Goal: Contribute content: Contribute content

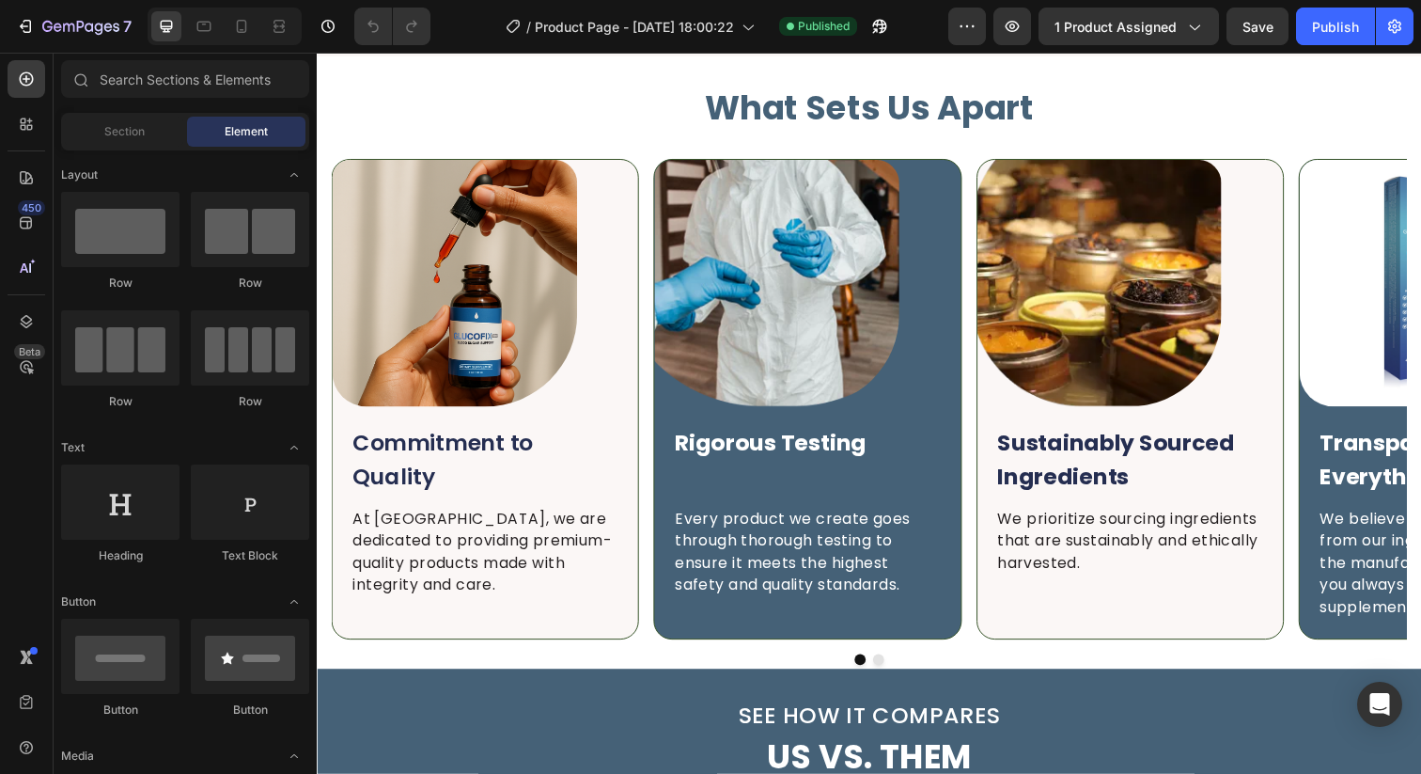
scroll to position [4314, 0]
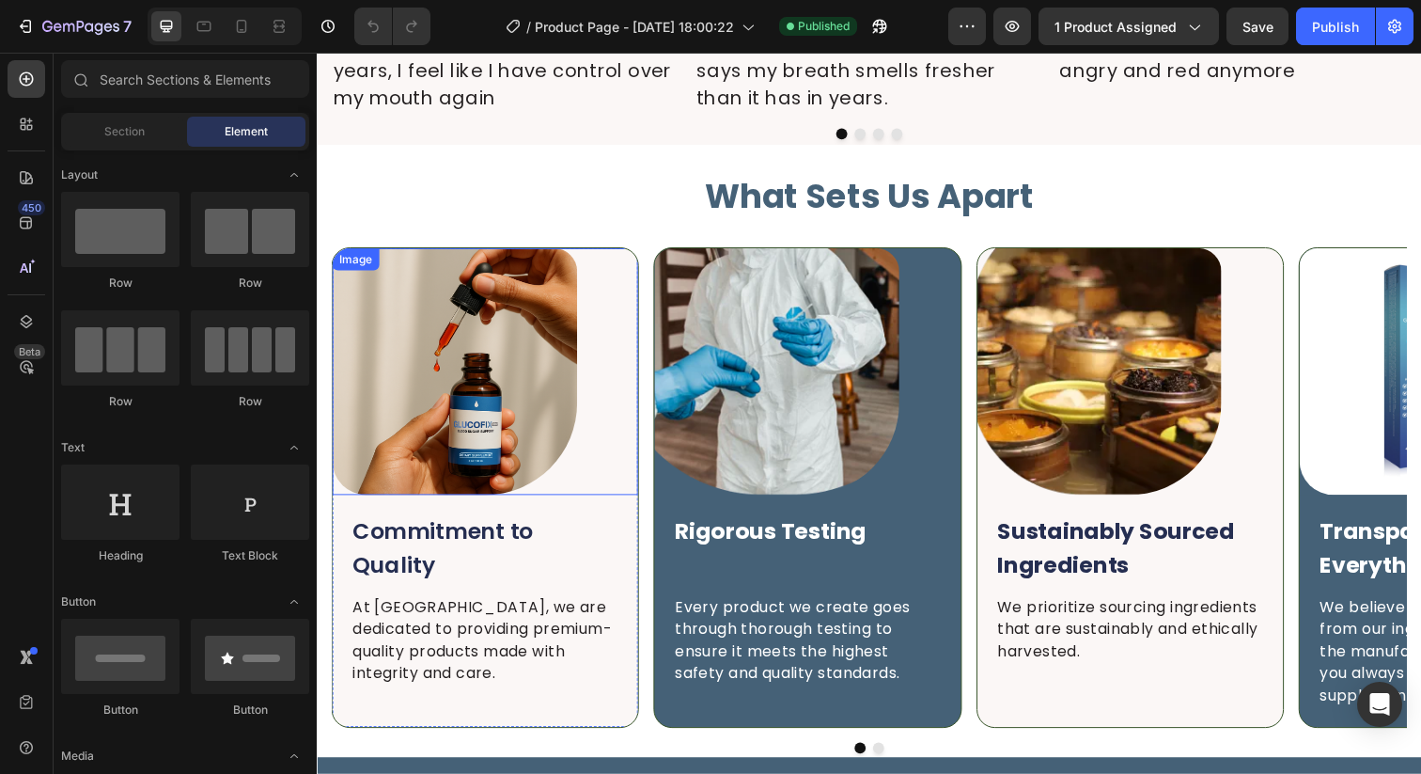
click at [498, 376] on img at bounding box center [458, 378] width 250 height 252
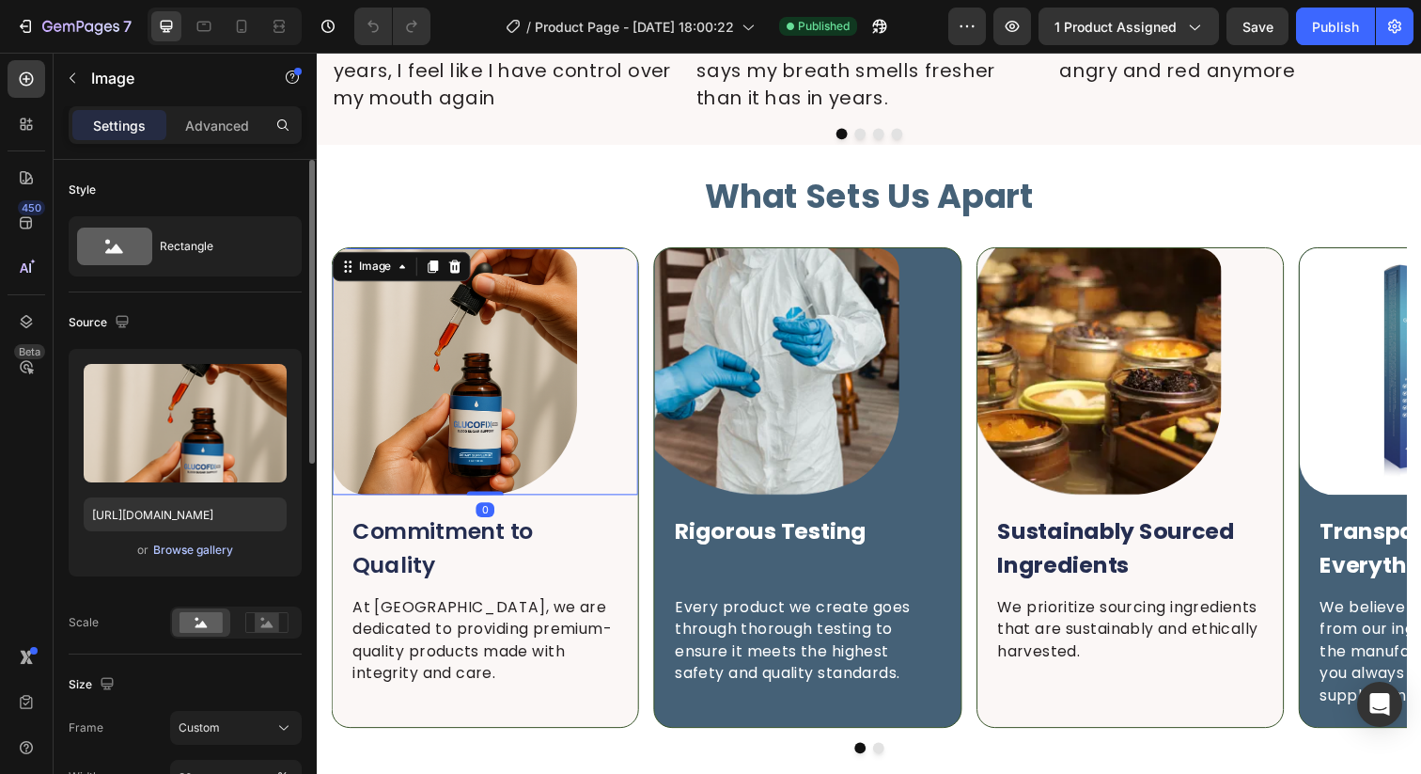
click at [205, 547] on div "Browse gallery" at bounding box center [193, 549] width 80 height 17
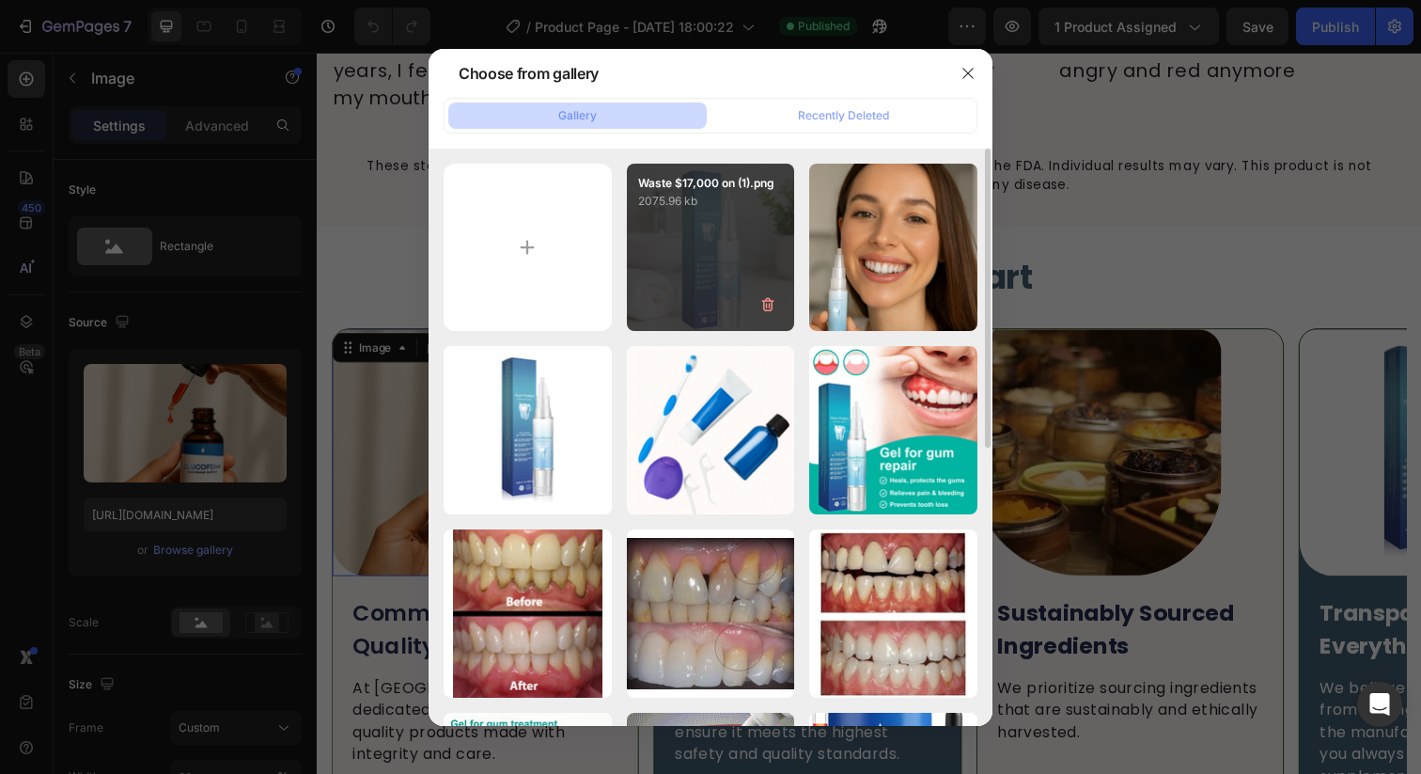
click at [699, 240] on div "Waste $17,000 on (1).png 2075.96 kb" at bounding box center [711, 248] width 168 height 168
type input "[URL][DOMAIN_NAME]"
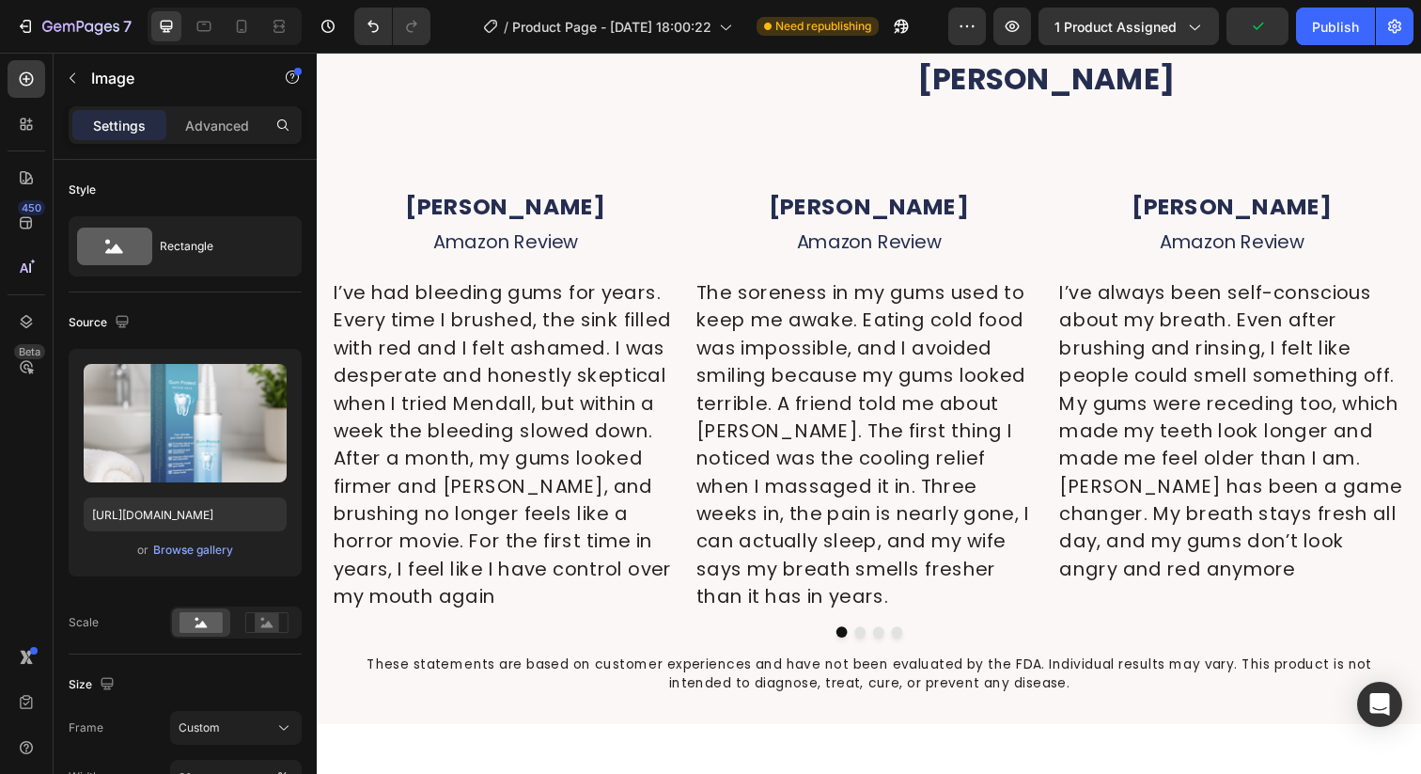
scroll to position [3831, 0]
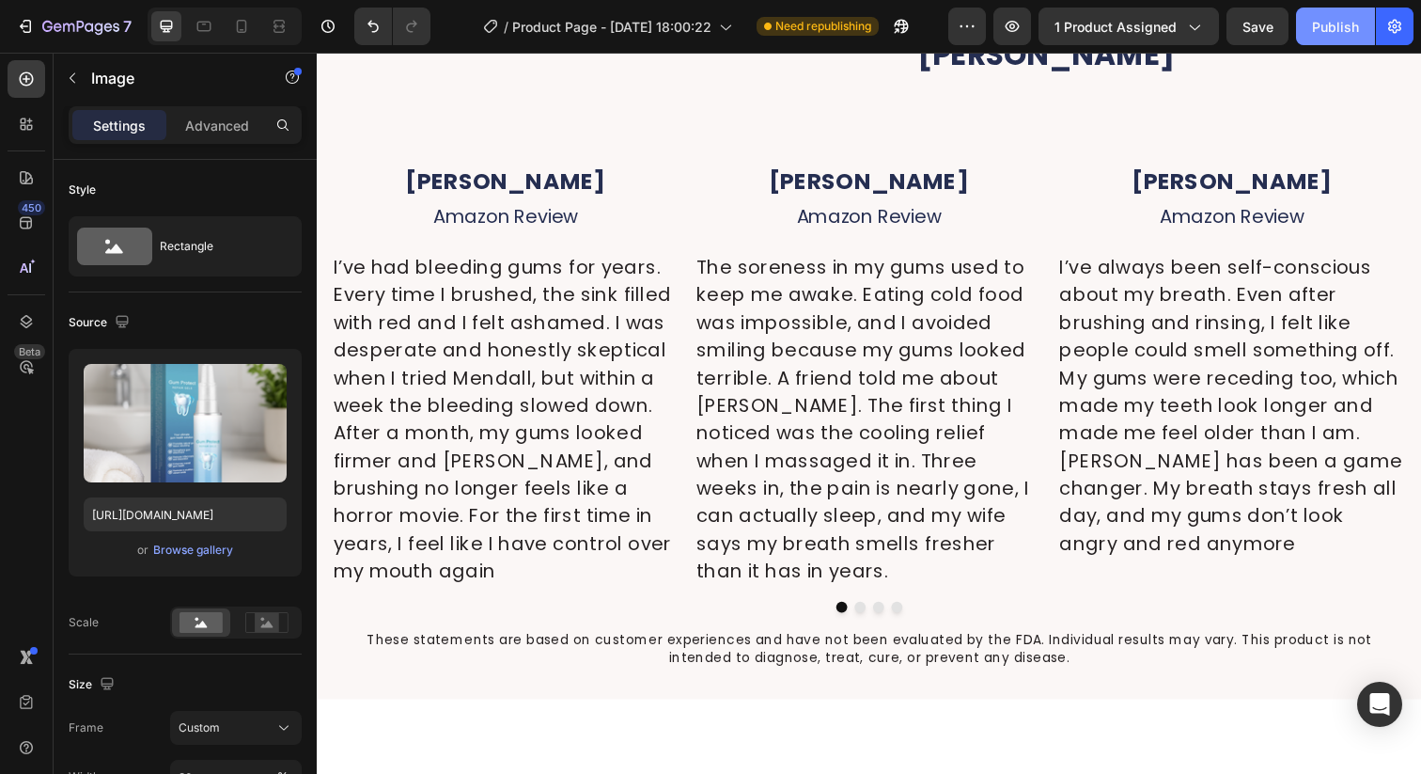
click at [1319, 23] on div "Publish" at bounding box center [1335, 27] width 47 height 20
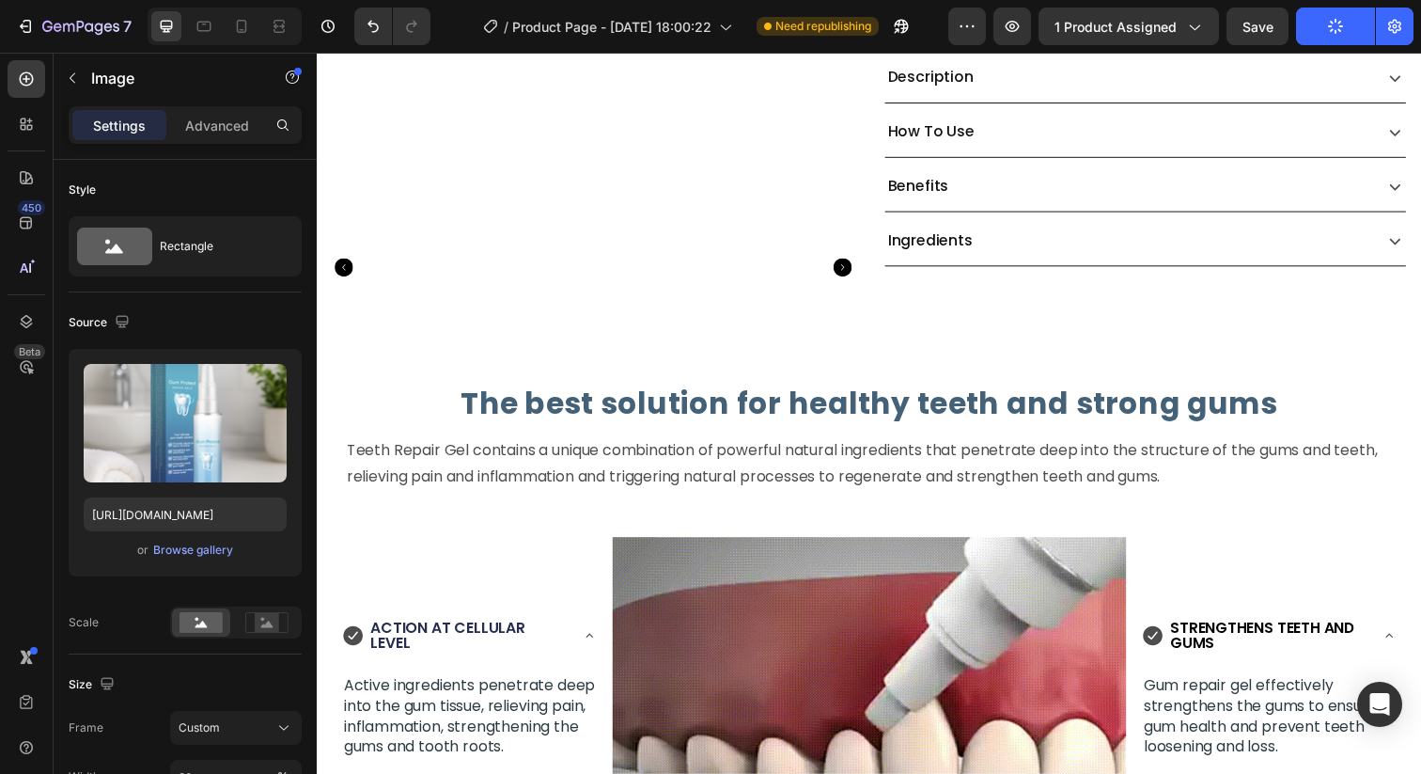
scroll to position [441, 0]
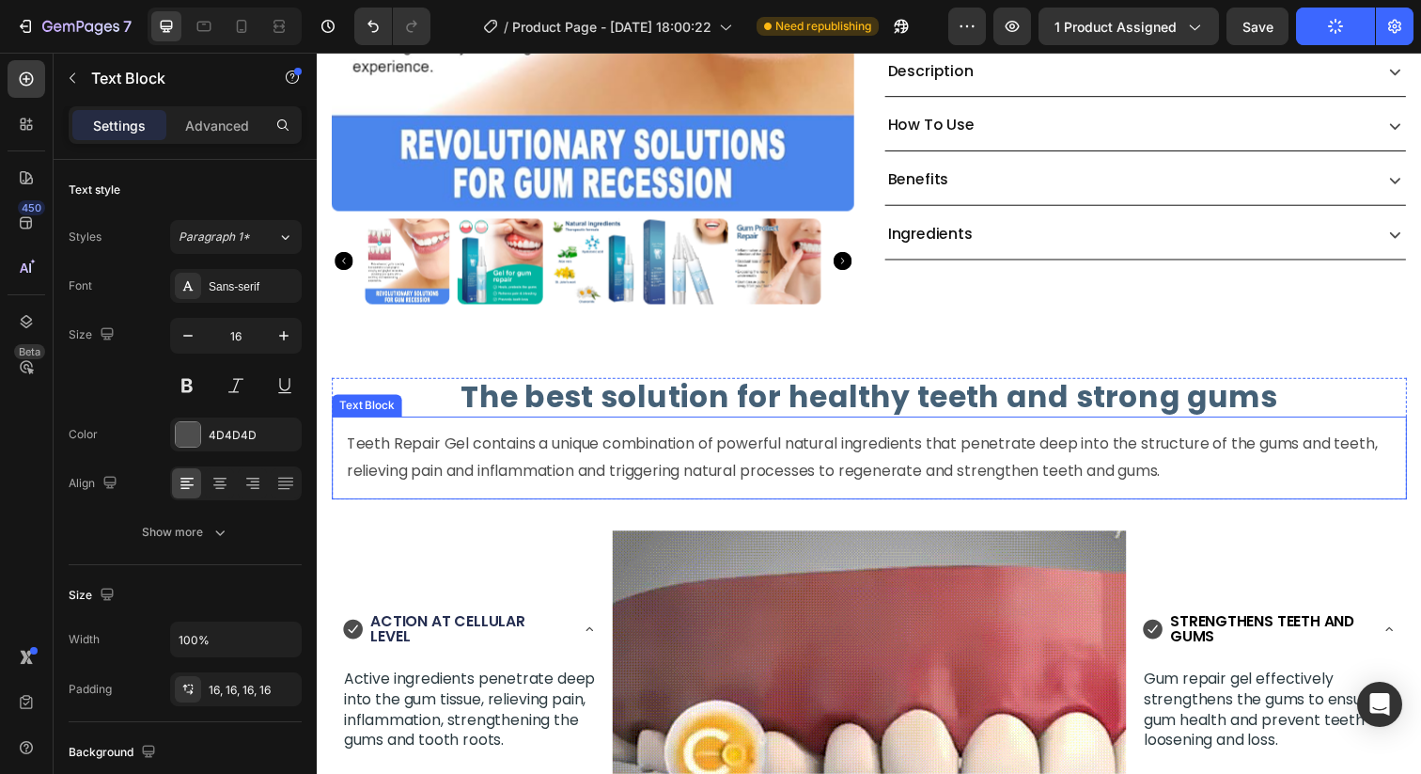
click at [370, 452] on p "Teeth Repair Gel contains a unique combination of powerful natural ingredients …" at bounding box center [881, 466] width 1068 height 55
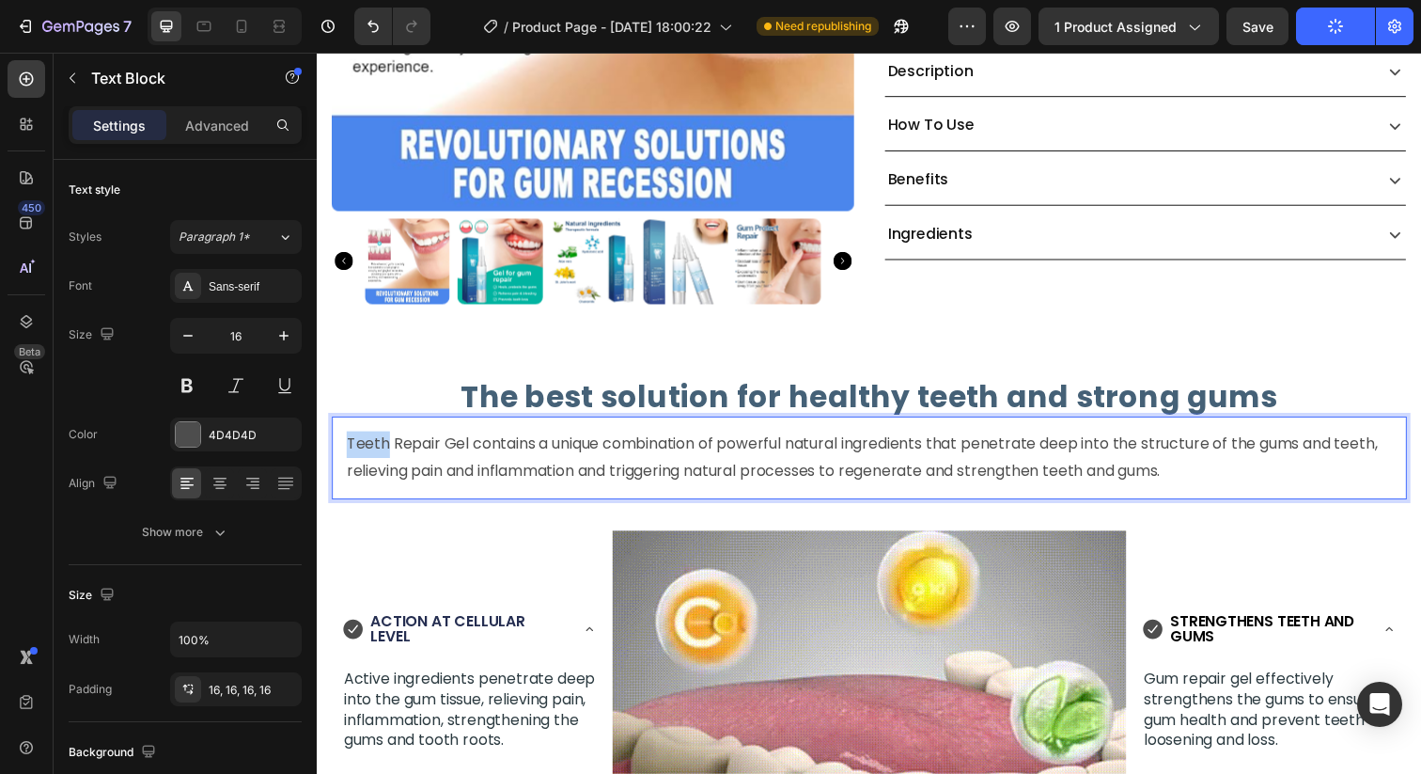
click at [370, 452] on p "Teeth Repair Gel contains a unique combination of powerful natural ingredients …" at bounding box center [881, 466] width 1068 height 55
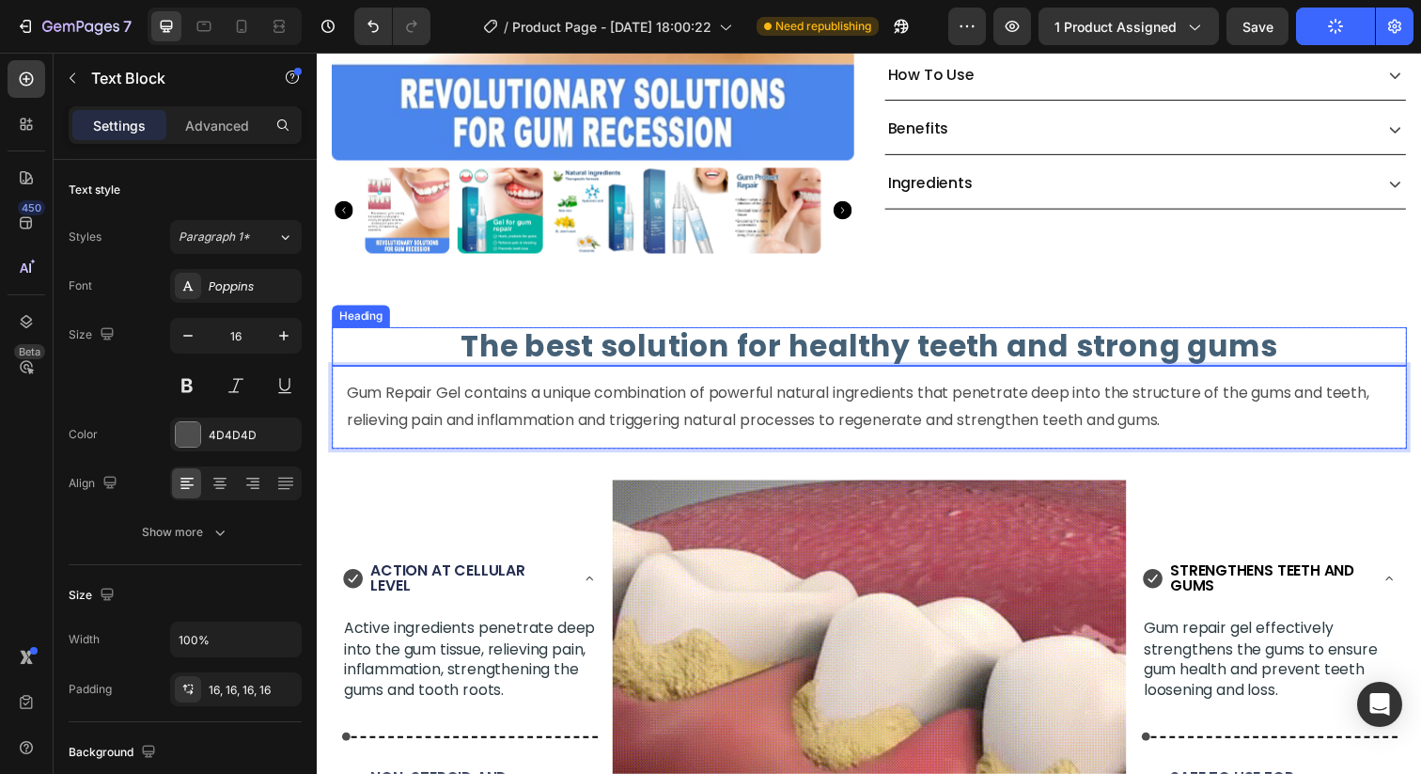
scroll to position [496, 0]
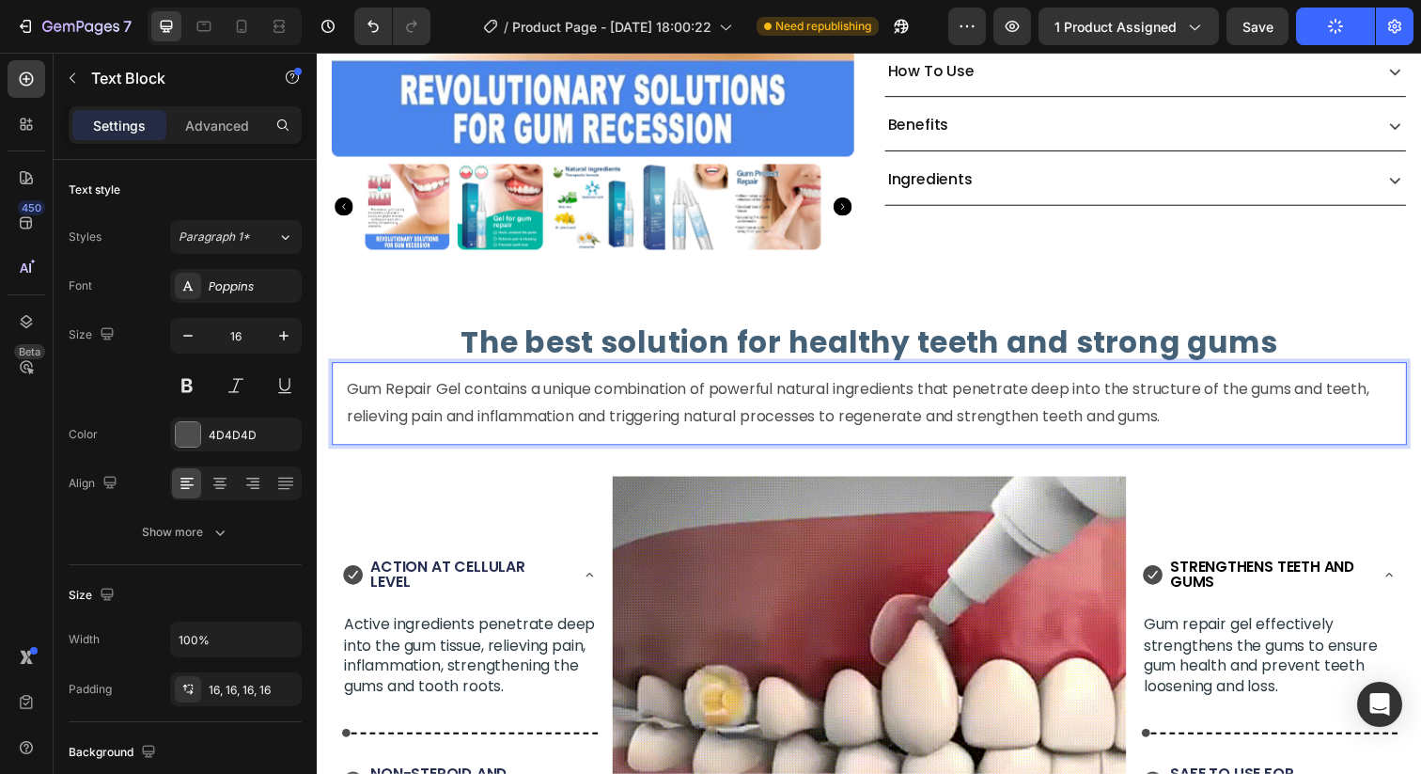
click at [348, 401] on p "Gum Repair Gel contains a unique combination of powerful natural ingredients th…" at bounding box center [881, 410] width 1068 height 55
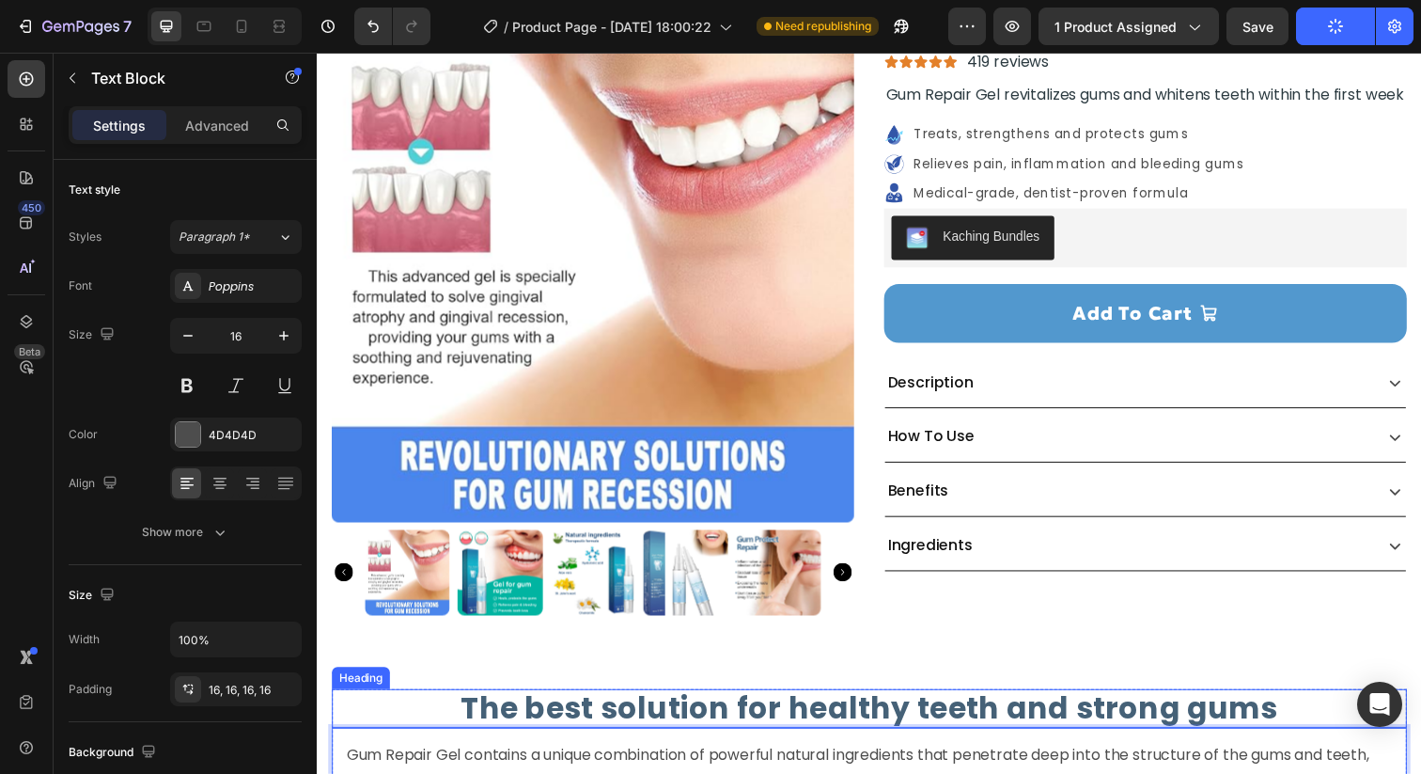
scroll to position [0, 0]
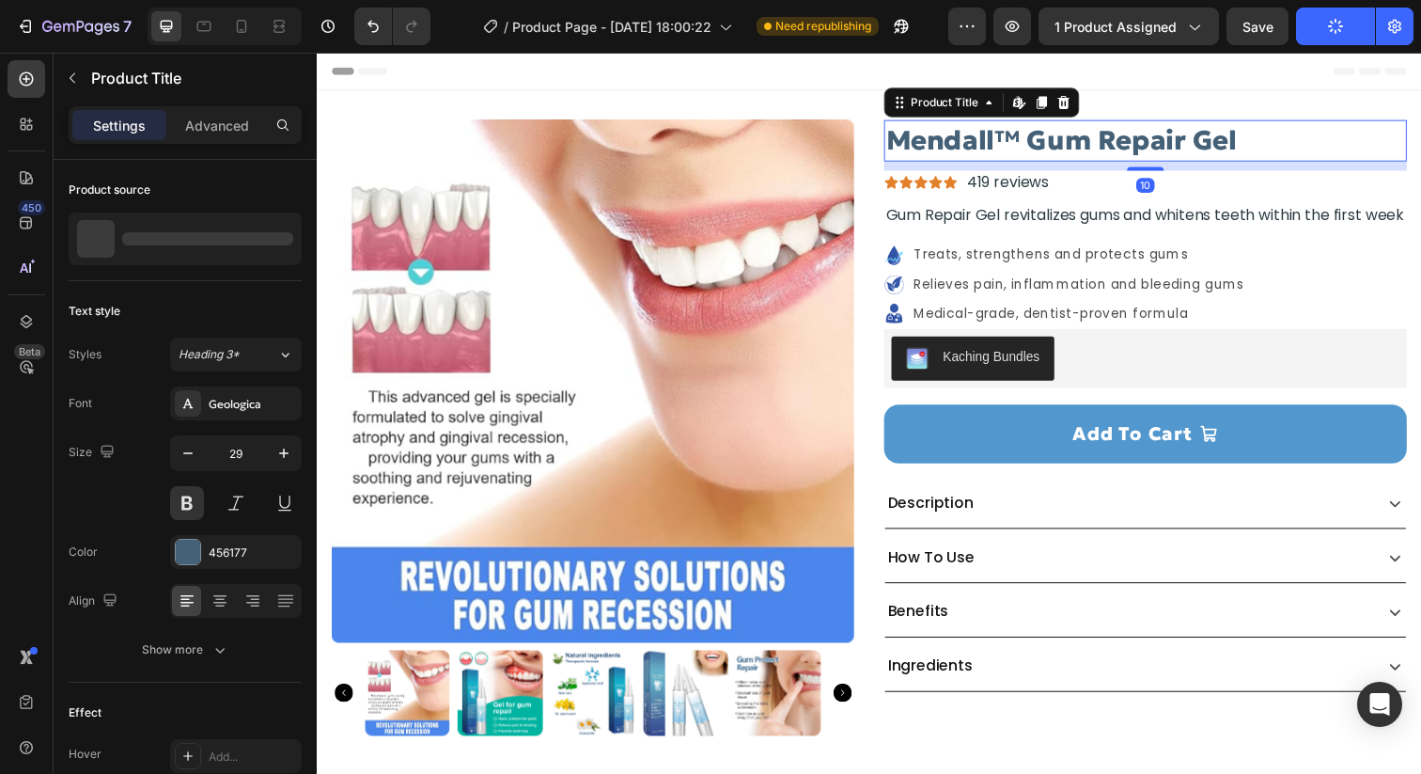
click at [934, 135] on h2 "Mendall™ Gum Repair Gel" at bounding box center [1163, 142] width 534 height 42
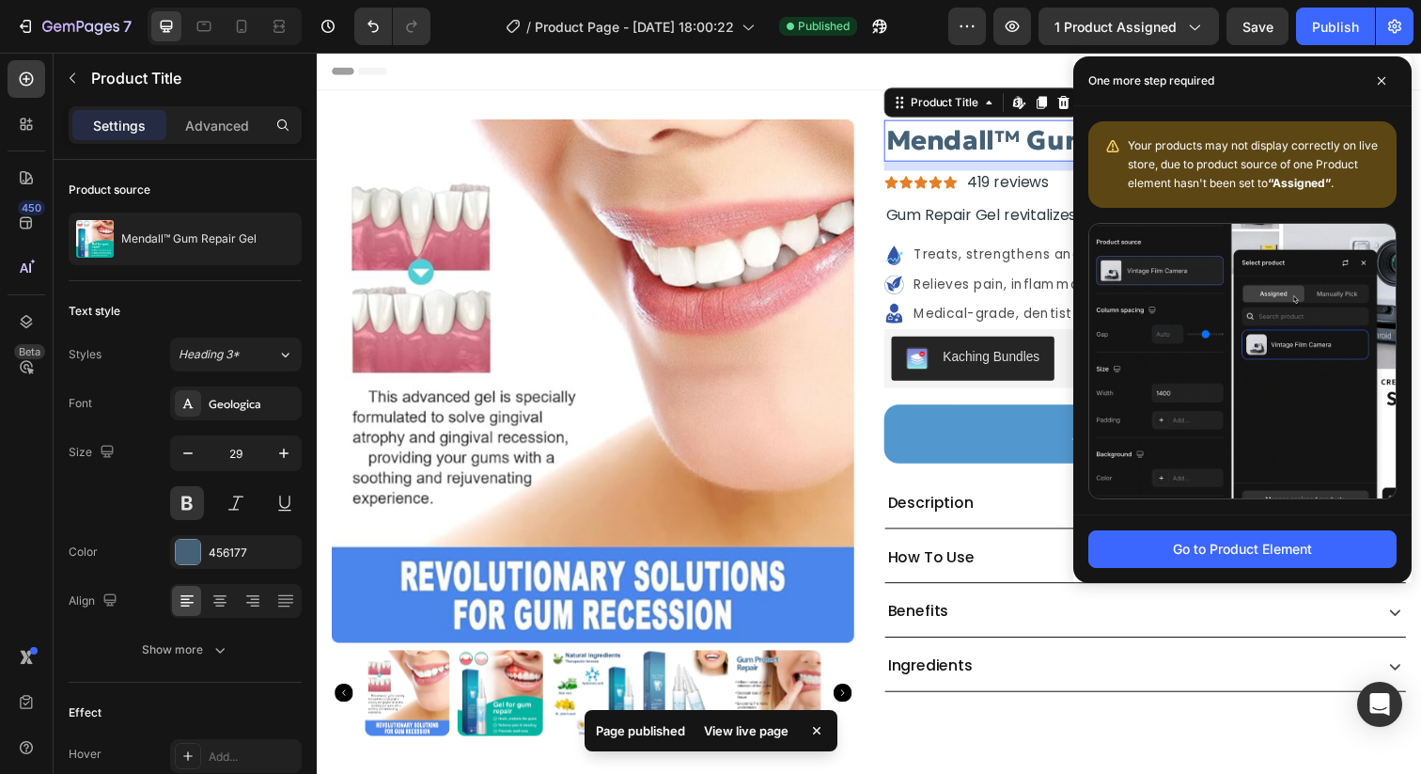
drag, startPoint x: 903, startPoint y: 146, endPoint x: 1024, endPoint y: 143, distance: 121.3
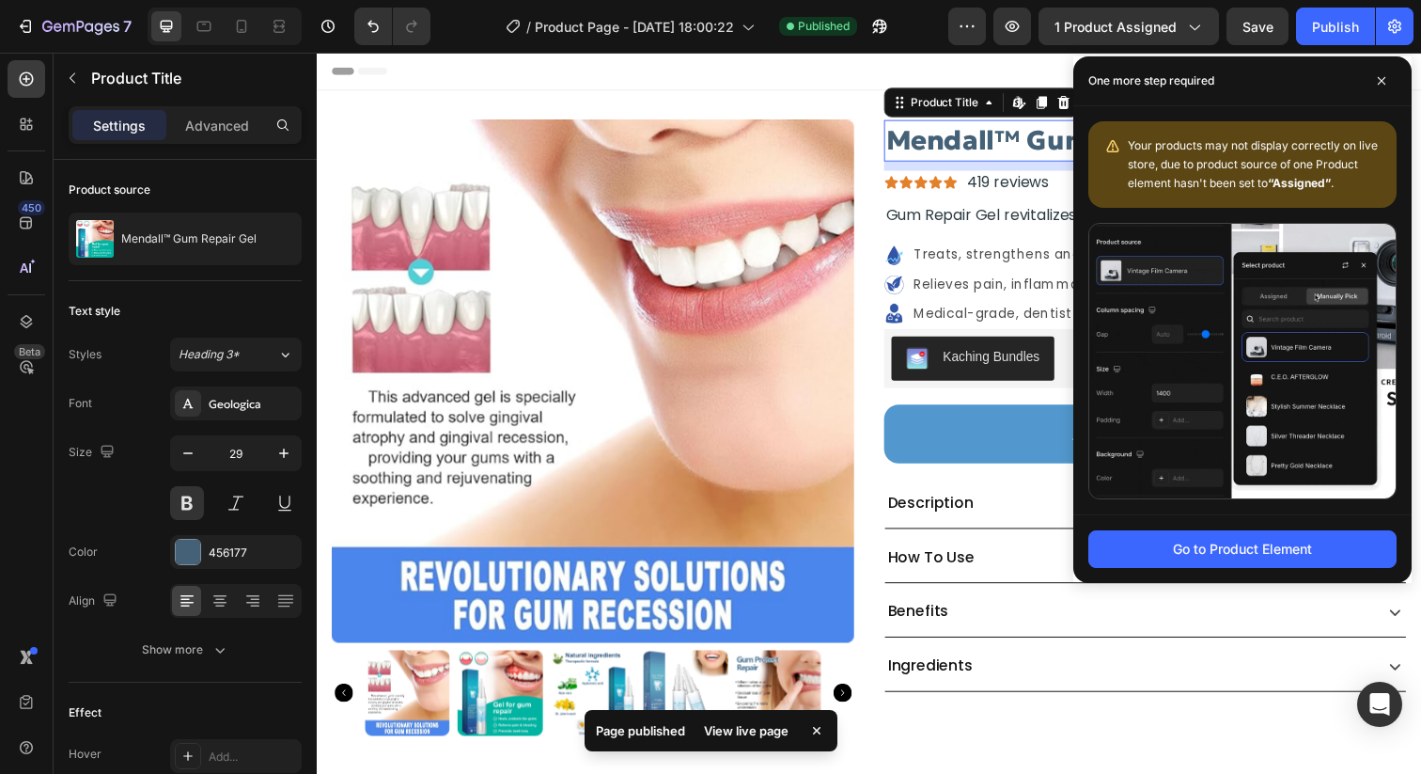
click at [1024, 143] on h2 "Mendall™ Gum Repair Gel" at bounding box center [1163, 142] width 534 height 42
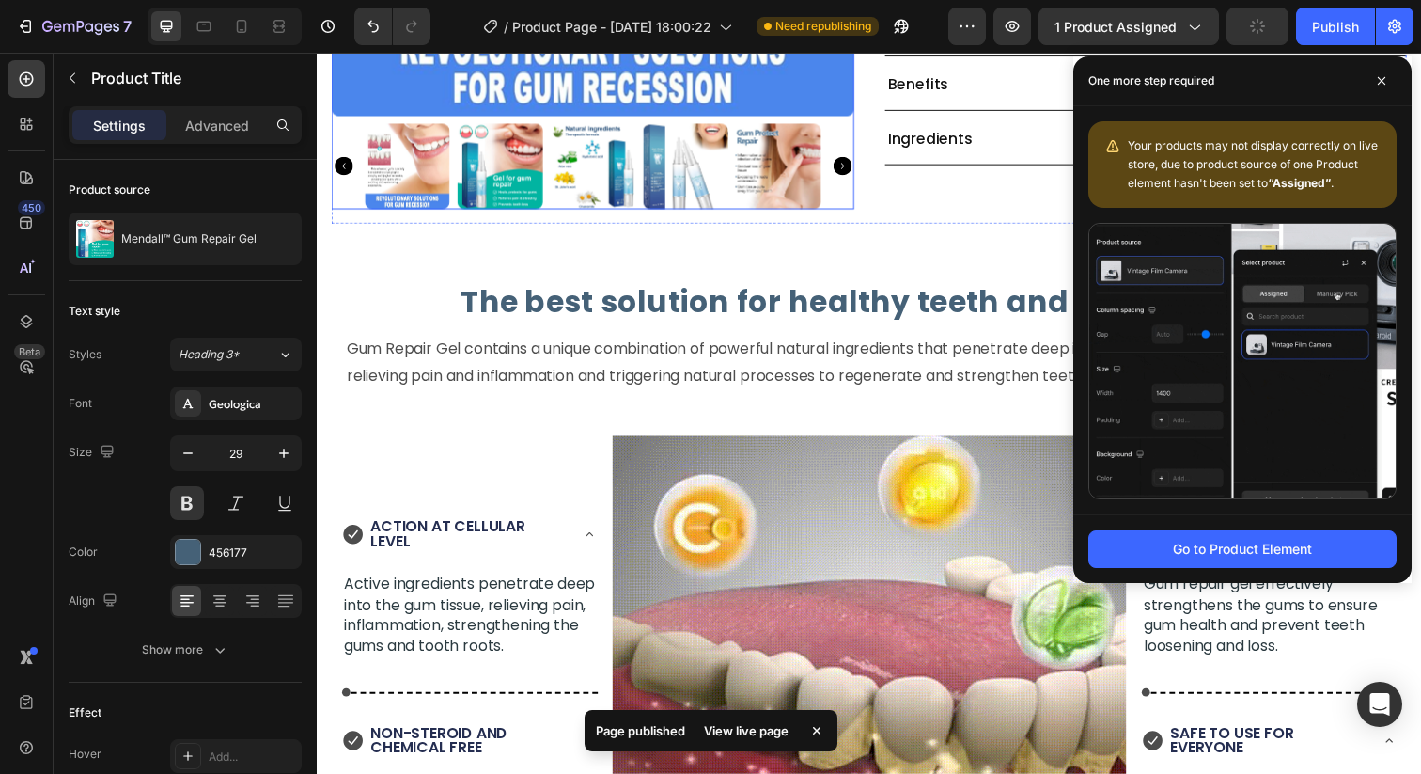
scroll to position [562, 0]
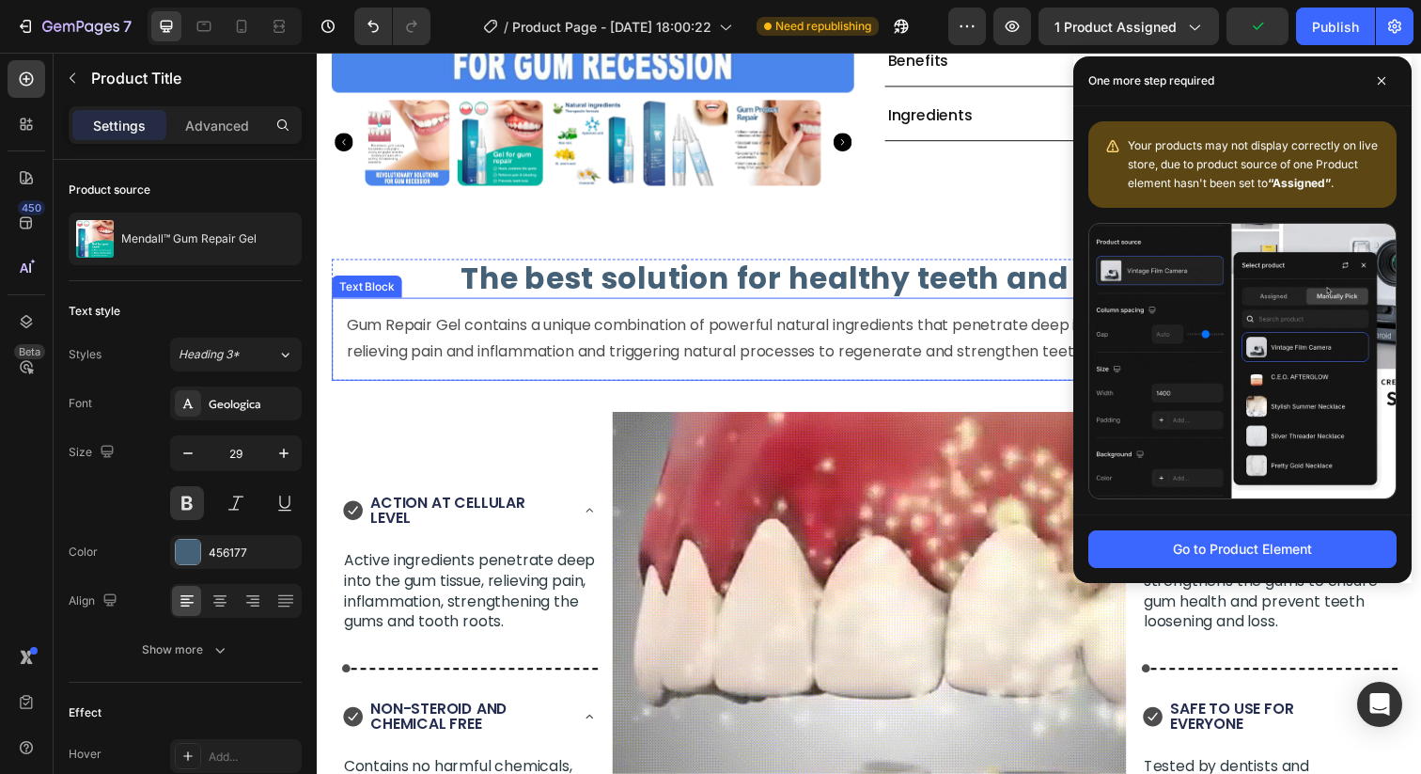
click at [347, 333] on p "Gum Repair Gel contains a unique combination of powerful natural ingredients th…" at bounding box center [881, 345] width 1068 height 55
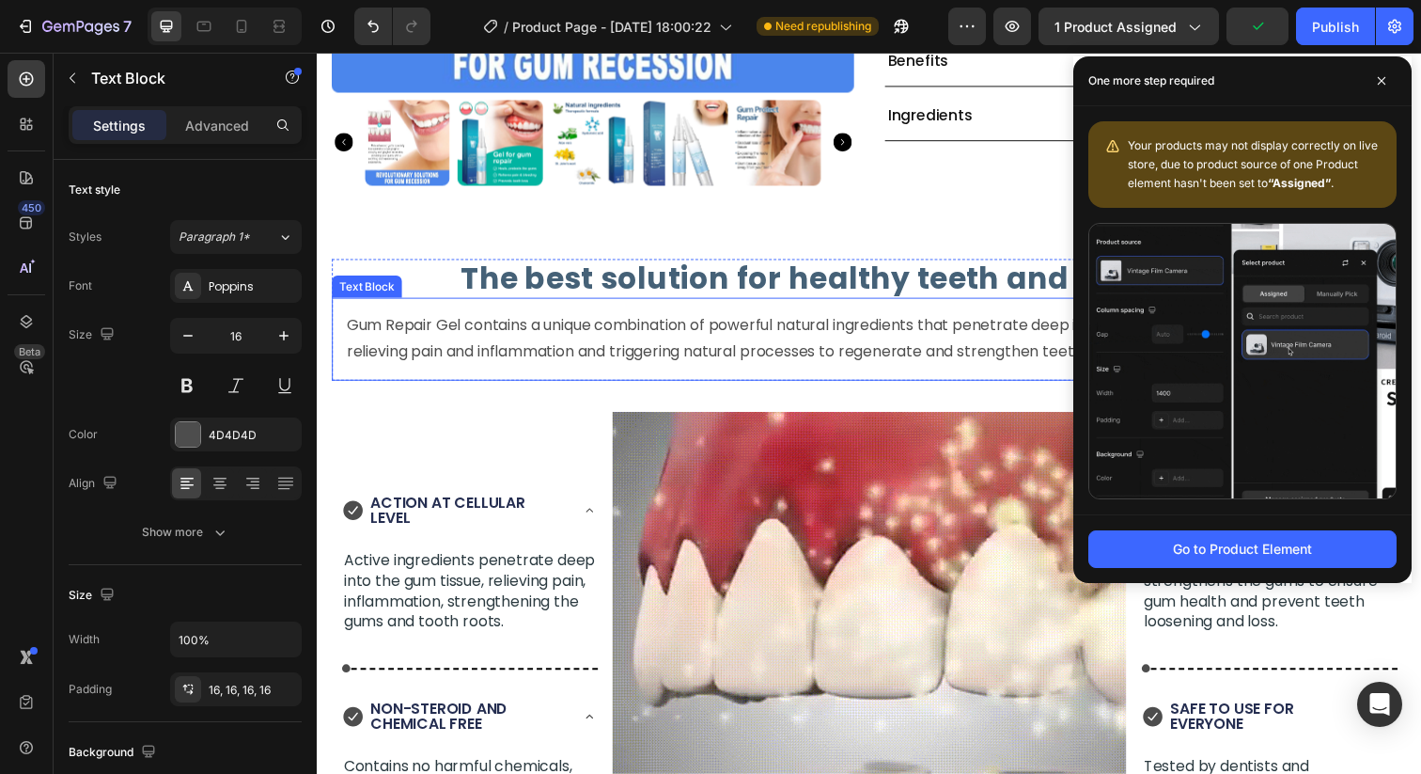
click at [347, 333] on p "Gum Repair Gel contains a unique combination of powerful natural ingredients th…" at bounding box center [881, 345] width 1068 height 55
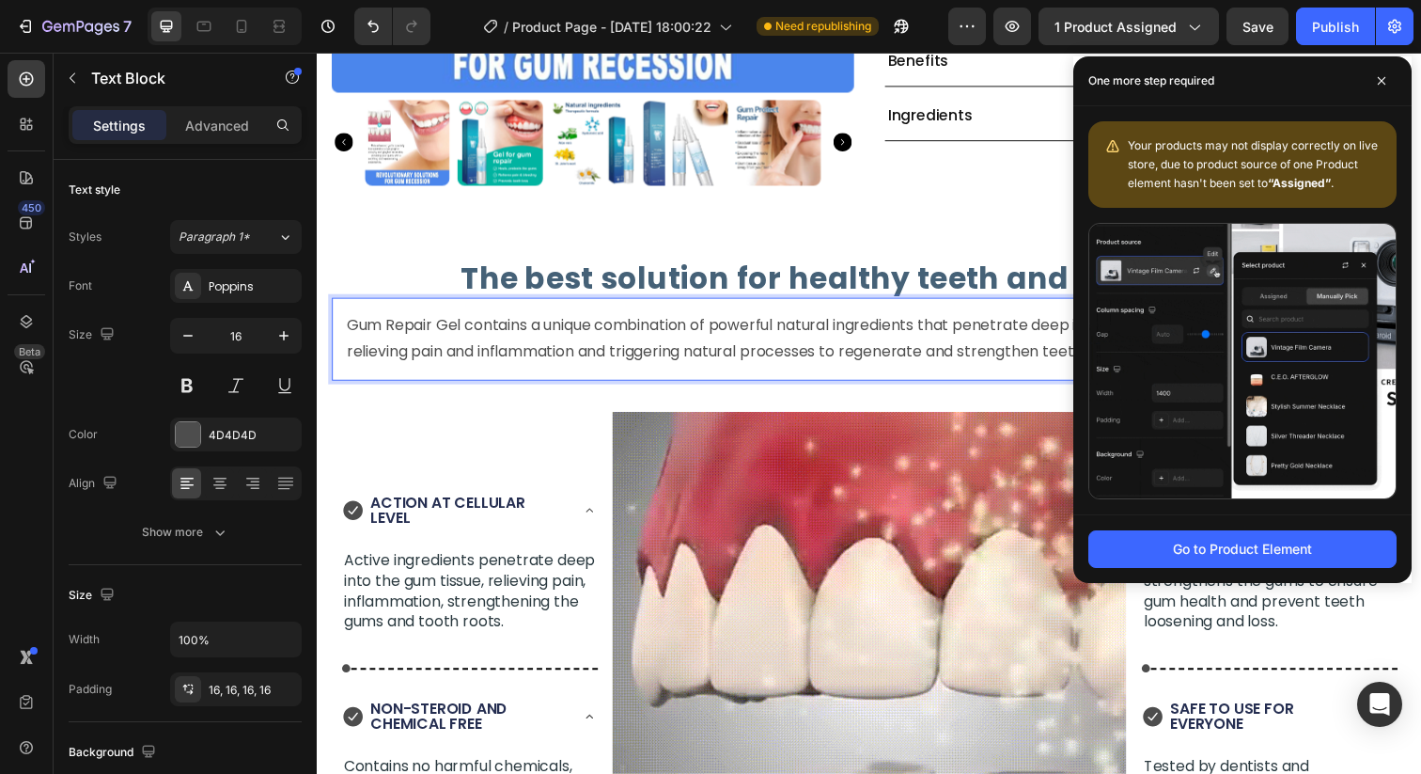
click at [347, 333] on p "Gum Repair Gel contains a unique combination of powerful natural ingredients th…" at bounding box center [881, 345] width 1068 height 55
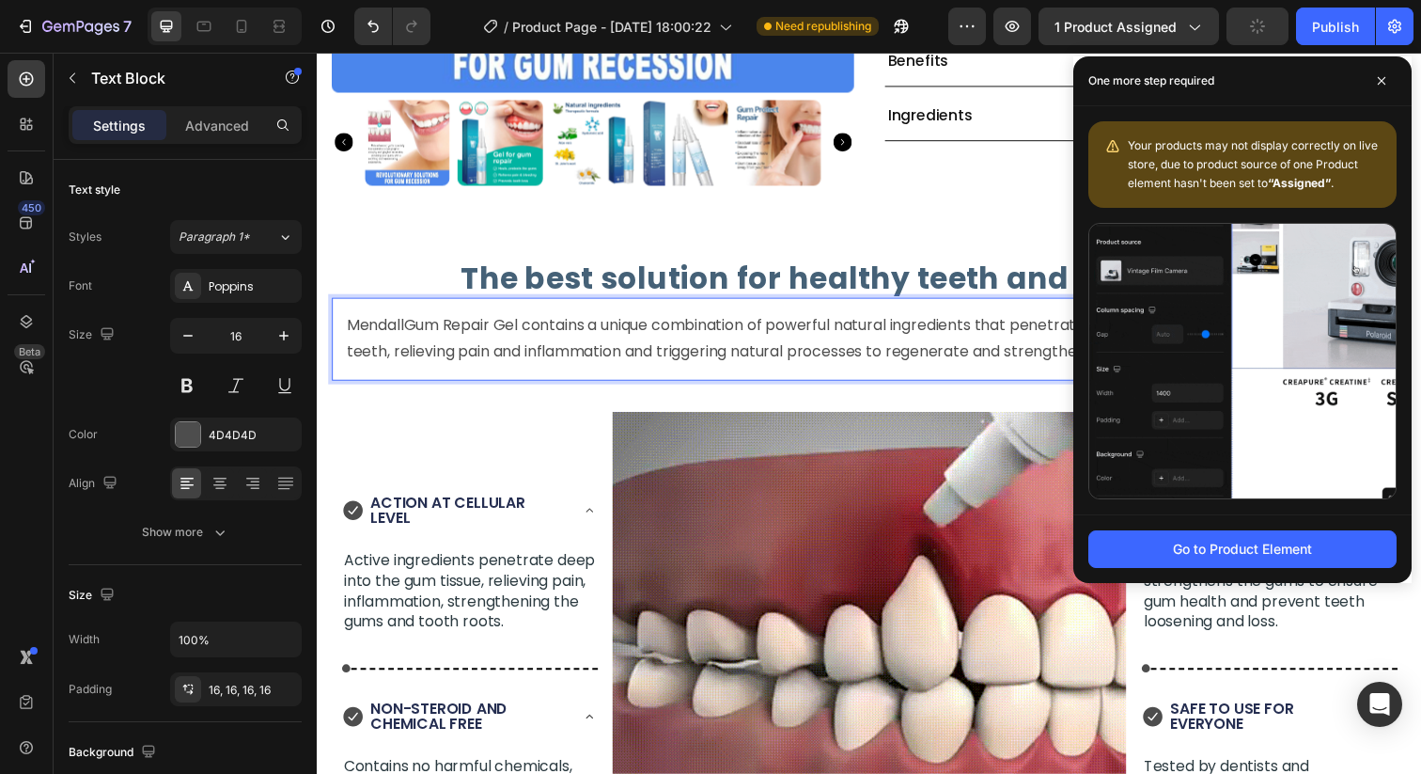
click at [406, 336] on p "MendallGum Repair Gel contains a unique combination of powerful natural ingredi…" at bounding box center [881, 345] width 1068 height 55
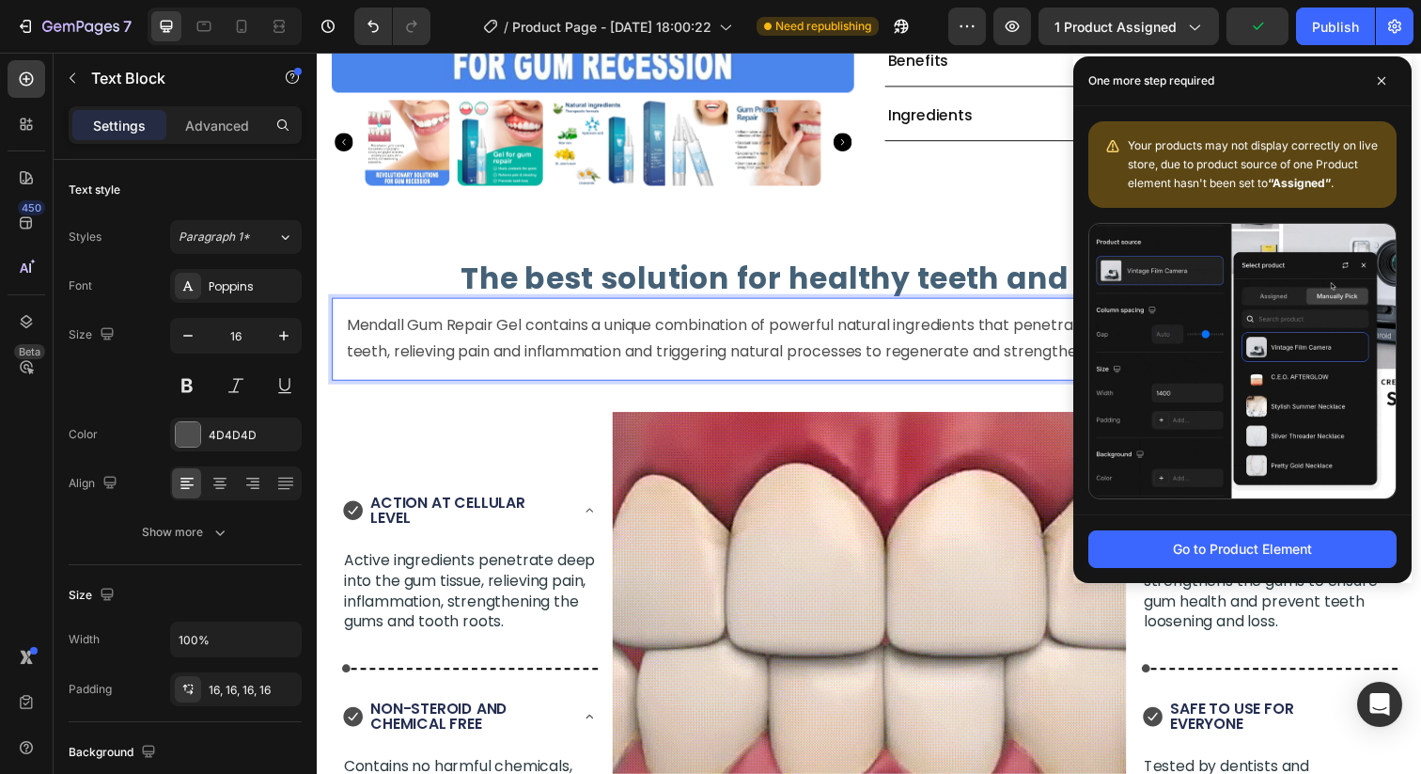
click at [405, 327] on p "Mendall Gum Repair Gel contains a unique combination of powerful natural ingred…" at bounding box center [881, 345] width 1068 height 55
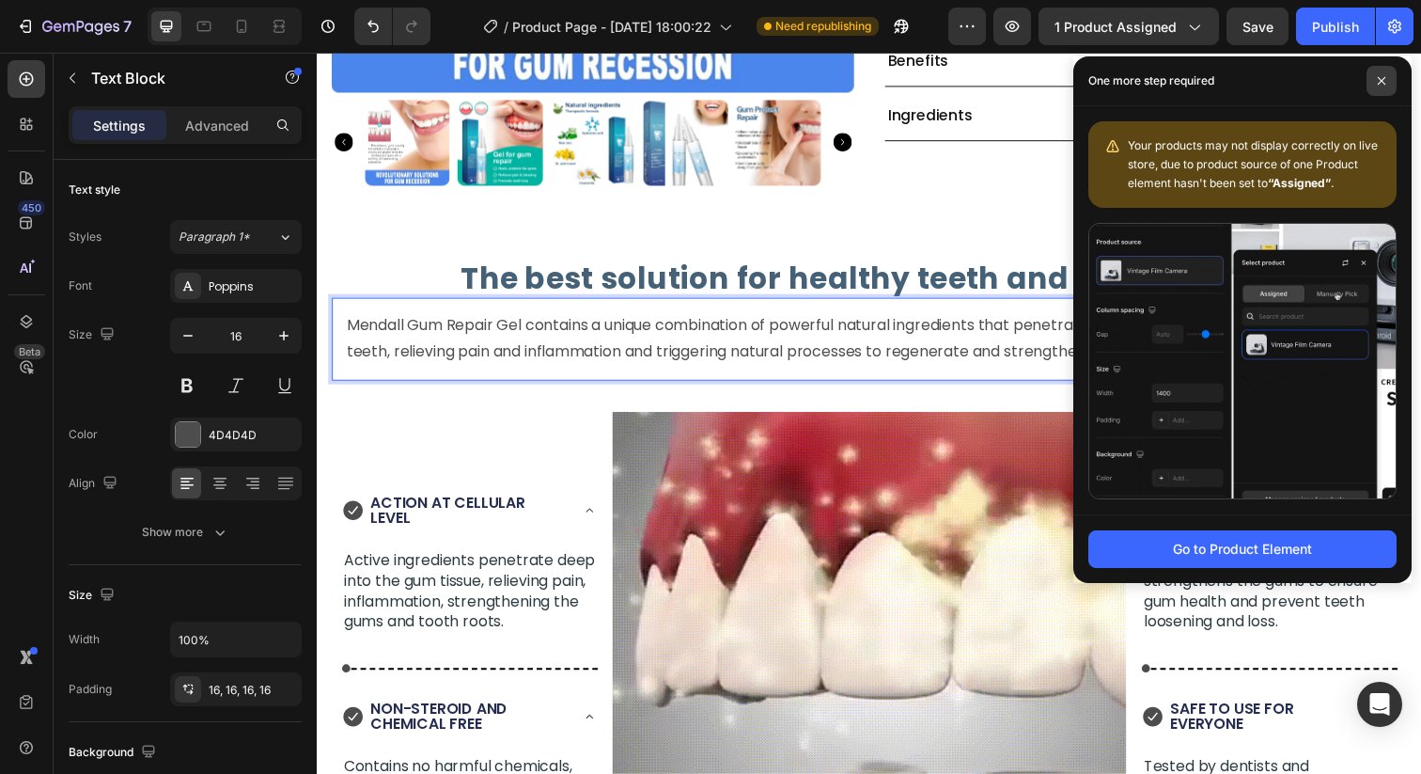
click at [1381, 83] on icon at bounding box center [1381, 80] width 9 height 9
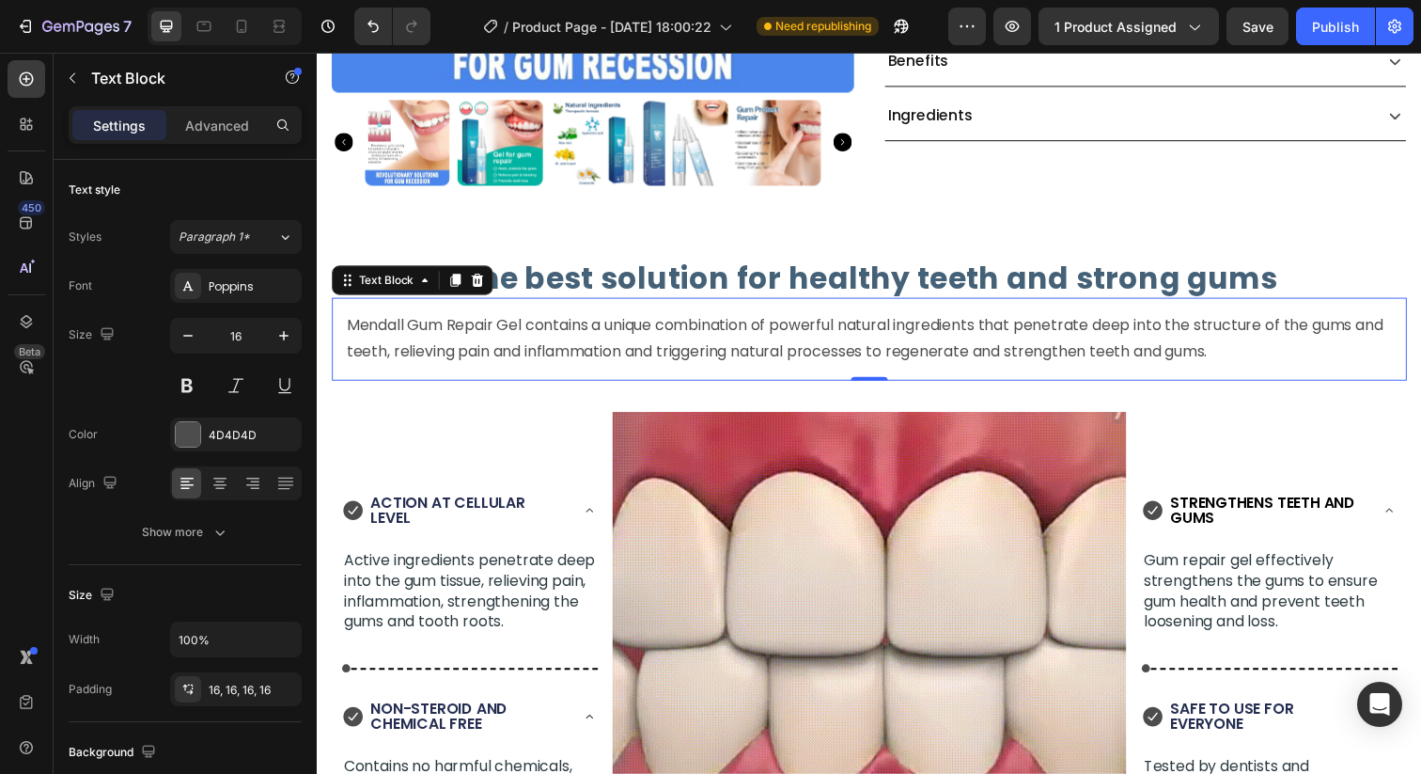
click at [452, 330] on p "Mendall Gum Repair Gel contains a unique combination of powerful natural ingred…" at bounding box center [881, 345] width 1068 height 55
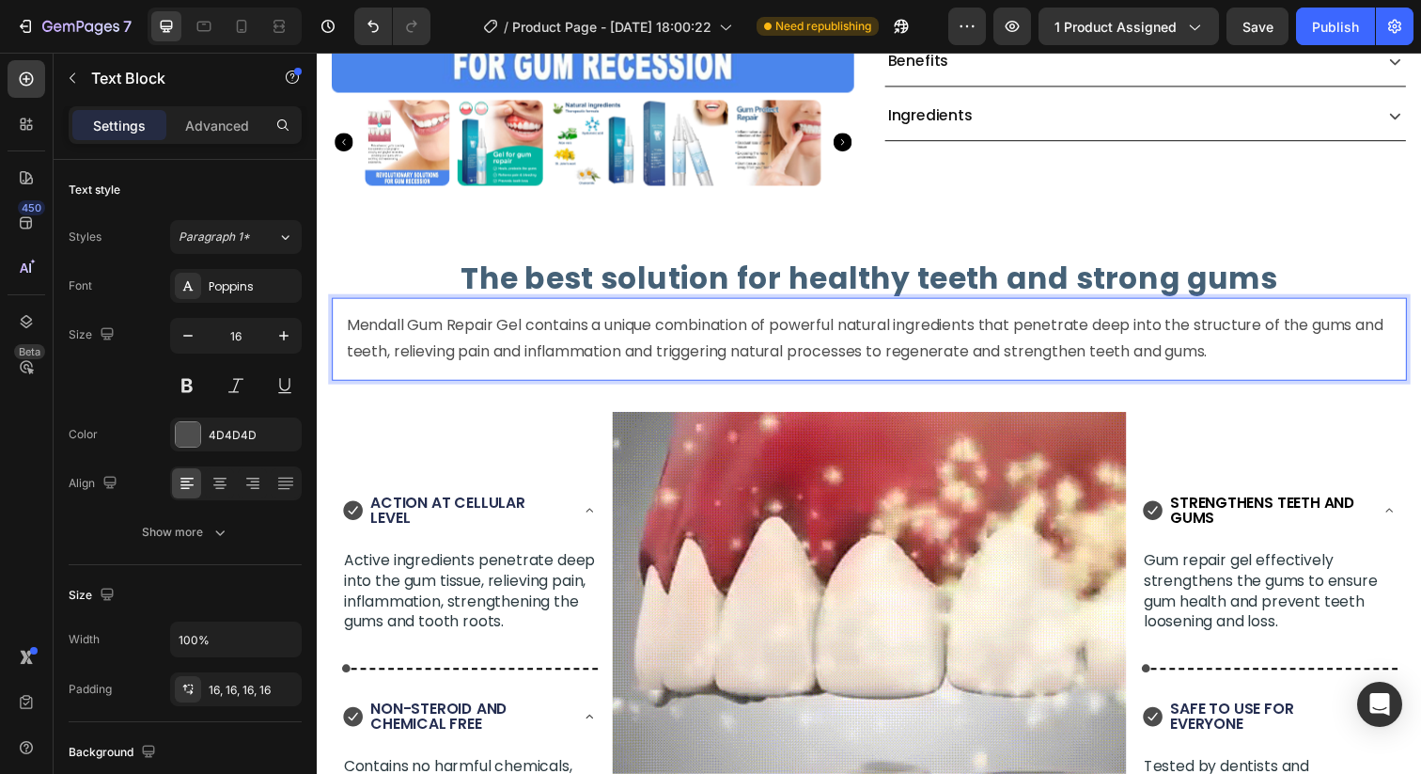
click at [403, 331] on p "Mendall Gum Repair Gel contains a unique combination of powerful natural ingred…" at bounding box center [881, 345] width 1068 height 55
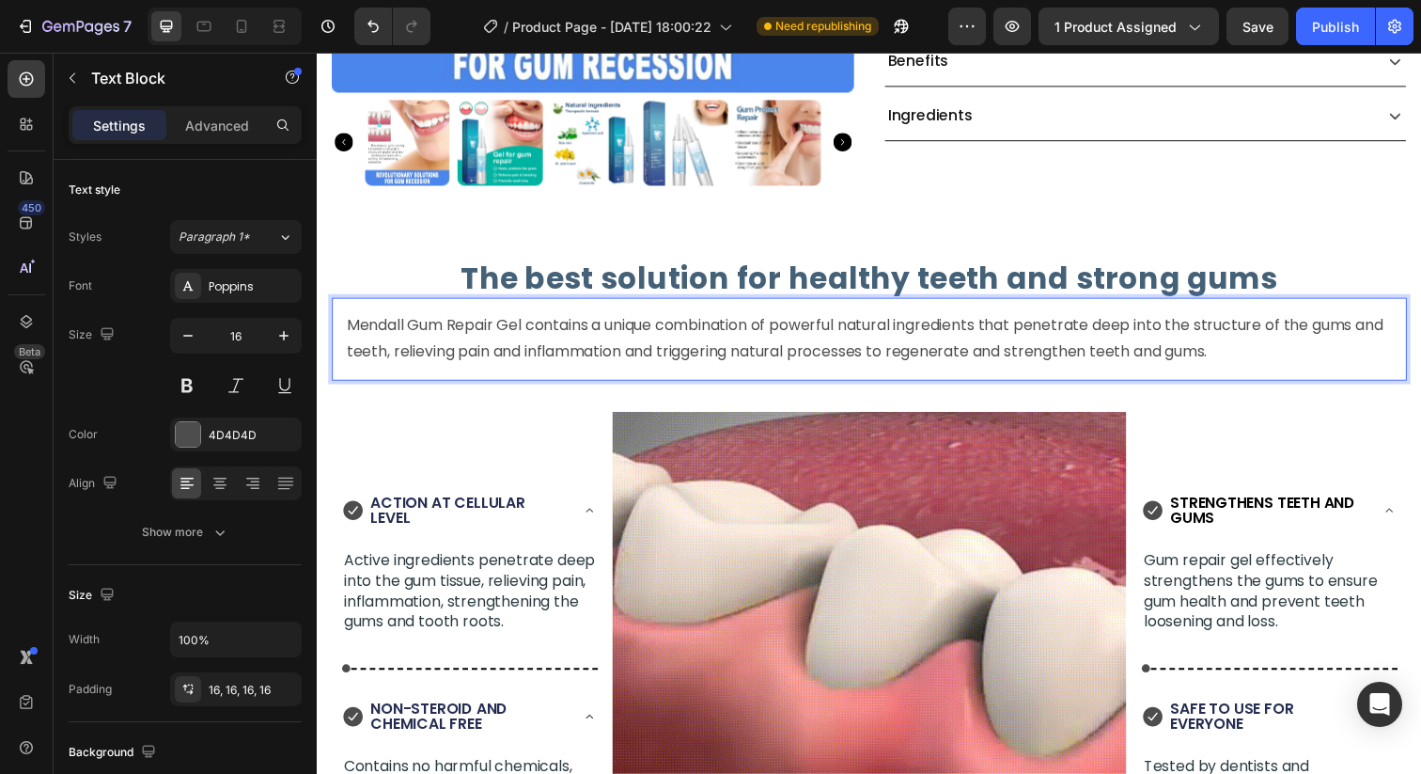
drag, startPoint x: 427, startPoint y: 332, endPoint x: 413, endPoint y: 332, distance: 14.1
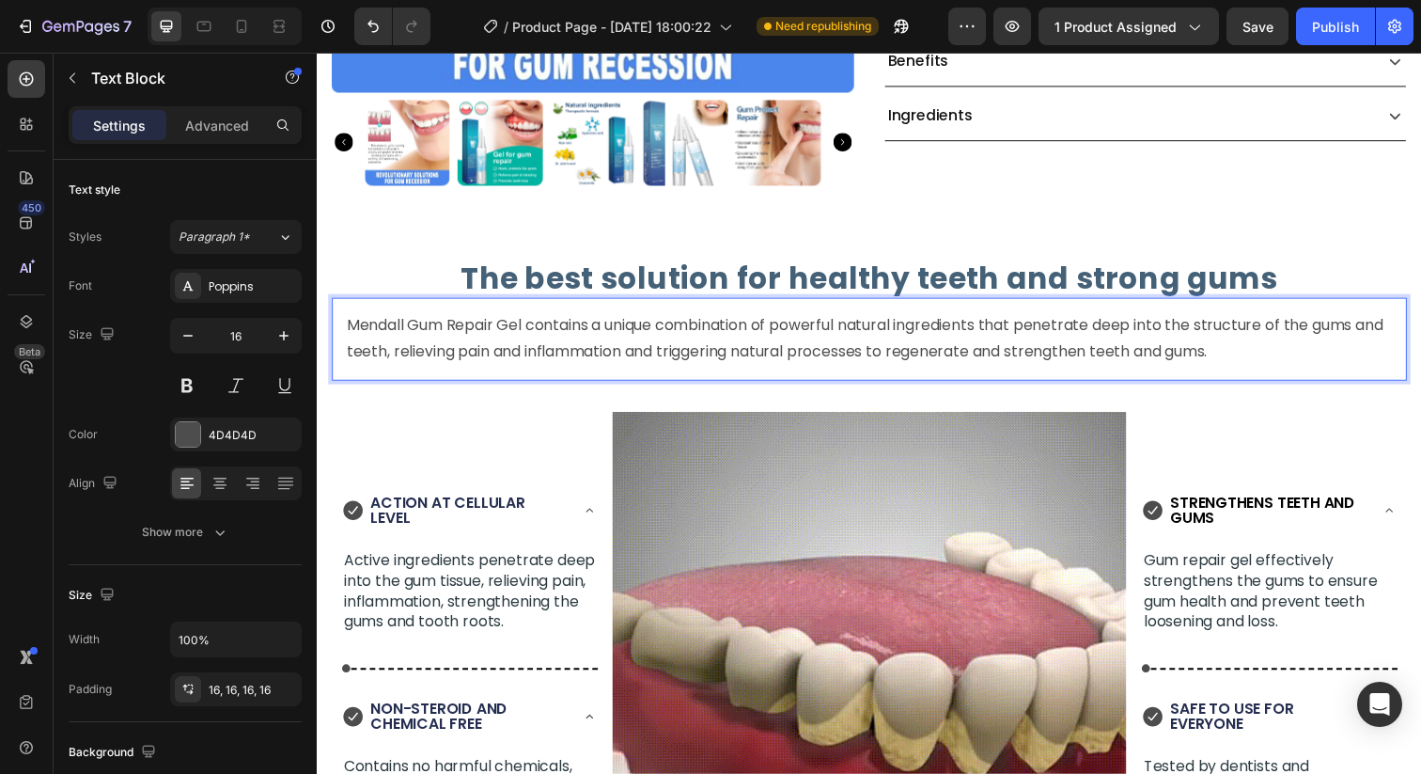
click at [414, 332] on p "Mendall Gum Repair Gel contains a unique combination of powerful natural ingred…" at bounding box center [881, 345] width 1068 height 55
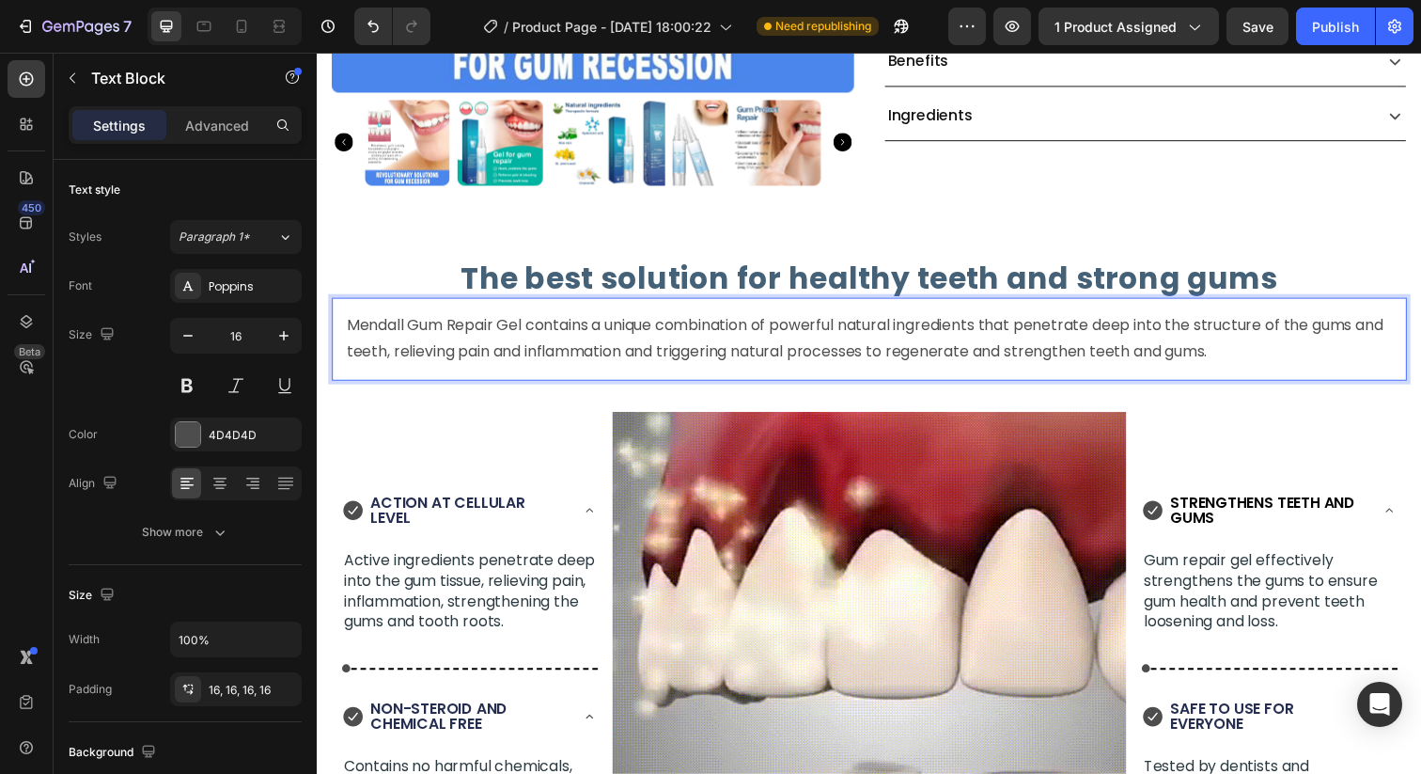
click at [408, 332] on p "Mendall Gum Repair Gel contains a unique combination of powerful natural ingred…" at bounding box center [881, 345] width 1068 height 55
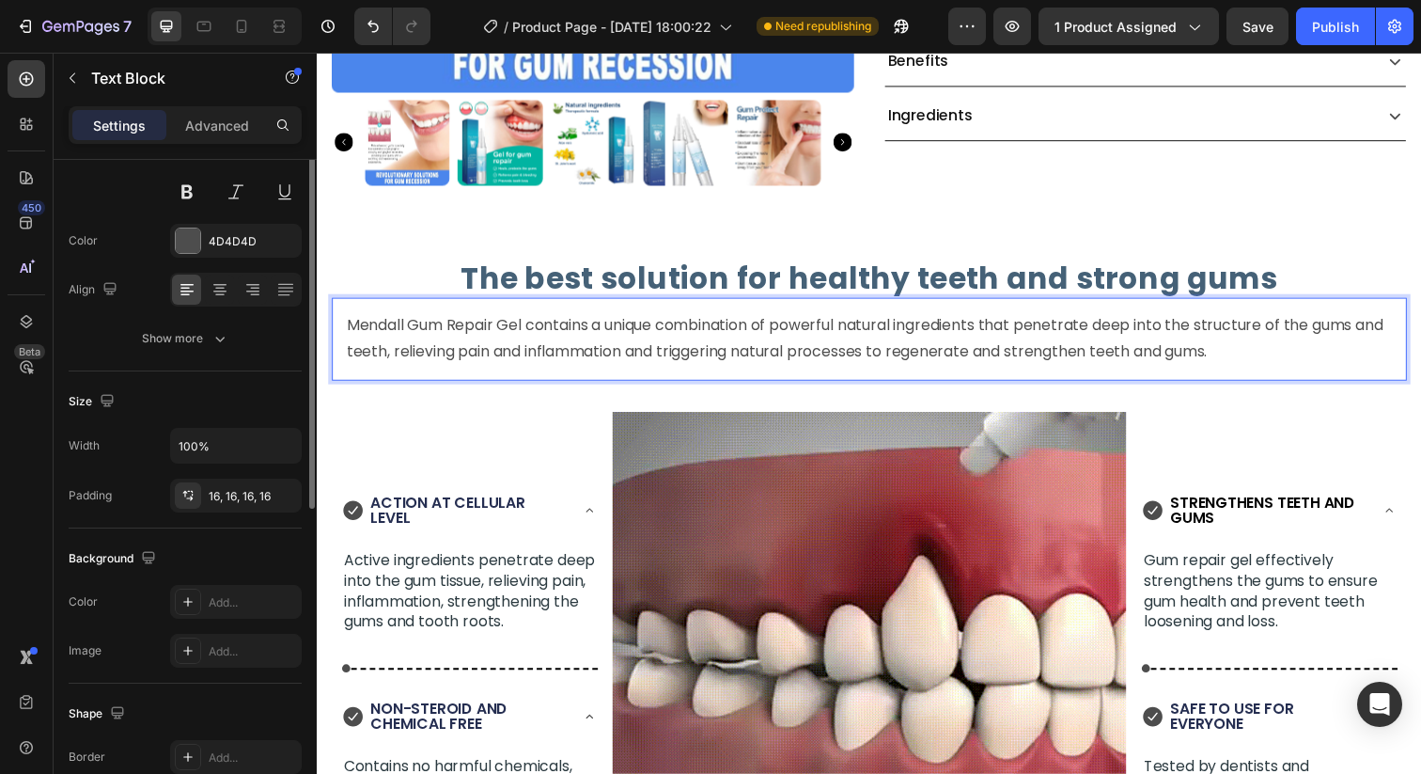
scroll to position [446, 0]
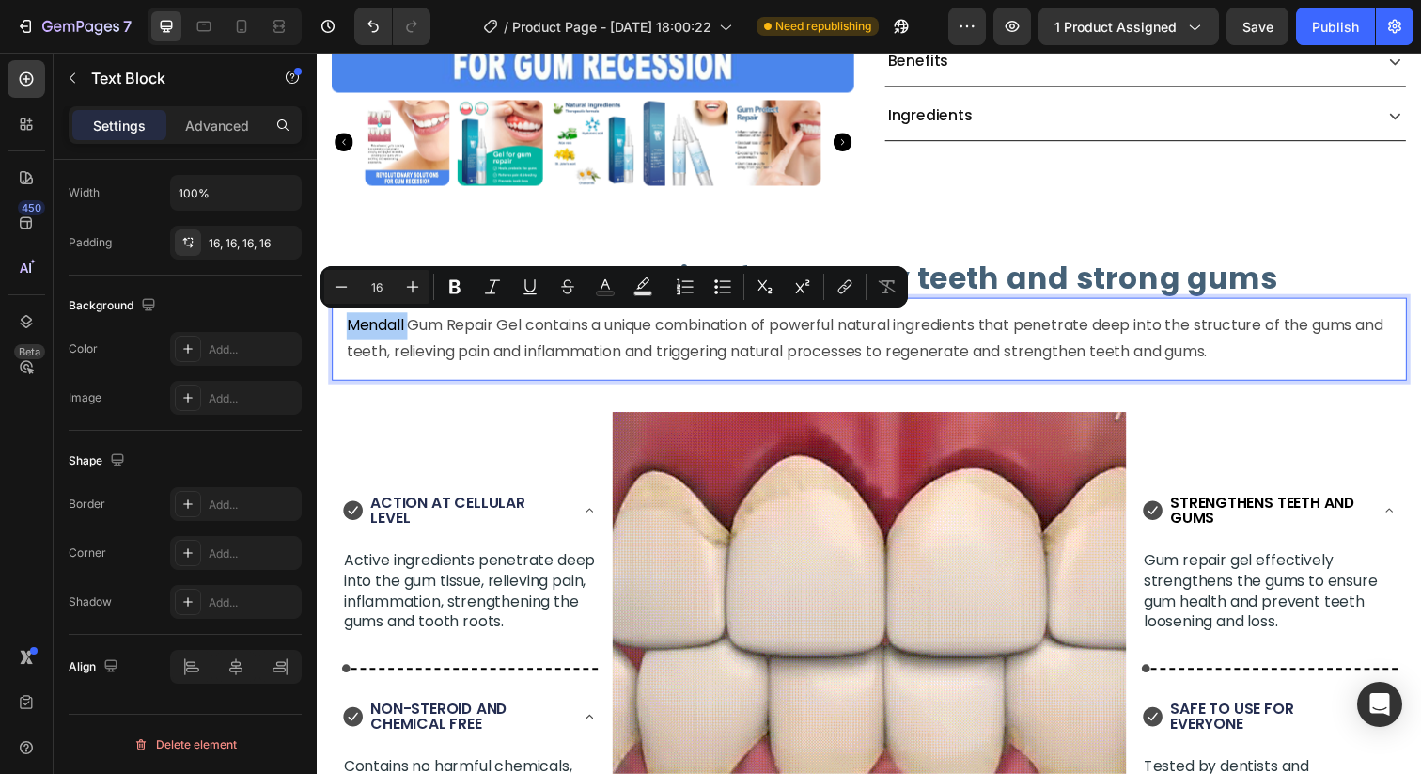
drag, startPoint x: 411, startPoint y: 333, endPoint x: 351, endPoint y: 330, distance: 60.2
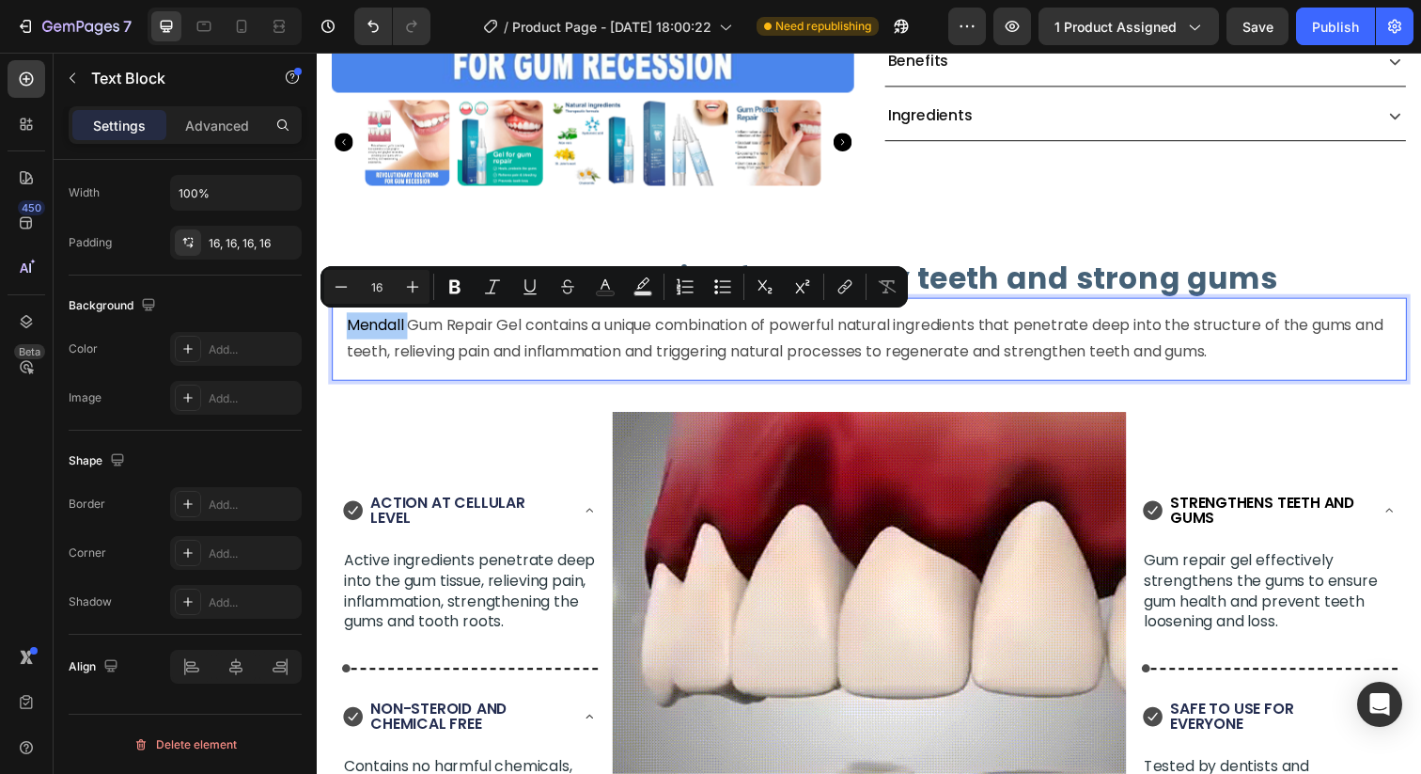
click at [351, 330] on p "Mendall Gum Repair Gel contains a unique combination of powerful natural ingred…" at bounding box center [881, 345] width 1068 height 55
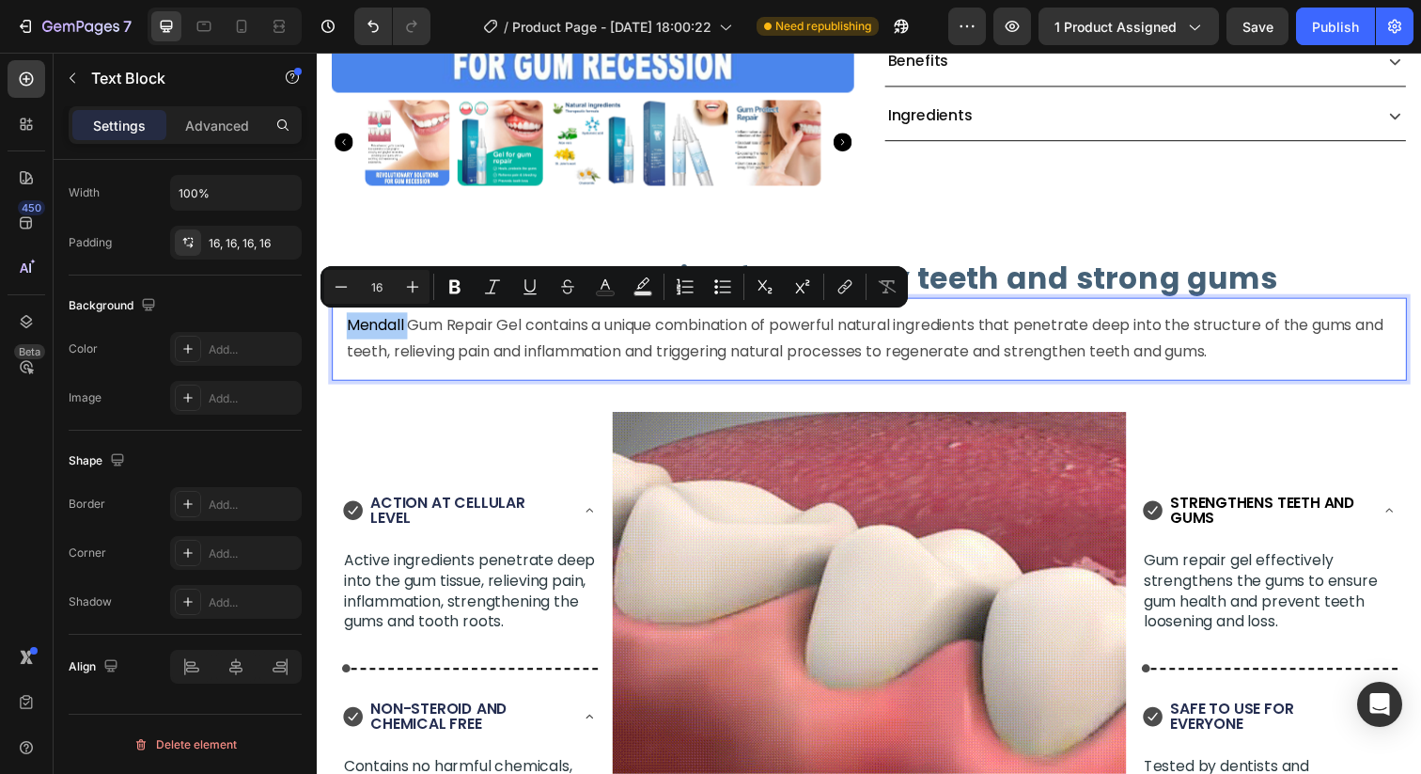
click at [412, 330] on p "Mendall Gum Repair Gel contains a unique combination of powerful natural ingred…" at bounding box center [881, 345] width 1068 height 55
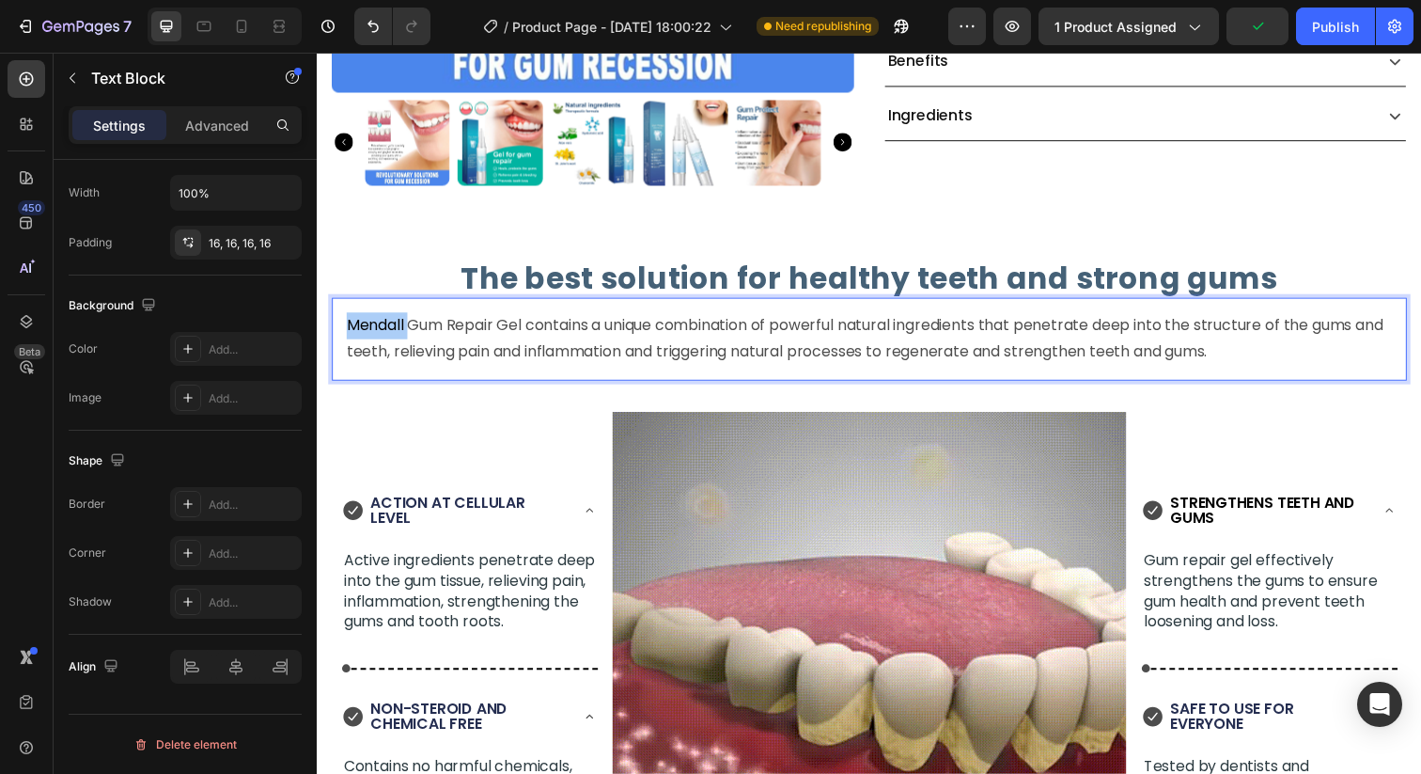
drag, startPoint x: 409, startPoint y: 329, endPoint x: 348, endPoint y: 335, distance: 61.4
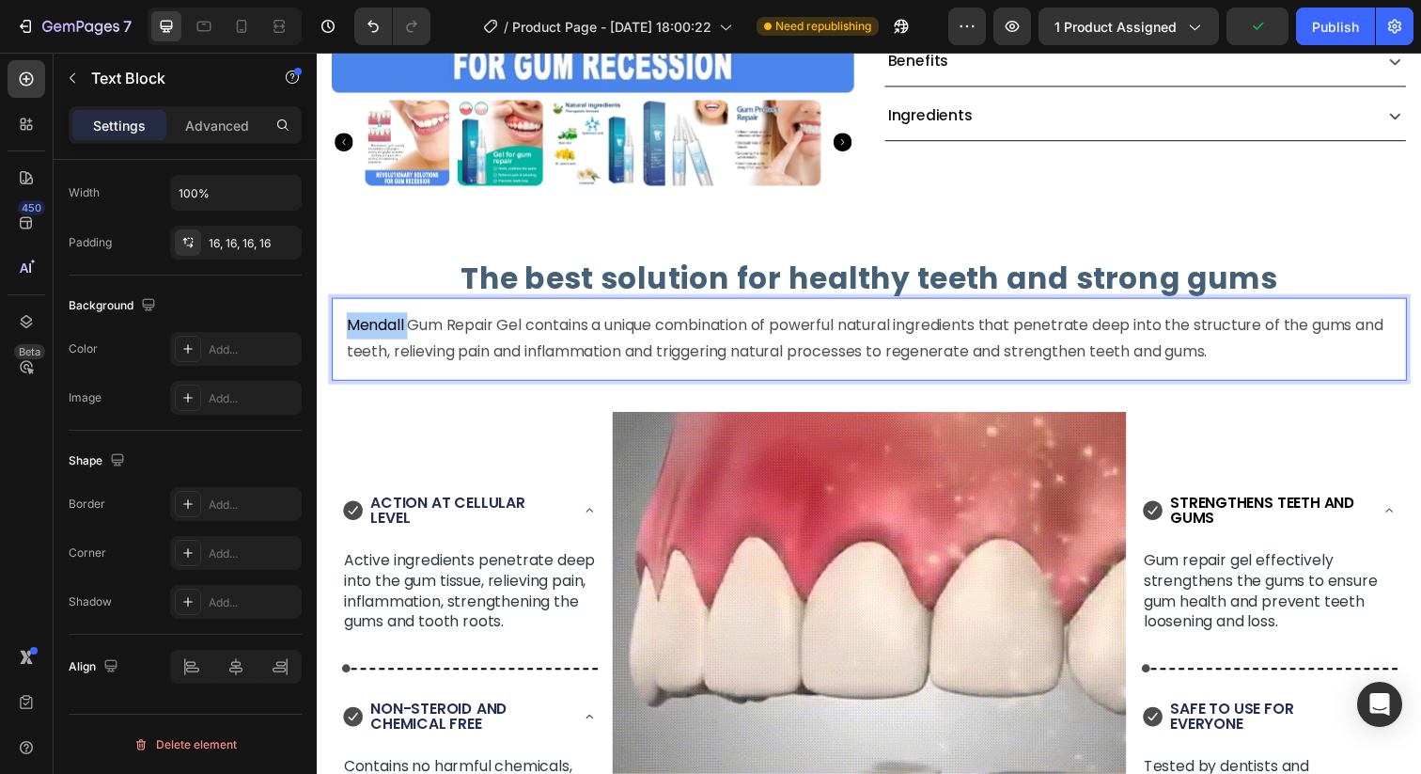
click at [348, 335] on p "Mendall Gum Repair Gel contains a unique combination of powerful natural ingred…" at bounding box center [881, 345] width 1068 height 55
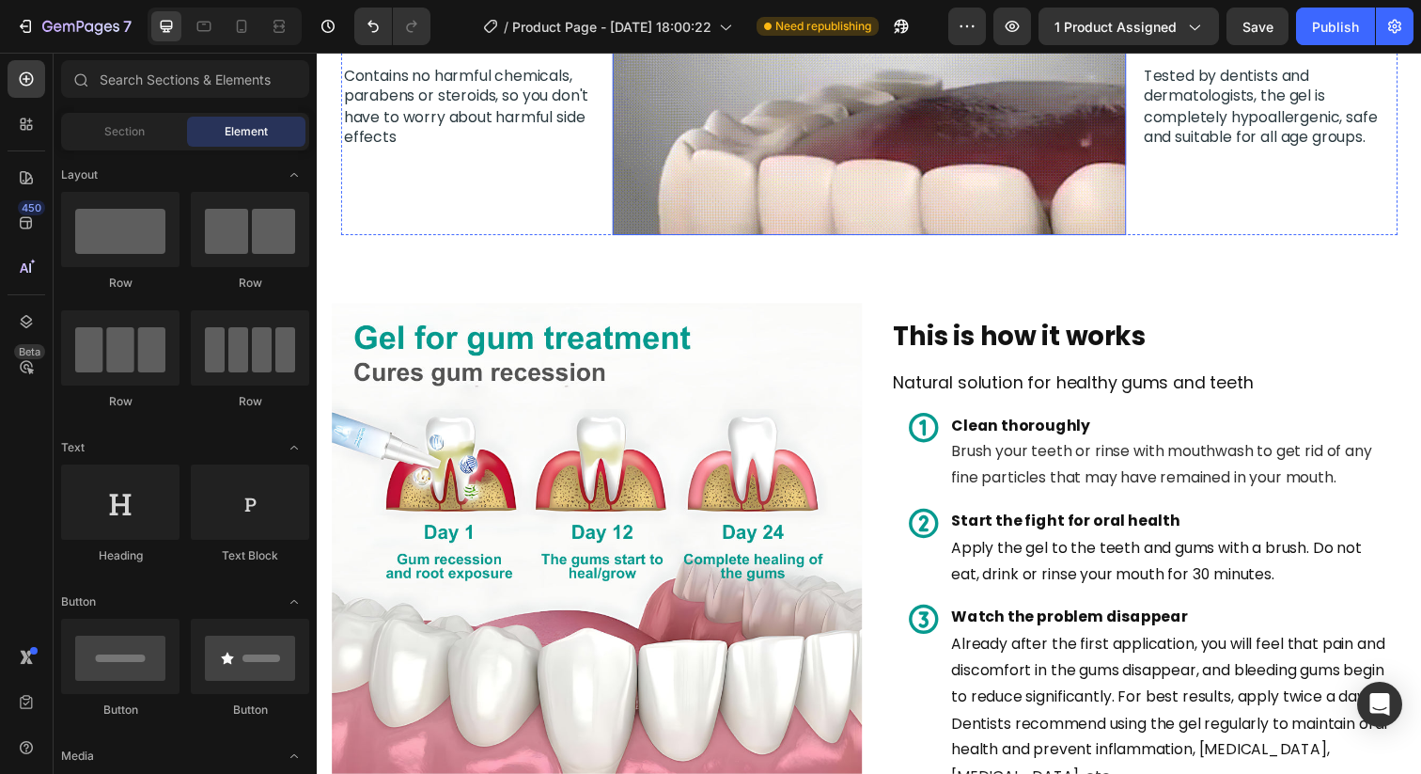
scroll to position [1317, 0]
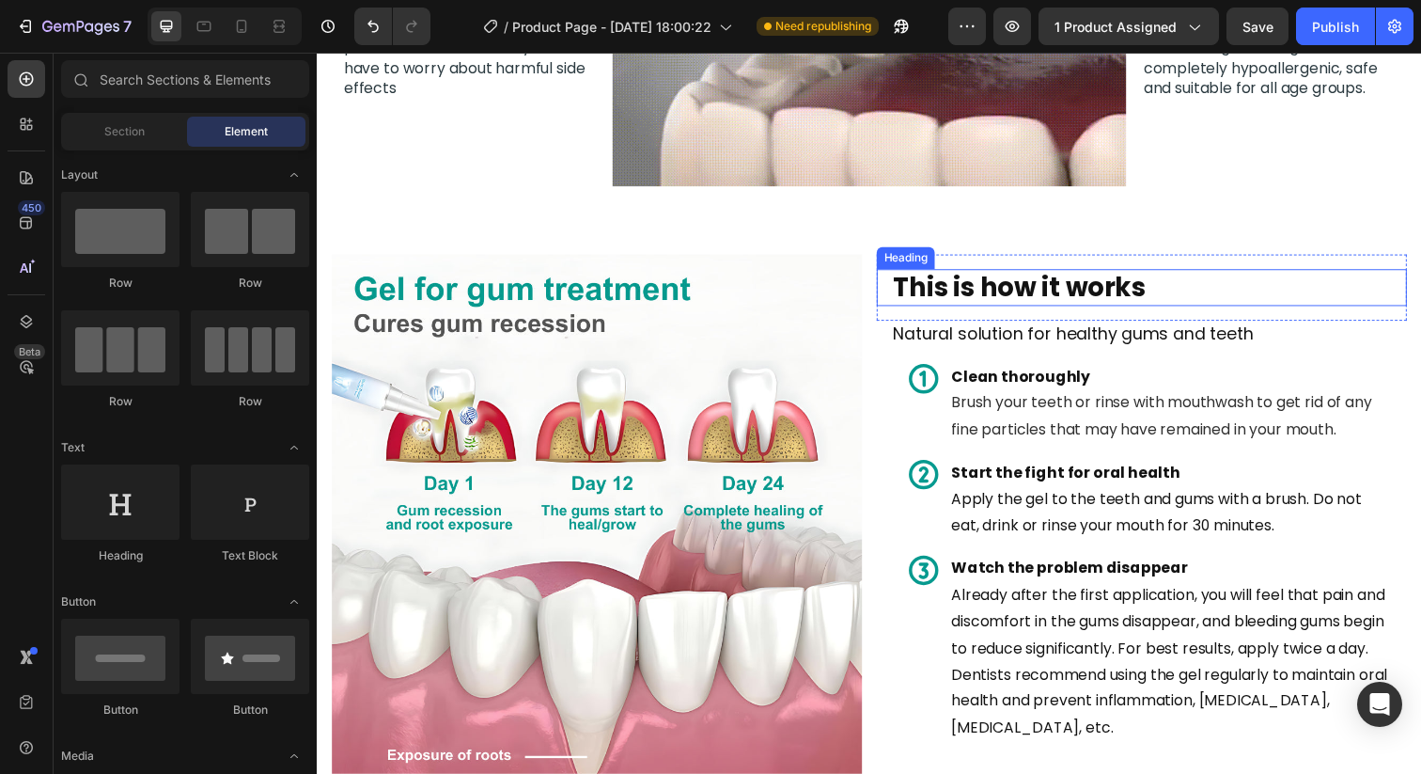
click at [1075, 294] on strong "This is how it works" at bounding box center [1034, 292] width 258 height 37
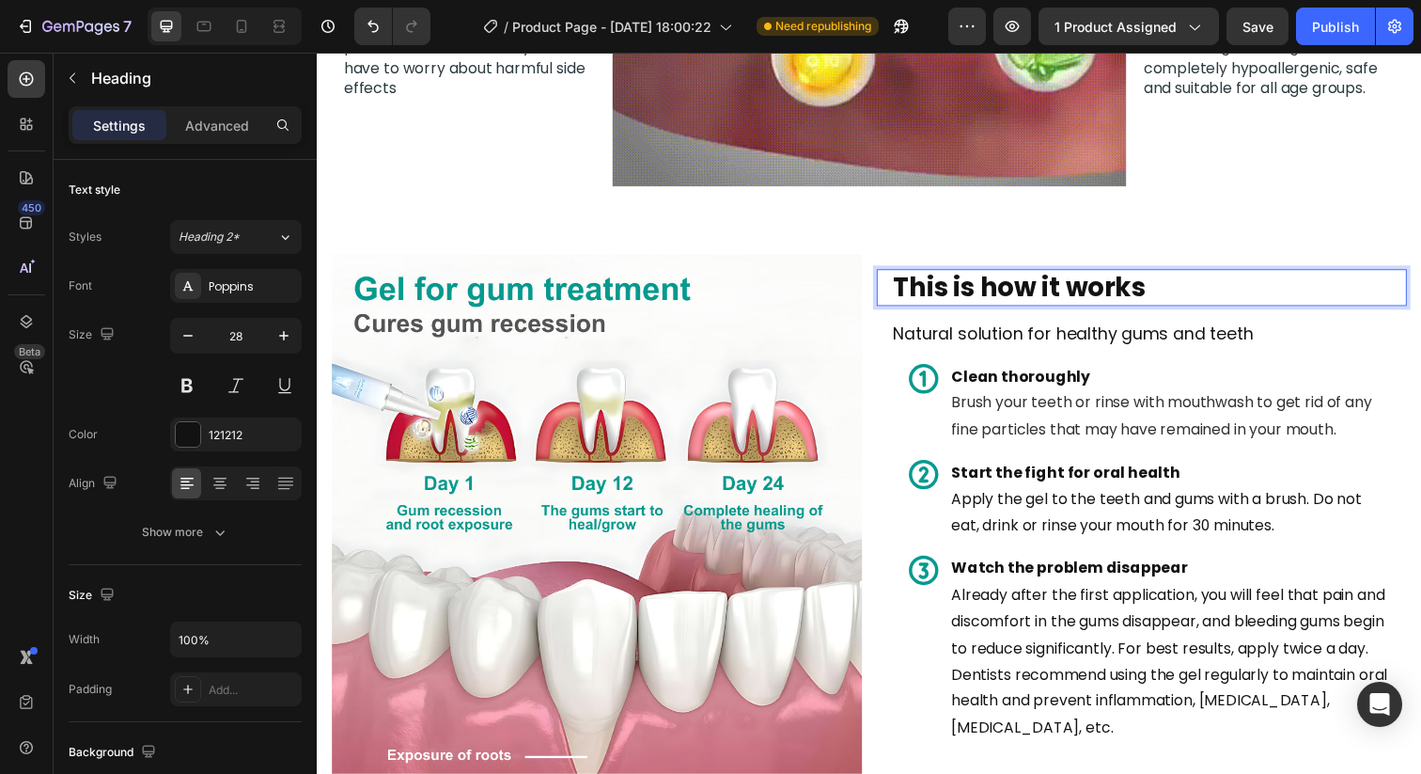
click at [1075, 294] on strong "This is how it works" at bounding box center [1034, 292] width 258 height 37
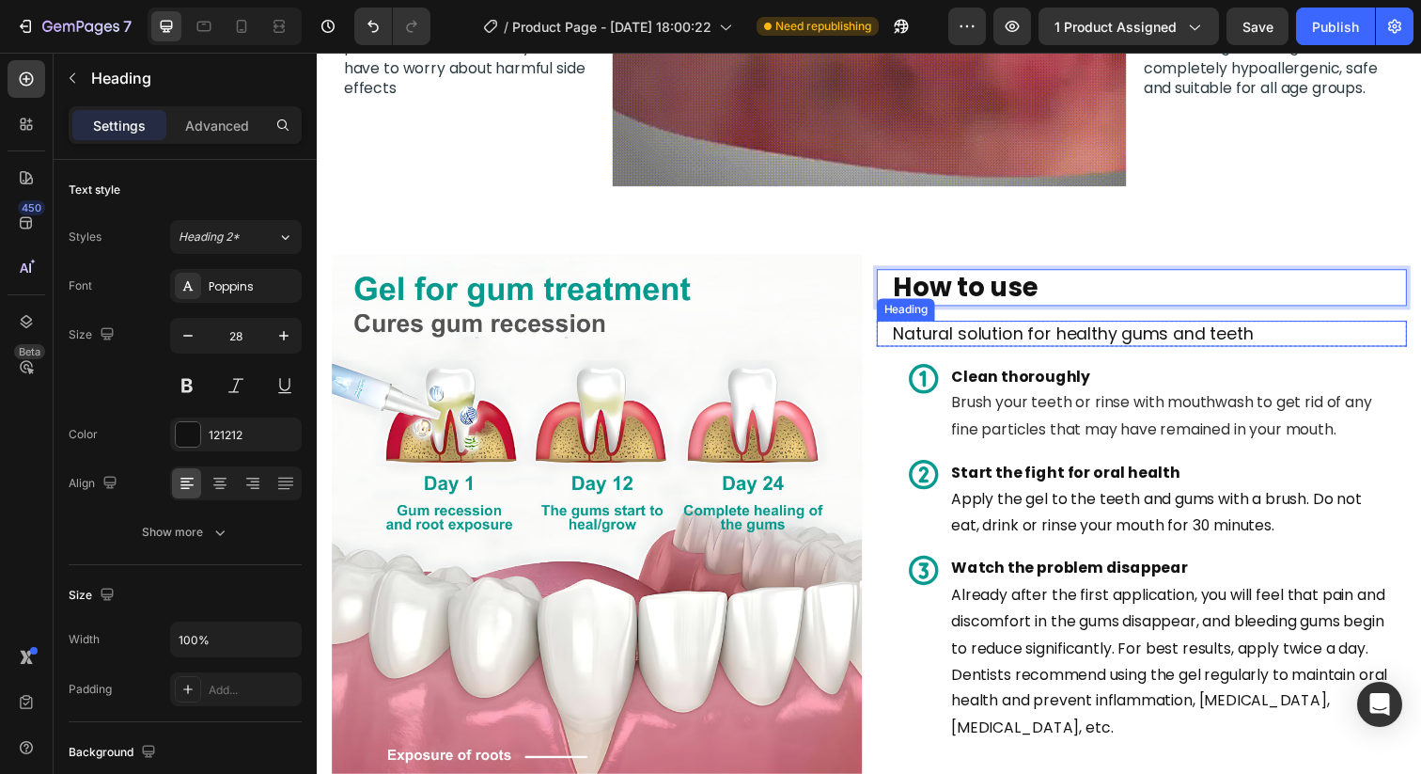
click at [1065, 339] on span "Natural solution for healthy gums and teeth" at bounding box center [1088, 338] width 367 height 23
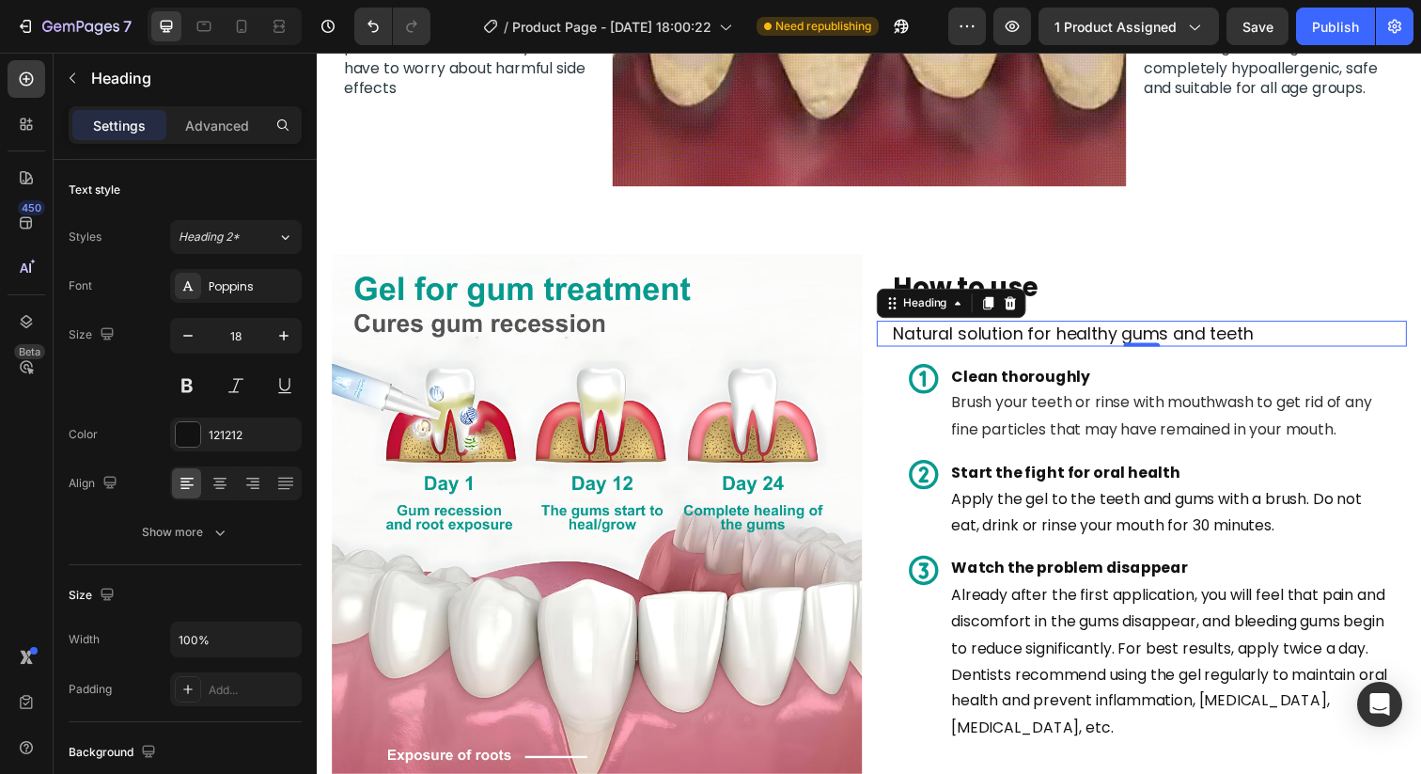
scroll to position [446, 0]
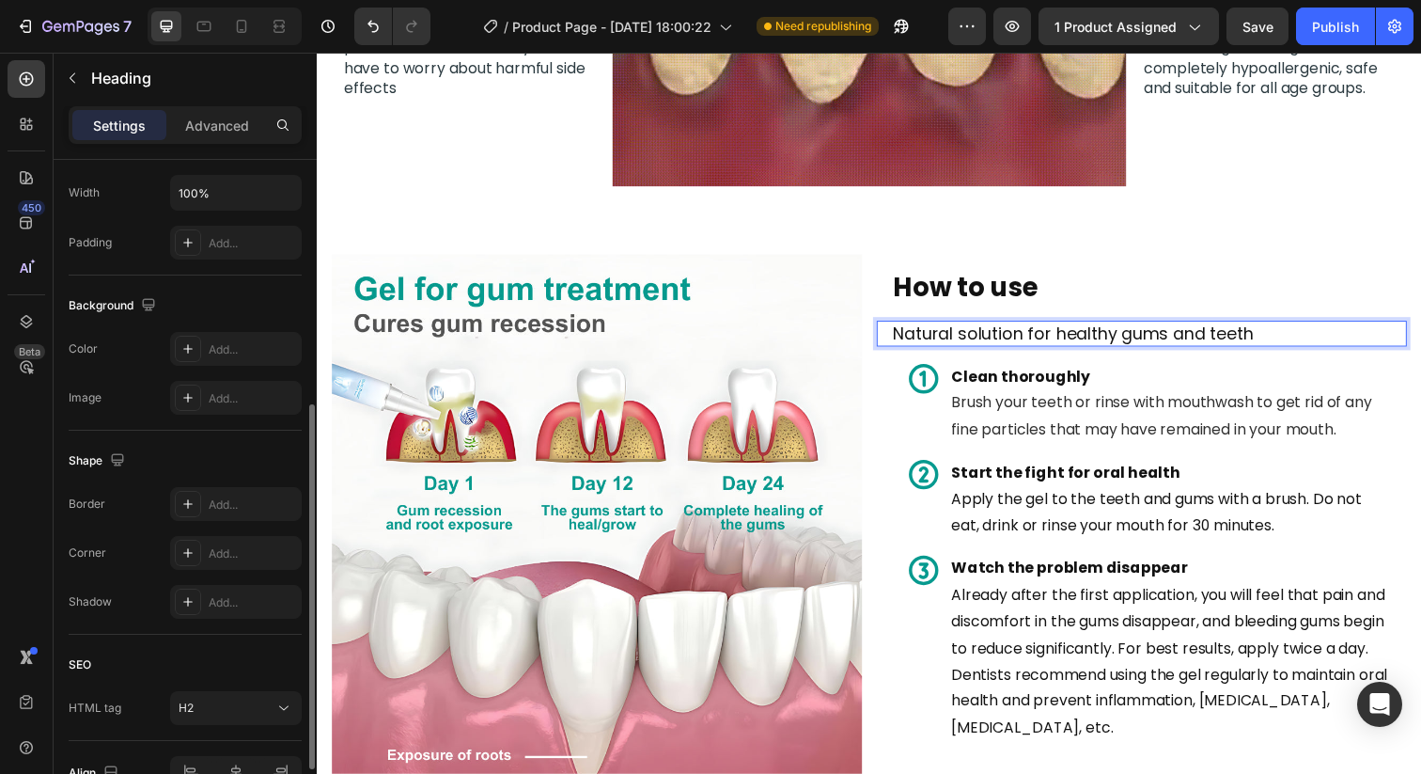
click at [1069, 339] on span "Natural solution for healthy gums and teeth" at bounding box center [1088, 338] width 367 height 23
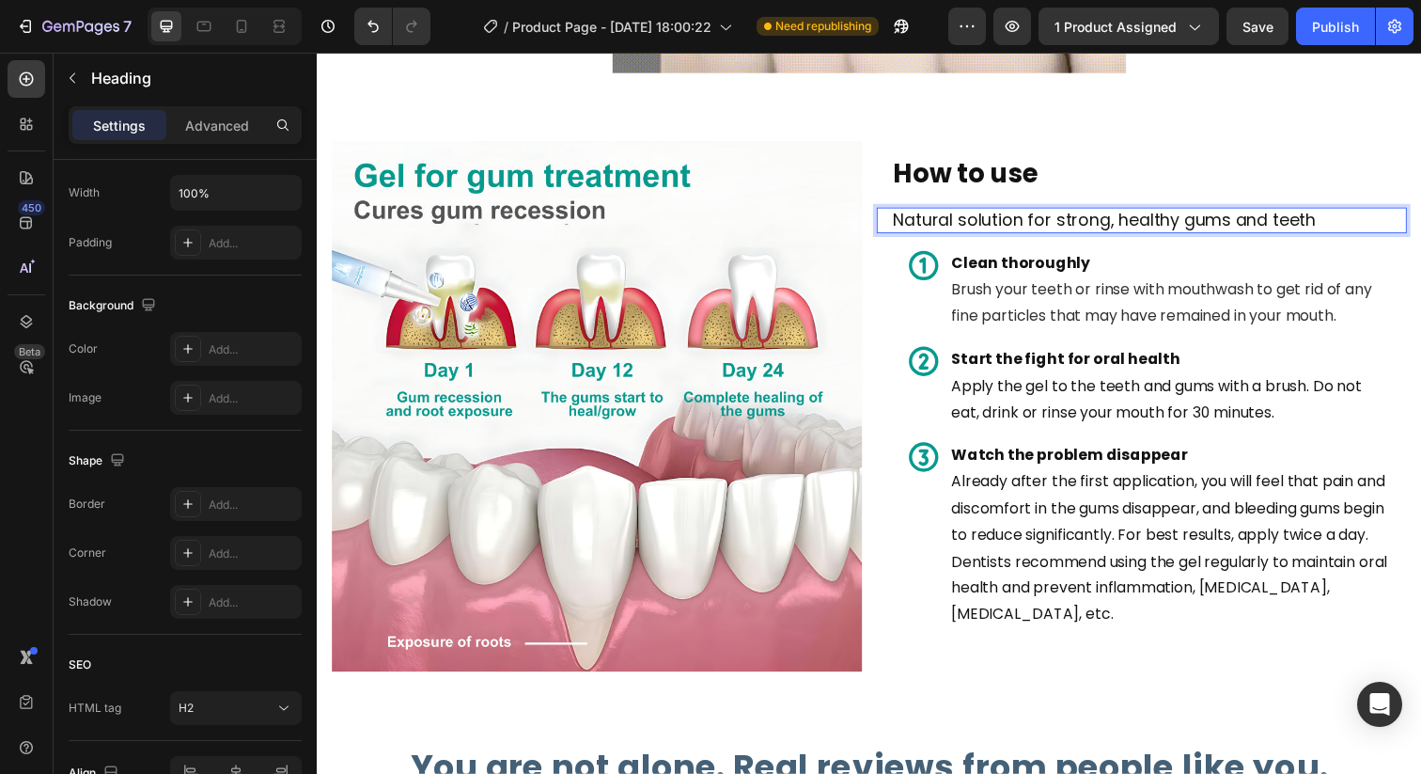
scroll to position [1434, 0]
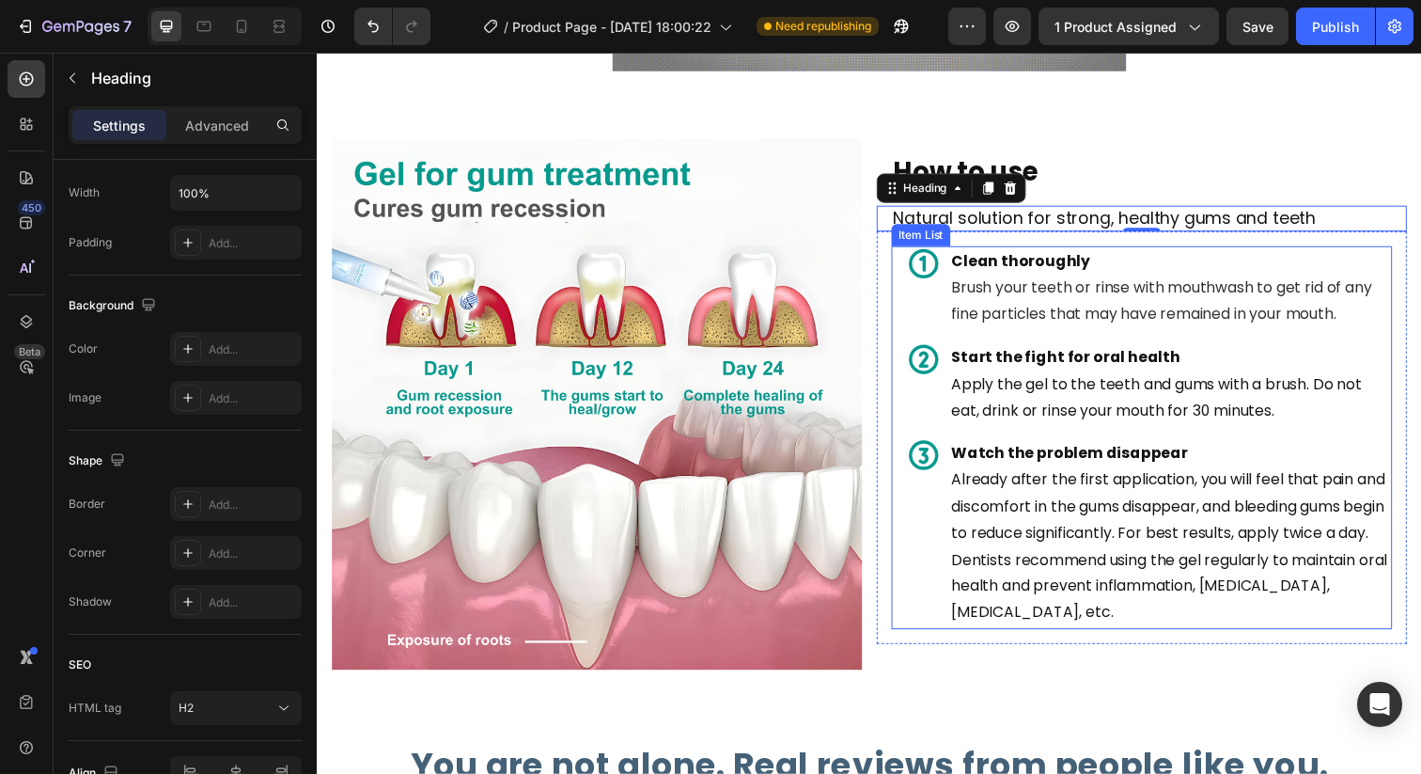
click at [1177, 617] on p "Already after the first application, you will feel that pain and discomfort in …" at bounding box center [1187, 557] width 447 height 163
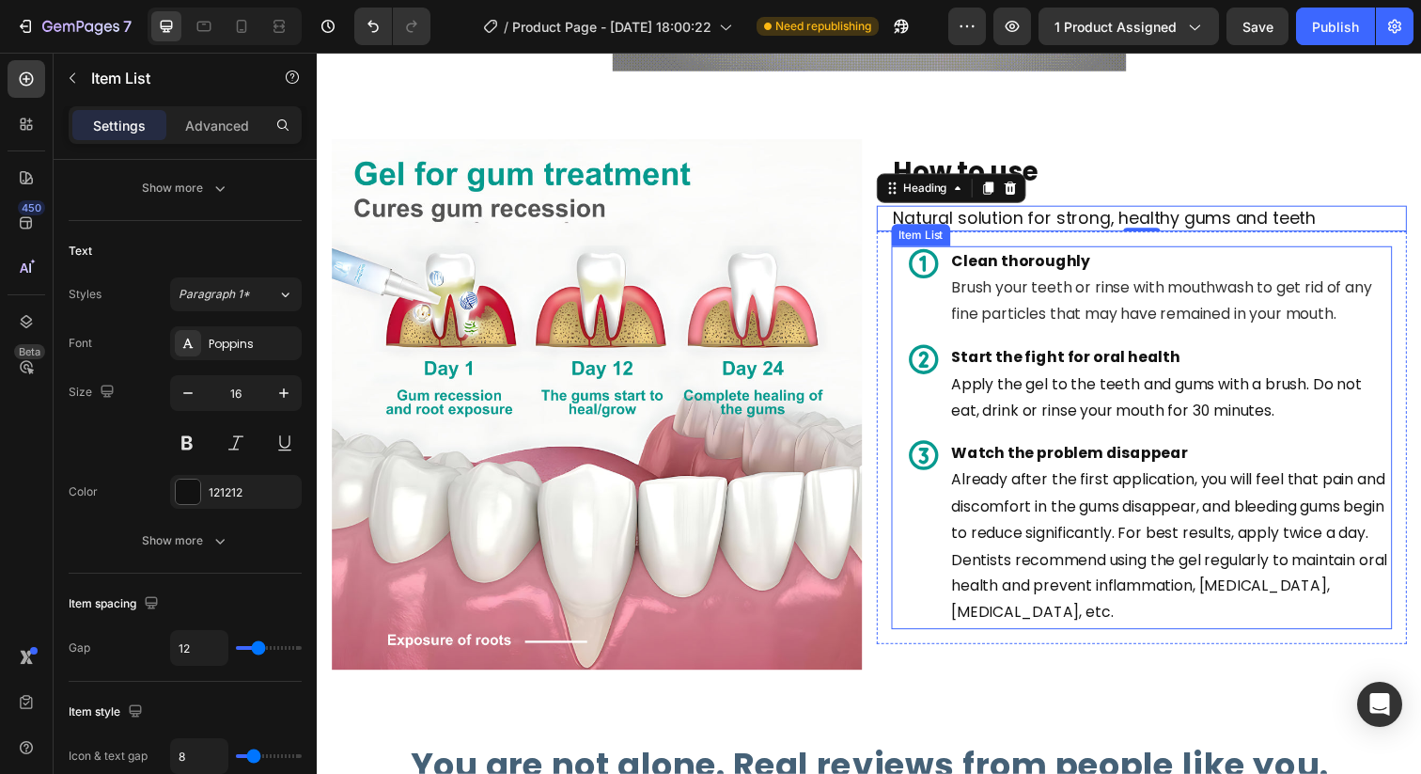
click at [1177, 617] on p "Already after the first application, you will feel that pain and discomfort in …" at bounding box center [1187, 557] width 447 height 163
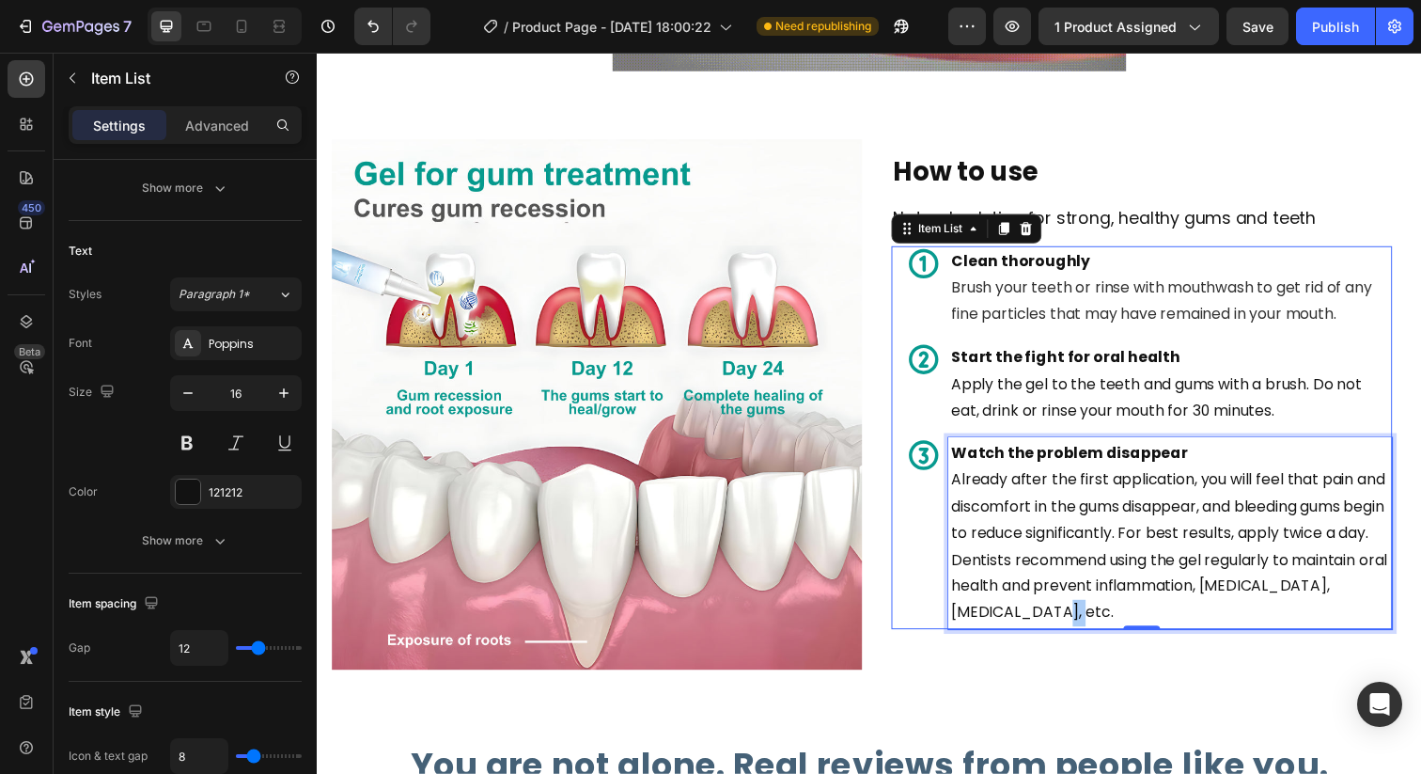
scroll to position [0, 0]
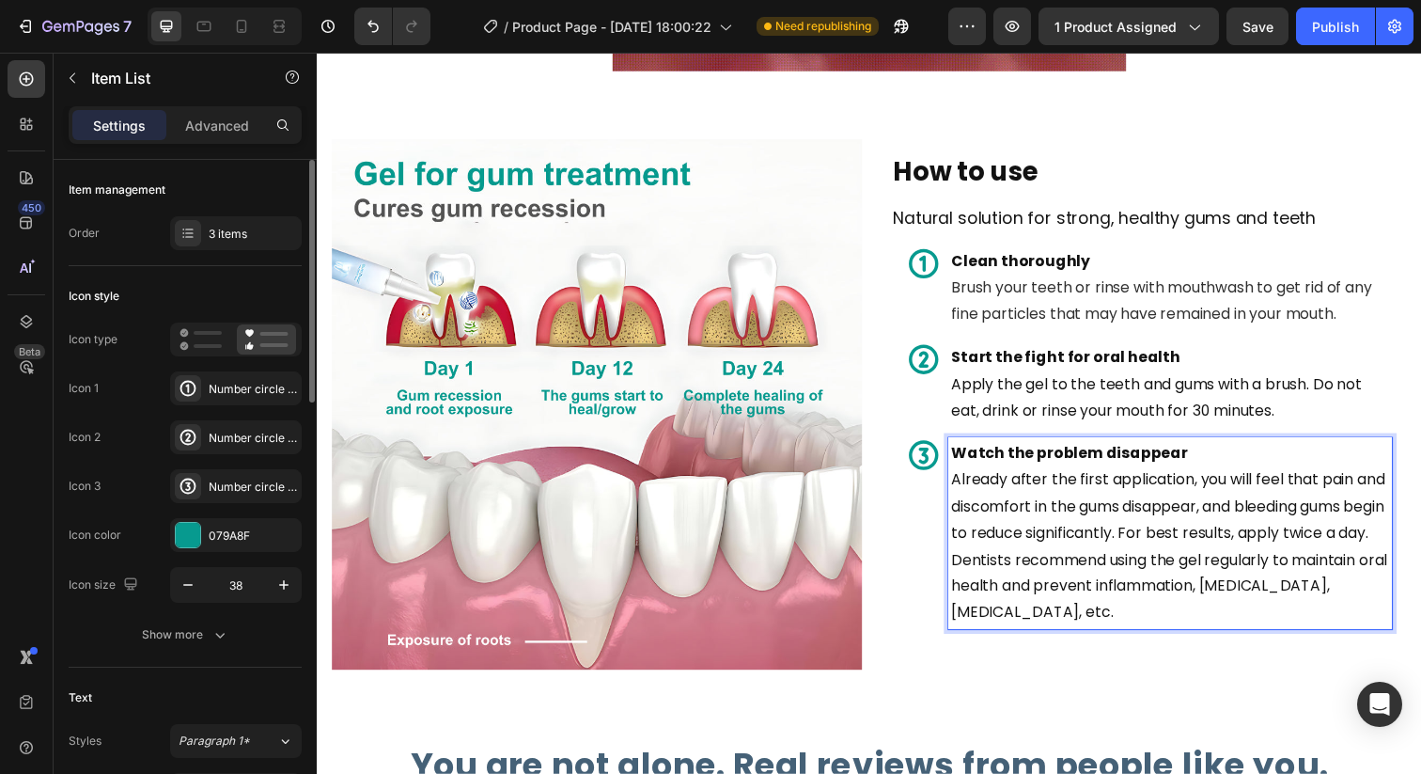
click at [1189, 616] on p "Already after the first application, you will feel that pain and discomfort in …" at bounding box center [1187, 557] width 447 height 163
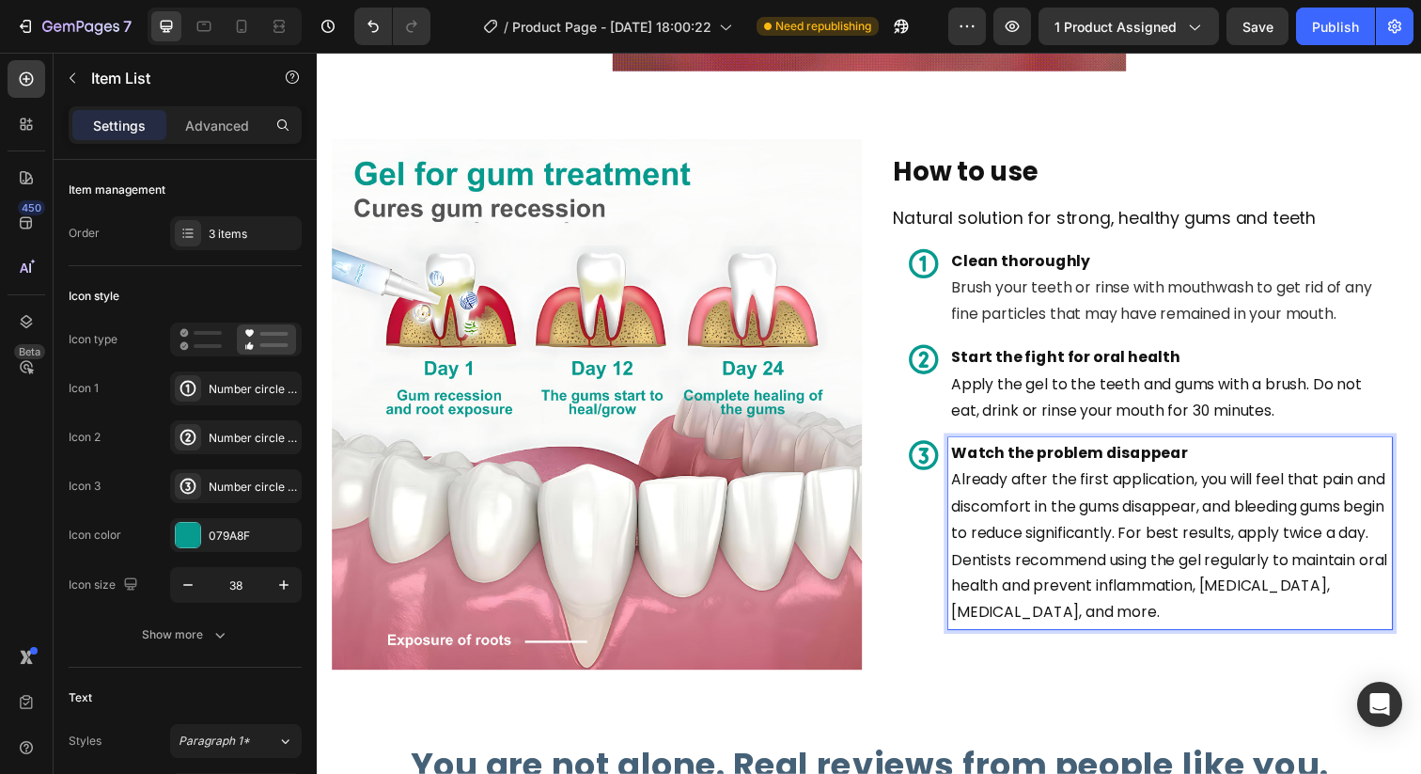
click at [1268, 565] on p "Already after the first application, you will feel that pain and discomfort in …" at bounding box center [1187, 557] width 447 height 163
click at [1301, 409] on p "Apply the gel to the teeth and gums with a brush. Do not eat, drink or rinse yo…" at bounding box center [1187, 405] width 447 height 55
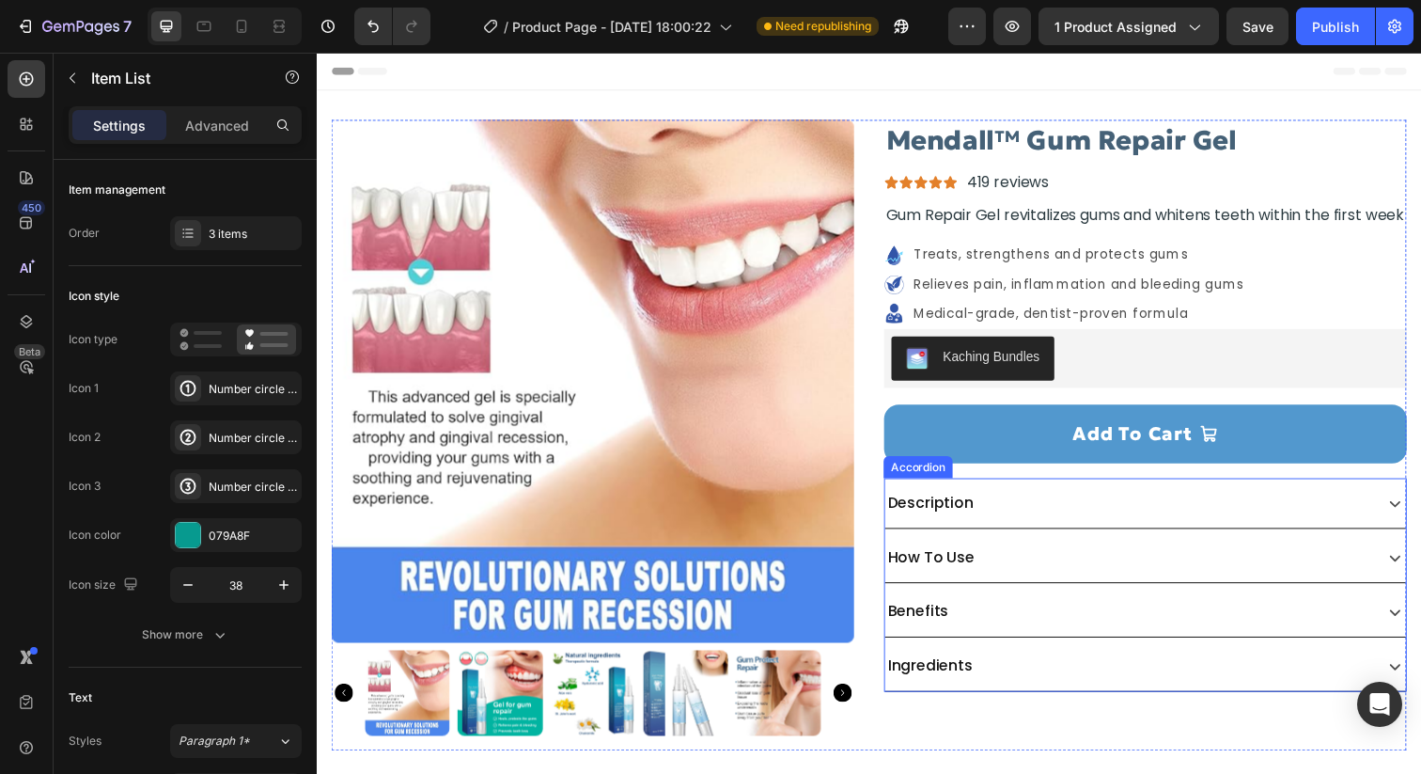
click at [968, 520] on p "Description" at bounding box center [942, 512] width 87 height 15
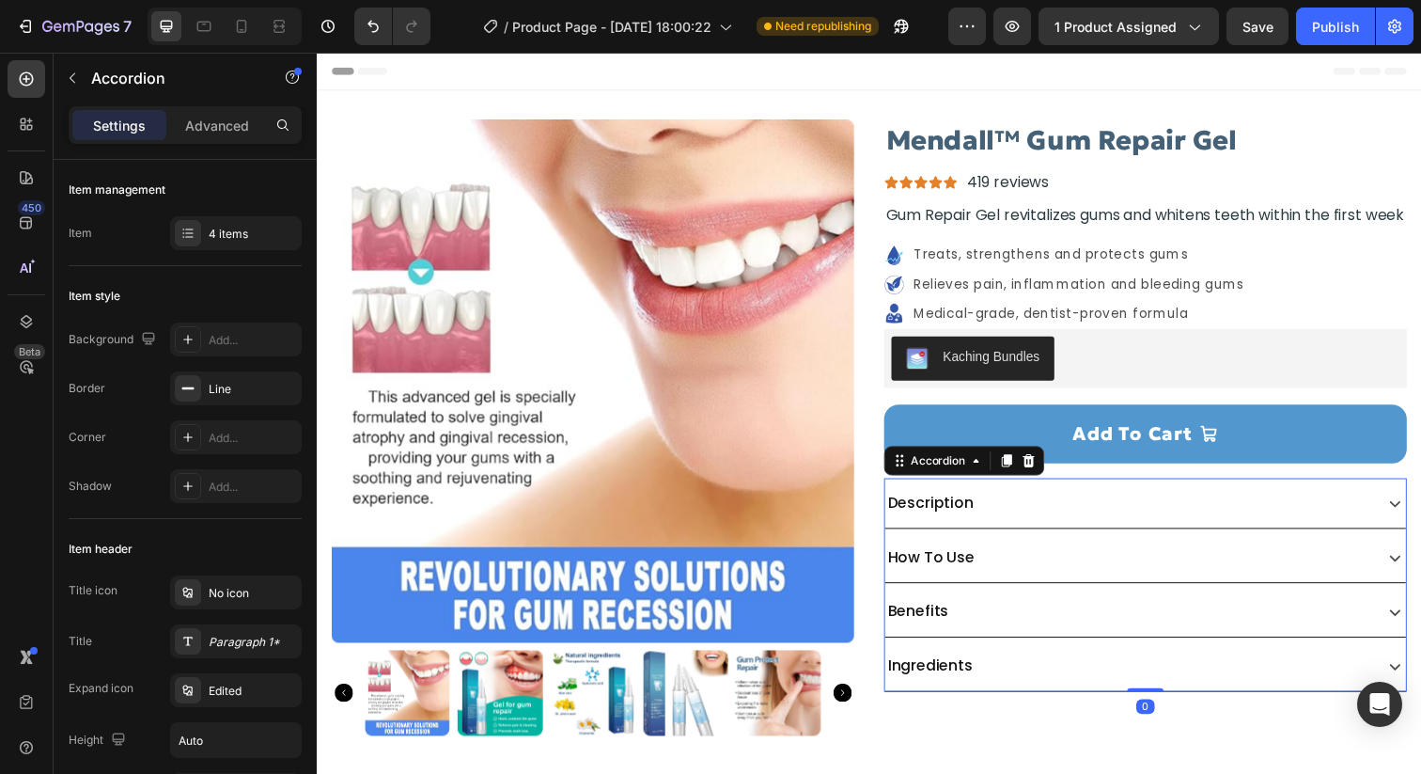
click at [1025, 523] on div "Description" at bounding box center [1144, 512] width 494 height 21
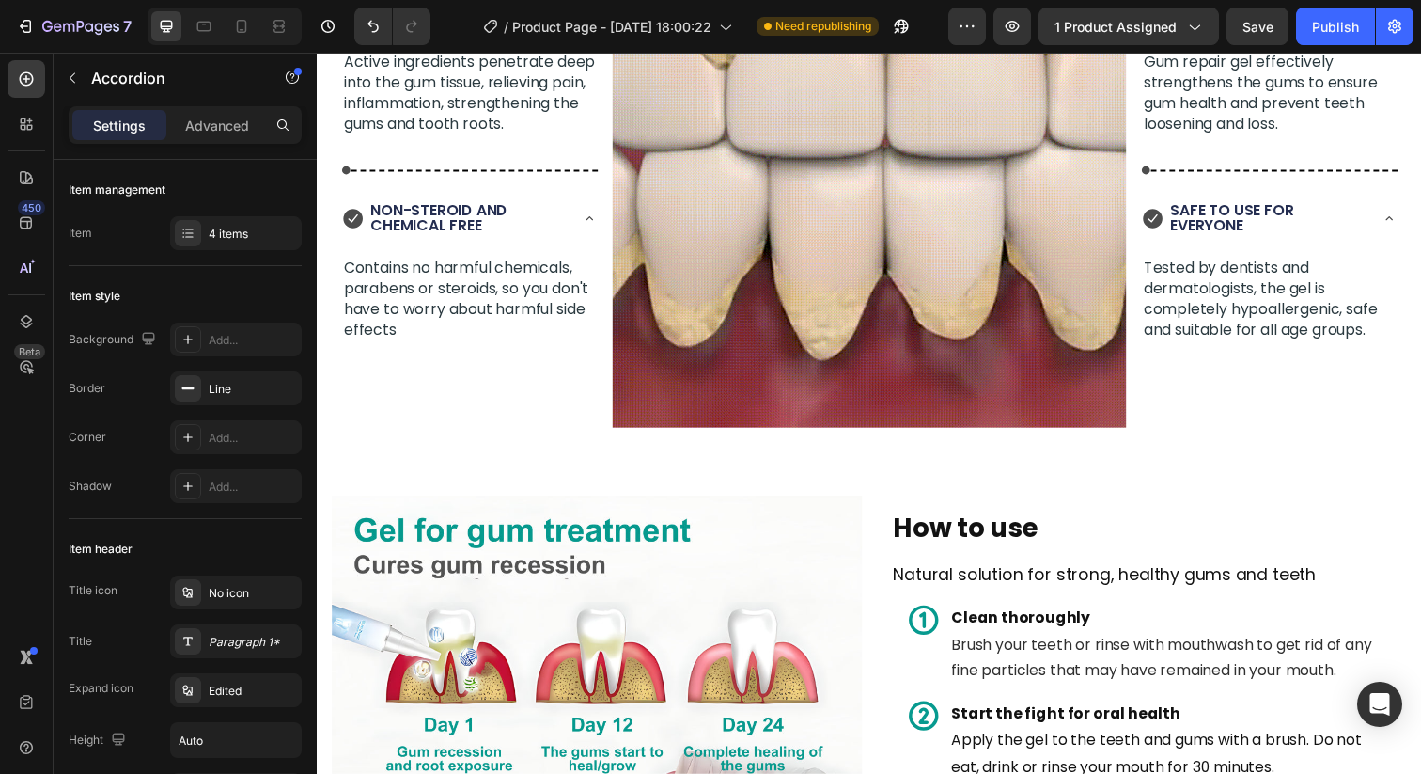
scroll to position [1887, 0]
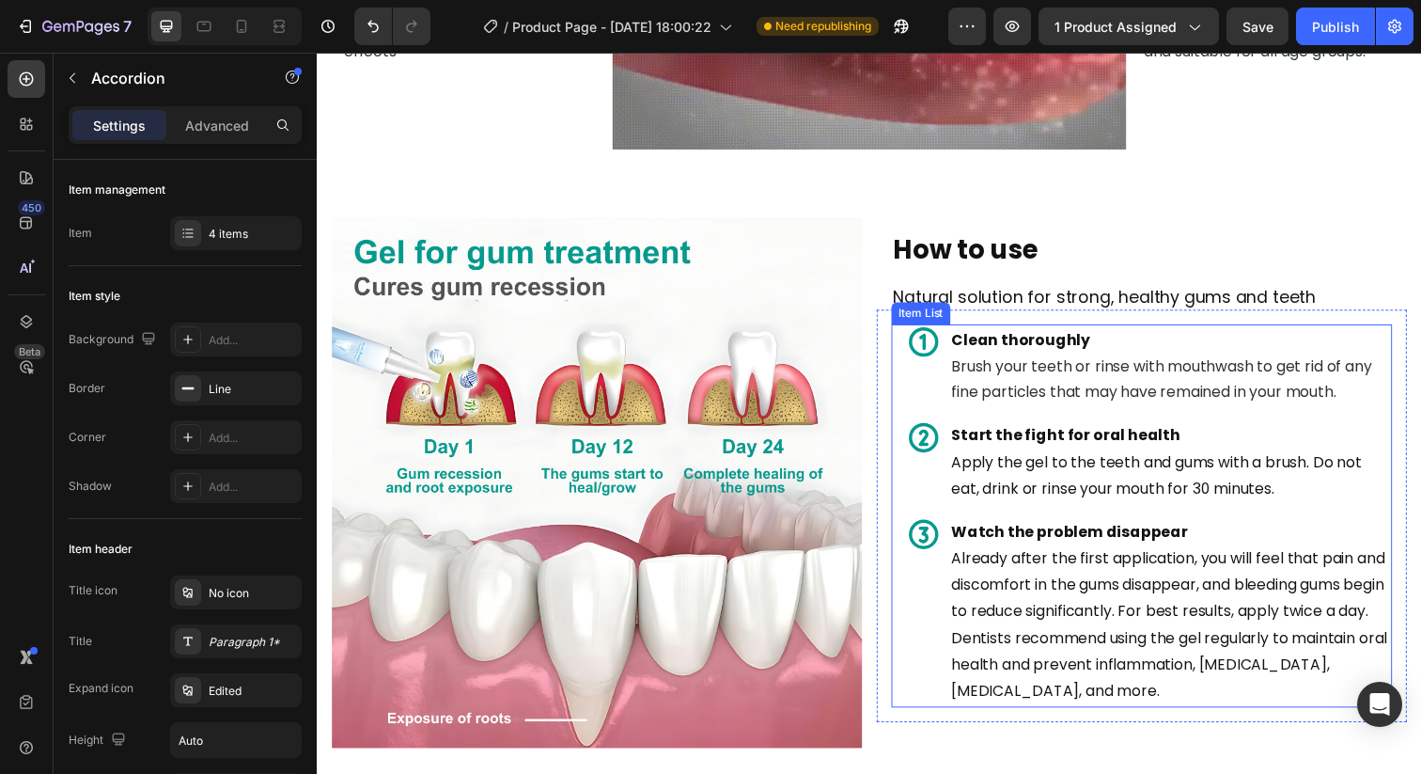
click at [969, 379] on span "Brush your teeth or rinse with mouthwash to get rid of any fine particles that …" at bounding box center [1179, 386] width 430 height 49
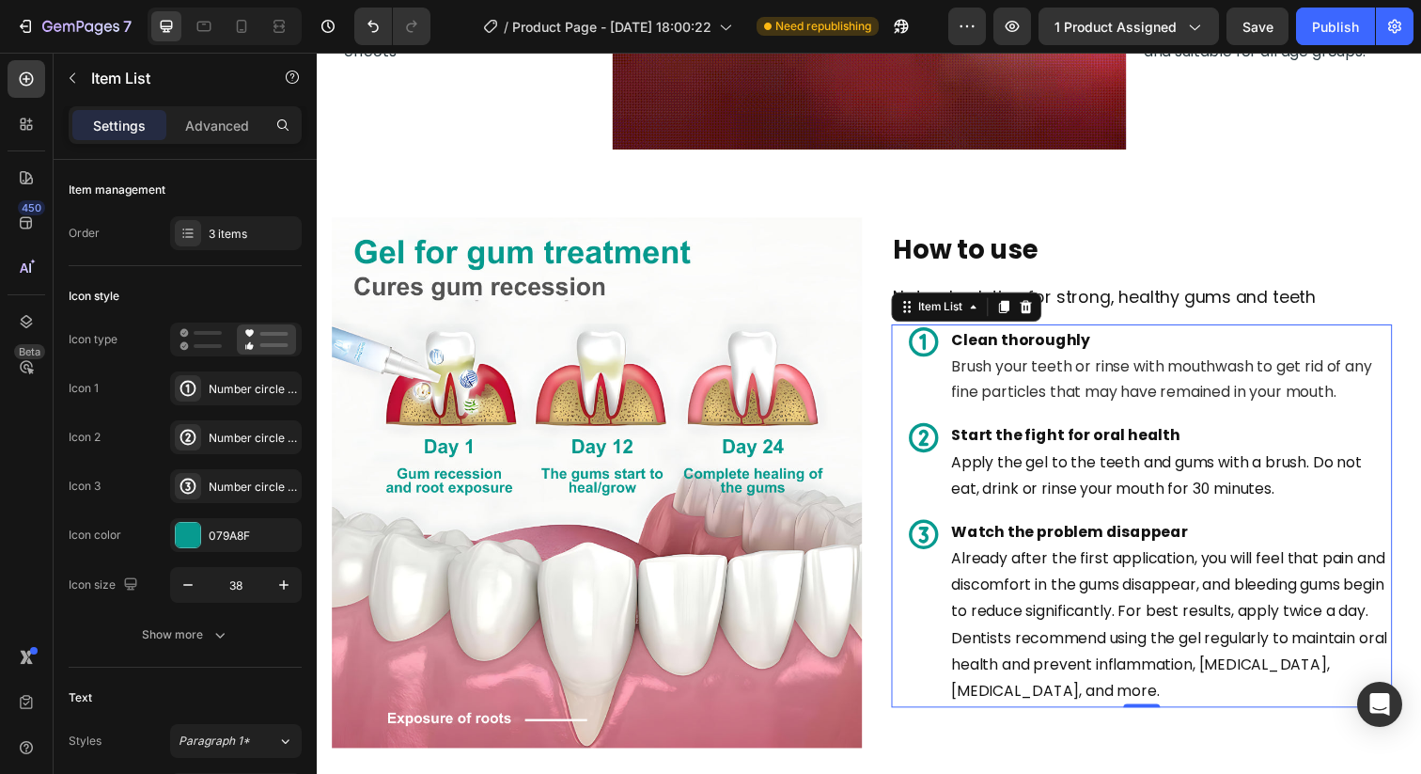
scroll to position [2250, 0]
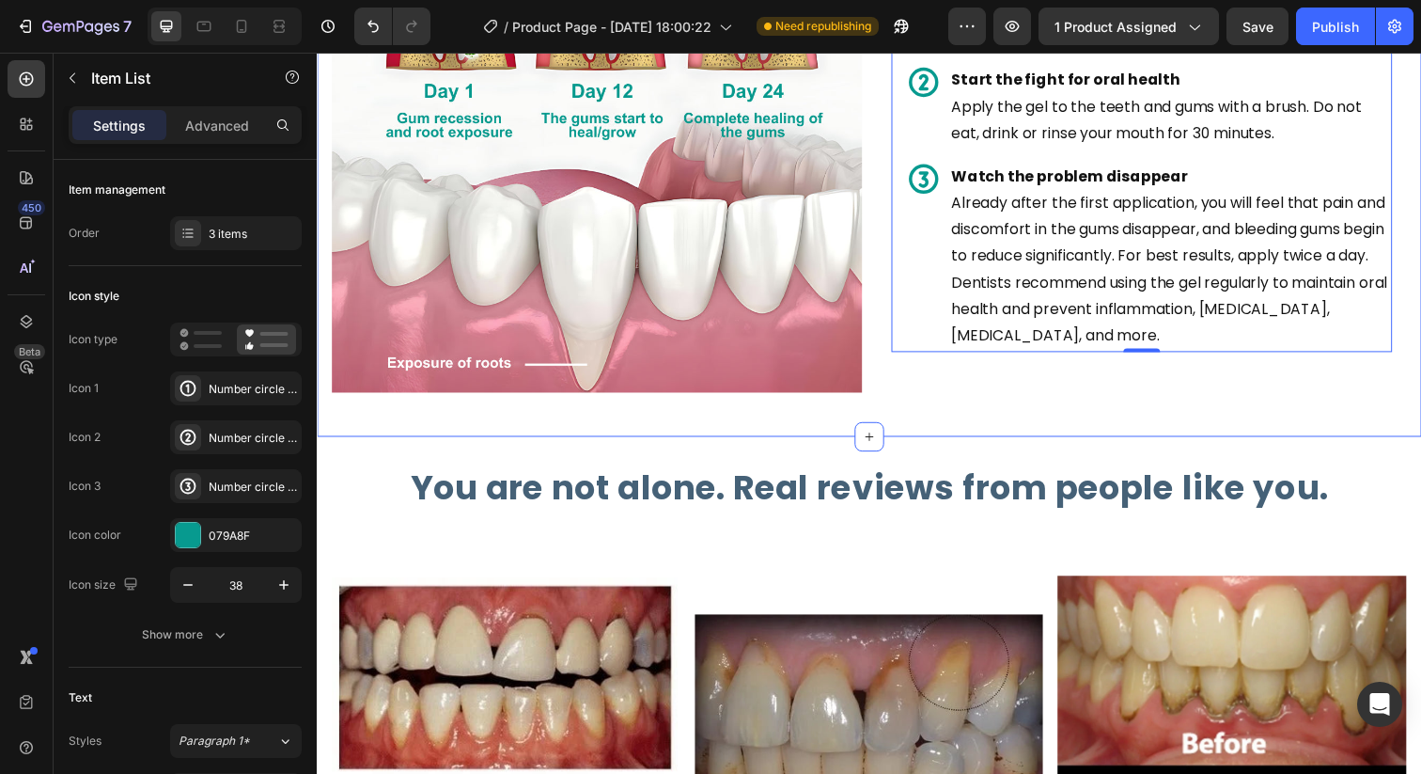
click at [950, 415] on div "Image How to use Heading Row Natural solution for strong, healthy gums and teet…" at bounding box center [881, 136] width 1128 height 617
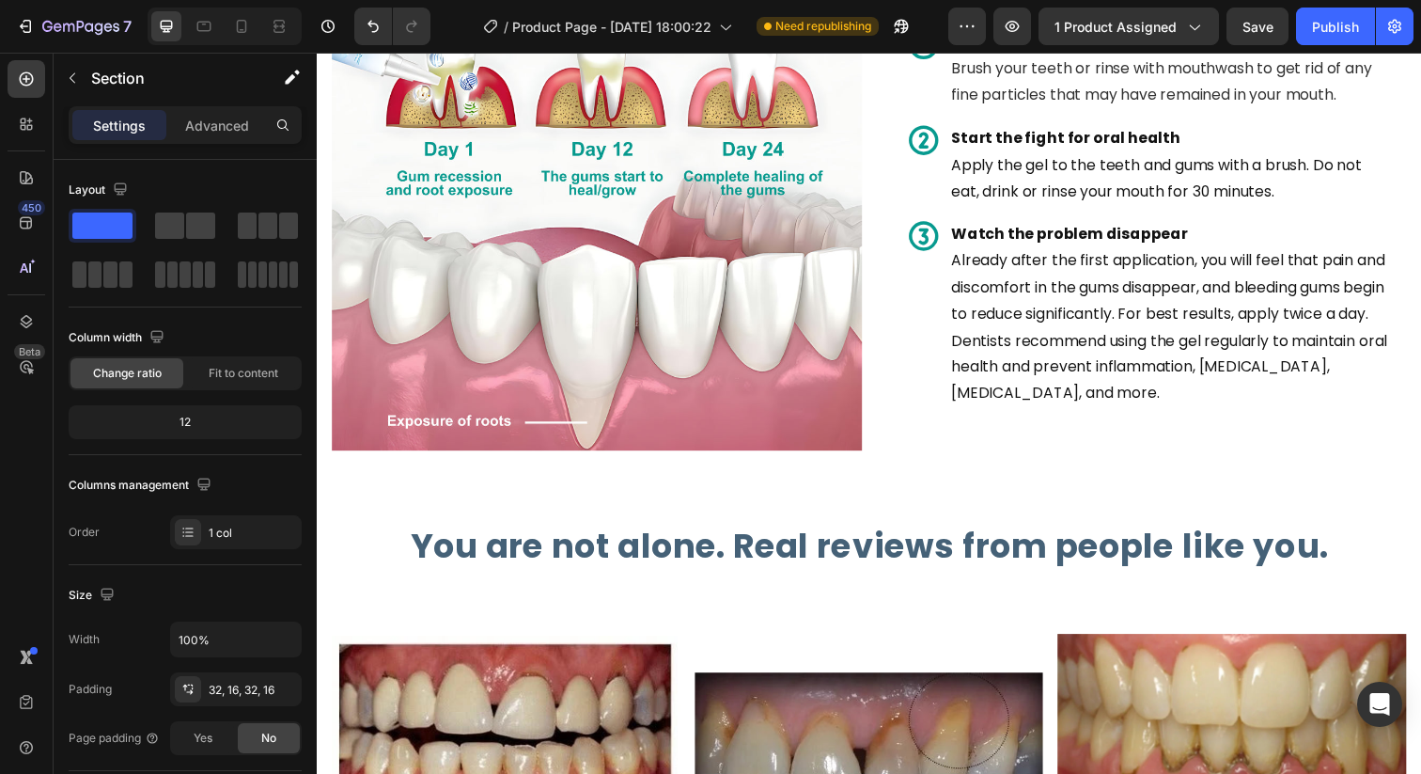
scroll to position [1753, 0]
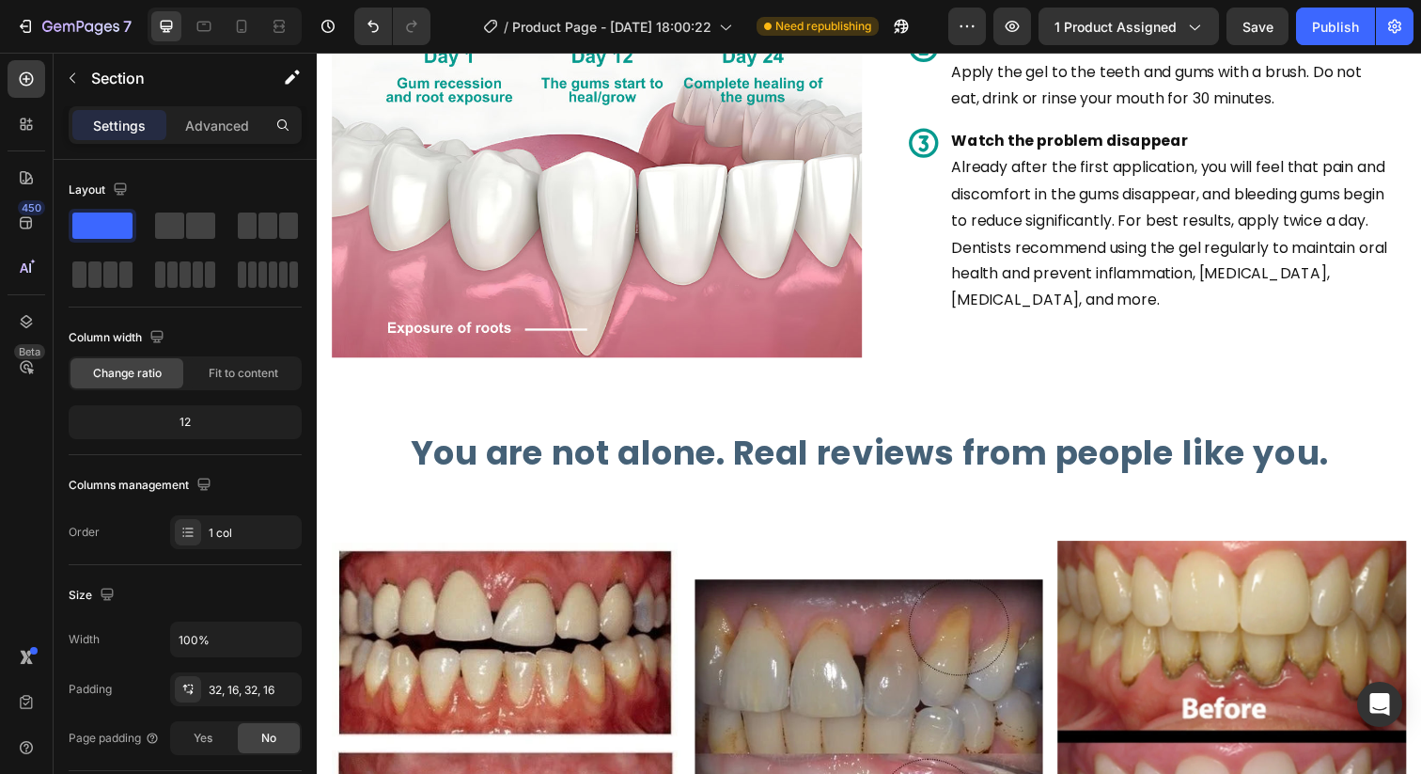
click at [969, 376] on div "Image How to use Heading Row Natural solution for strong, healthy gums and teet…" at bounding box center [881, 100] width 1098 height 556
click at [961, 392] on div "Image How to use Heading Row Natural solution for strong, healthy gums and teet…" at bounding box center [881, 100] width 1128 height 617
click at [959, 357] on div "How to use Heading Row Natural solution for strong, healthy gums and teeth Head…" at bounding box center [1158, 92] width 541 height 541
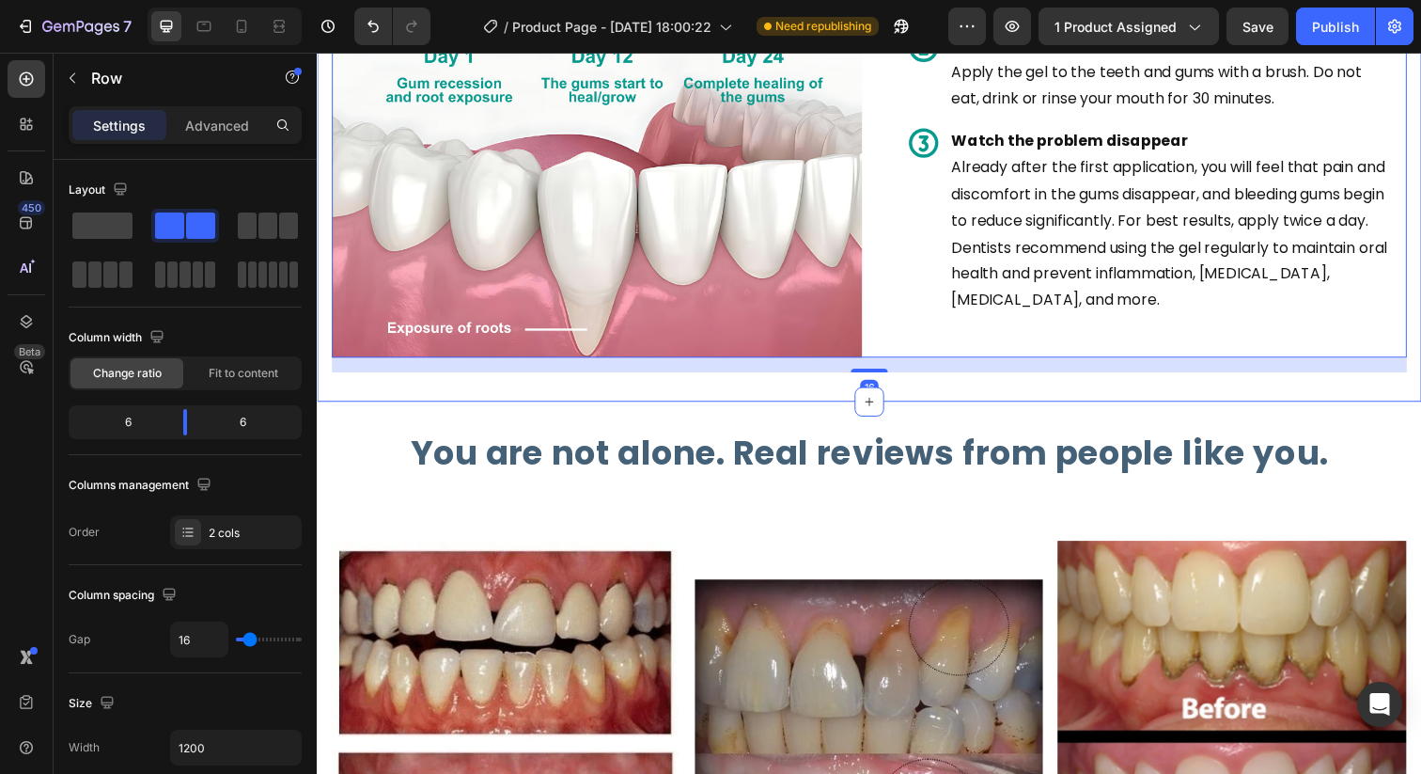
click at [944, 395] on div "Image How to use Heading Row Natural solution for strong, healthy gums and teet…" at bounding box center [881, 100] width 1128 height 617
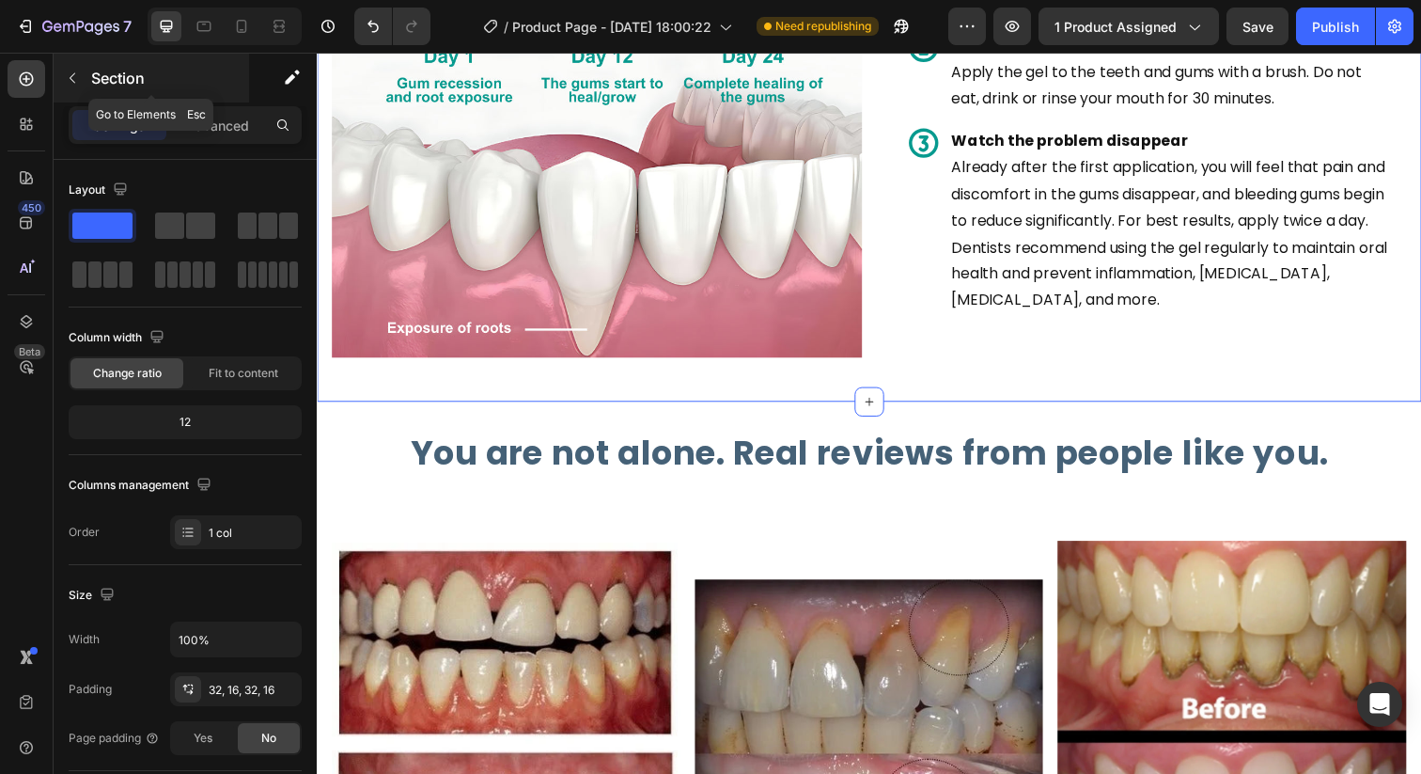
click at [76, 77] on icon "button" at bounding box center [72, 77] width 15 height 15
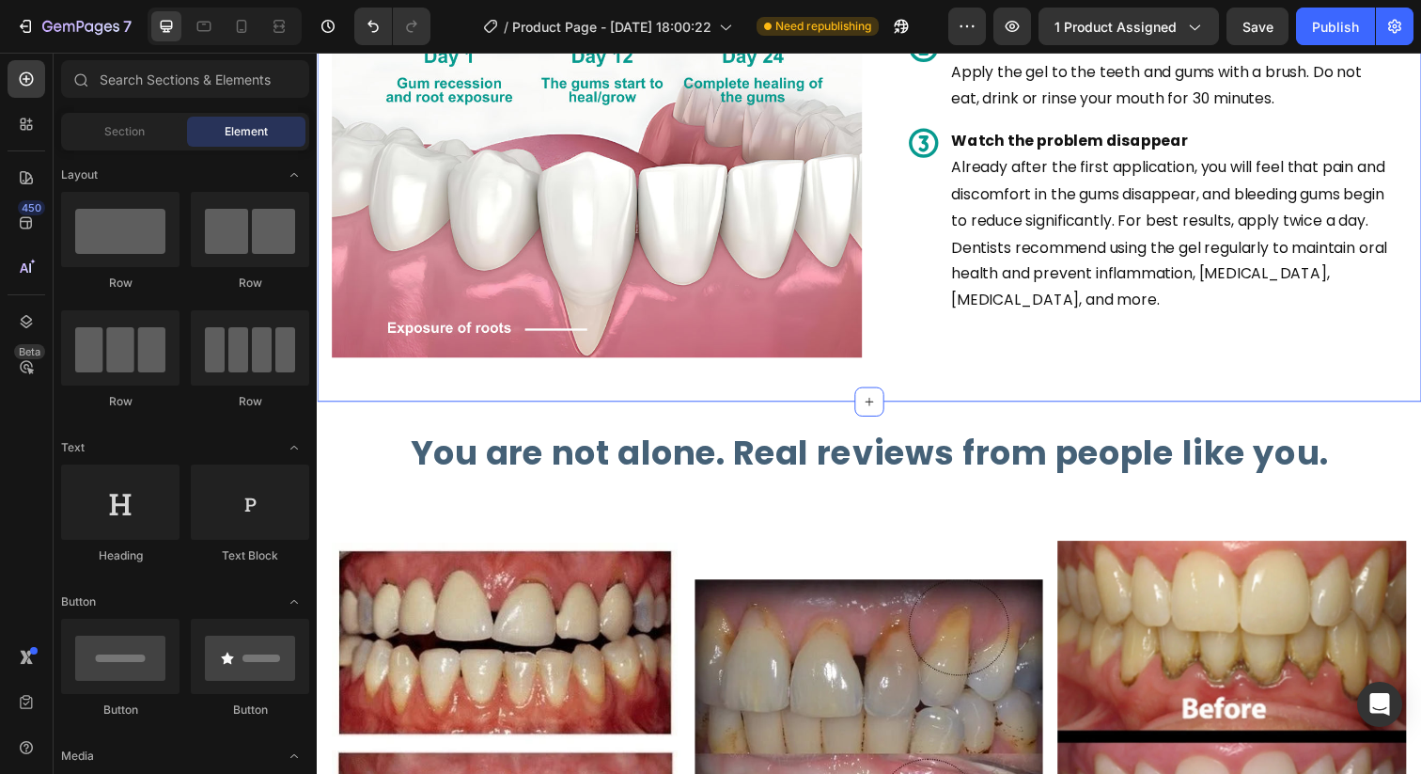
click at [490, 397] on div "Image How to use Heading Row Natural solution for strong, healthy gums and teet…" at bounding box center [881, 100] width 1128 height 617
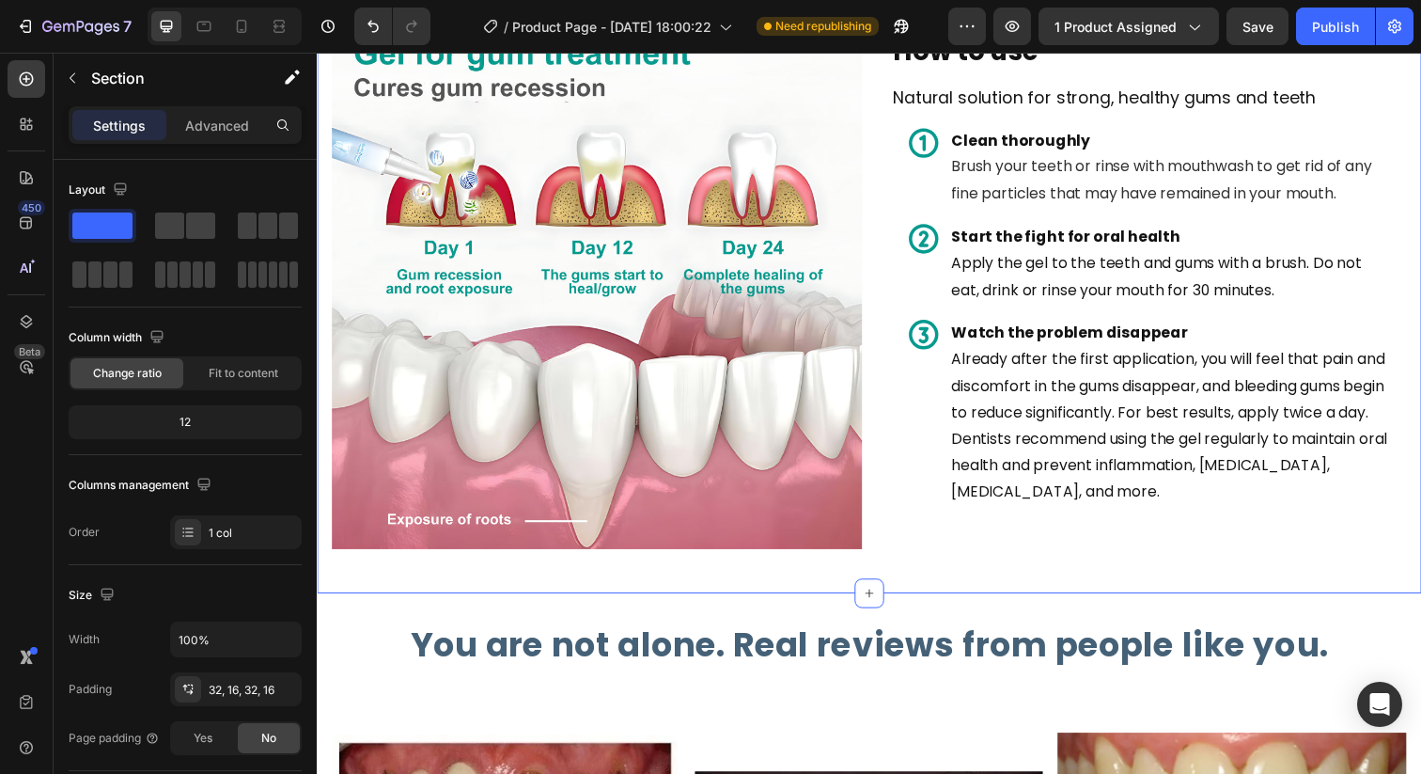
scroll to position [1344, 0]
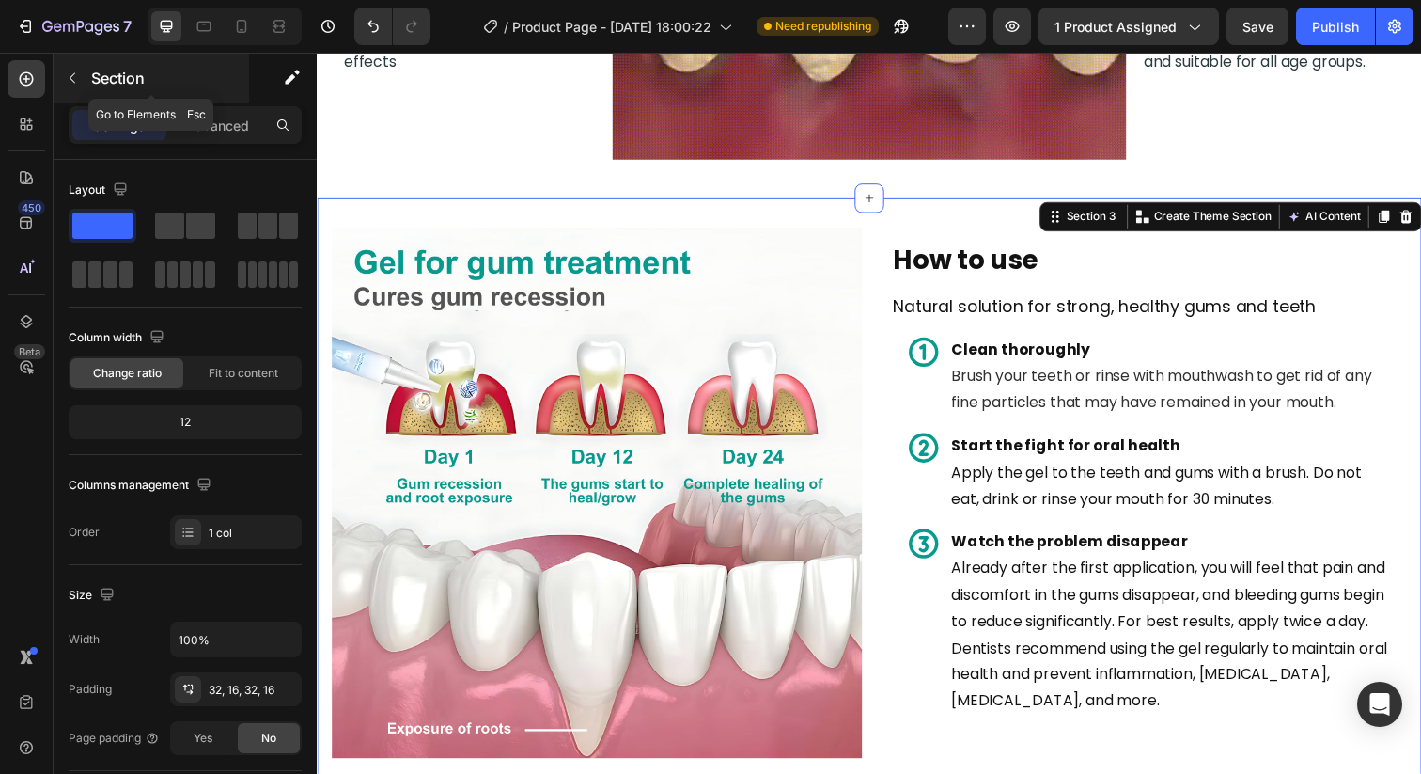
click at [71, 81] on icon "button" at bounding box center [72, 77] width 15 height 15
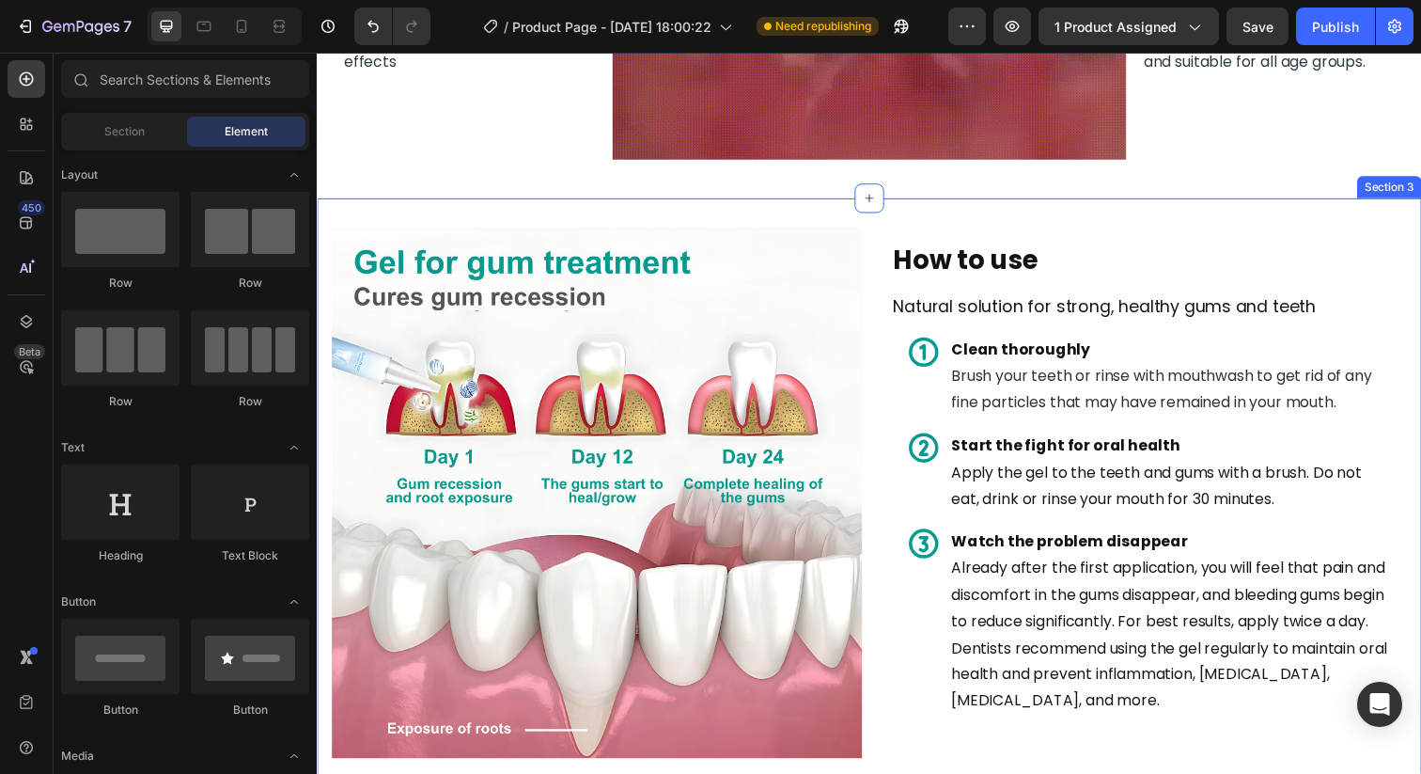
click at [649, 211] on div "Image How to use Heading Row Natural solution for strong, healthy gums and teet…" at bounding box center [881, 509] width 1128 height 617
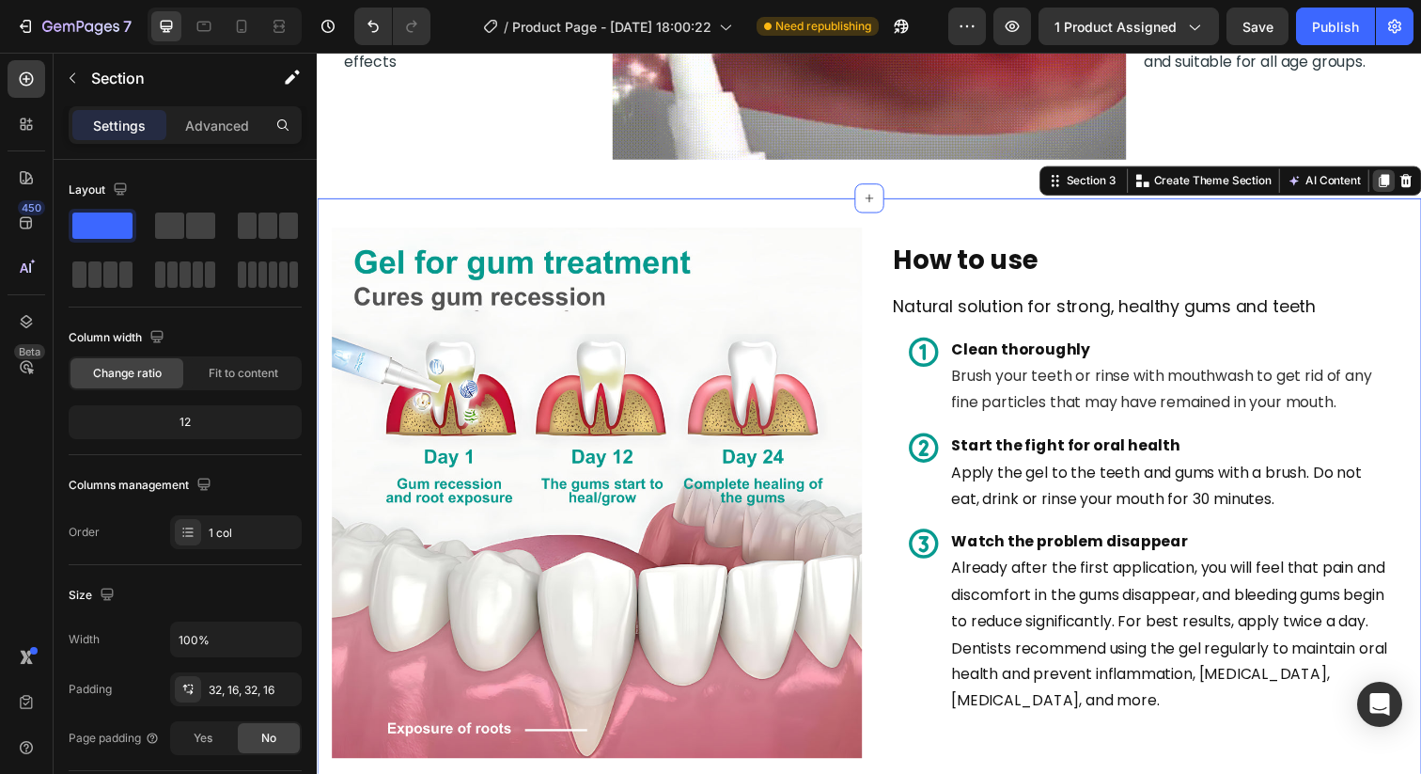
click at [1404, 181] on icon at bounding box center [1406, 183] width 10 height 13
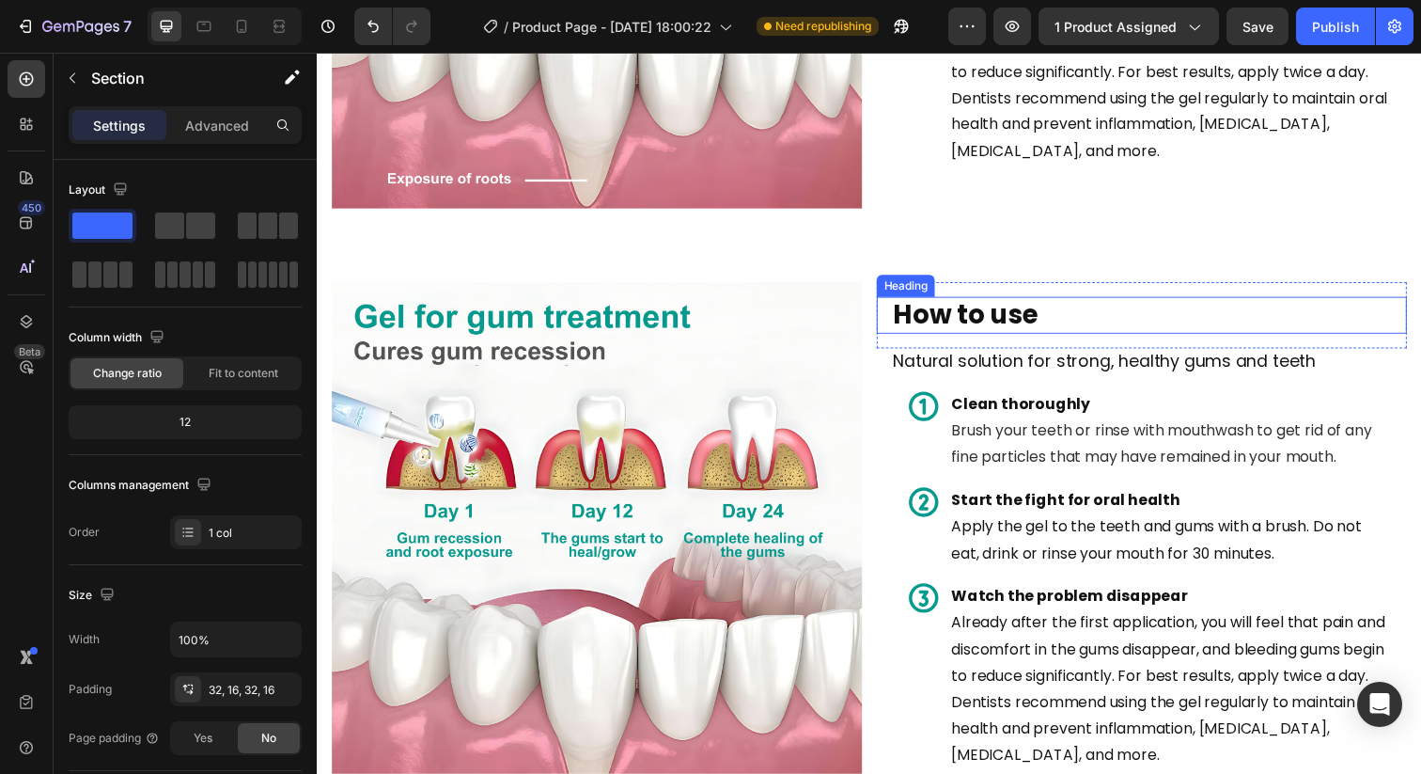
scroll to position [2043, 0]
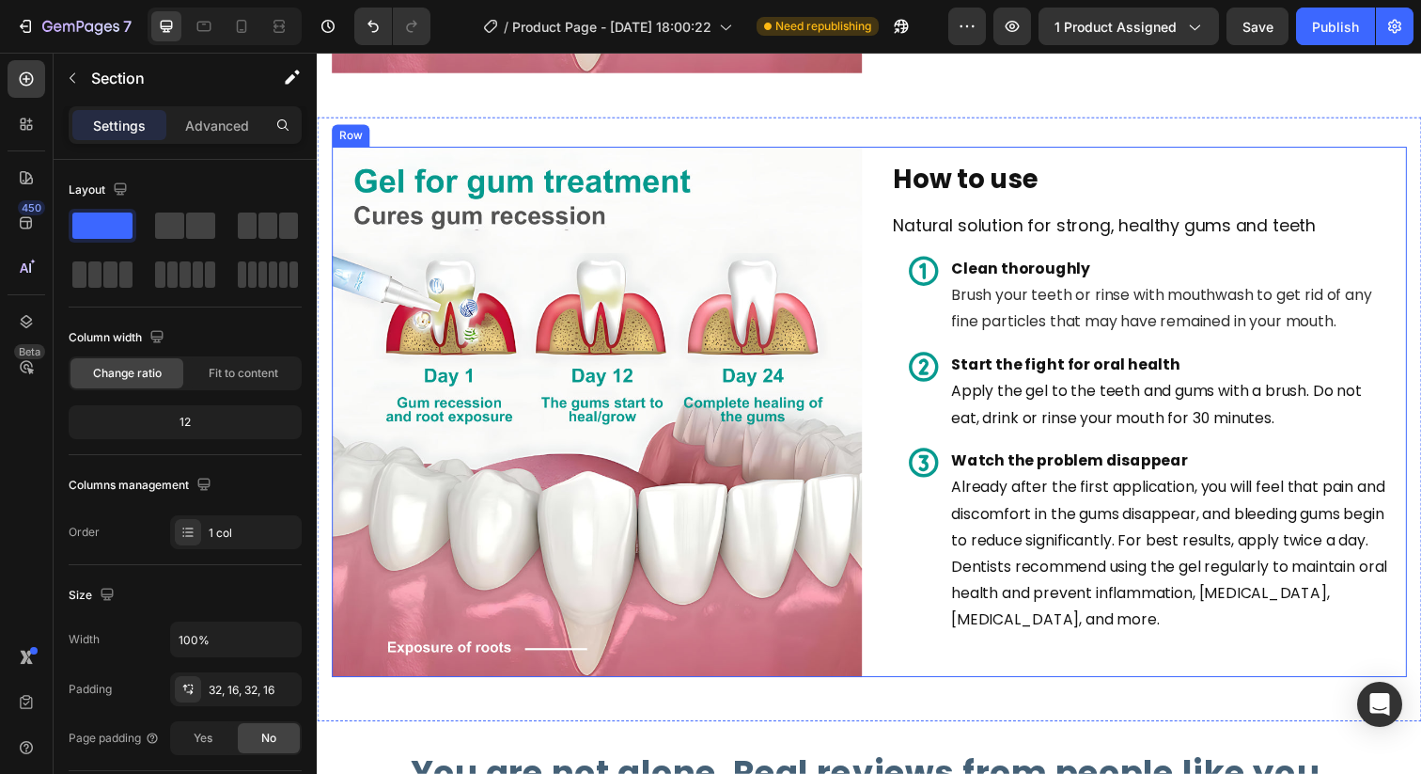
click at [911, 680] on div "How to use Heading Row Natural solution for strong, healthy gums and teeth Head…" at bounding box center [1158, 419] width 541 height 541
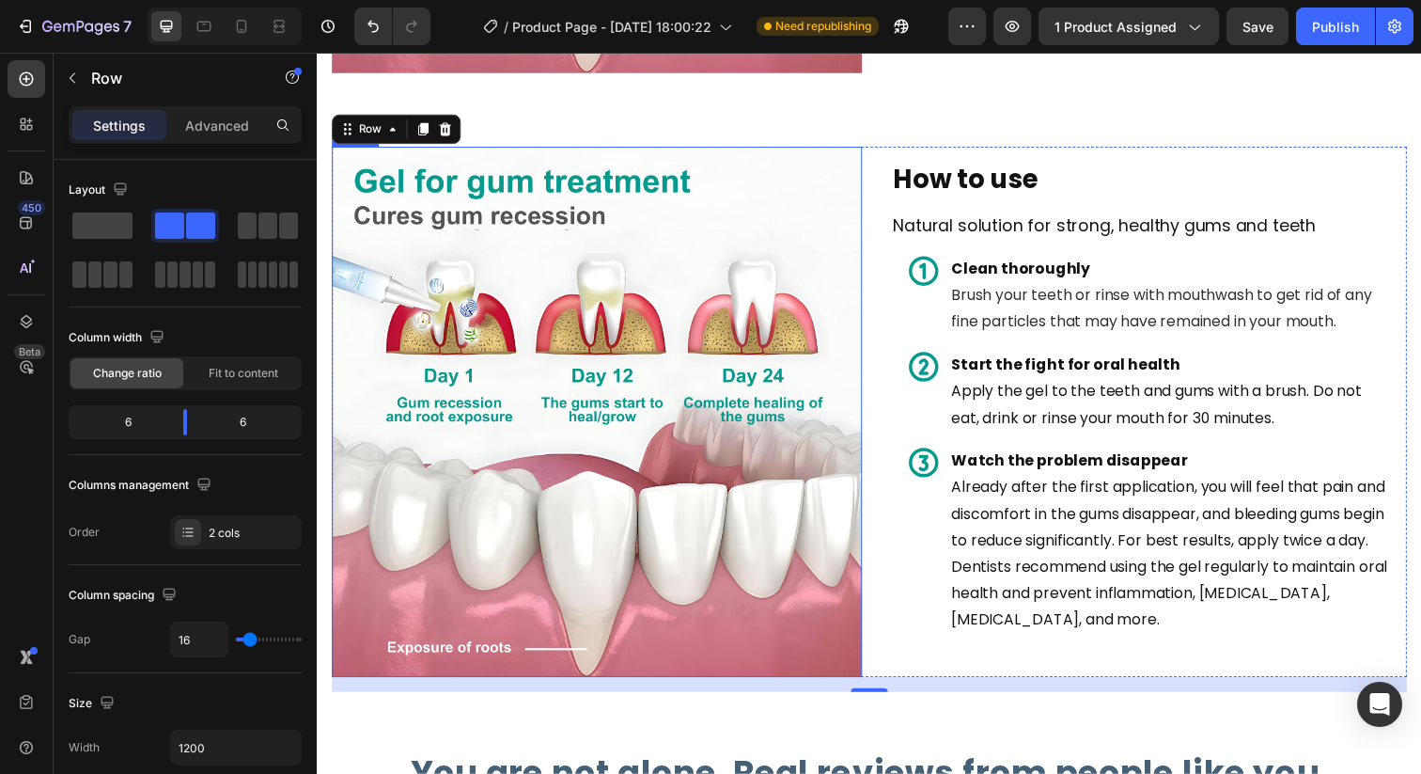
click at [548, 354] on img at bounding box center [602, 419] width 541 height 541
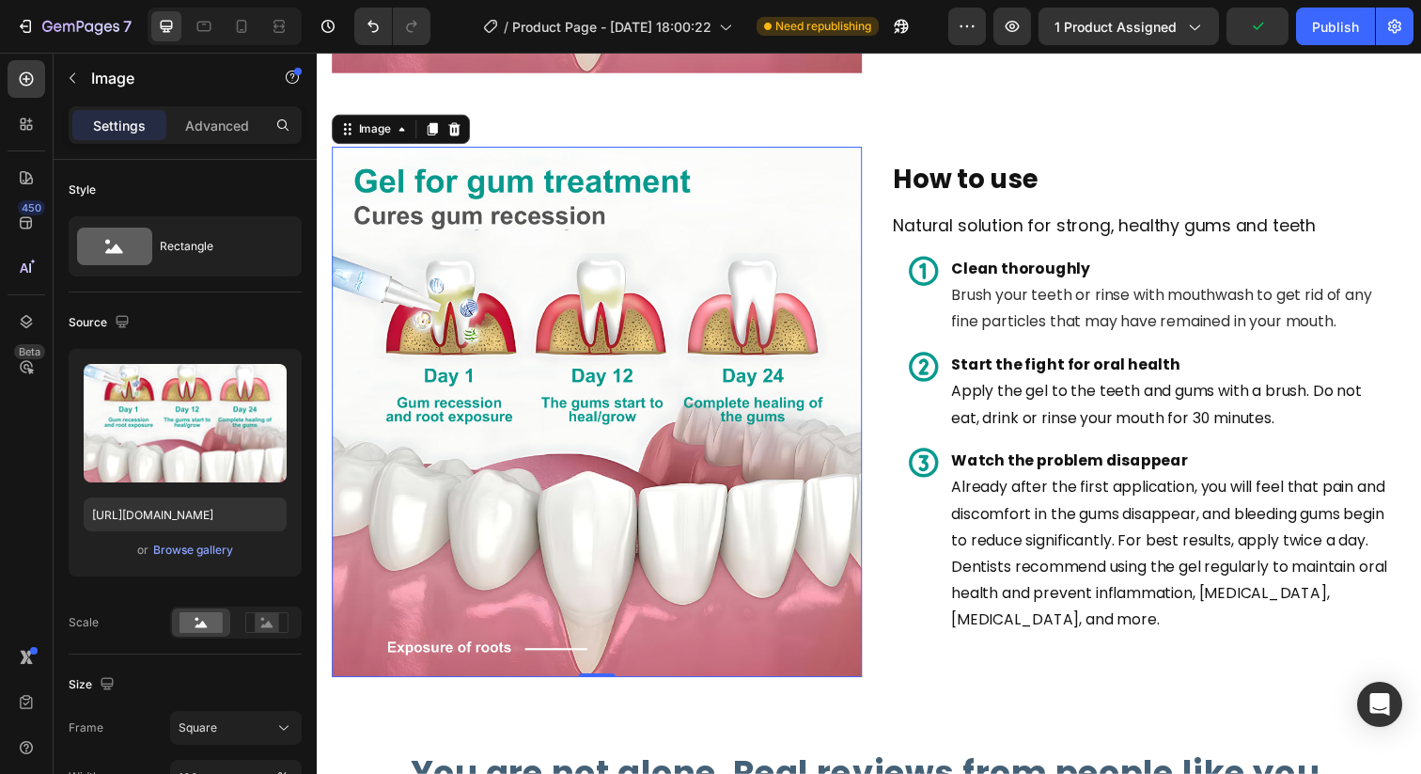
click at [414, 238] on img at bounding box center [602, 419] width 541 height 541
click at [475, 264] on img at bounding box center [602, 419] width 541 height 541
click at [883, 206] on div "Image 0 How to use Heading Row Natural solution for strong, healthy gums and te…" at bounding box center [881, 419] width 1098 height 541
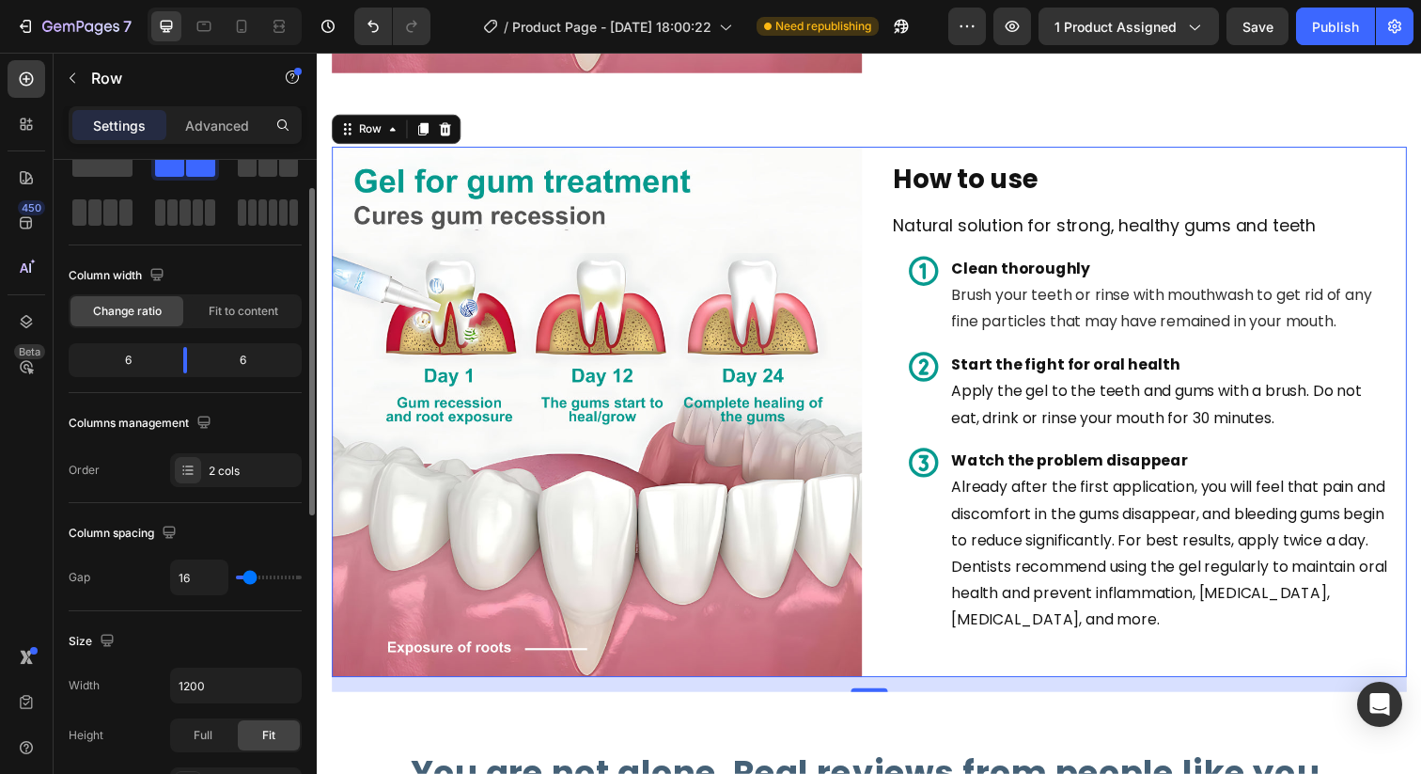
scroll to position [146, 0]
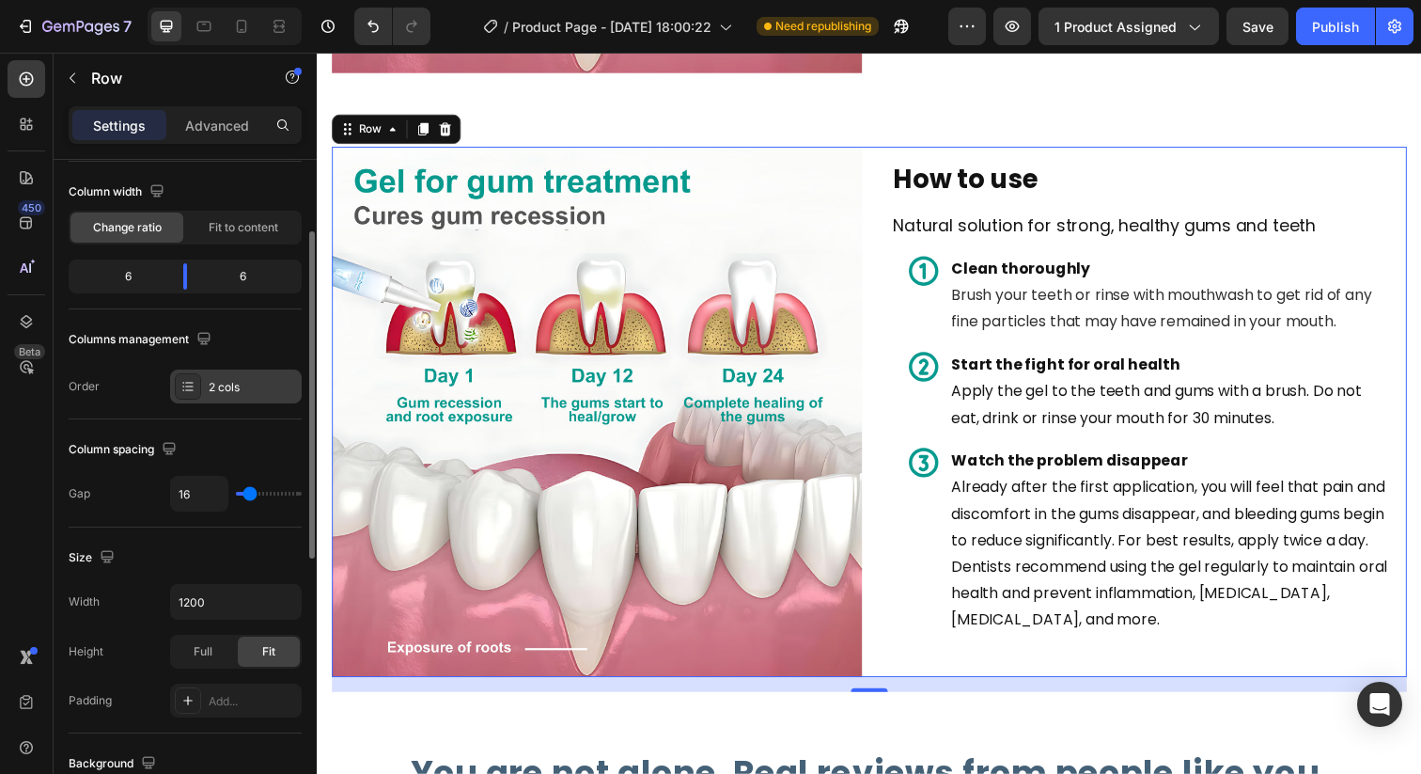
click at [214, 381] on div "2 cols" at bounding box center [253, 387] width 88 height 17
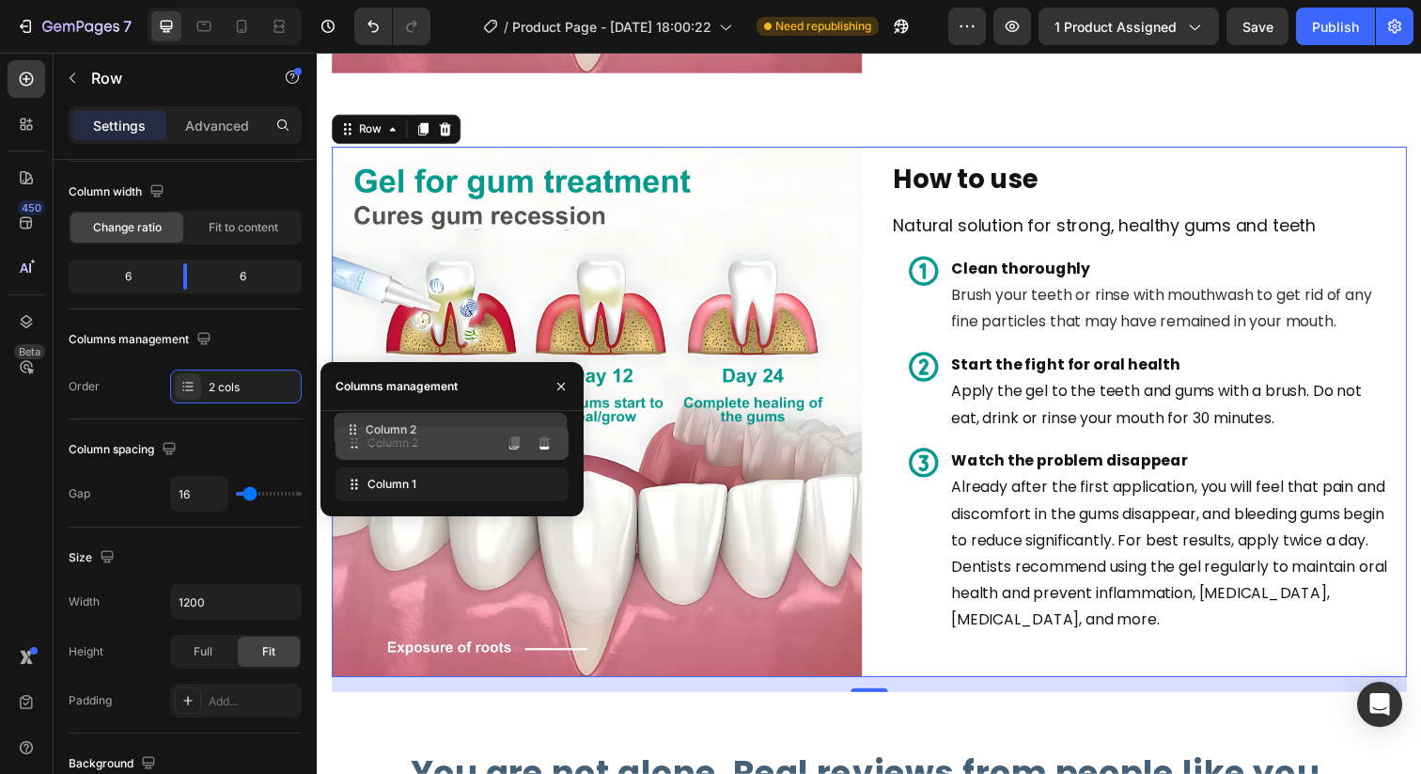
drag, startPoint x: 356, startPoint y: 490, endPoint x: 355, endPoint y: 435, distance: 54.5
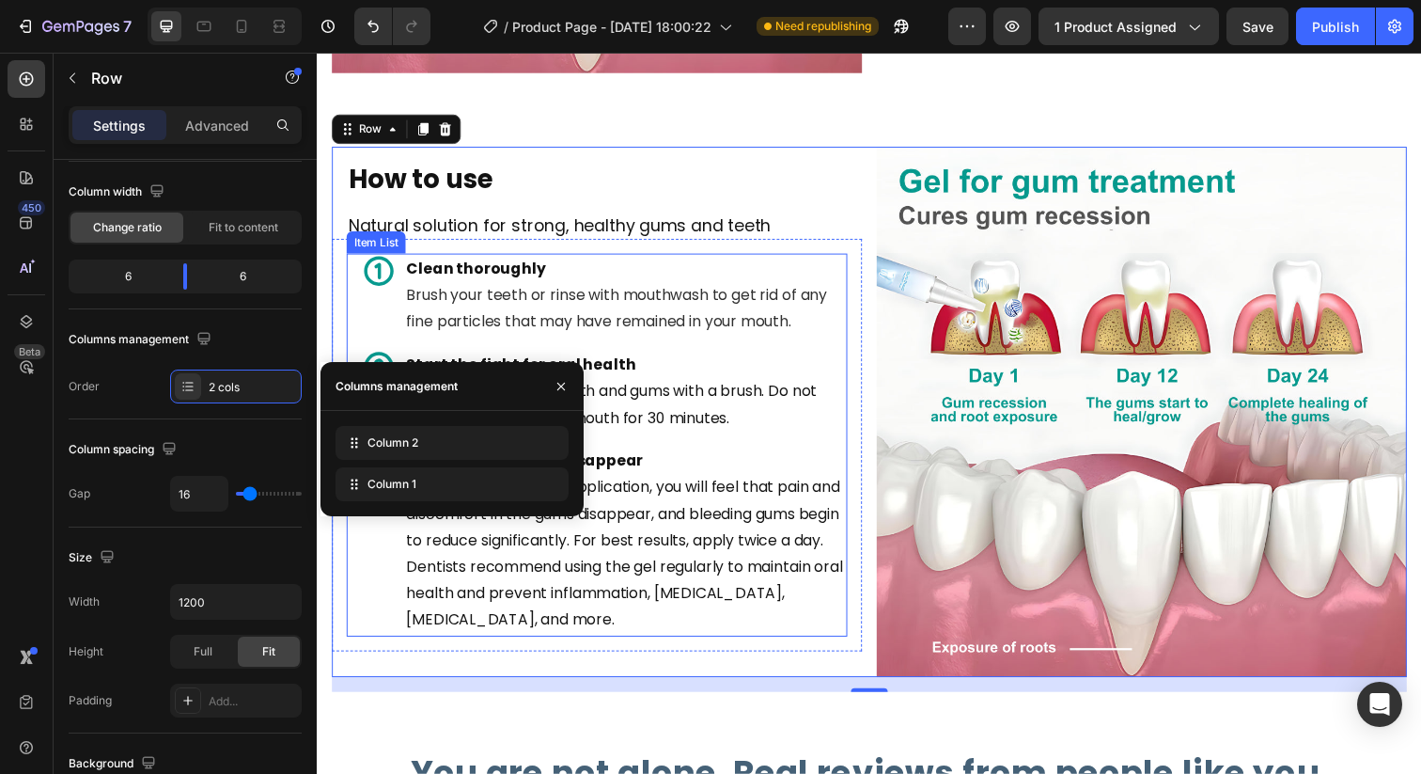
click at [766, 289] on p "Clean thoroughly Brush your teeth or rinse with mouthwash to get rid of any fin…" at bounding box center [631, 300] width 447 height 81
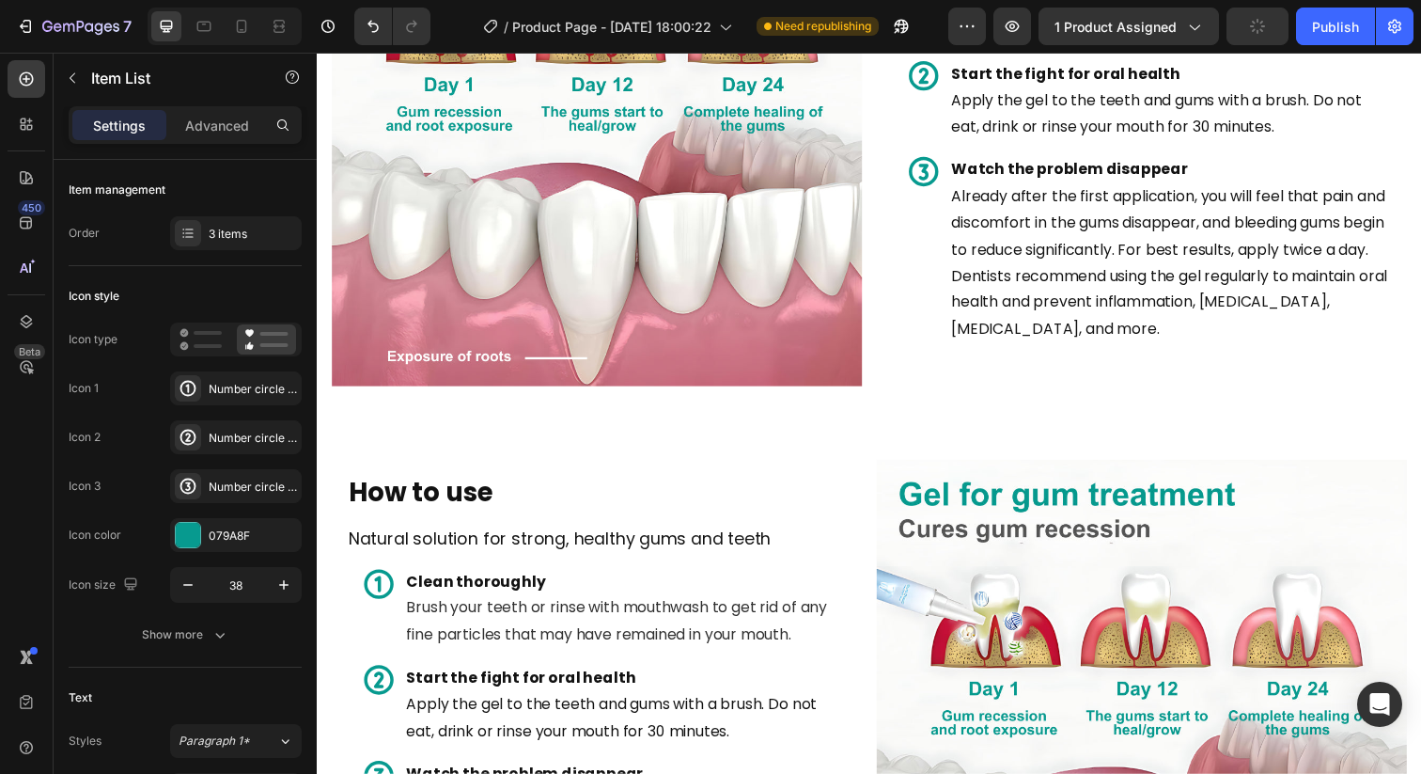
scroll to position [1758, 0]
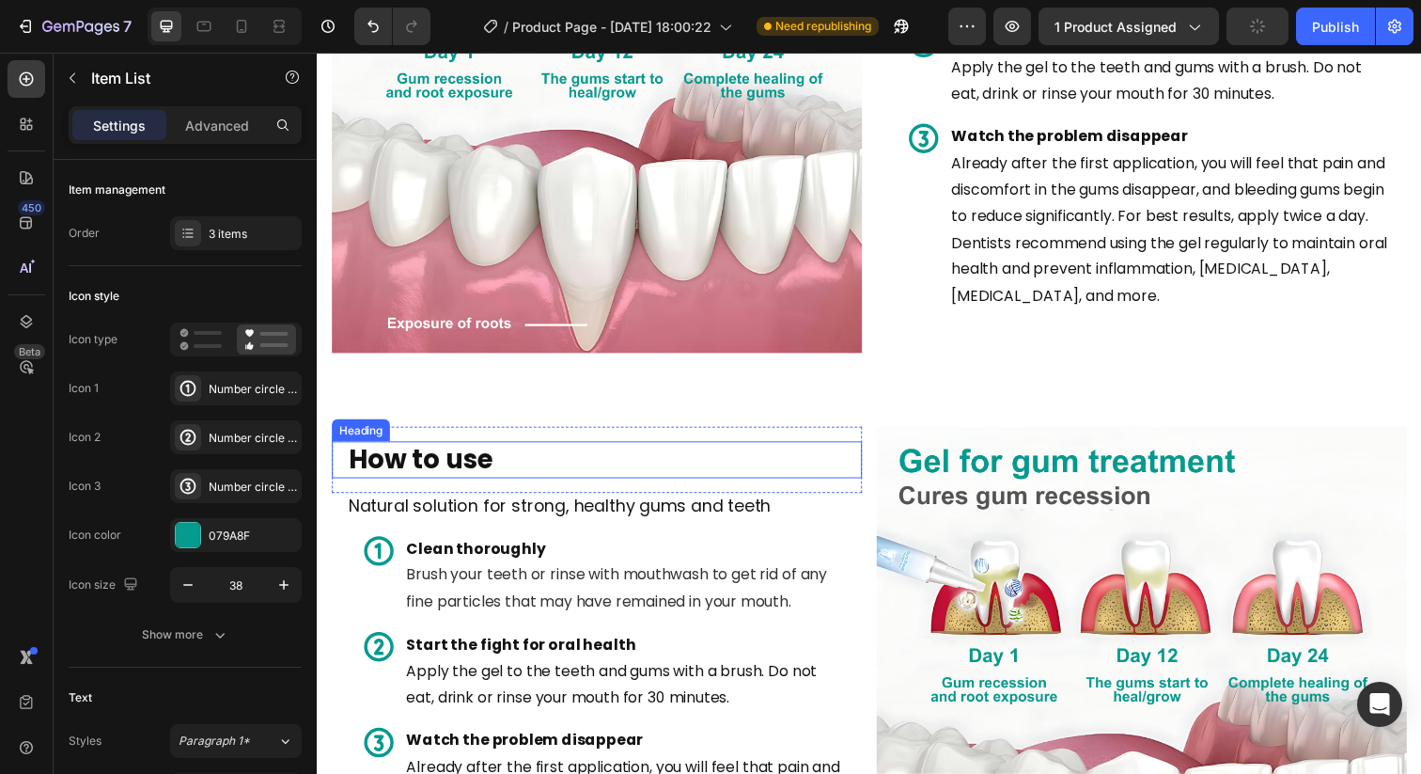
click at [496, 474] on h2 "How to use" at bounding box center [610, 468] width 526 height 38
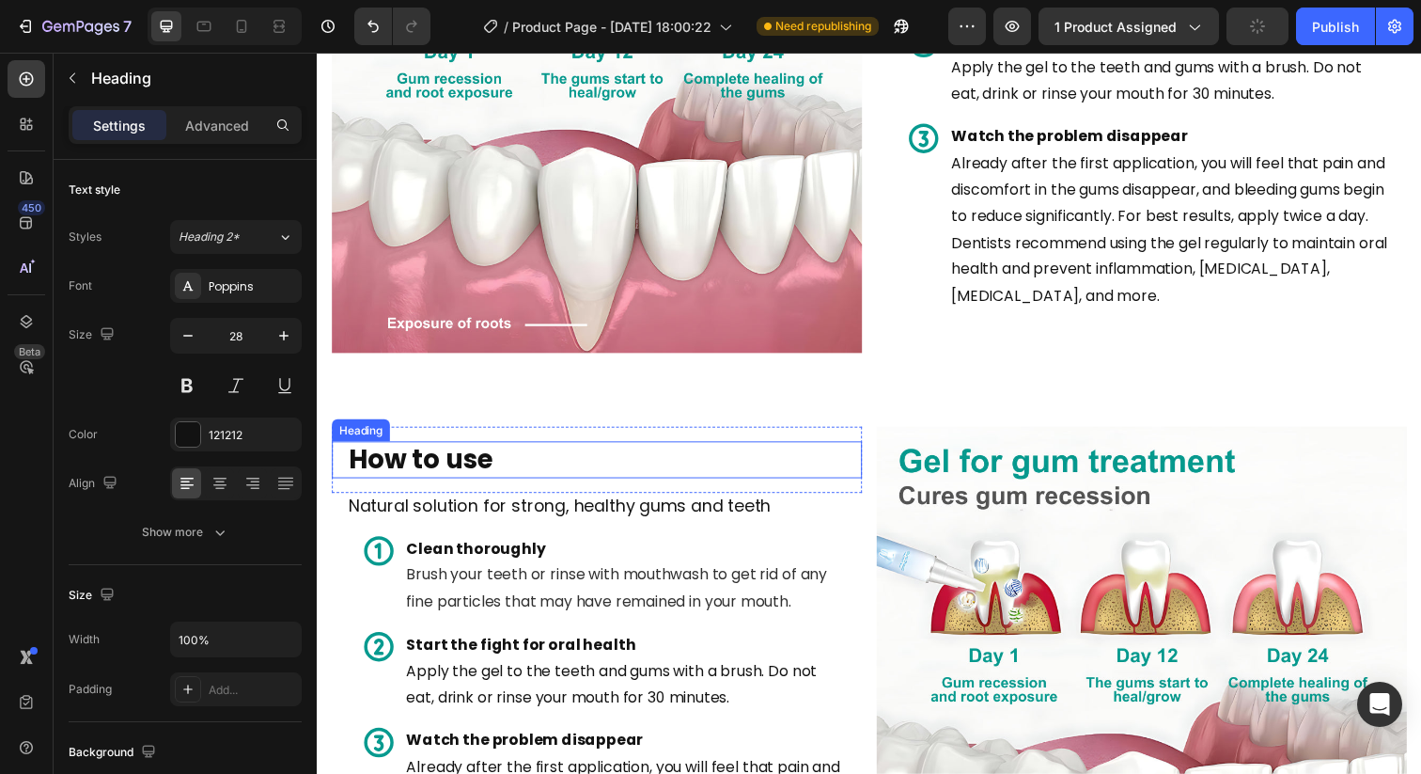
click at [496, 474] on h2 "How to use" at bounding box center [610, 468] width 526 height 38
click at [496, 474] on p "How to use" at bounding box center [610, 468] width 523 height 34
click at [478, 468] on strong "How to use" at bounding box center [423, 467] width 149 height 37
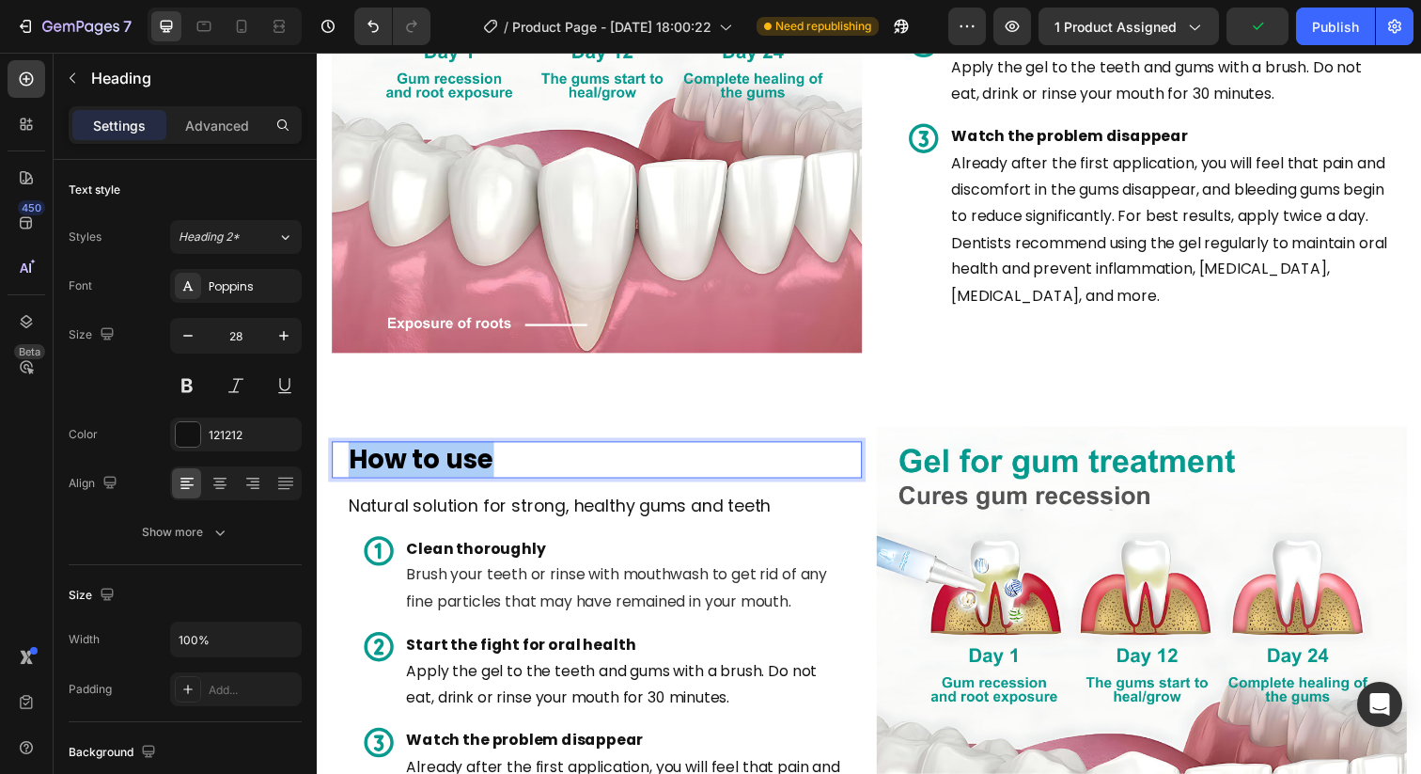
click at [478, 468] on strong "How to use" at bounding box center [423, 467] width 149 height 37
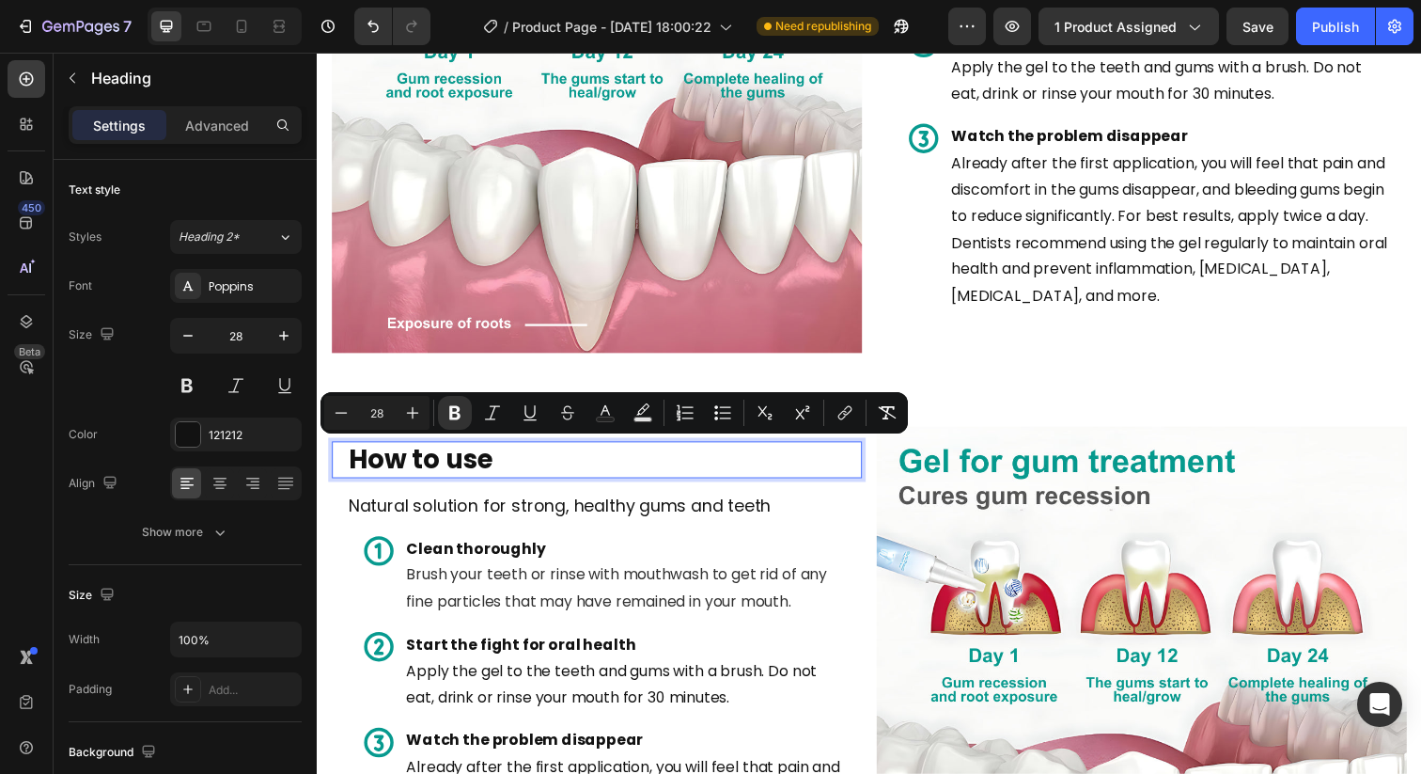
click at [516, 466] on p "How to use" at bounding box center [610, 468] width 523 height 34
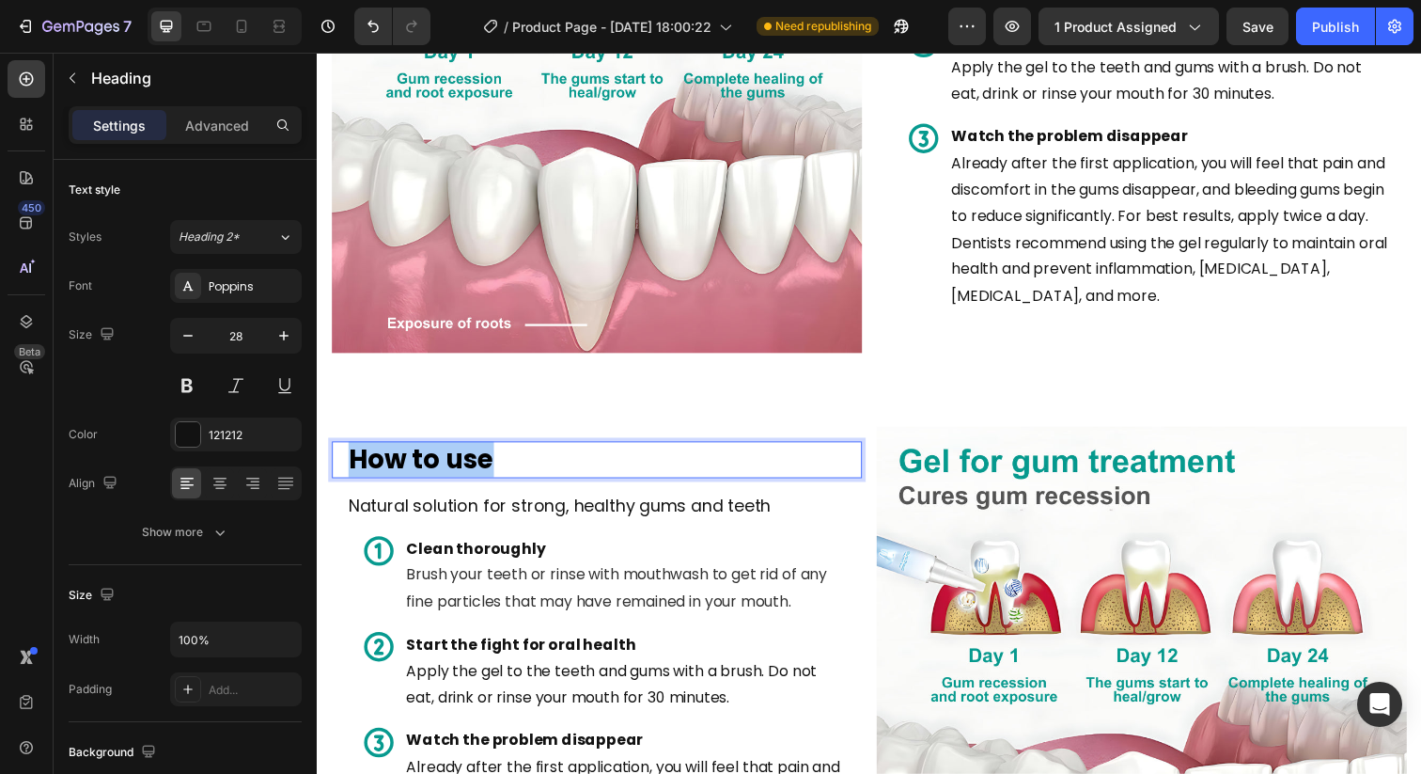
click at [516, 466] on p "How to use" at bounding box center [610, 468] width 523 height 34
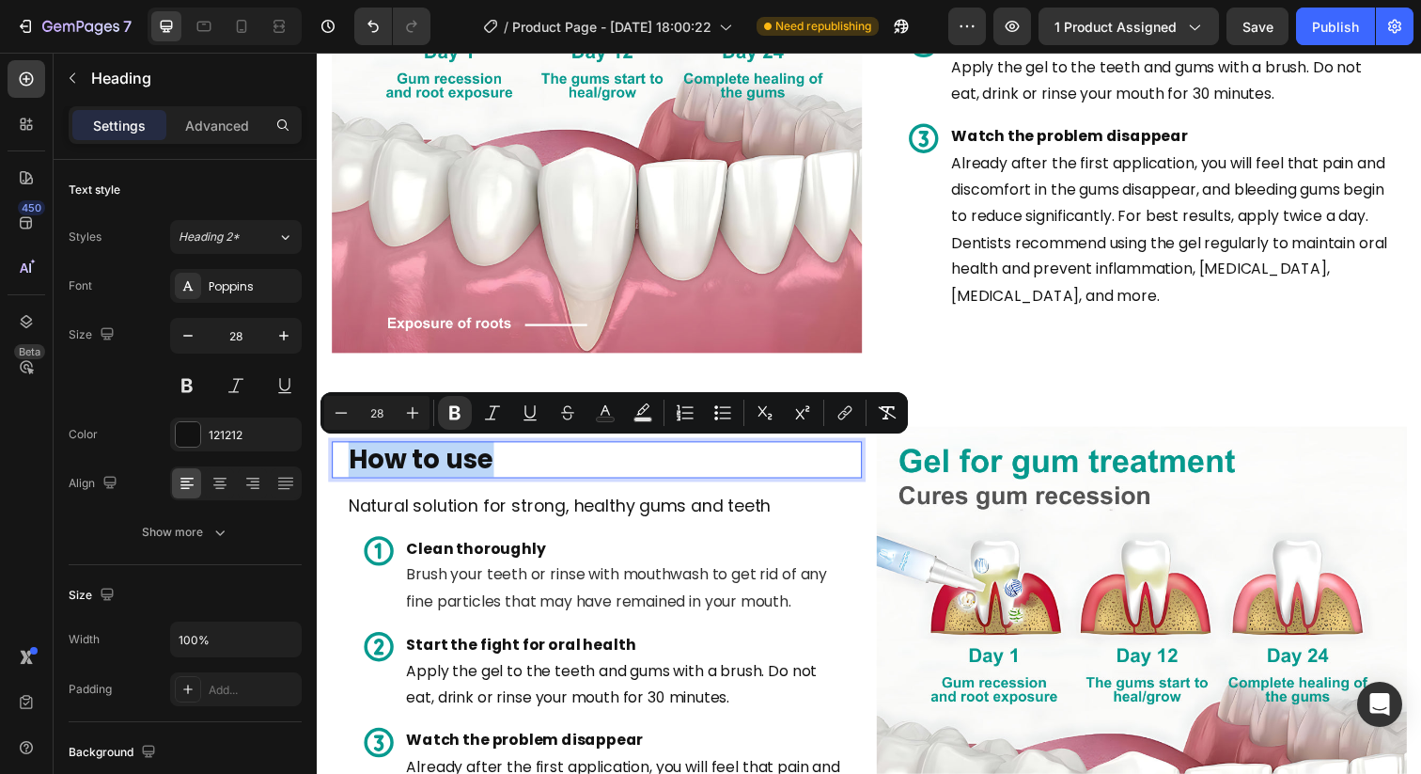
click at [533, 466] on p "How to use" at bounding box center [610, 468] width 523 height 34
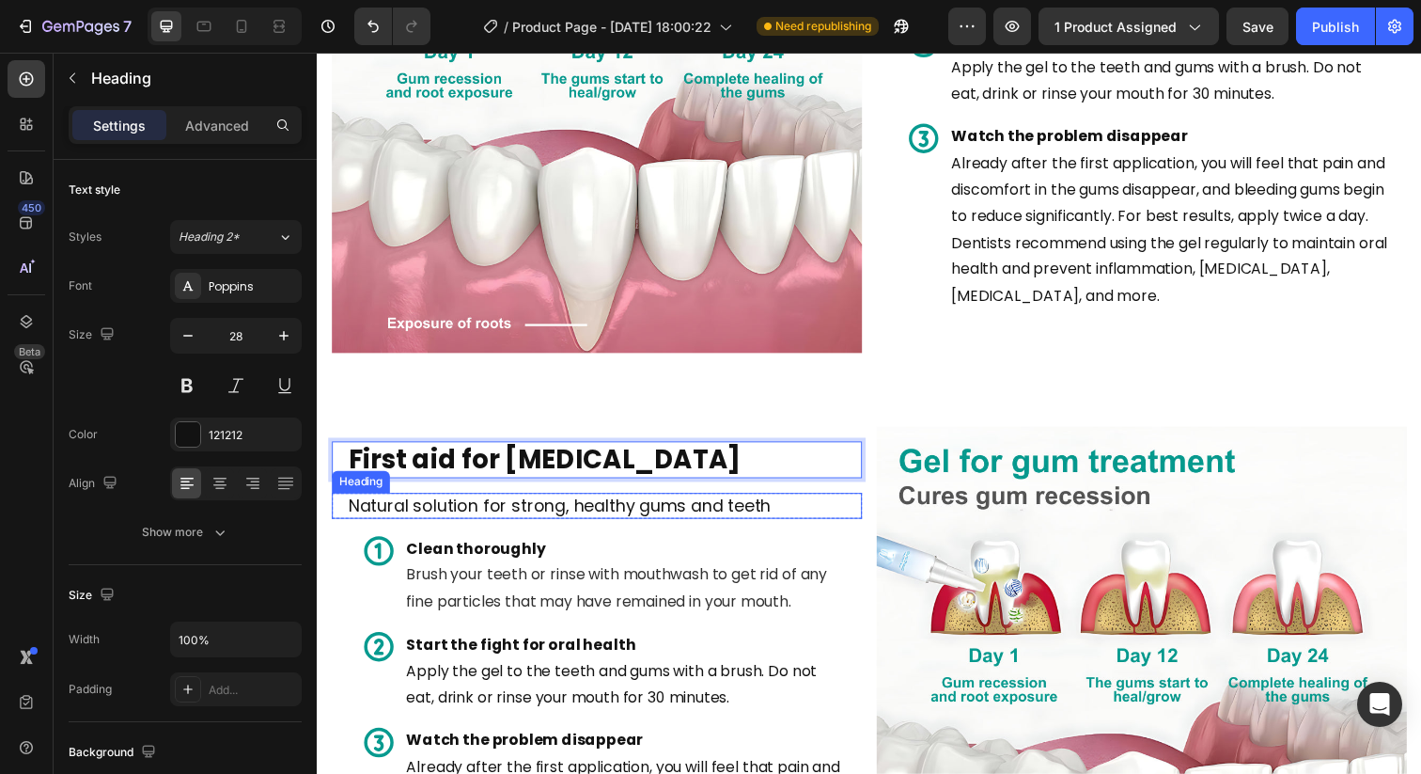
click at [635, 522] on span "Natural solution for strong, healthy gums and teeth" at bounding box center [564, 514] width 431 height 23
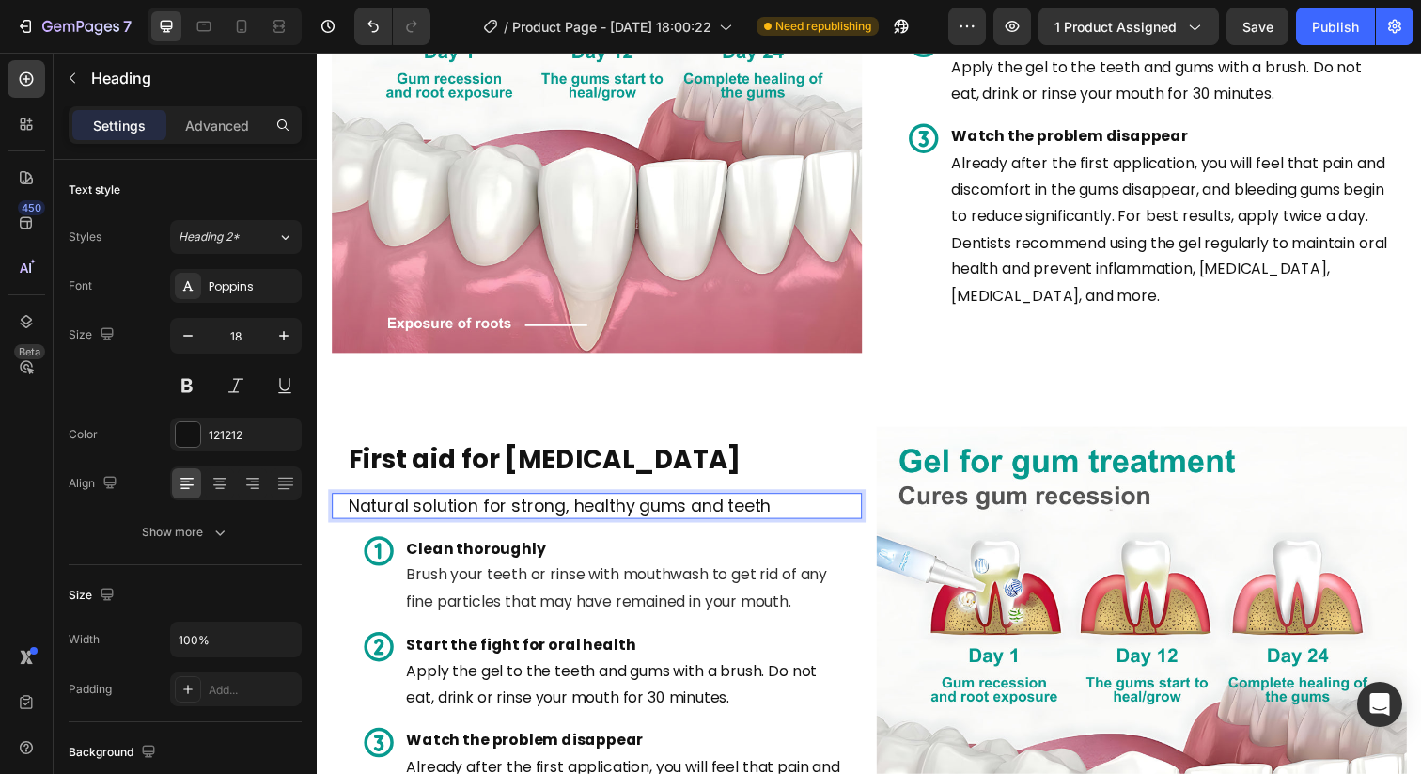
click at [635, 522] on span "Natural solution for strong, healthy gums and teeth" at bounding box center [564, 514] width 431 height 23
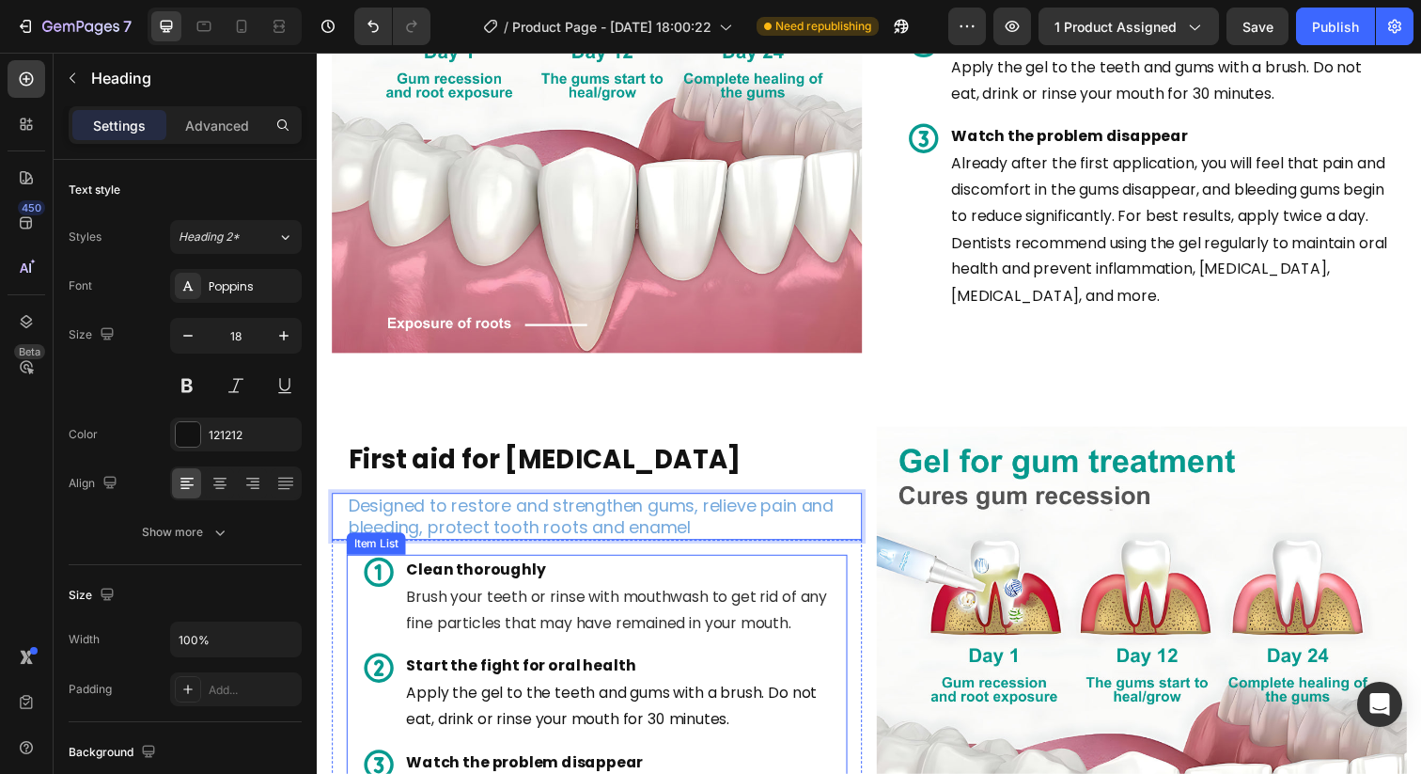
click at [620, 586] on p "Clean thoroughly Brush your teeth or rinse with mouthwash to get rid of any fin…" at bounding box center [631, 608] width 447 height 81
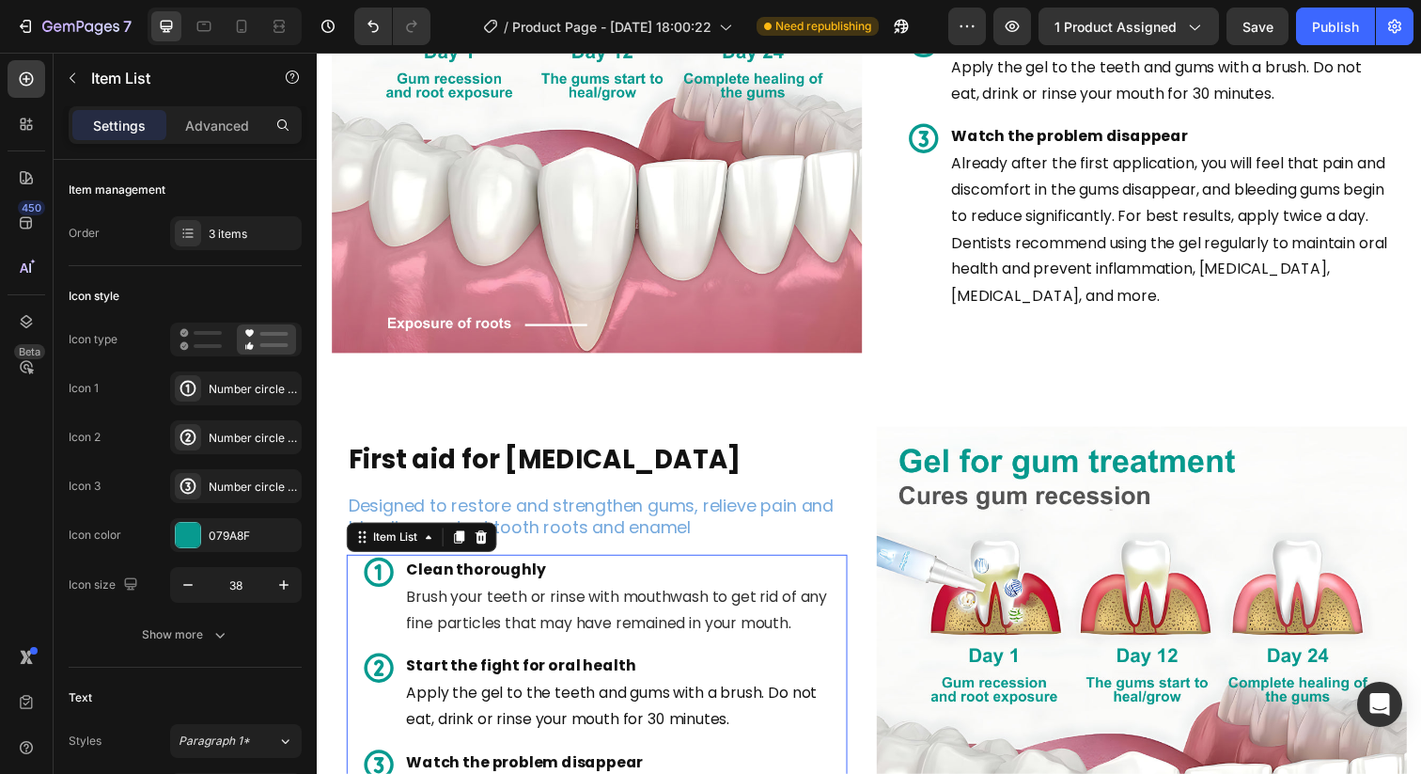
click at [620, 586] on p "Clean thoroughly Brush your teeth or rinse with mouthwash to get rid of any fin…" at bounding box center [631, 608] width 447 height 81
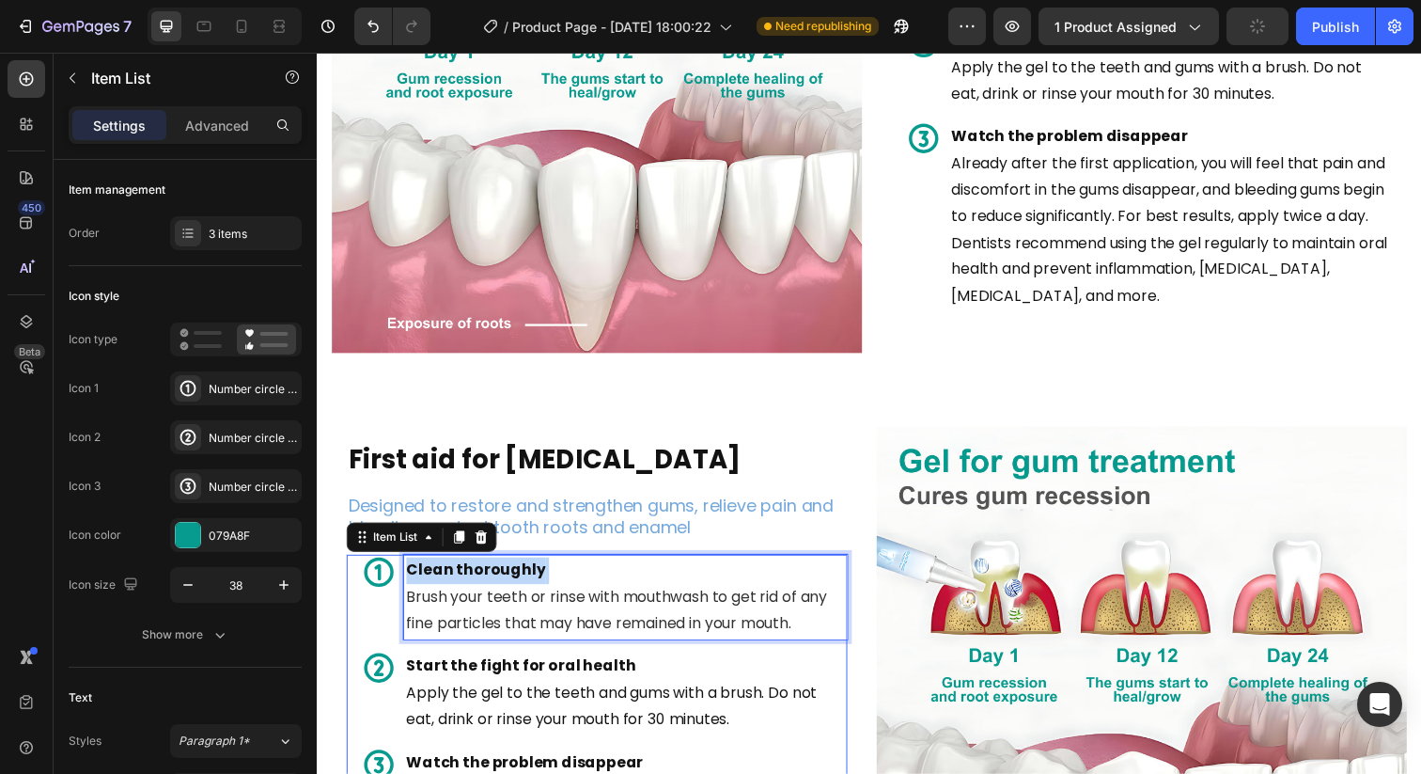
click at [620, 586] on p "Clean thoroughly Brush your teeth or rinse with mouthwash to get rid of any fin…" at bounding box center [631, 608] width 447 height 81
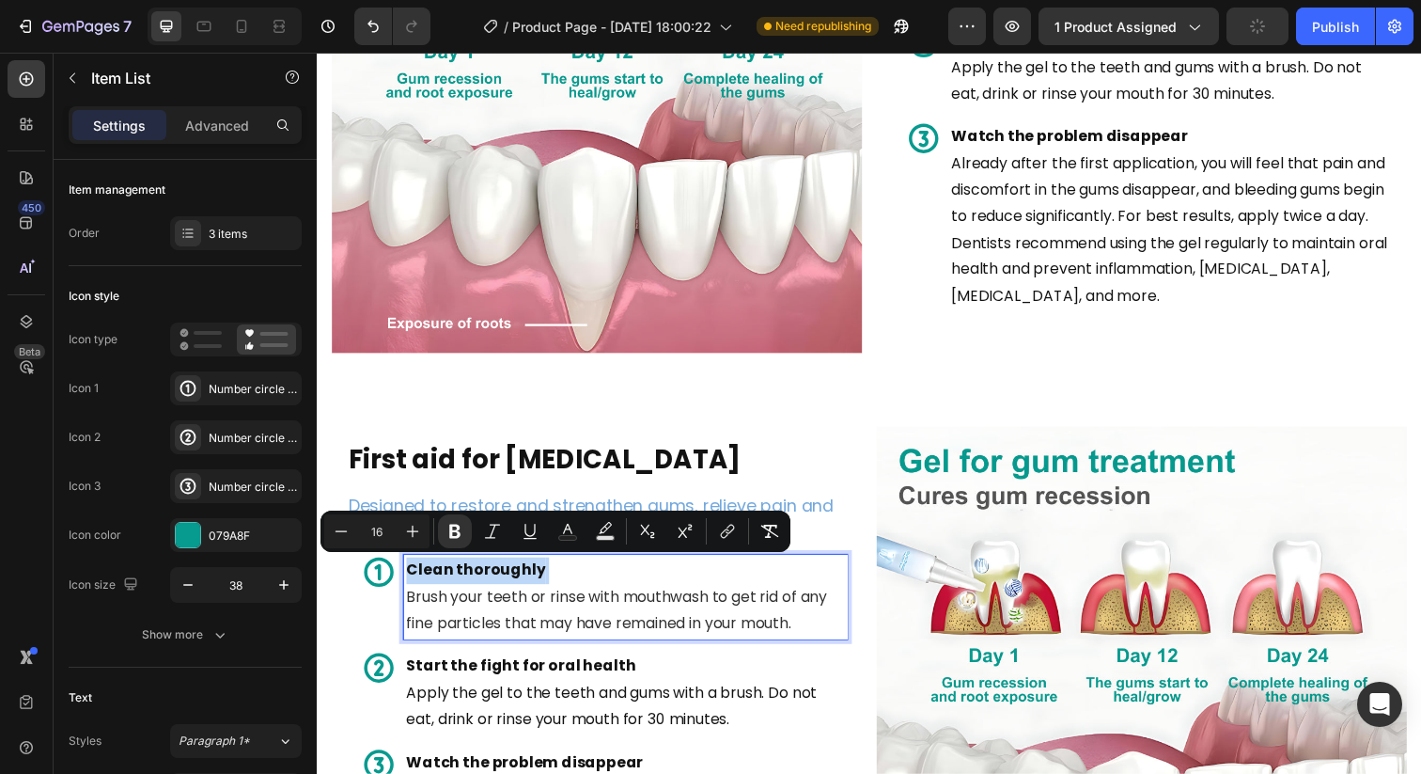
type input "18"
click at [365, 611] on div "Clean thoroughly Brush your teeth or rinse with mouthwash to get rid of any fin…" at bounding box center [610, 608] width 496 height 86
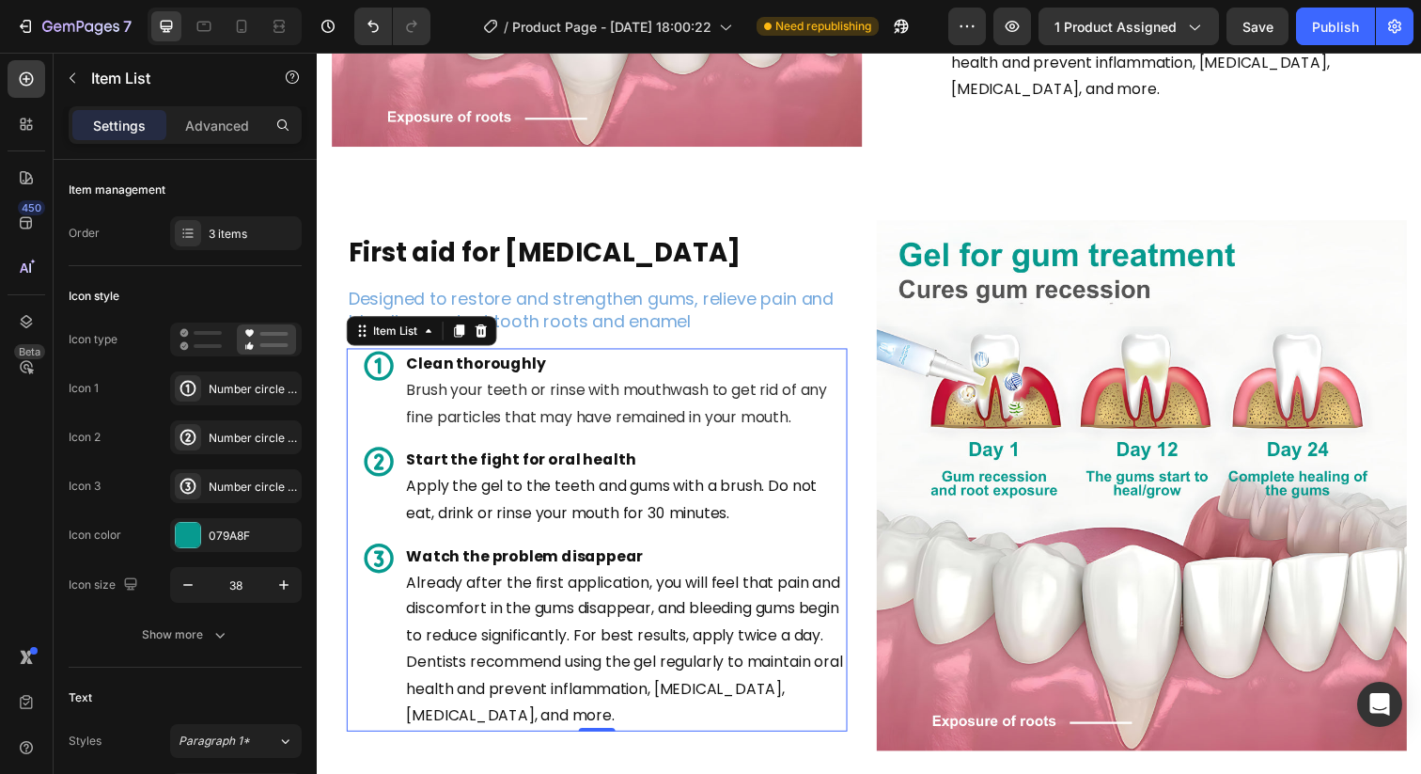
scroll to position [1987, 0]
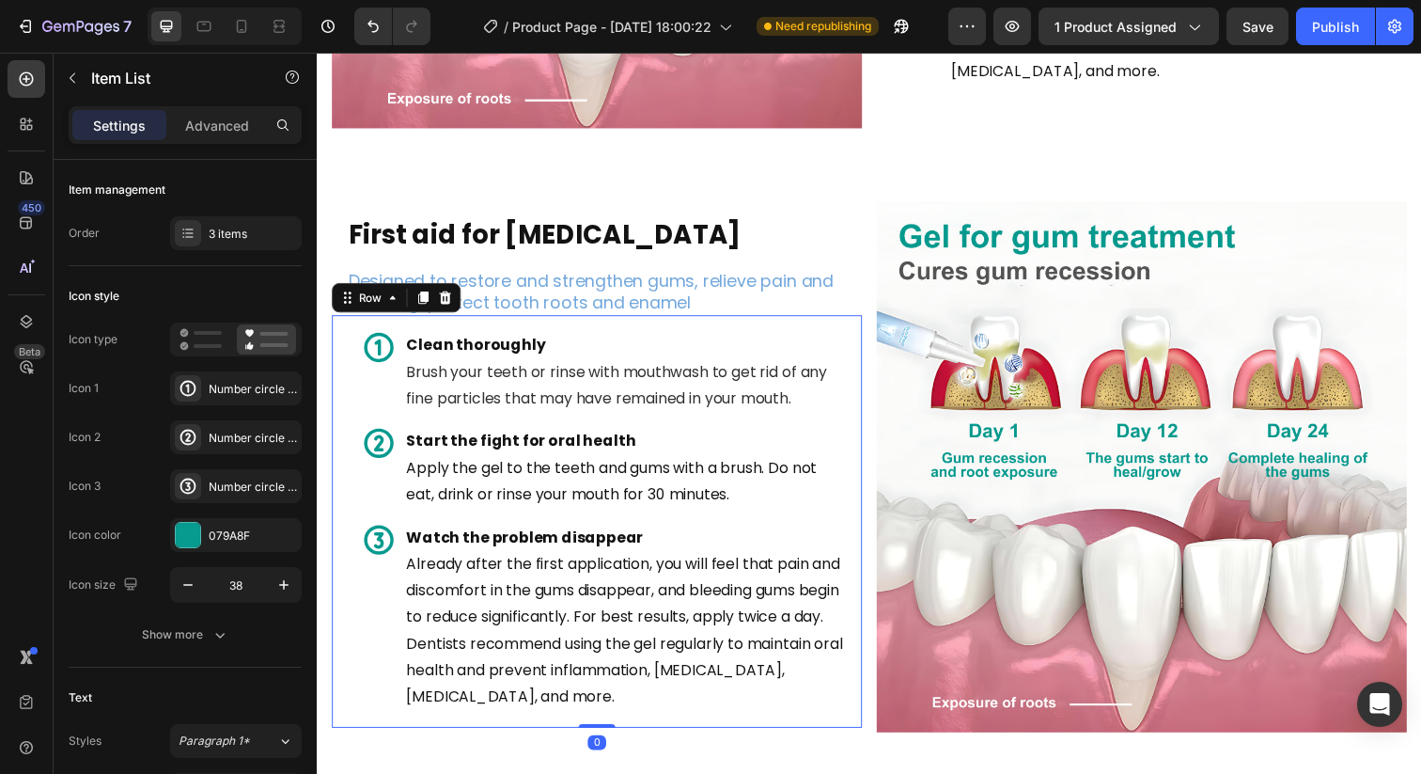
click at [553, 328] on div "Clean thoroughly Brush your teeth or rinse with mouthwash to get rid of any fin…" at bounding box center [602, 530] width 541 height 421
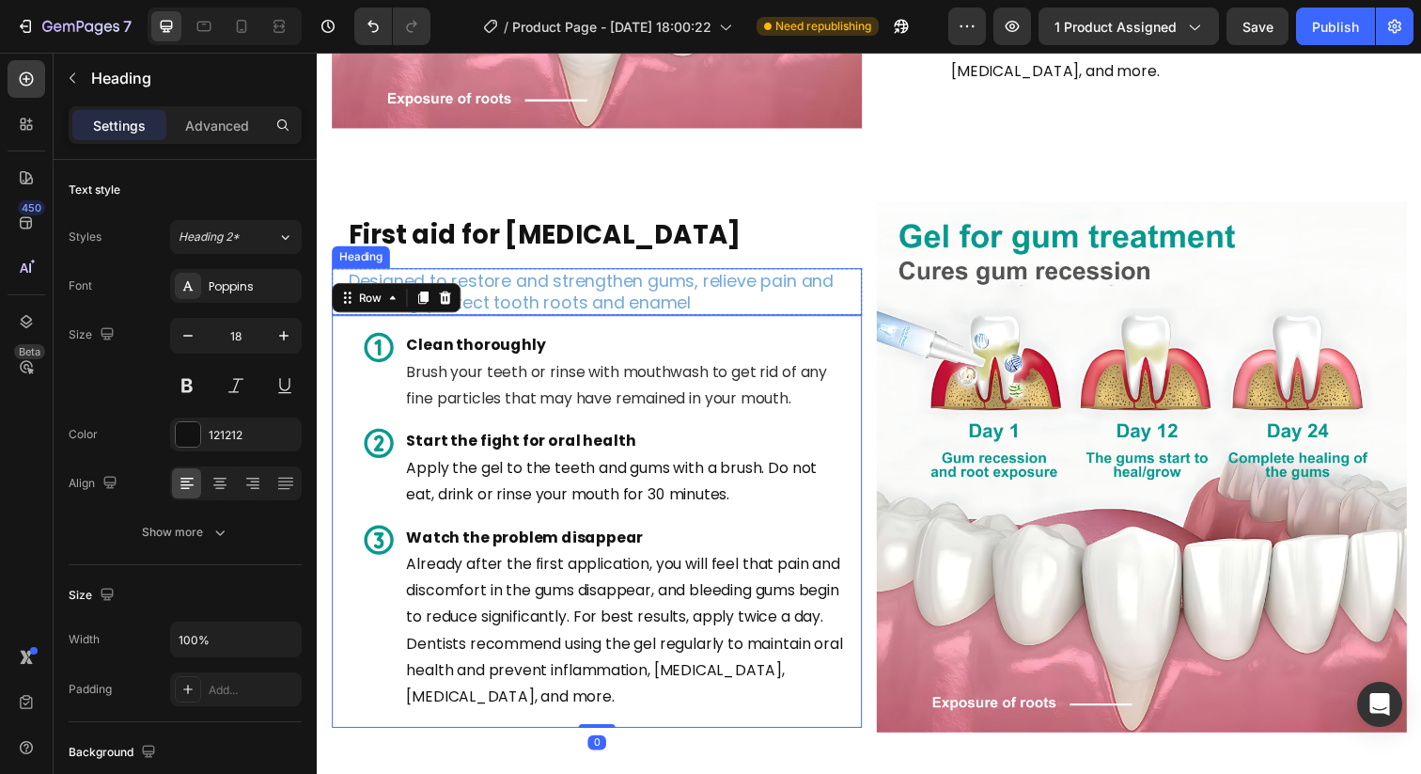
click at [628, 309] on span "Designed to restore and strengthen gums, relieve pain and bleeding, protect too…" at bounding box center [596, 296] width 495 height 45
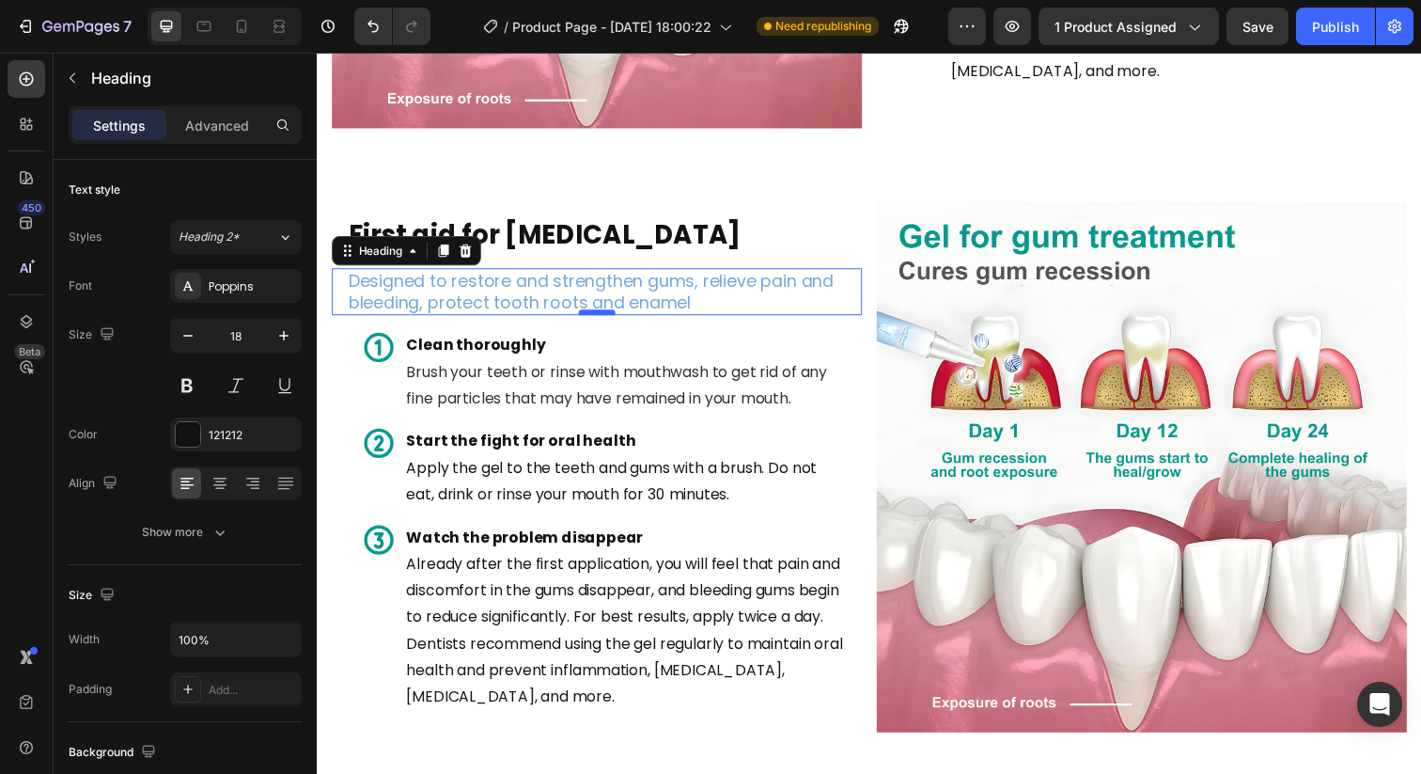
click at [612, 319] on div at bounding box center [603, 318] width 38 height 6
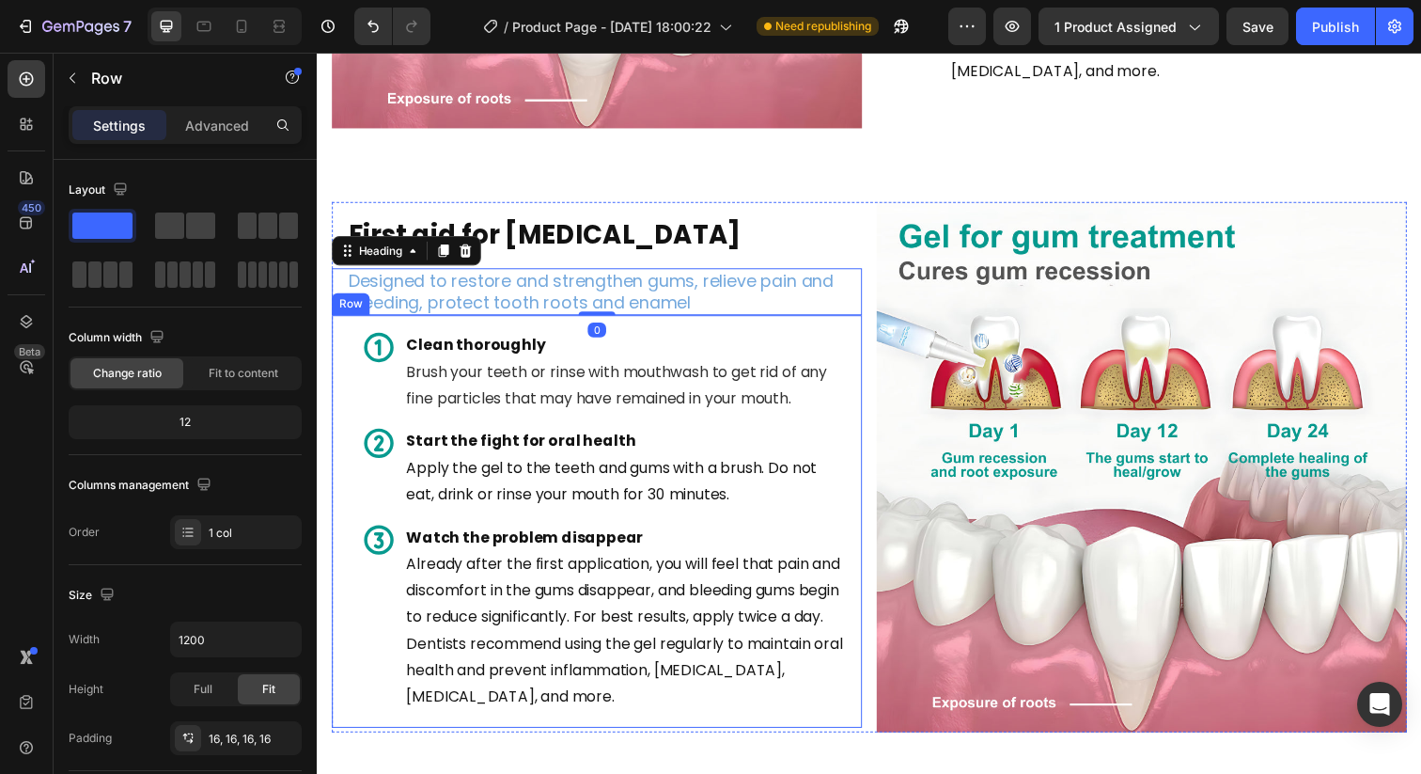
click at [610, 327] on div "Clean thoroughly Brush your teeth or rinse with mouthwash to get rid of any fin…" at bounding box center [602, 530] width 541 height 421
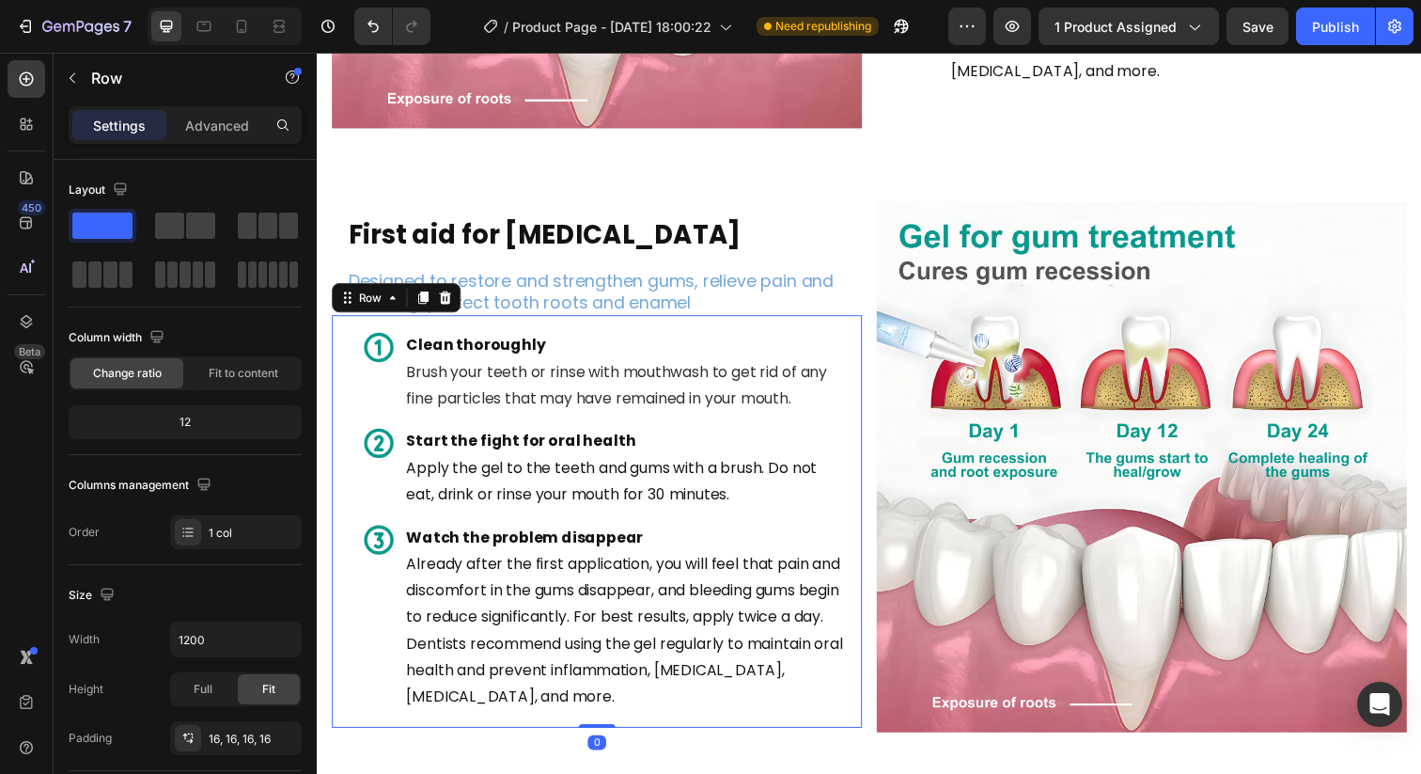
click at [600, 322] on div "Clean thoroughly Brush your teeth or rinse with mouthwash to get rid of any fin…" at bounding box center [602, 530] width 541 height 421
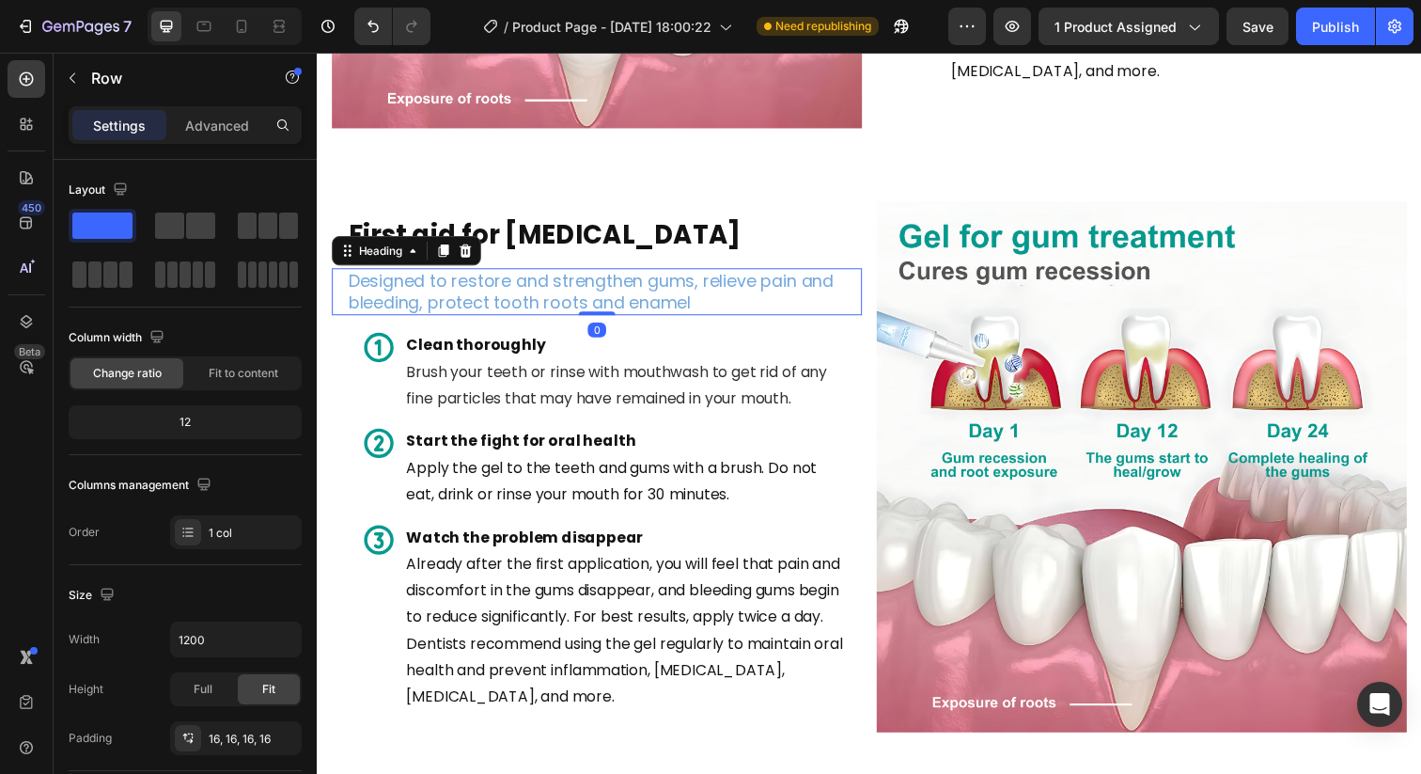
click at [602, 319] on div "⁠⁠⁠⁠⁠⁠⁠ Designed to restore and strengthen gums, relieve pain and bleeding, pro…" at bounding box center [602, 297] width 541 height 48
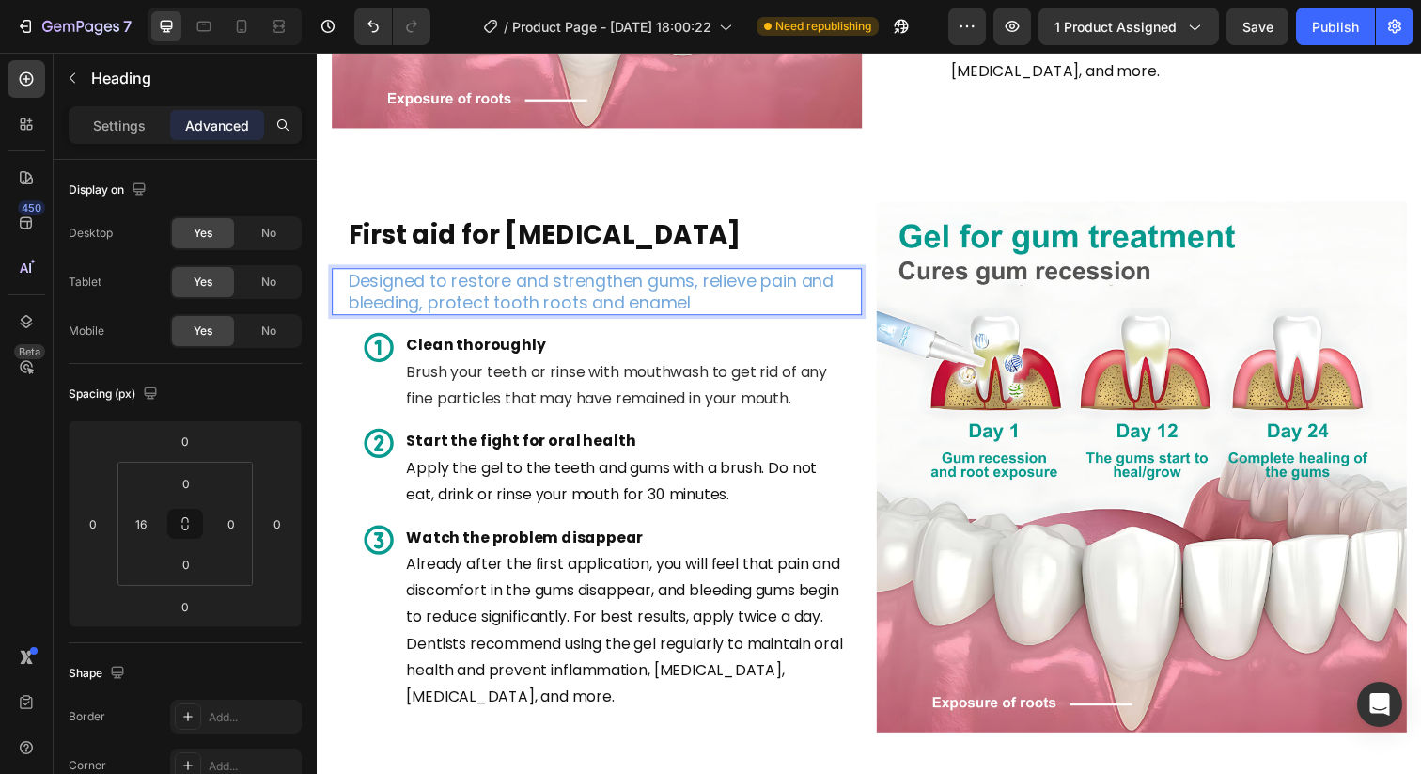
click at [727, 307] on p "Designed to restore and strengthen gums, relieve pain and bleeding, protect too…" at bounding box center [610, 296] width 523 height 44
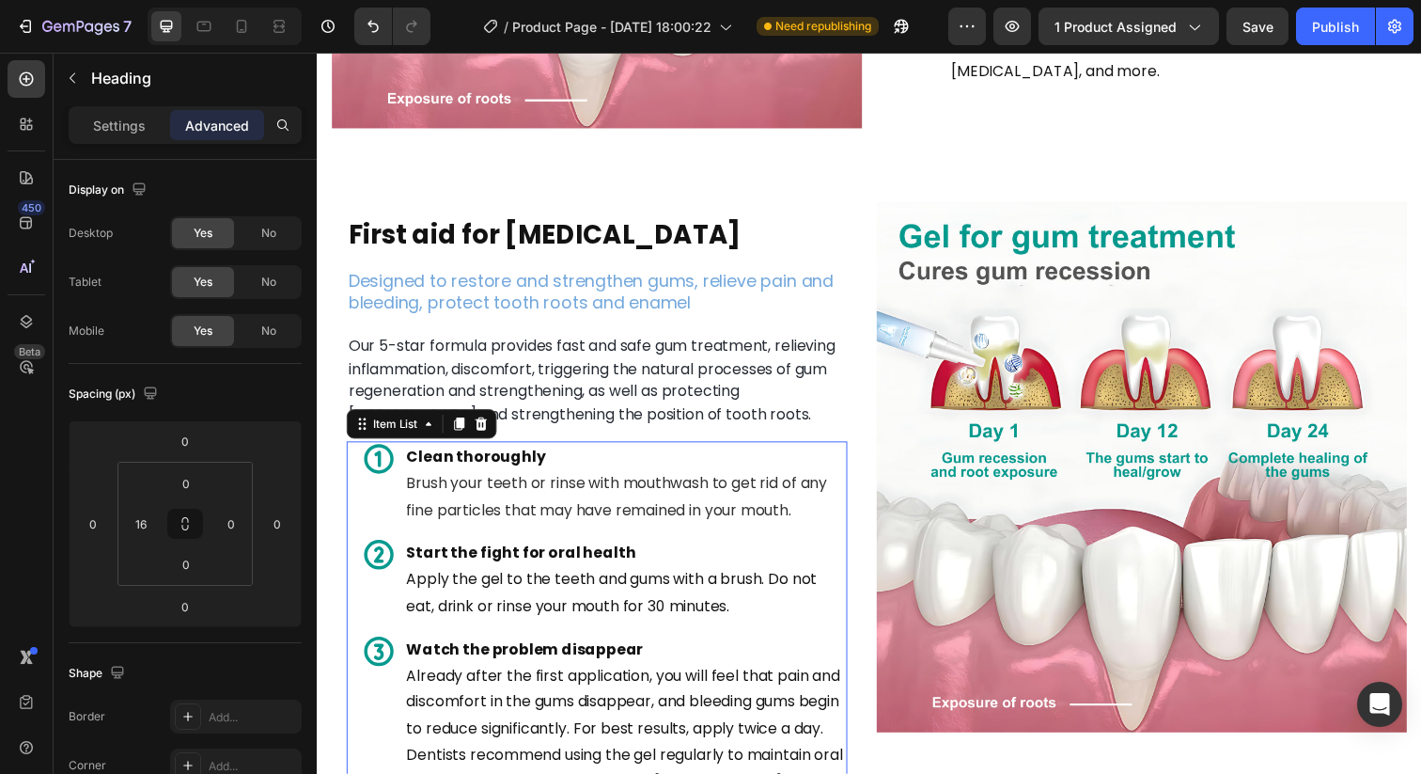
click at [511, 463] on strong "Clean thoroughly" at bounding box center [479, 465] width 142 height 22
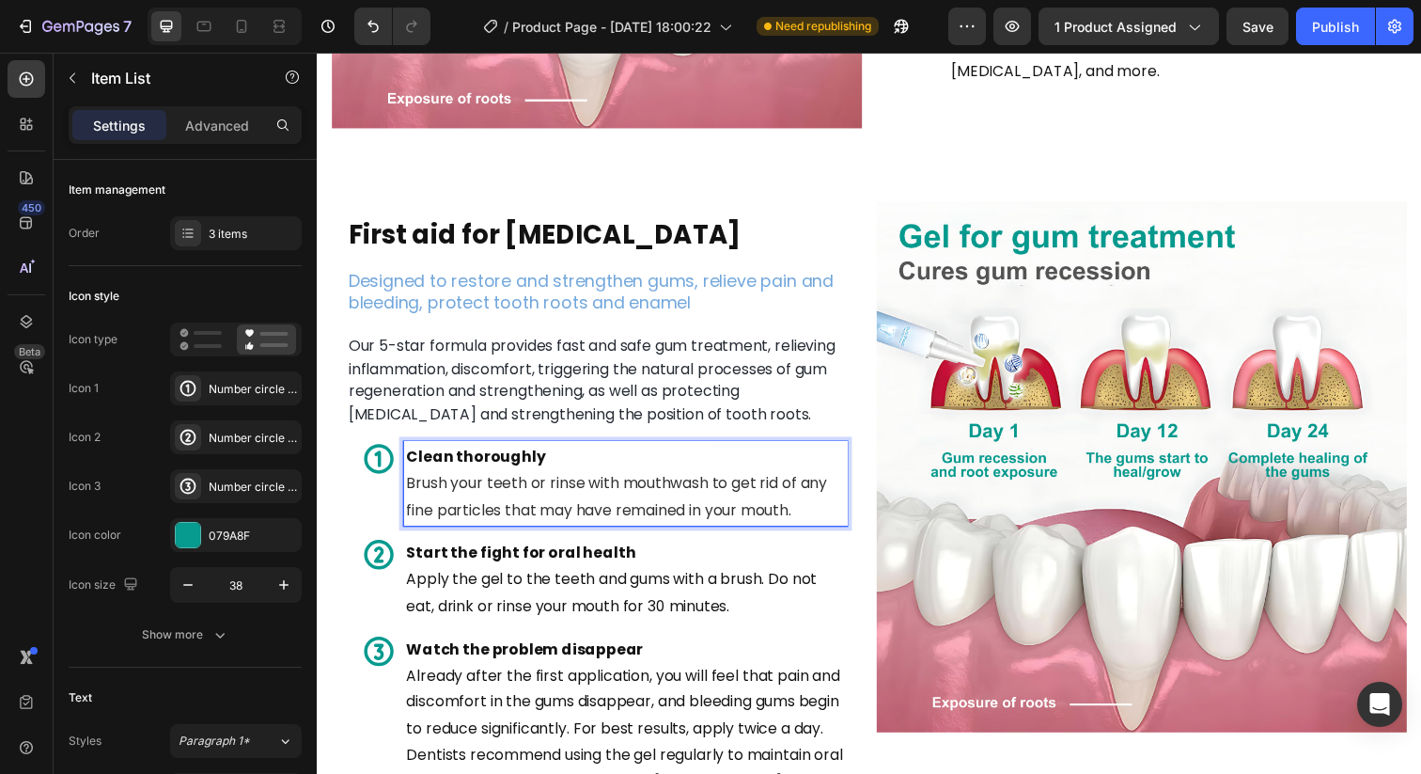
click at [511, 460] on strong "Clean thoroughly" at bounding box center [479, 465] width 142 height 22
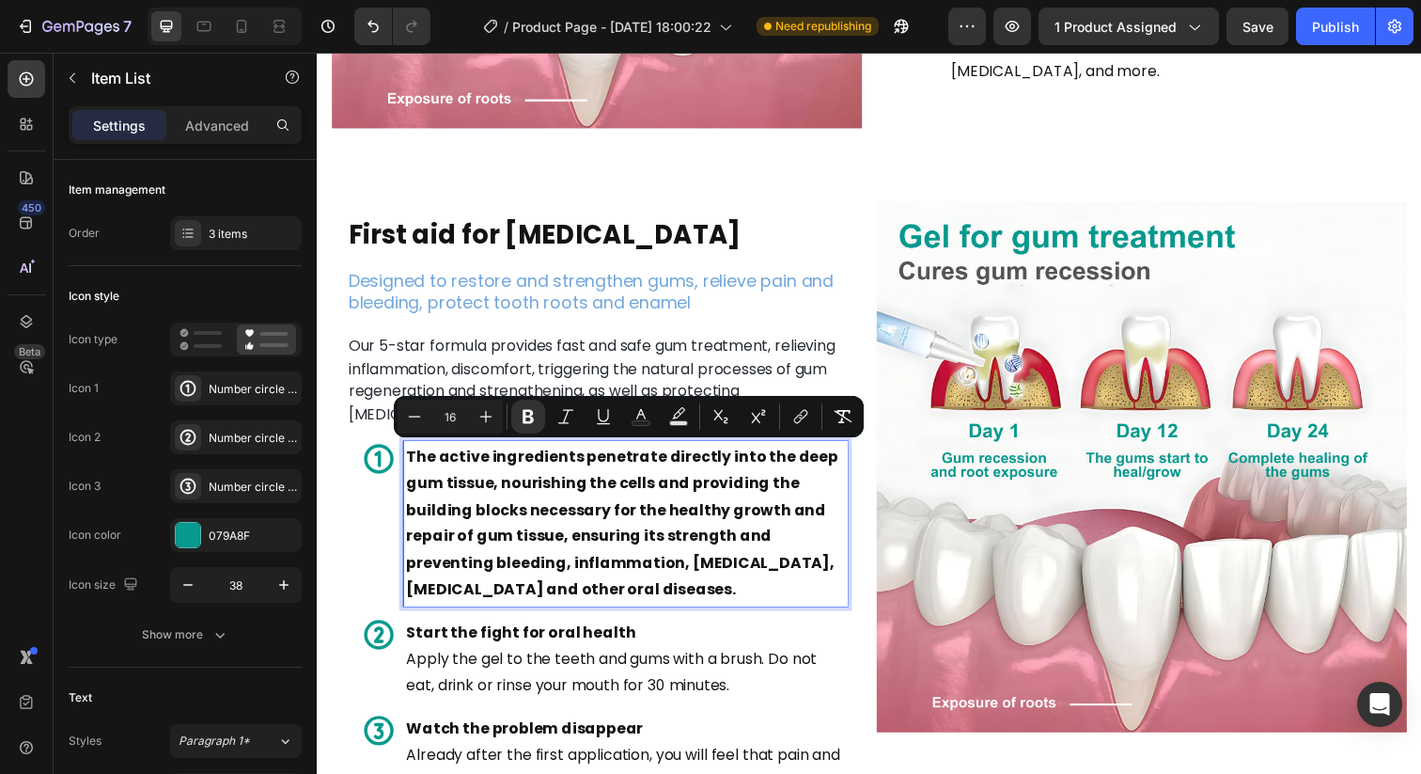
click at [456, 423] on input "16" at bounding box center [450, 416] width 38 height 23
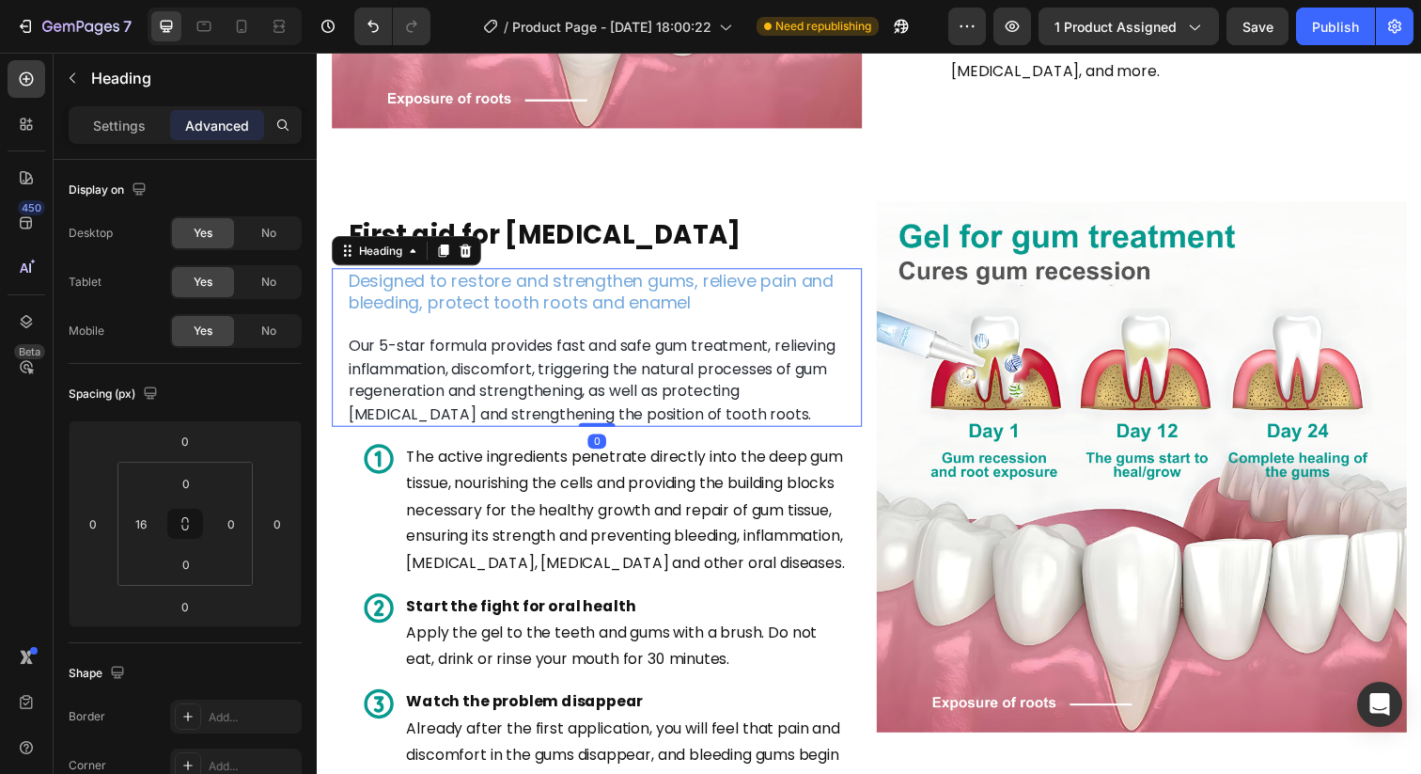
click at [529, 375] on span "Our 5-star formula provides fast and safe gum treatment, relieving inflammation…" at bounding box center [597, 386] width 497 height 90
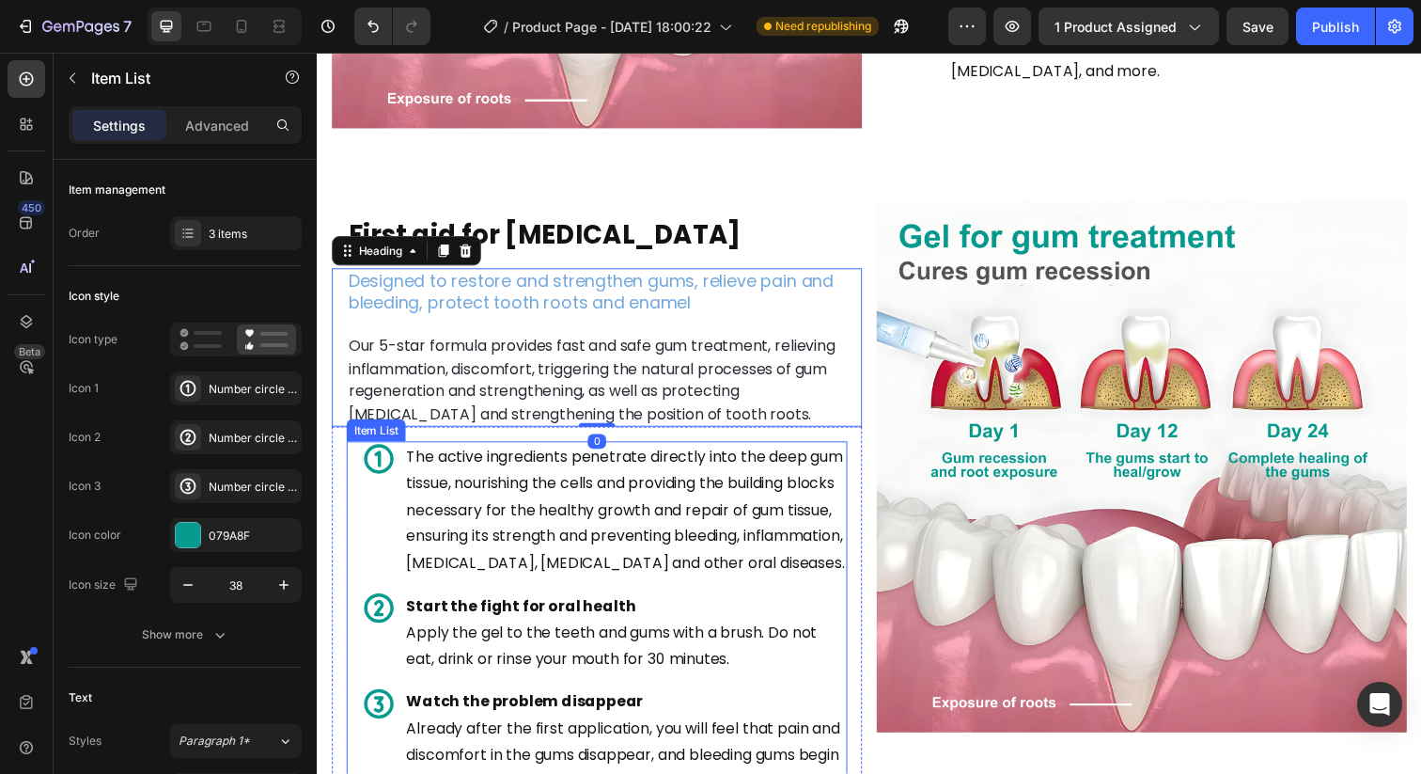
click at [504, 482] on p "The active ingredients penetrate directly into the deep gum tissue, nourishing …" at bounding box center [631, 519] width 447 height 135
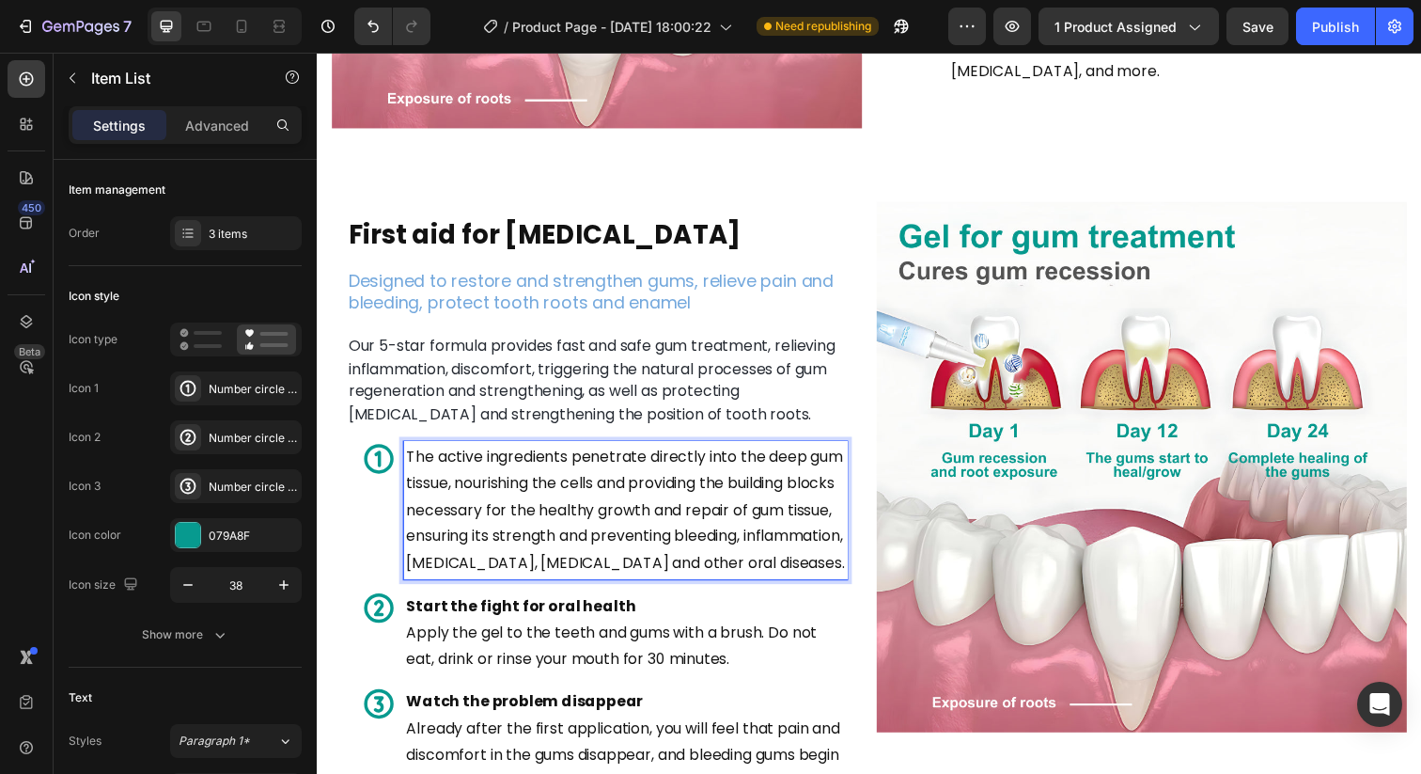
click at [405, 472] on div "The active ingredients penetrate directly into the deep gum tissue, nourishing …" at bounding box center [631, 519] width 453 height 141
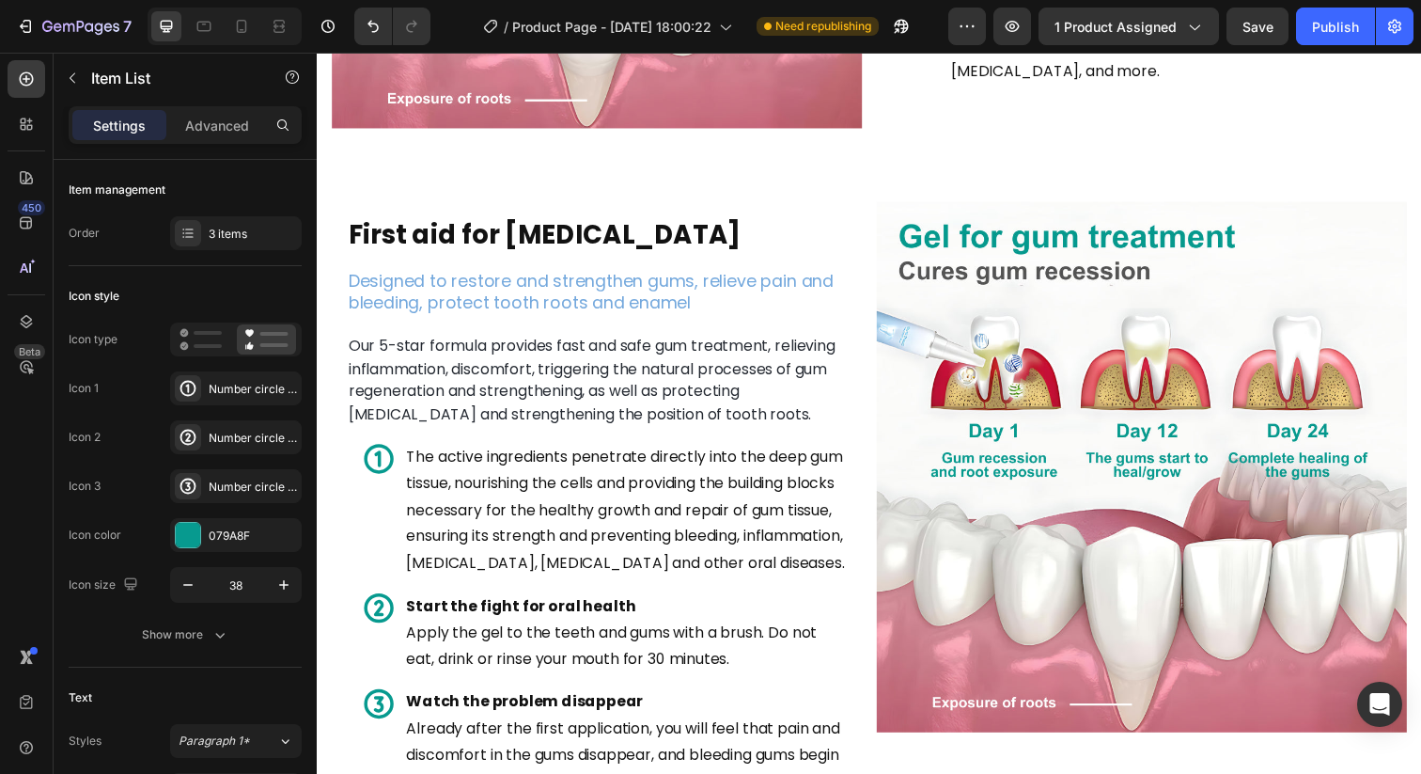
click at [399, 473] on div "The active ingredients penetrate directly into the deep gum tissue, nourishing …" at bounding box center [610, 519] width 496 height 141
click at [392, 429] on div "Item List" at bounding box center [396, 431] width 53 height 17
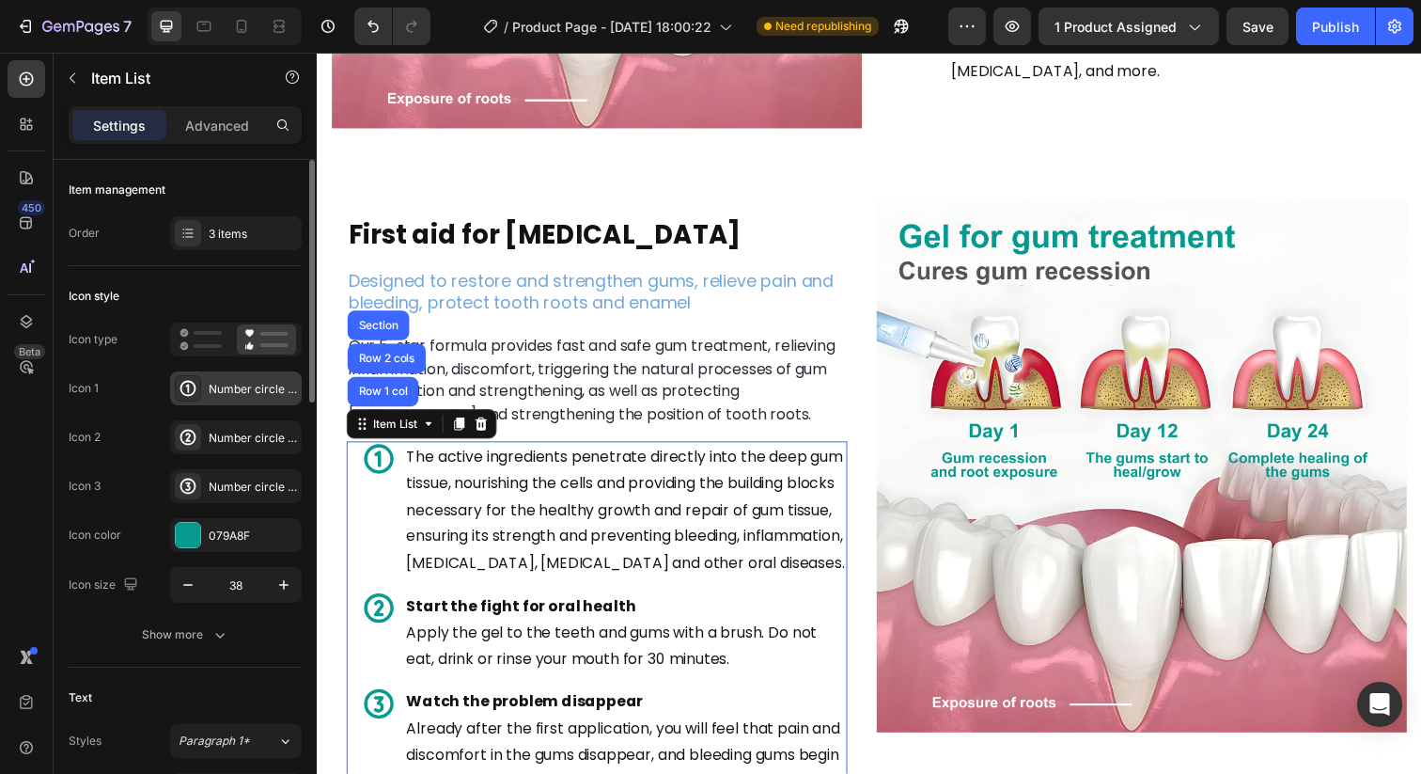
click at [229, 393] on div "Number circle one bold" at bounding box center [253, 389] width 88 height 17
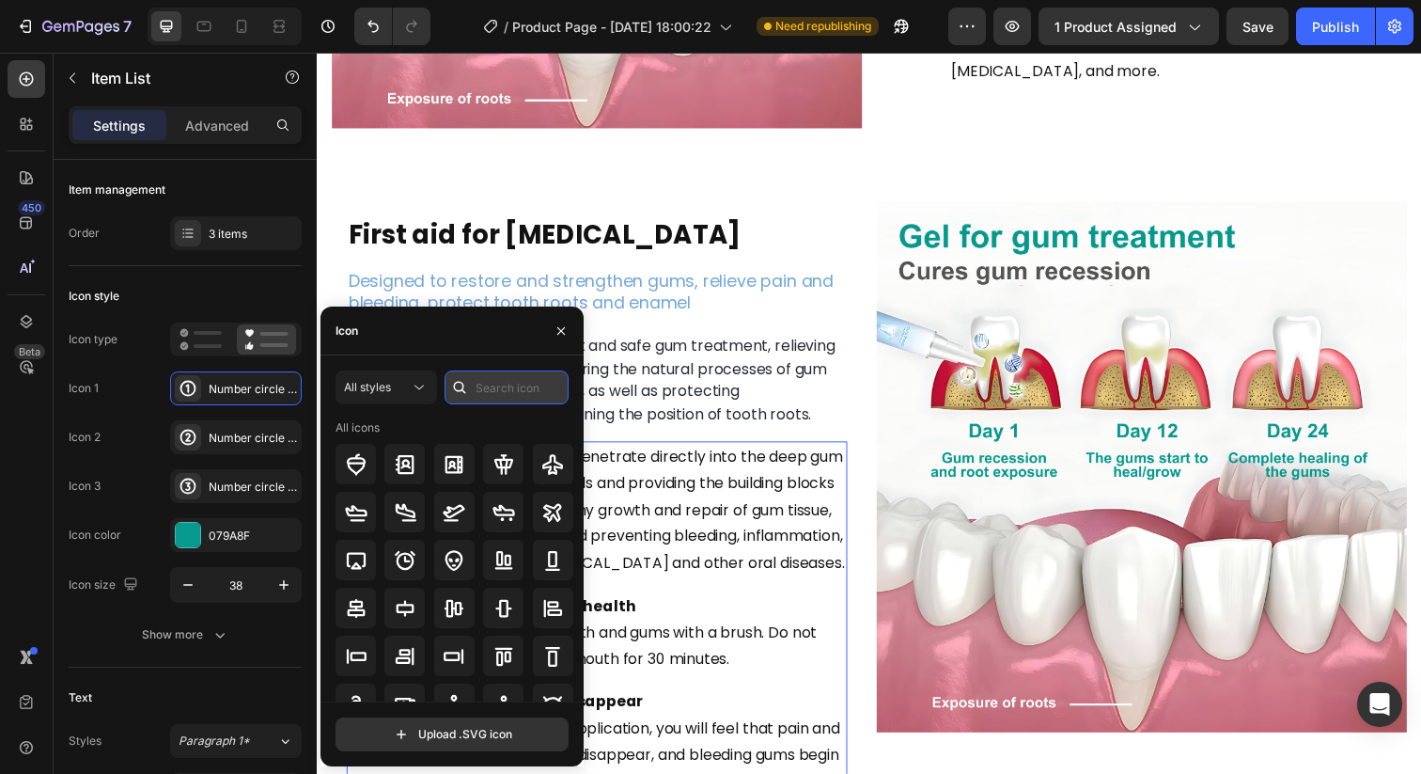
click at [485, 392] on input "text" at bounding box center [507, 387] width 124 height 34
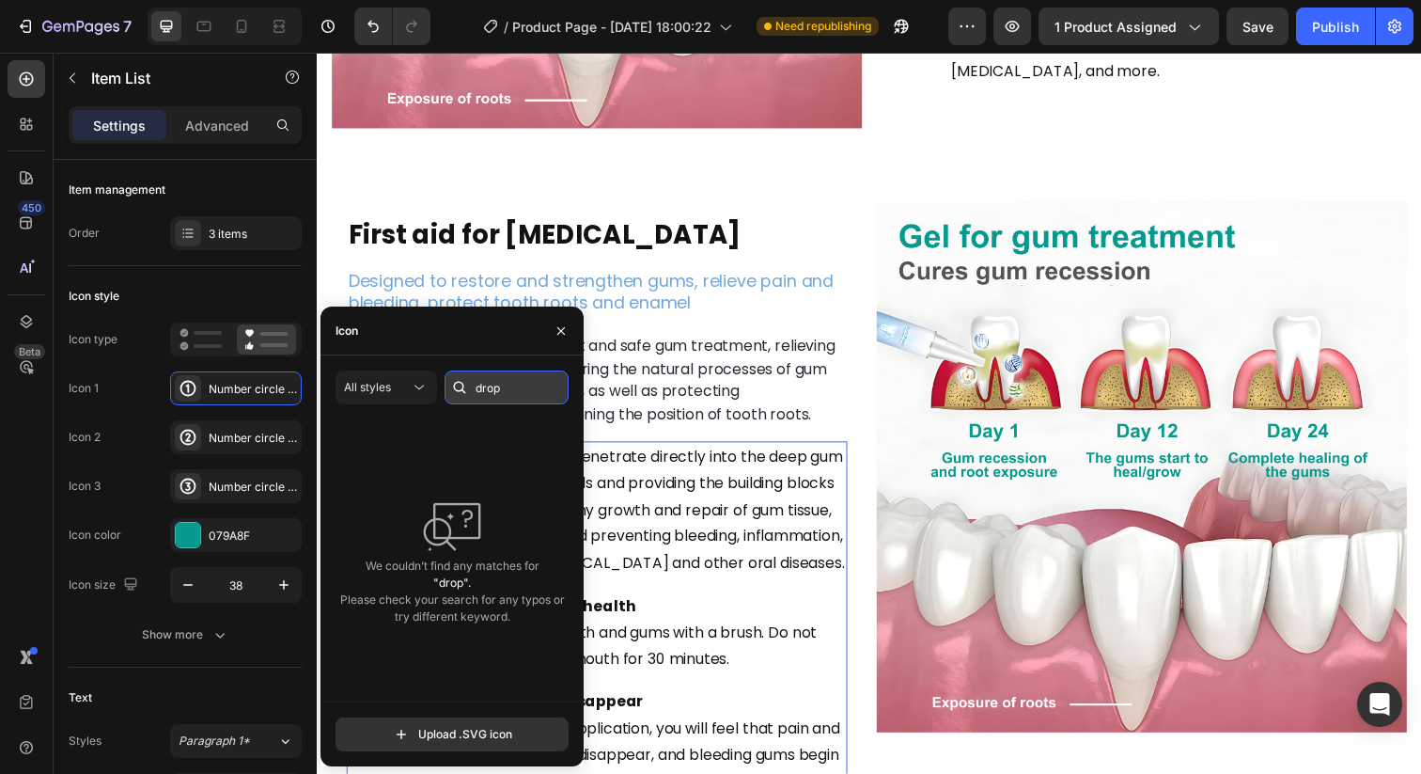
type input "drop"
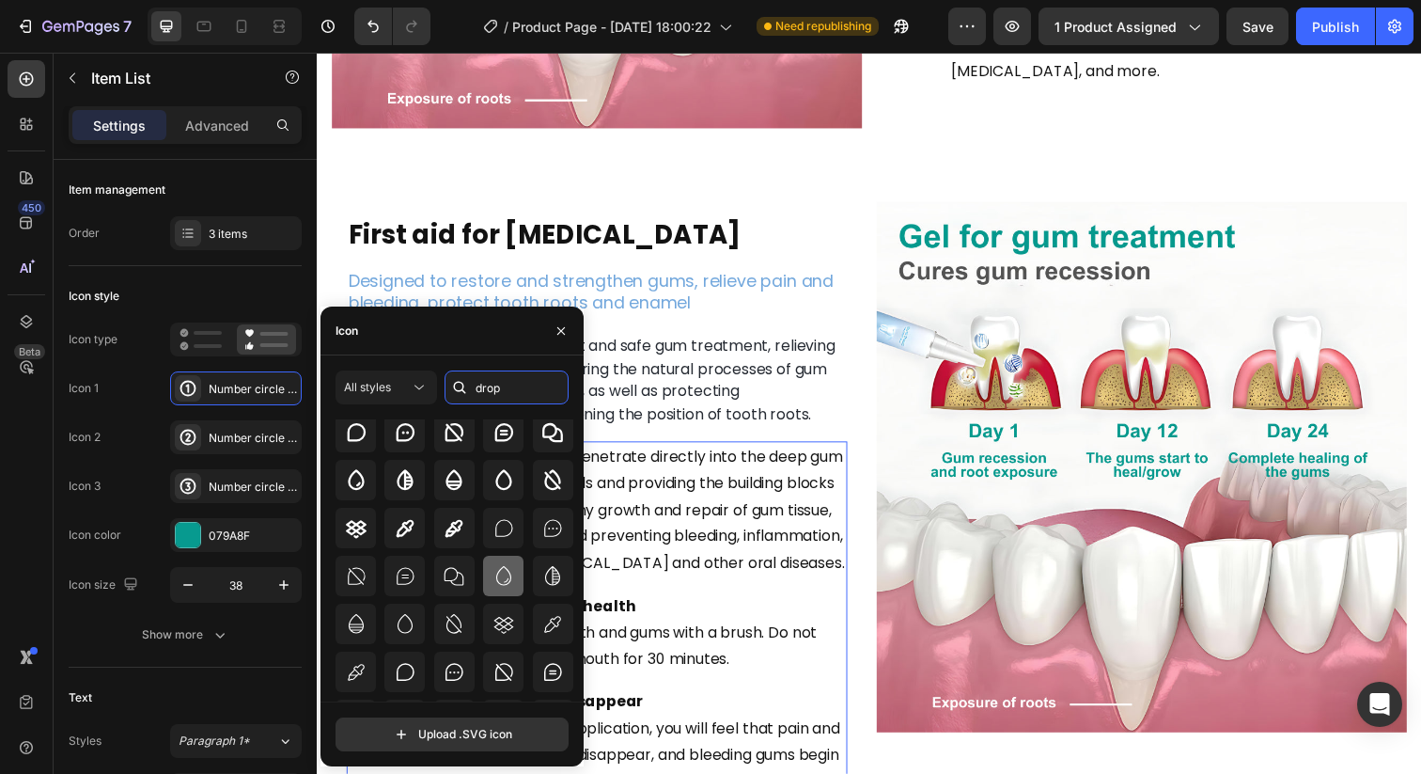
scroll to position [41, 0]
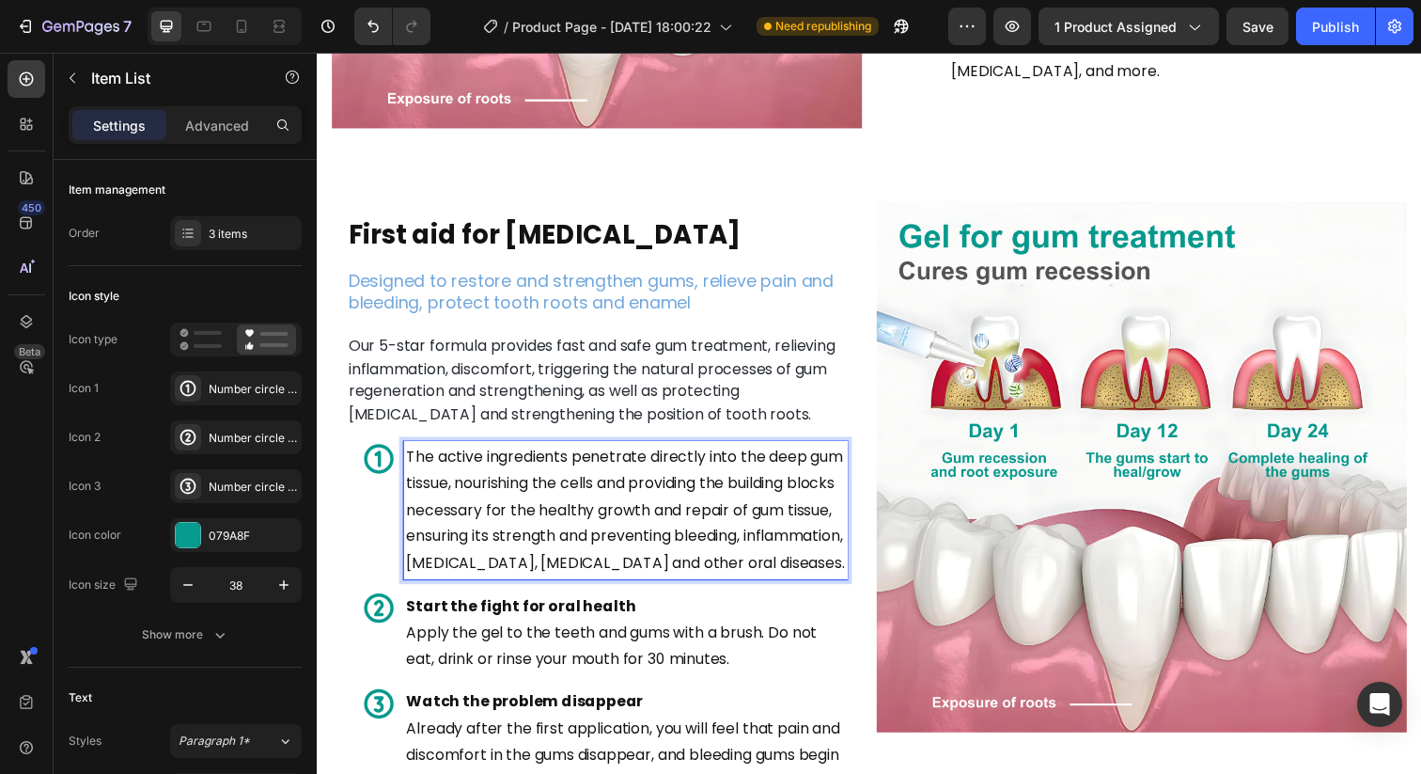
click at [546, 628] on strong "Start the fight for oral health" at bounding box center [525, 617] width 234 height 22
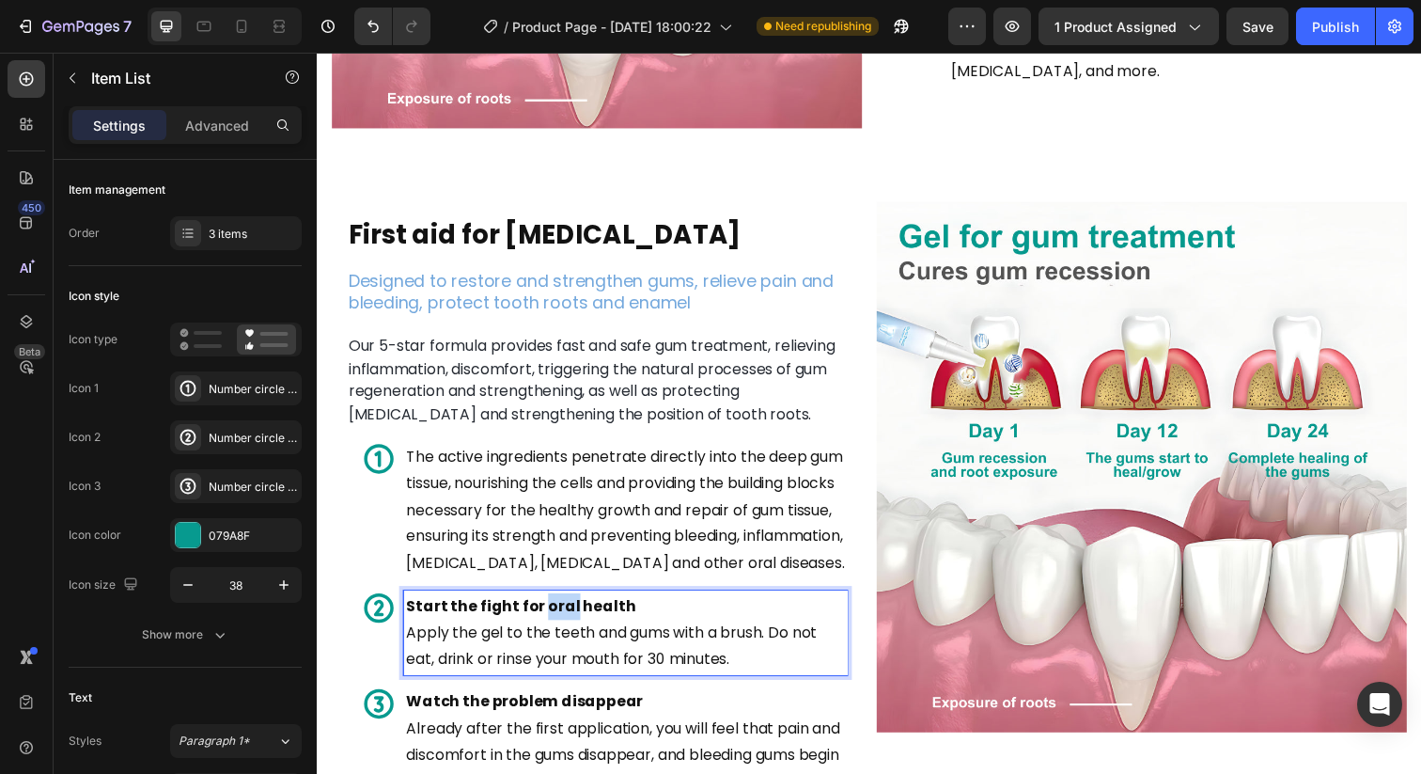
click at [546, 628] on strong "Start the fight for oral health" at bounding box center [525, 617] width 234 height 22
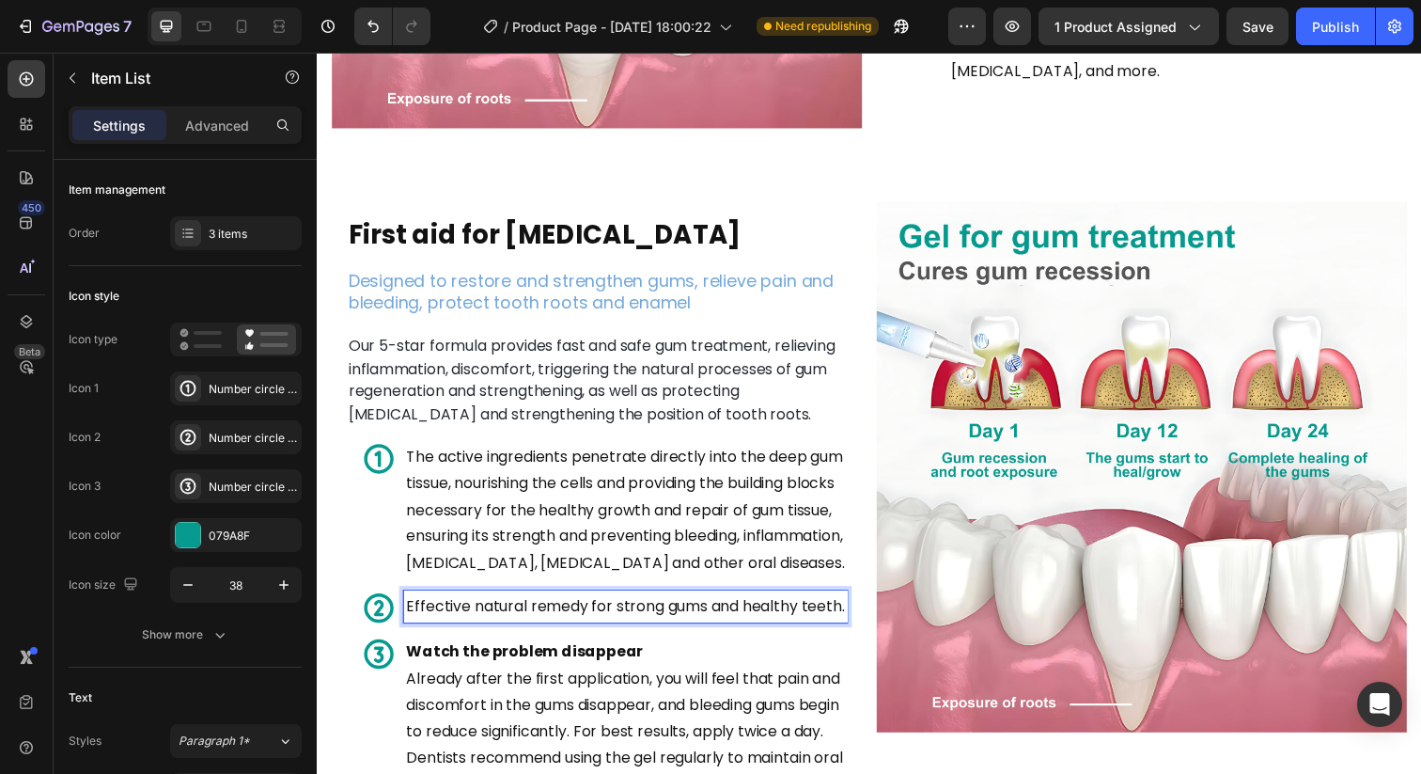
click at [664, 743] on p "Already after the first application, you will feel that pain and discomfort in …" at bounding box center [631, 760] width 447 height 163
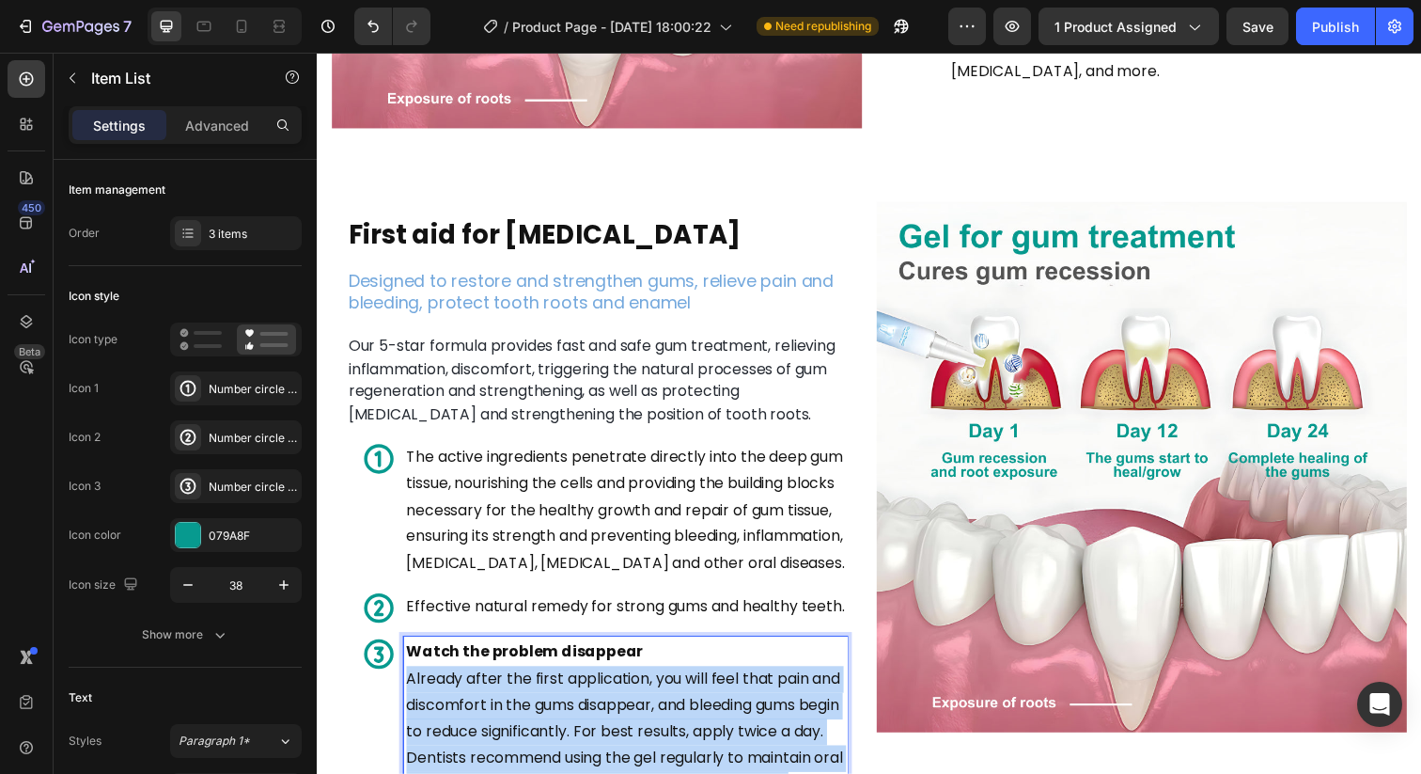
click at [664, 743] on p "Already after the first application, you will feel that pain and discomfort in …" at bounding box center [631, 760] width 447 height 163
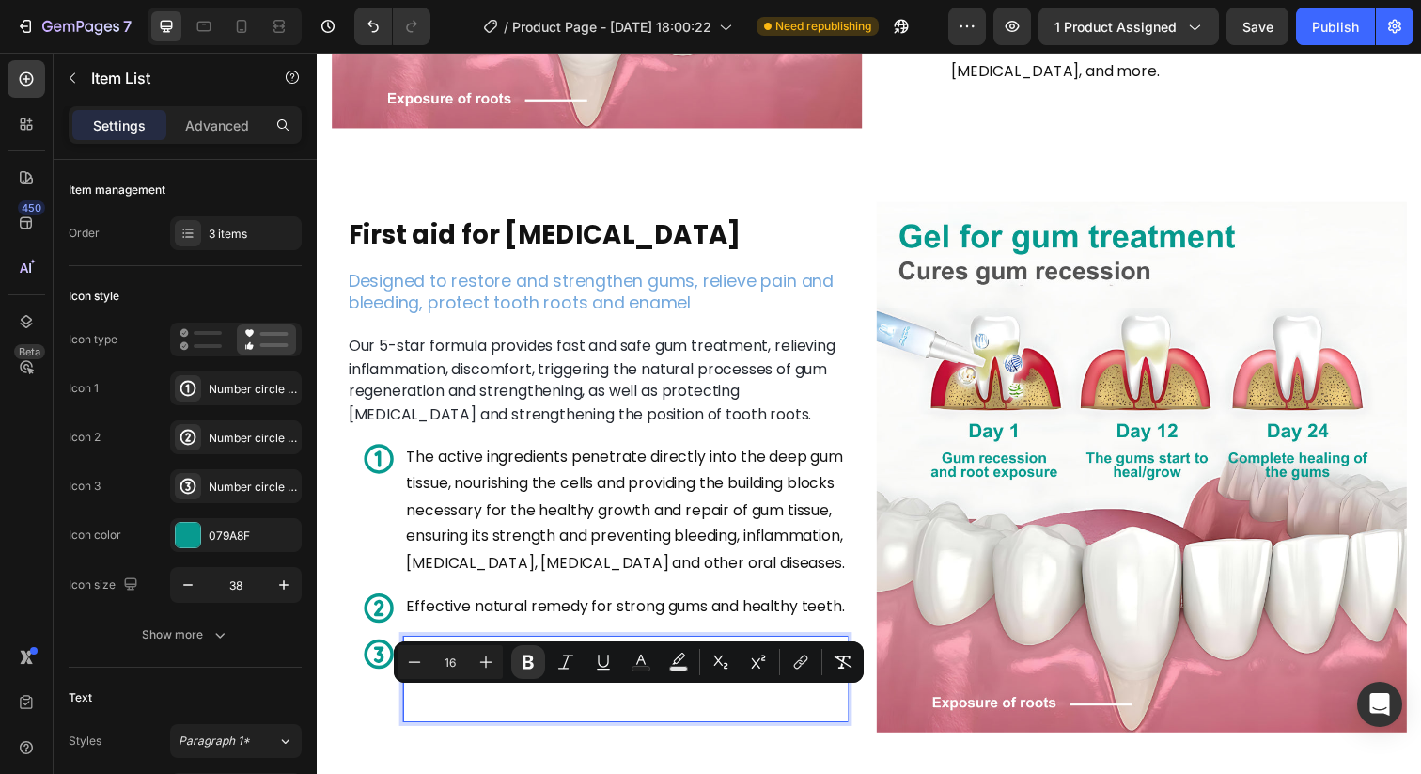
scroll to position [1998, 0]
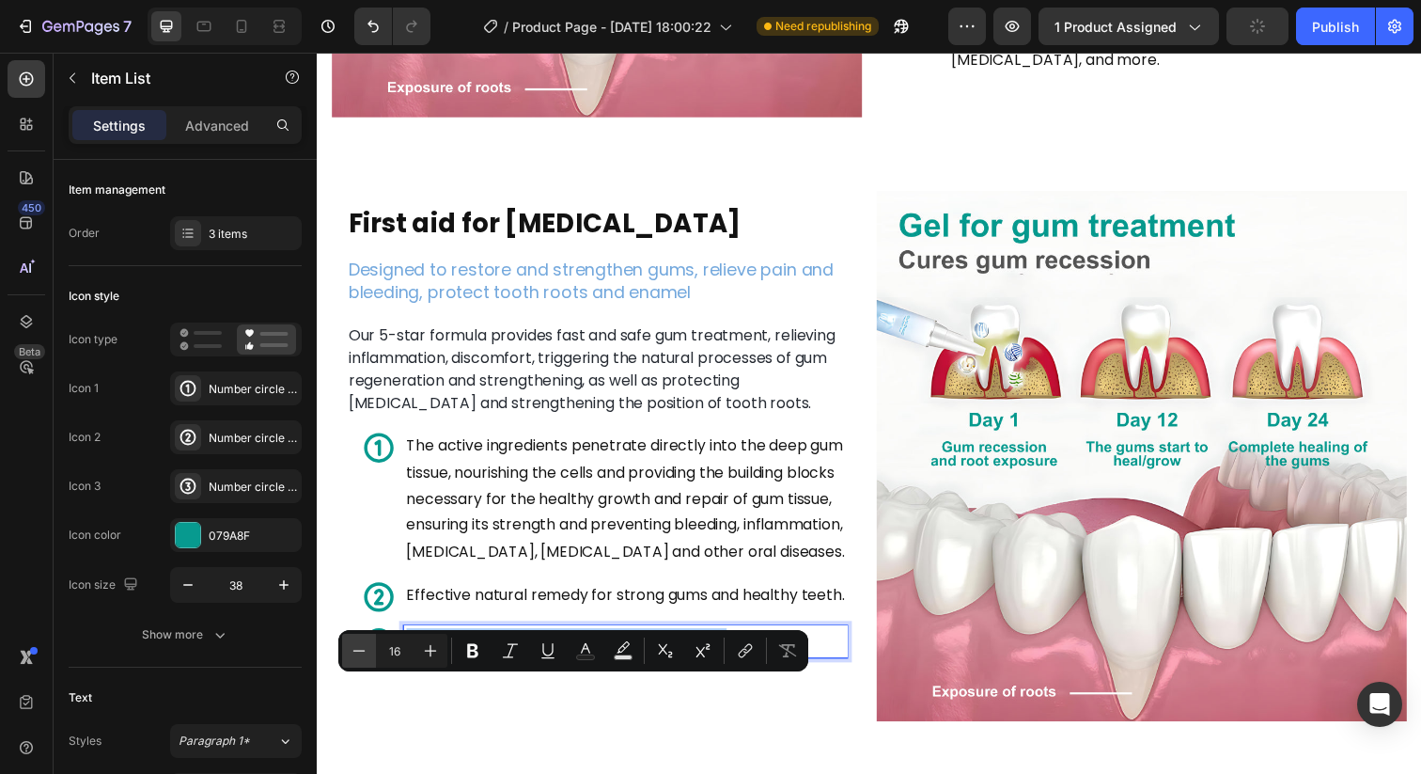
click at [355, 644] on icon "Editor contextual toolbar" at bounding box center [359, 650] width 19 height 19
type input "14"
click at [486, 616] on div "Effective natural remedy for strong gums and healthy teeth." at bounding box center [631, 606] width 453 height 33
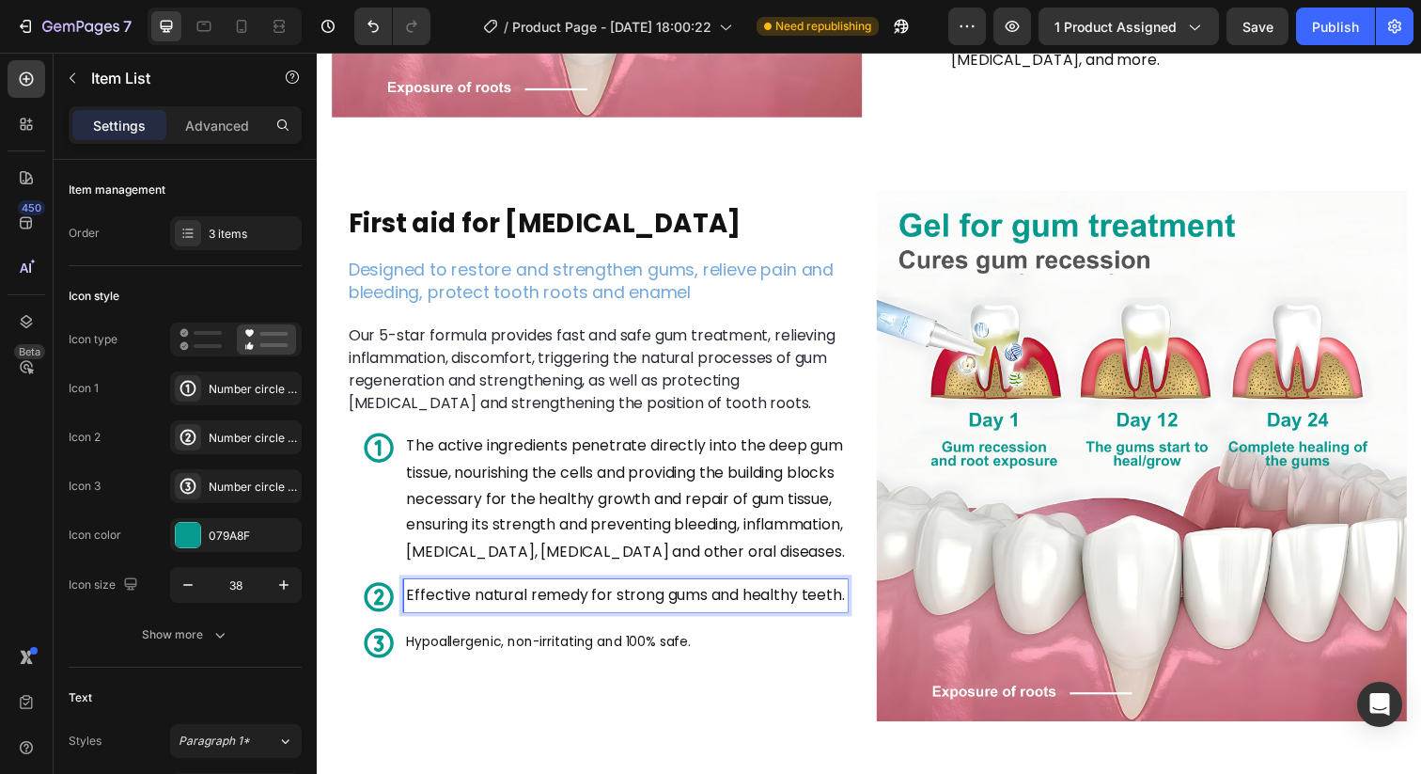
click at [446, 620] on p "Effective natural remedy for strong gums and healthy teeth." at bounding box center [631, 606] width 447 height 27
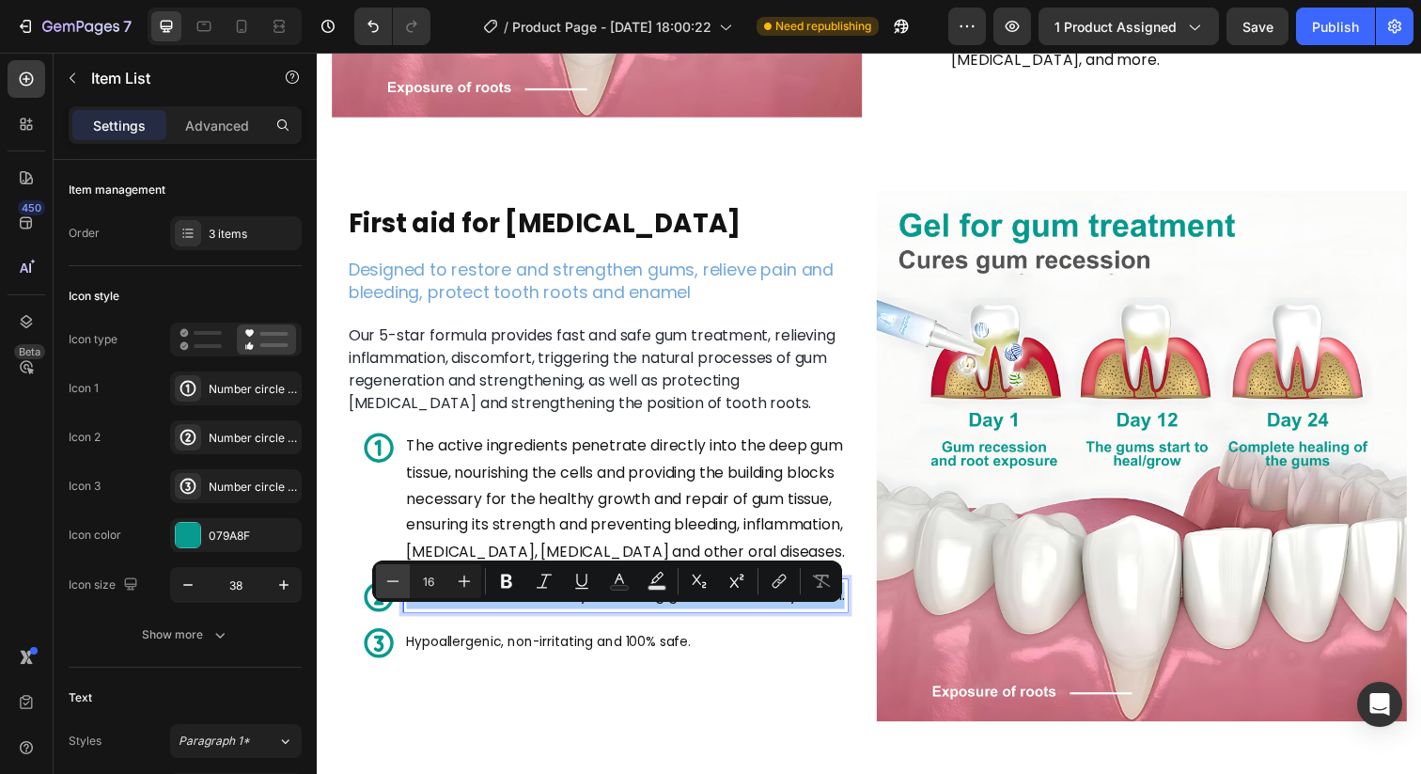
click at [388, 581] on icon "Editor contextual toolbar" at bounding box center [392, 580] width 19 height 19
click at [388, 581] on icon "Editor contextual toolbar" at bounding box center [393, 580] width 12 height 1
type input "14"
click at [447, 510] on p "The active ingredients penetrate directly into the deep gum tissue, nourishing …" at bounding box center [631, 508] width 447 height 135
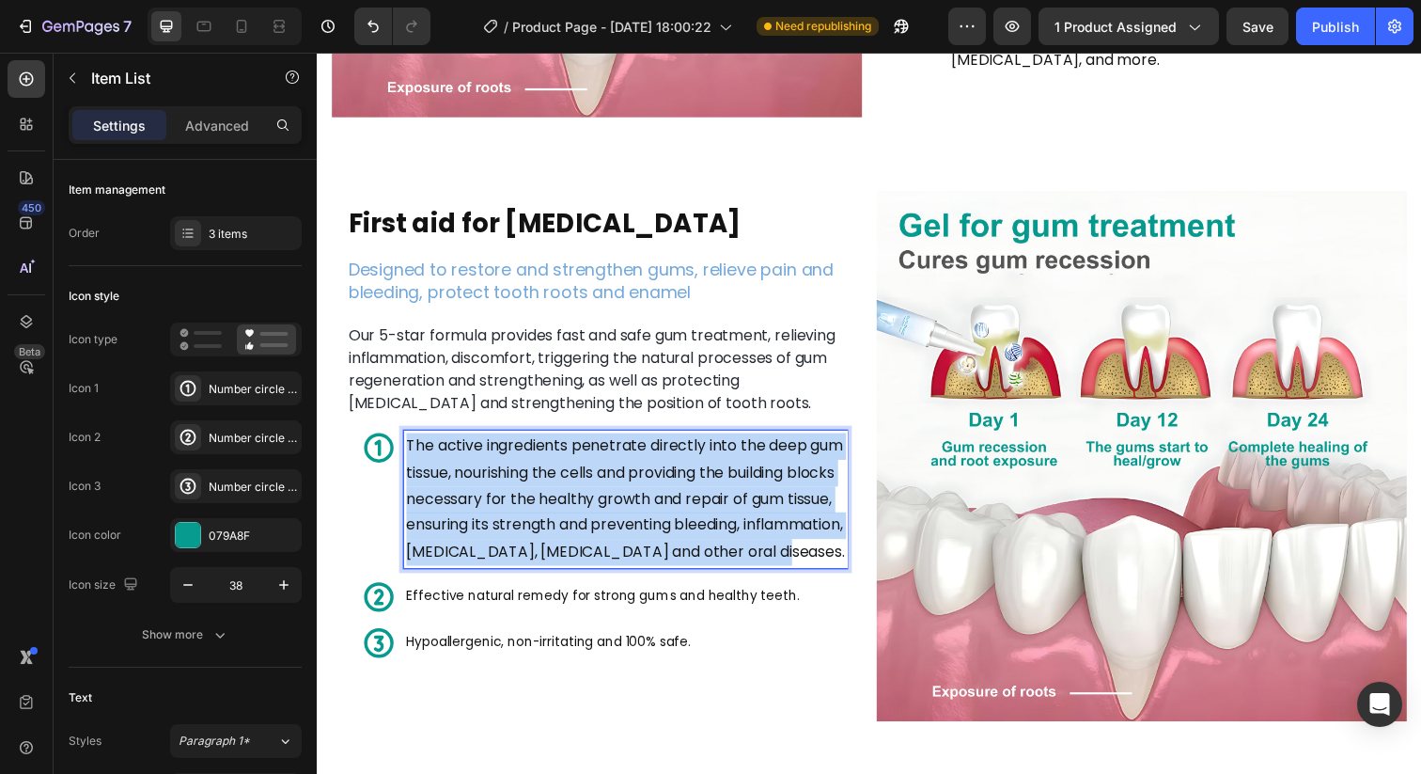
click at [447, 510] on p "The active ingredients penetrate directly into the deep gum tissue, nourishing …" at bounding box center [631, 508] width 447 height 135
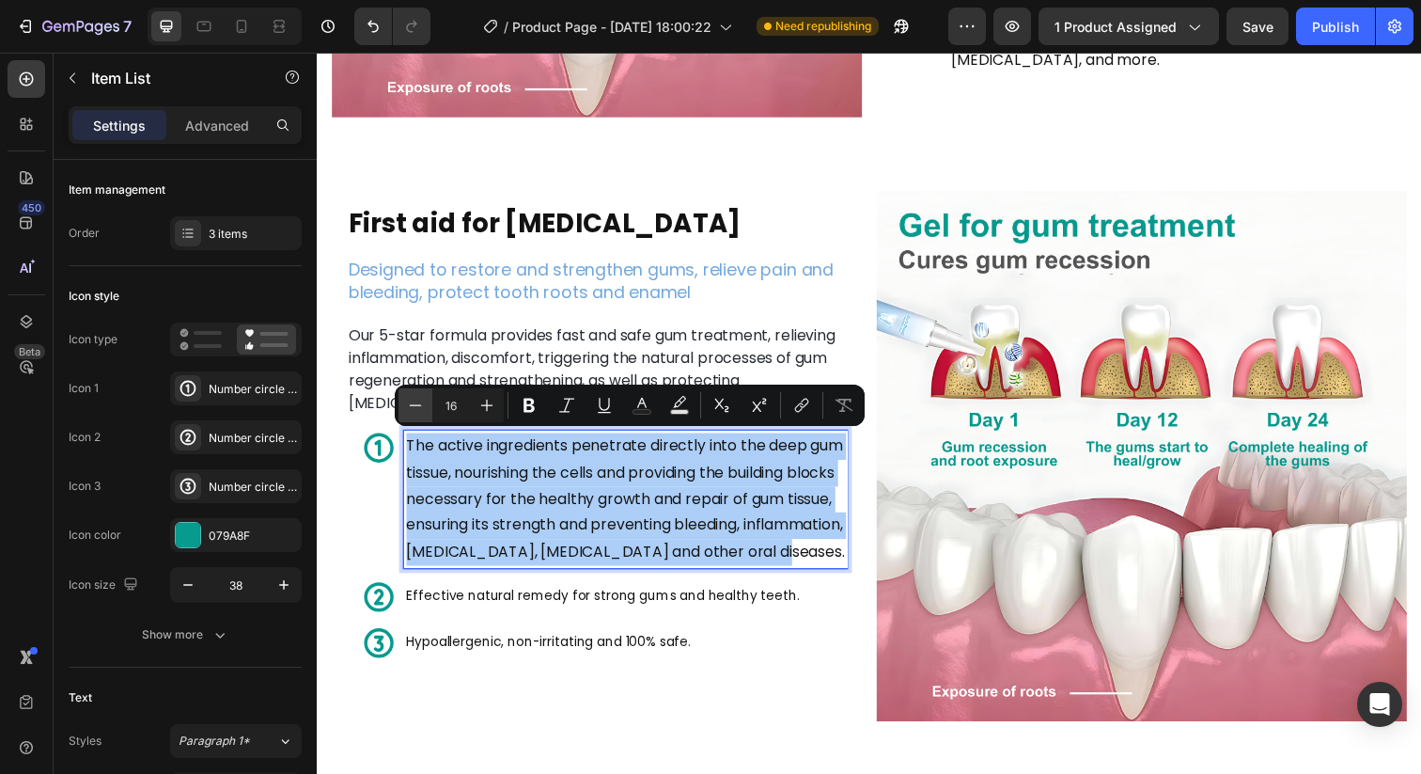
click at [413, 402] on icon "Editor contextual toolbar" at bounding box center [415, 405] width 19 height 19
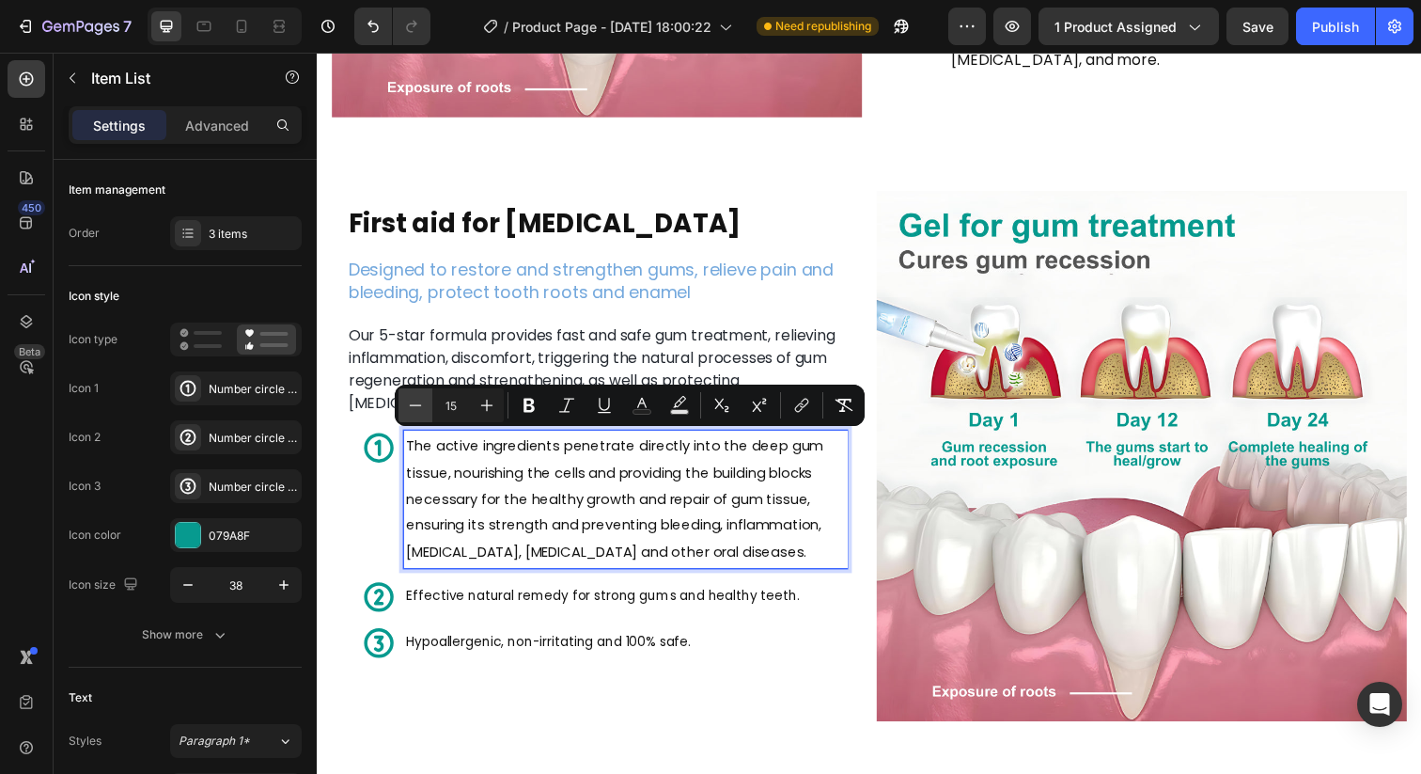
click at [413, 402] on icon "Editor contextual toolbar" at bounding box center [415, 405] width 19 height 19
type input "14"
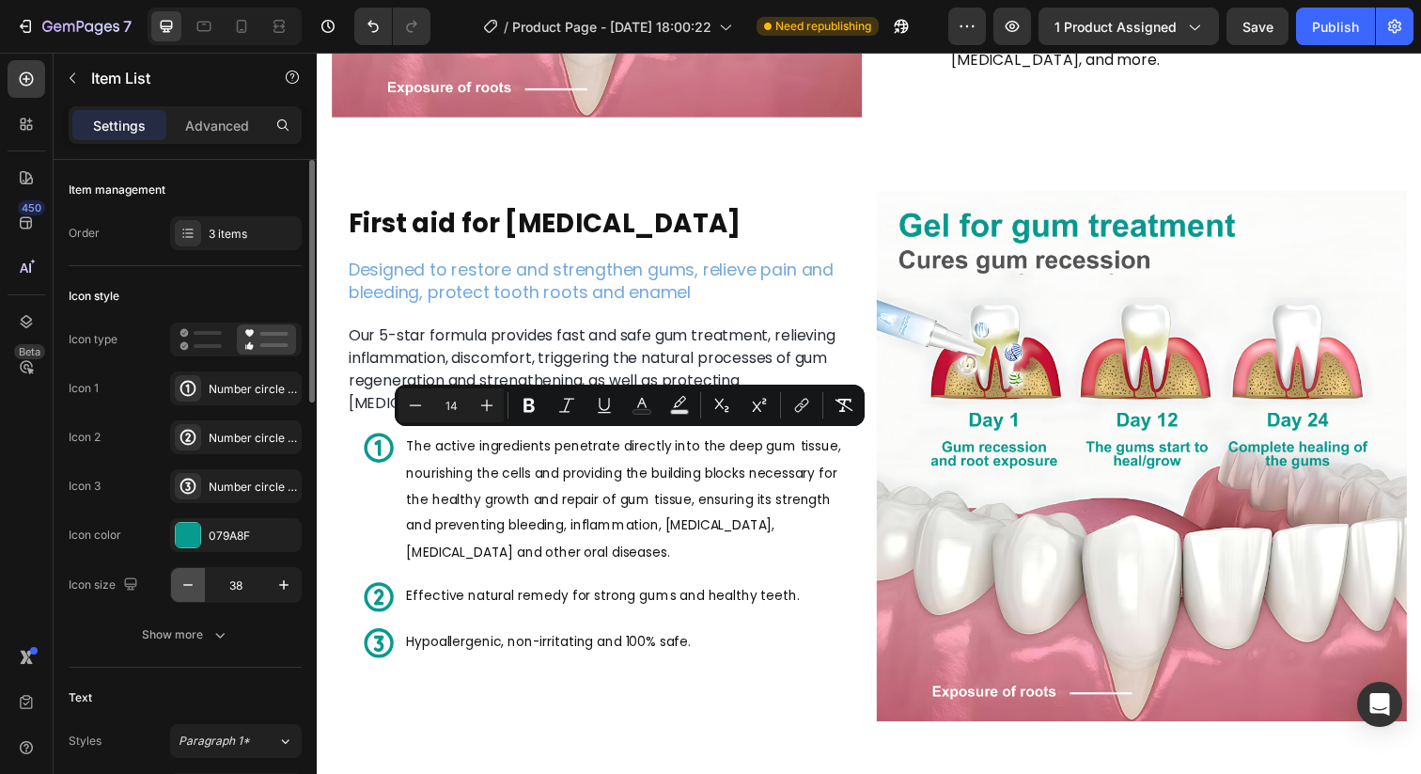
click at [197, 582] on button "button" at bounding box center [188, 585] width 34 height 34
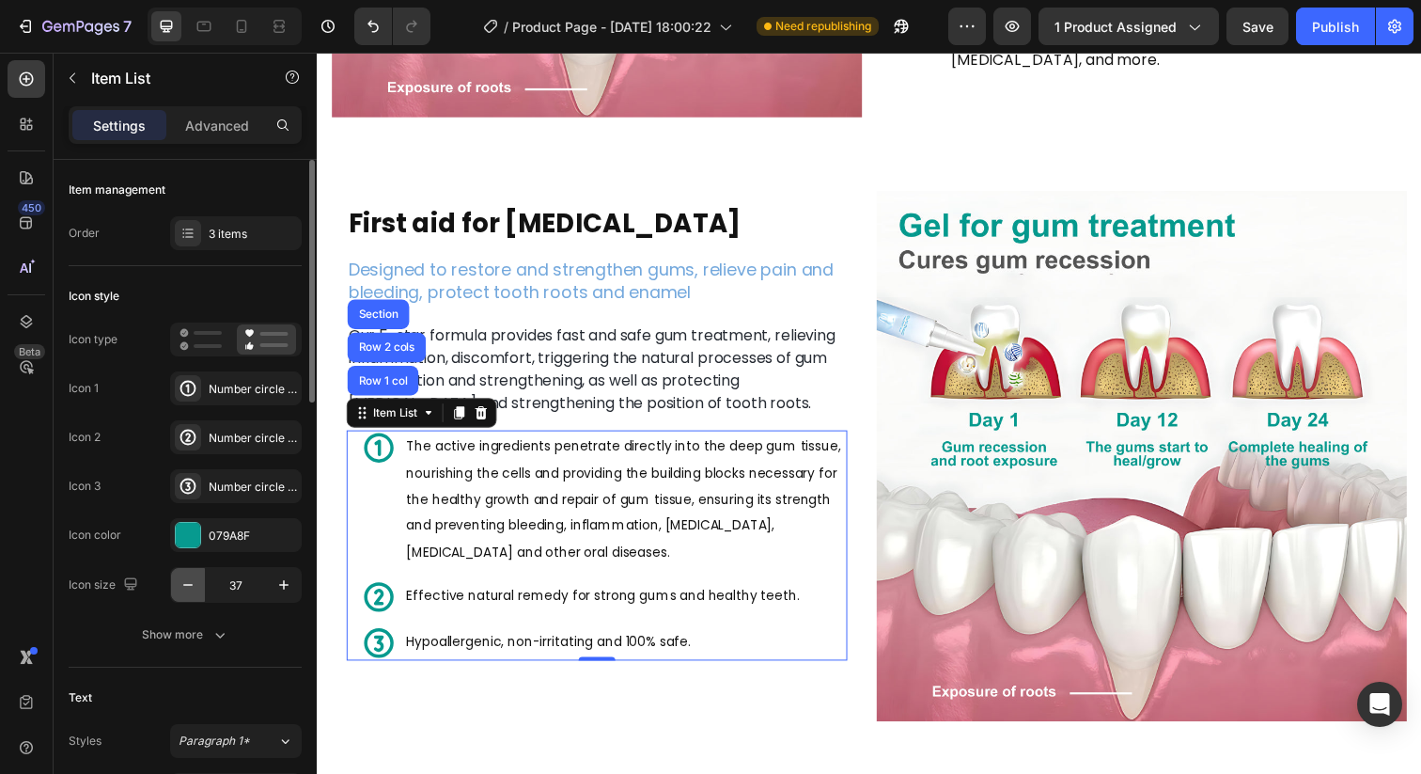
click at [197, 582] on button "button" at bounding box center [188, 585] width 34 height 34
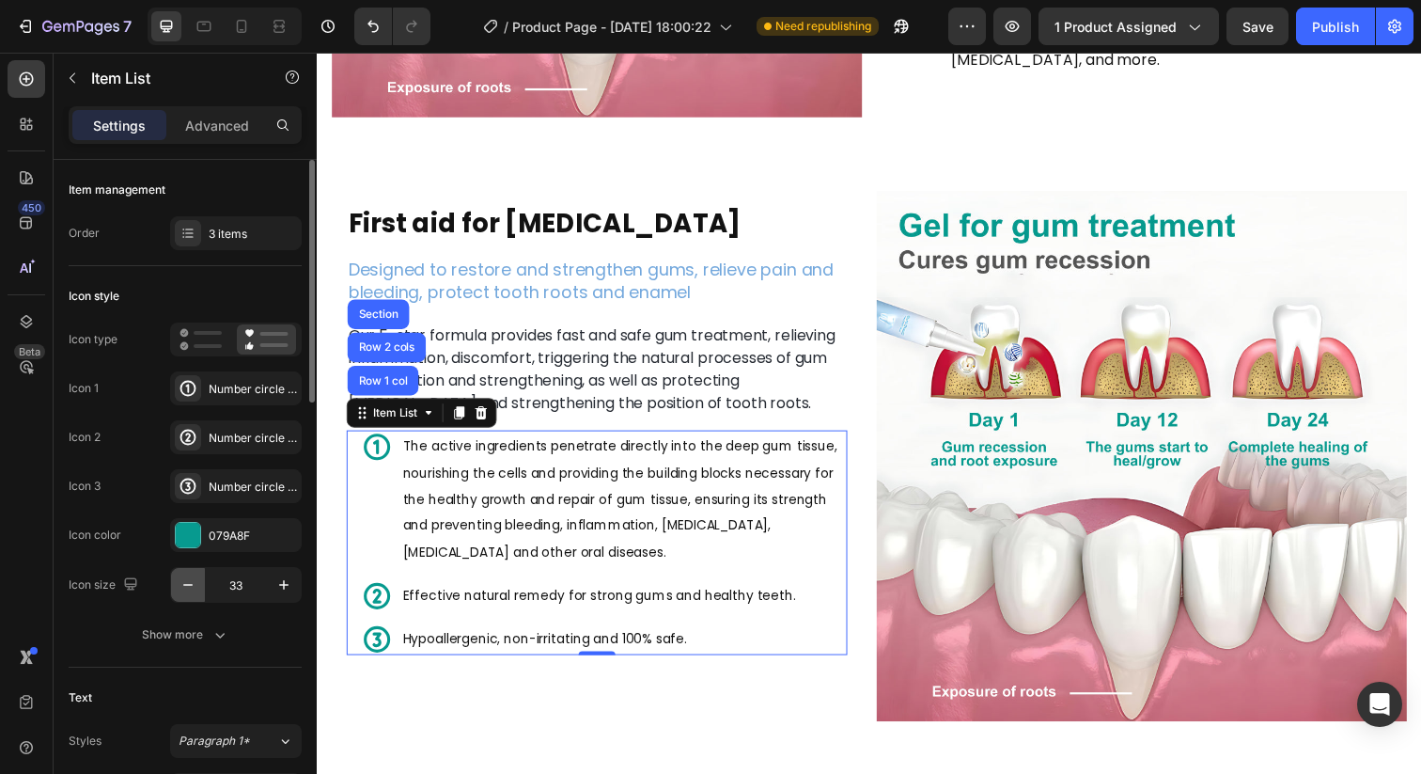
click at [197, 582] on button "button" at bounding box center [188, 585] width 34 height 34
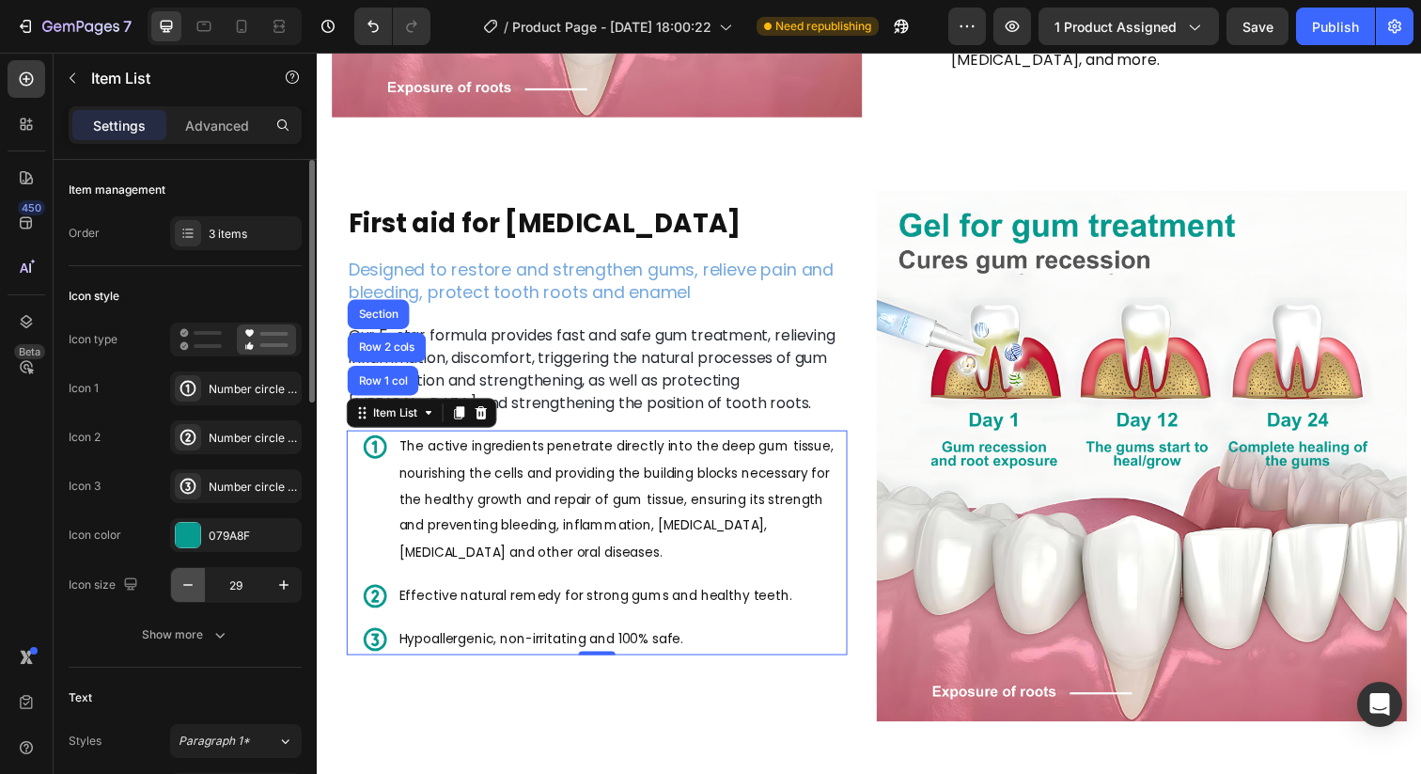
click at [197, 582] on button "button" at bounding box center [188, 585] width 34 height 34
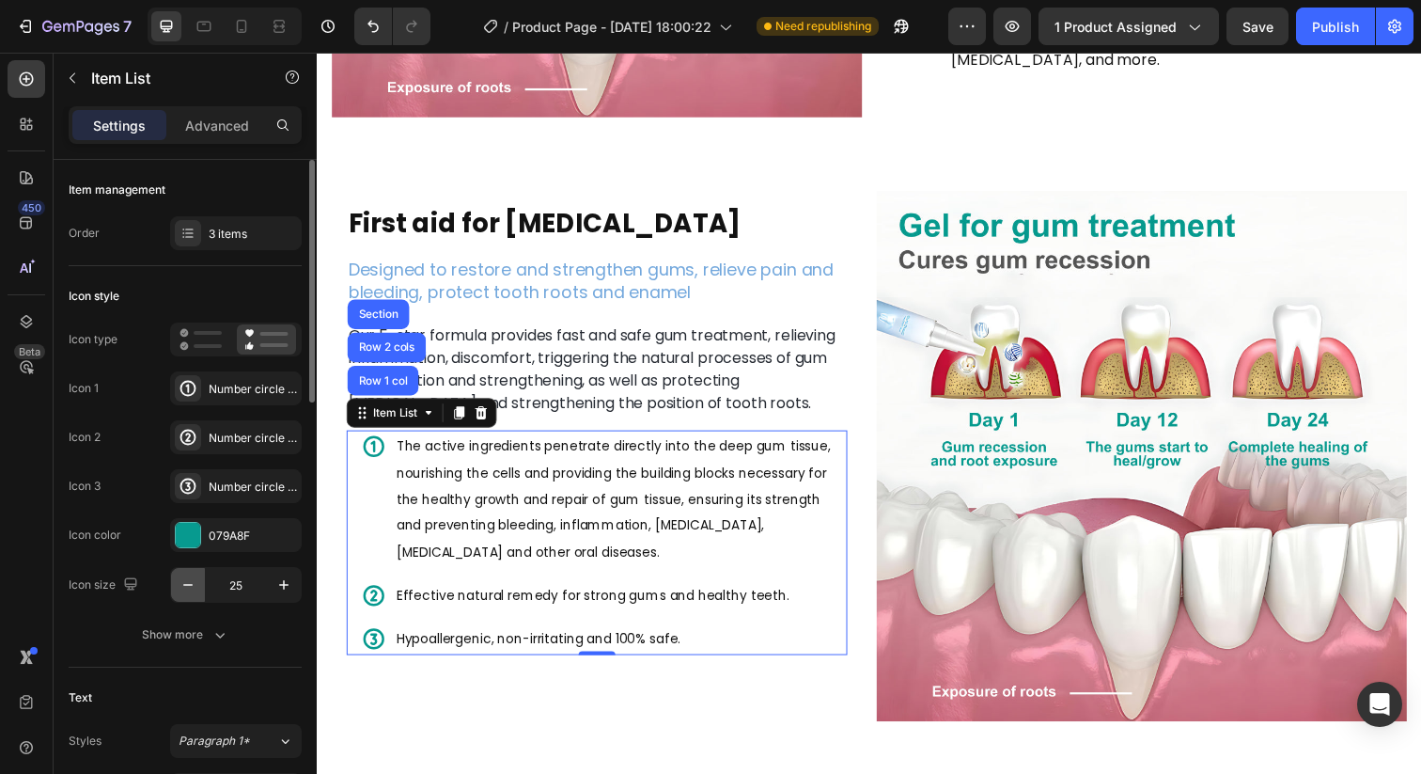
click at [197, 582] on button "button" at bounding box center [188, 585] width 34 height 34
click at [281, 579] on icon "button" at bounding box center [283, 584] width 19 height 19
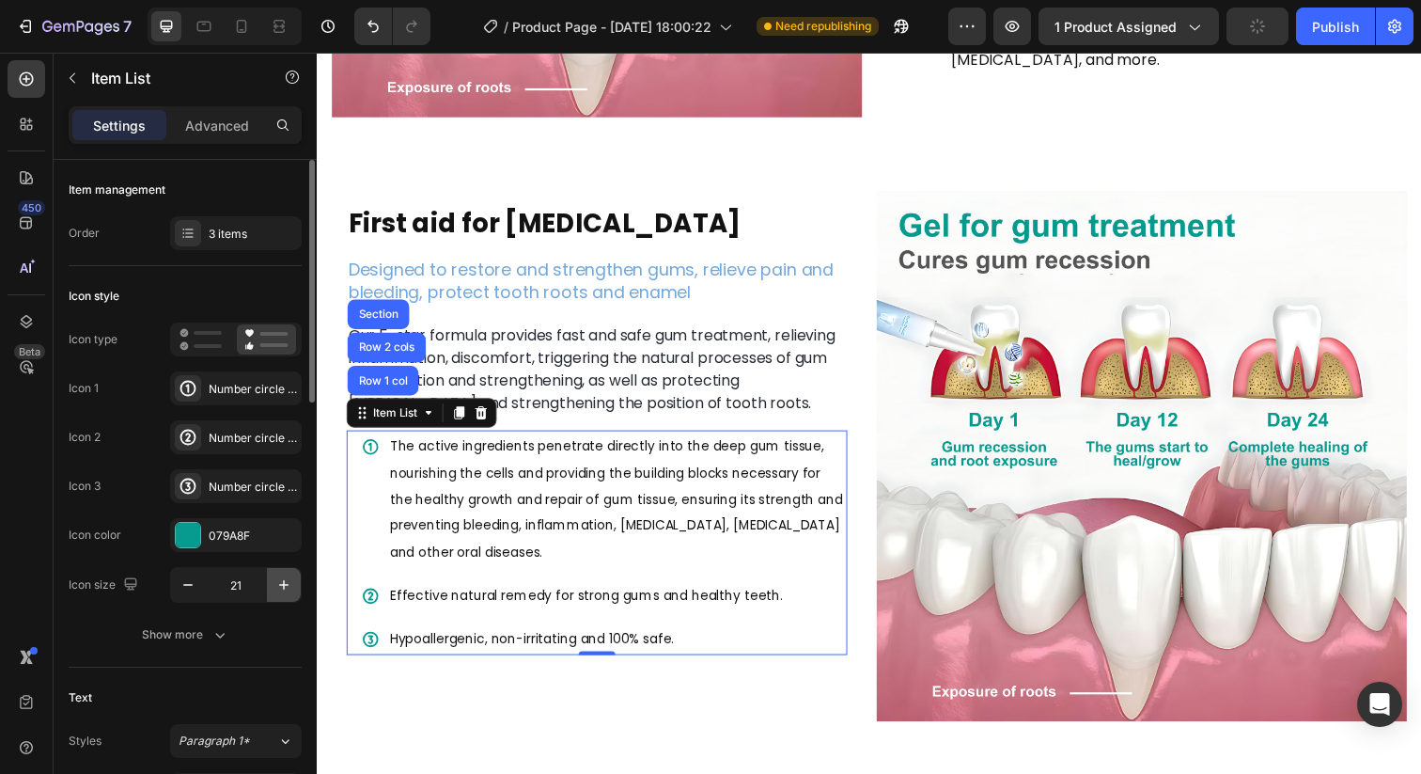
click at [281, 579] on icon "button" at bounding box center [283, 584] width 19 height 19
type input "22"
click at [370, 450] on icon at bounding box center [373, 455] width 18 height 18
click at [234, 386] on div "Number circle one bold" at bounding box center [253, 389] width 88 height 17
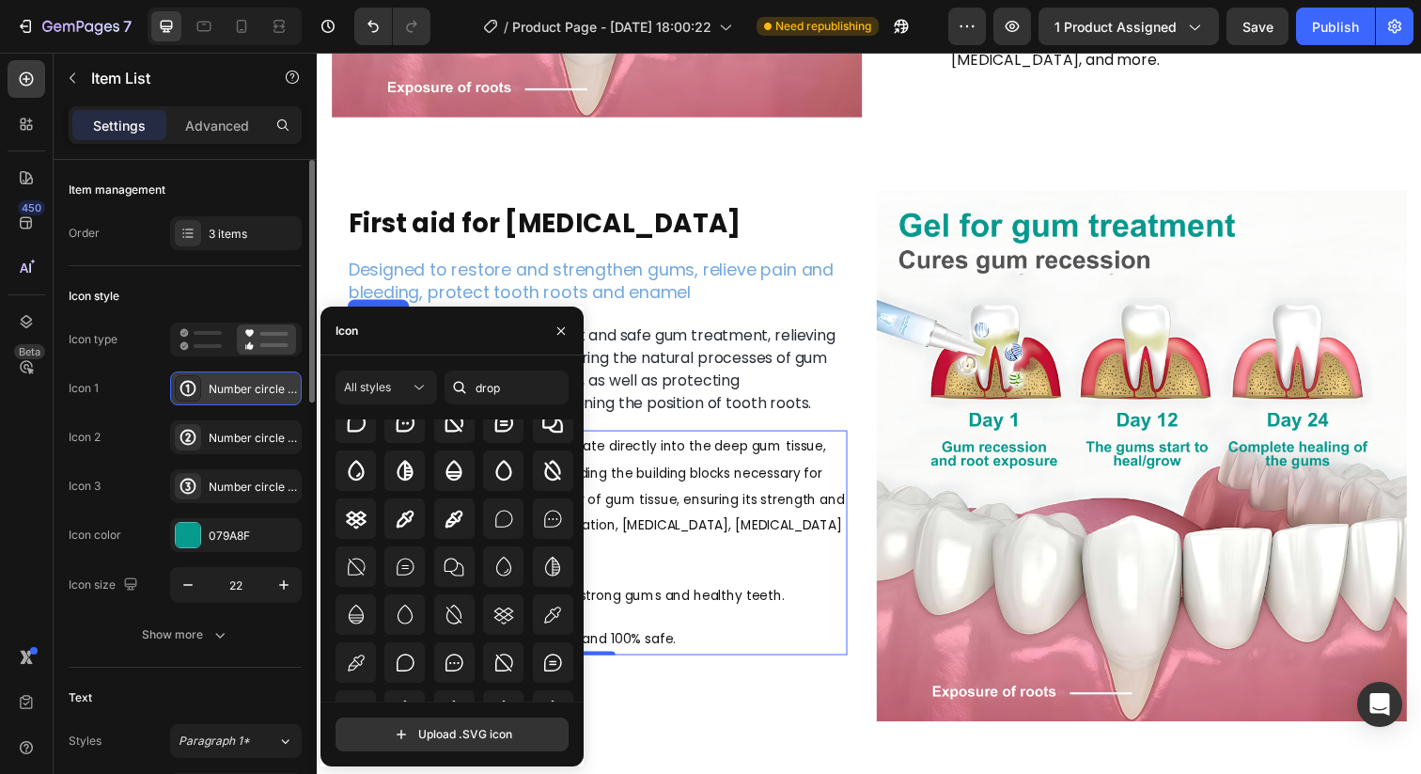
scroll to position [28, 0]
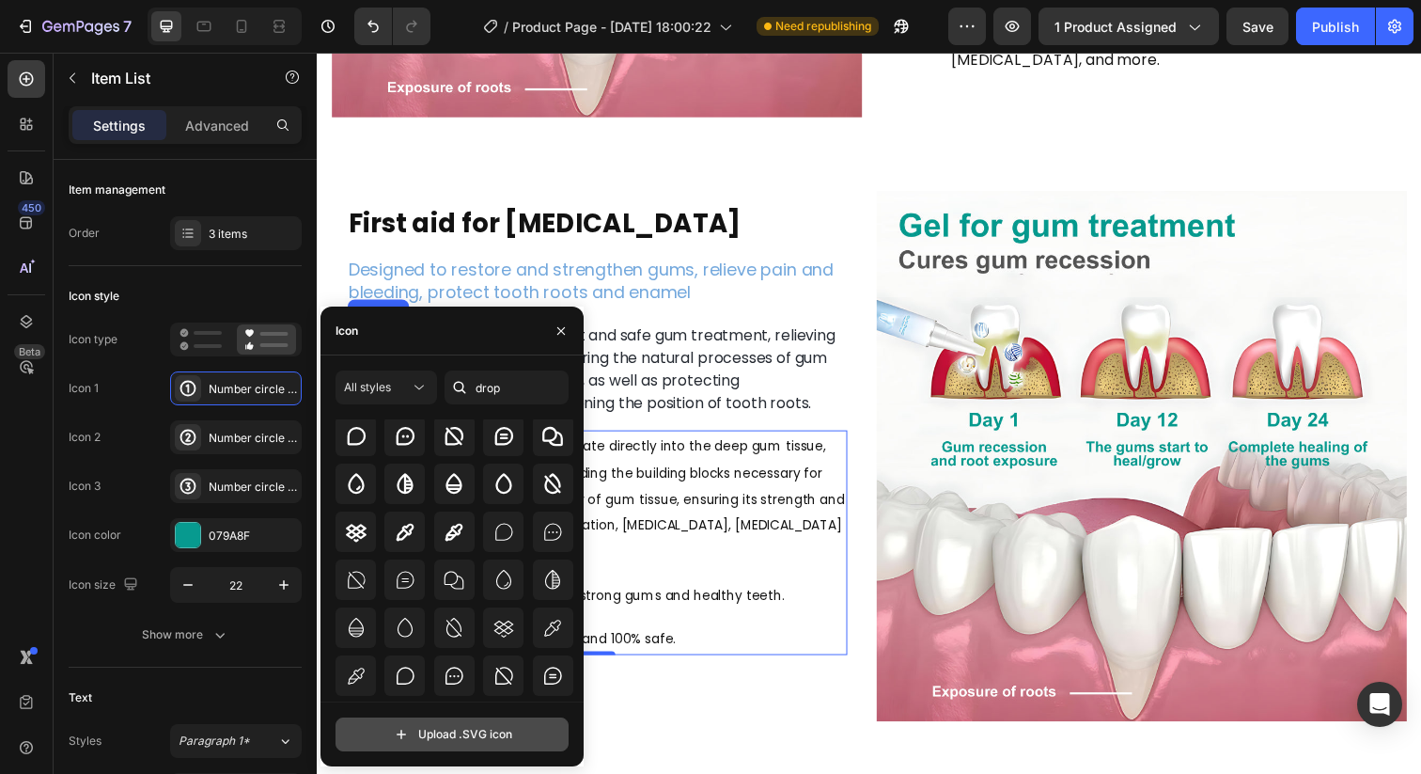
click at [429, 738] on input "file" at bounding box center [451, 734] width 231 height 32
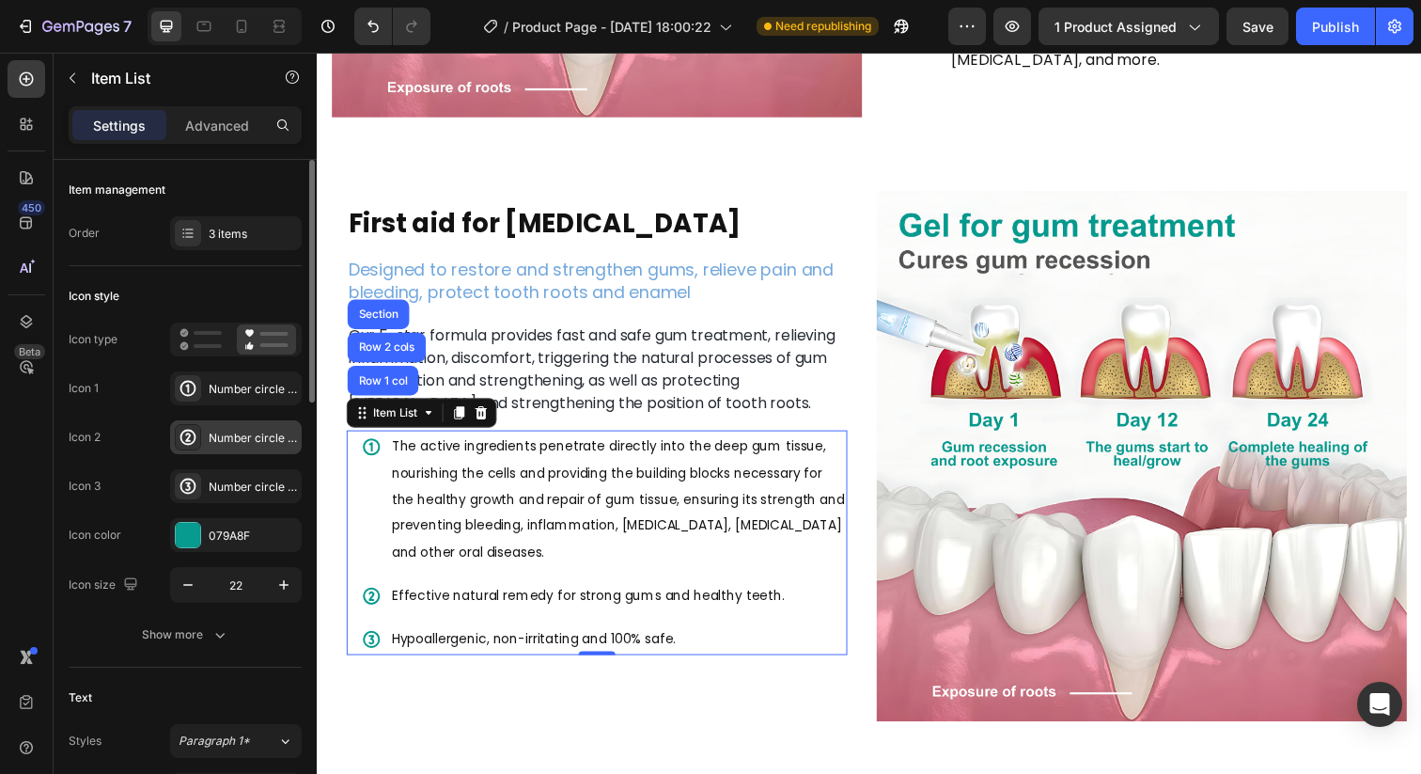
click at [254, 446] on div "Number circle two bold" at bounding box center [236, 437] width 132 height 34
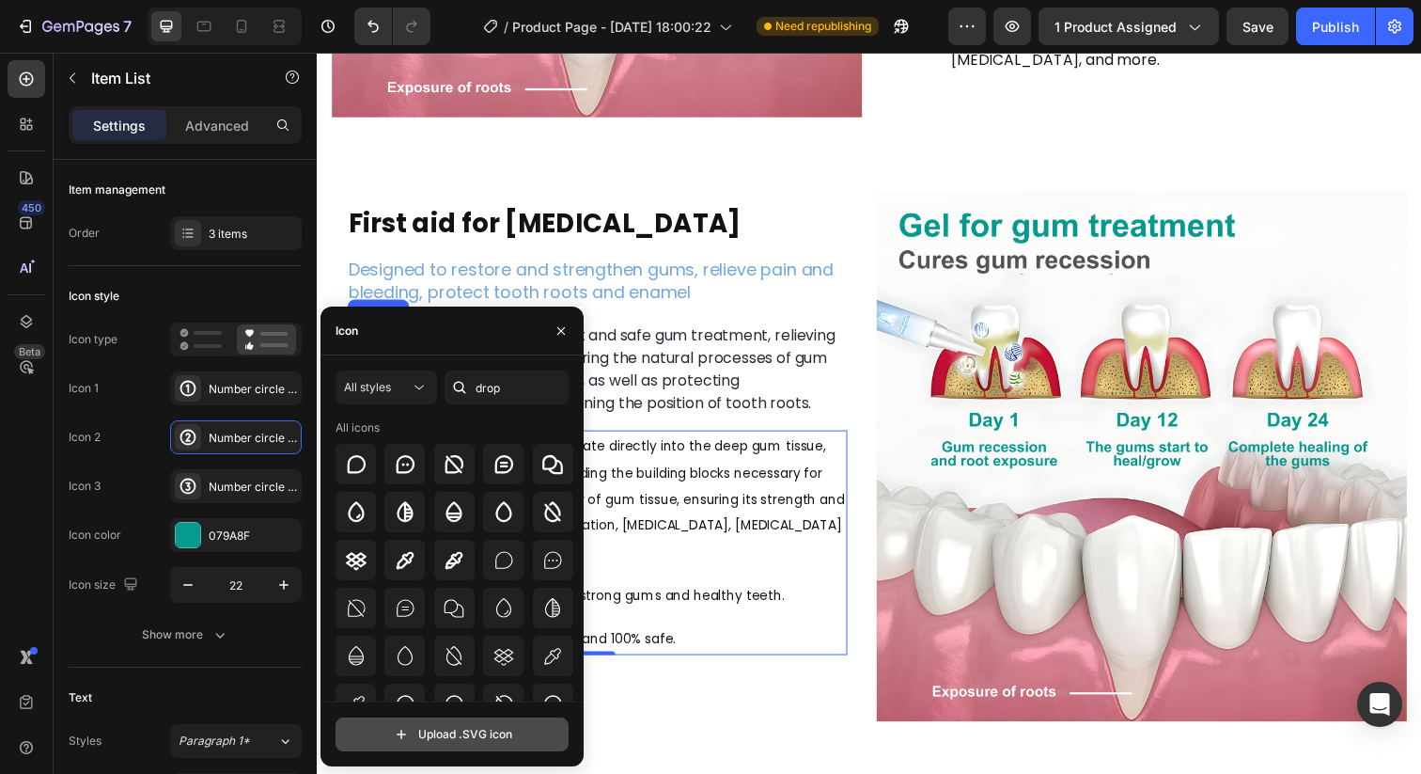
click at [432, 735] on input "file" at bounding box center [451, 734] width 231 height 32
type input "C:\fakepath\1709136215-1689584157-1681215565-[MEDICAL_DATA].svg"
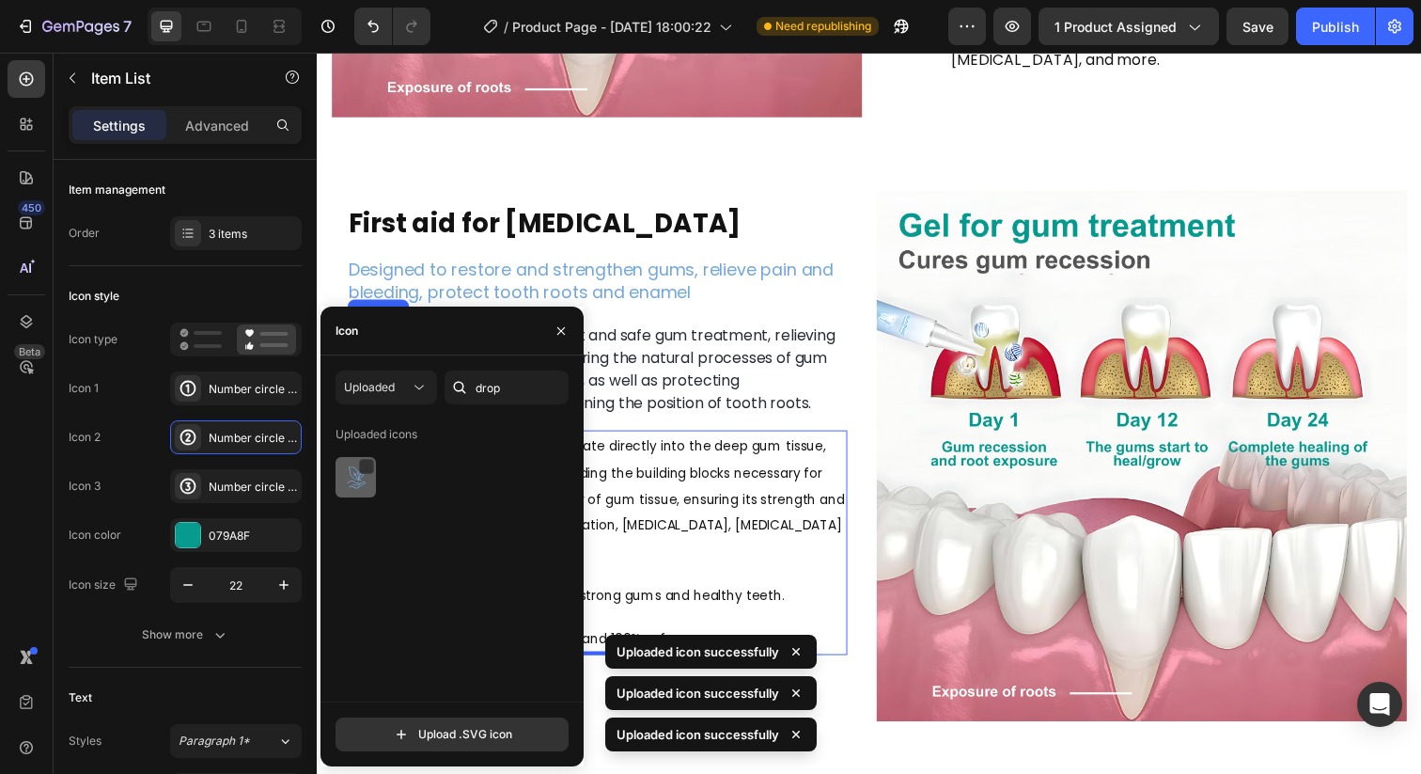
click at [363, 481] on img at bounding box center [356, 477] width 23 height 23
click at [248, 492] on div "Number circle three bold" at bounding box center [253, 486] width 88 height 17
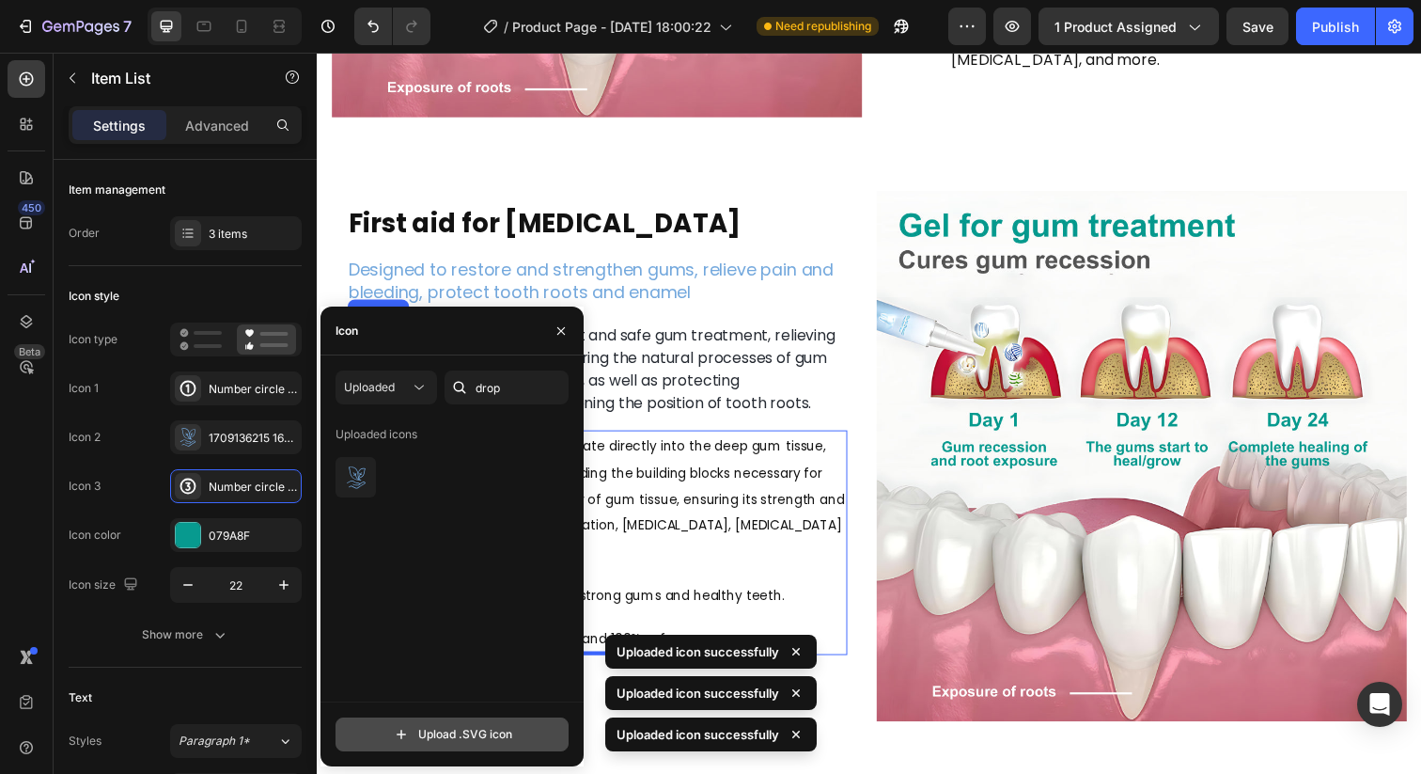
click at [383, 743] on input "file" at bounding box center [451, 734] width 231 height 32
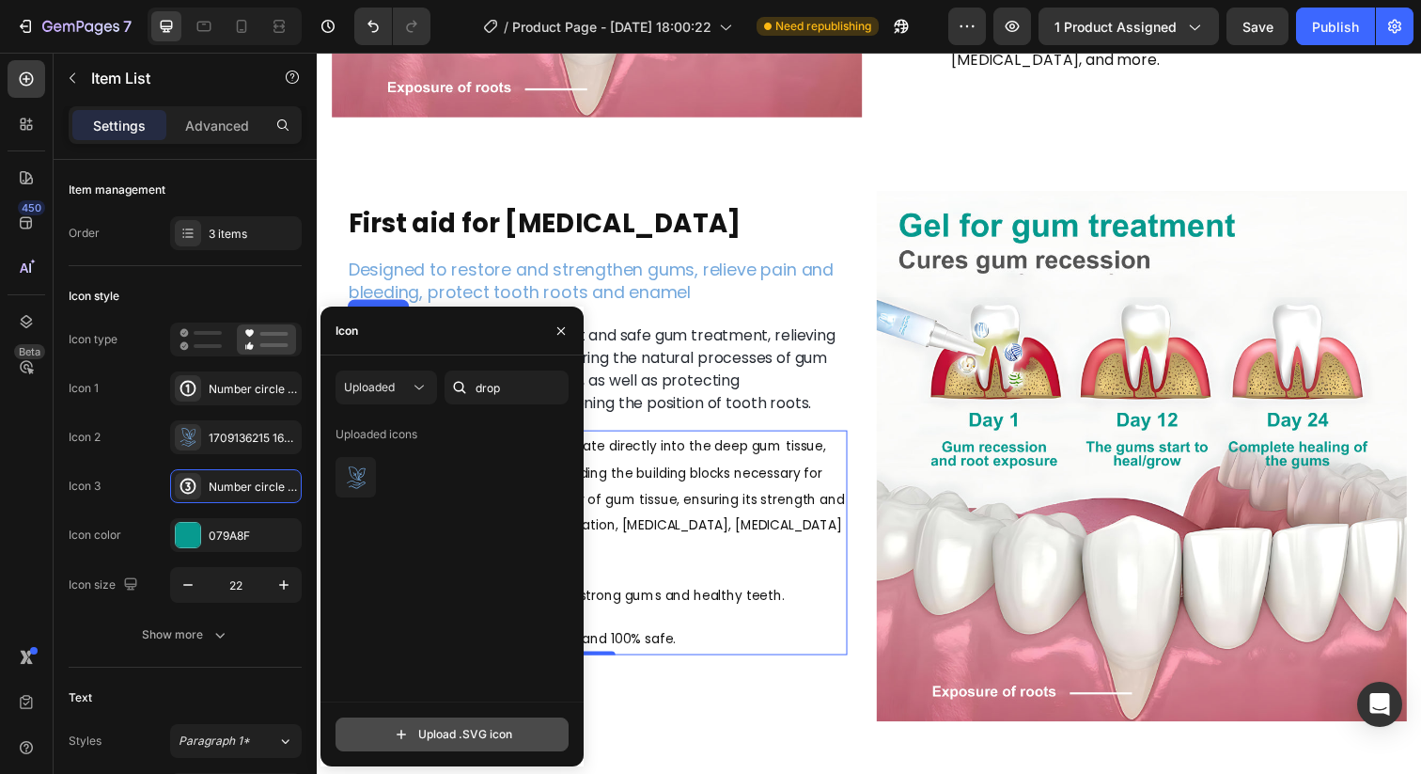
type input "C:\fakepath\1709136216-1689584162-1681215574-potency-healing.svg"
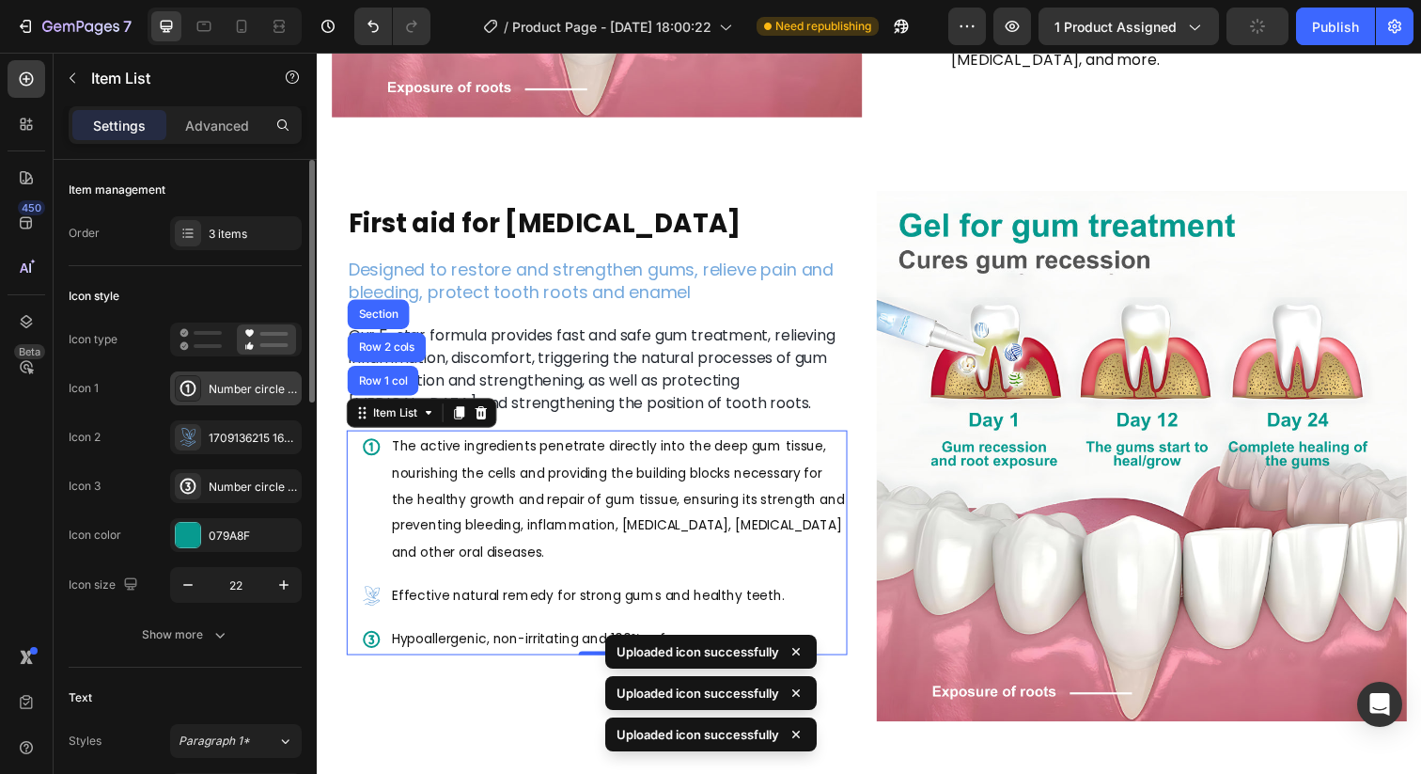
click at [257, 388] on div "Number circle one bold" at bounding box center [253, 389] width 88 height 17
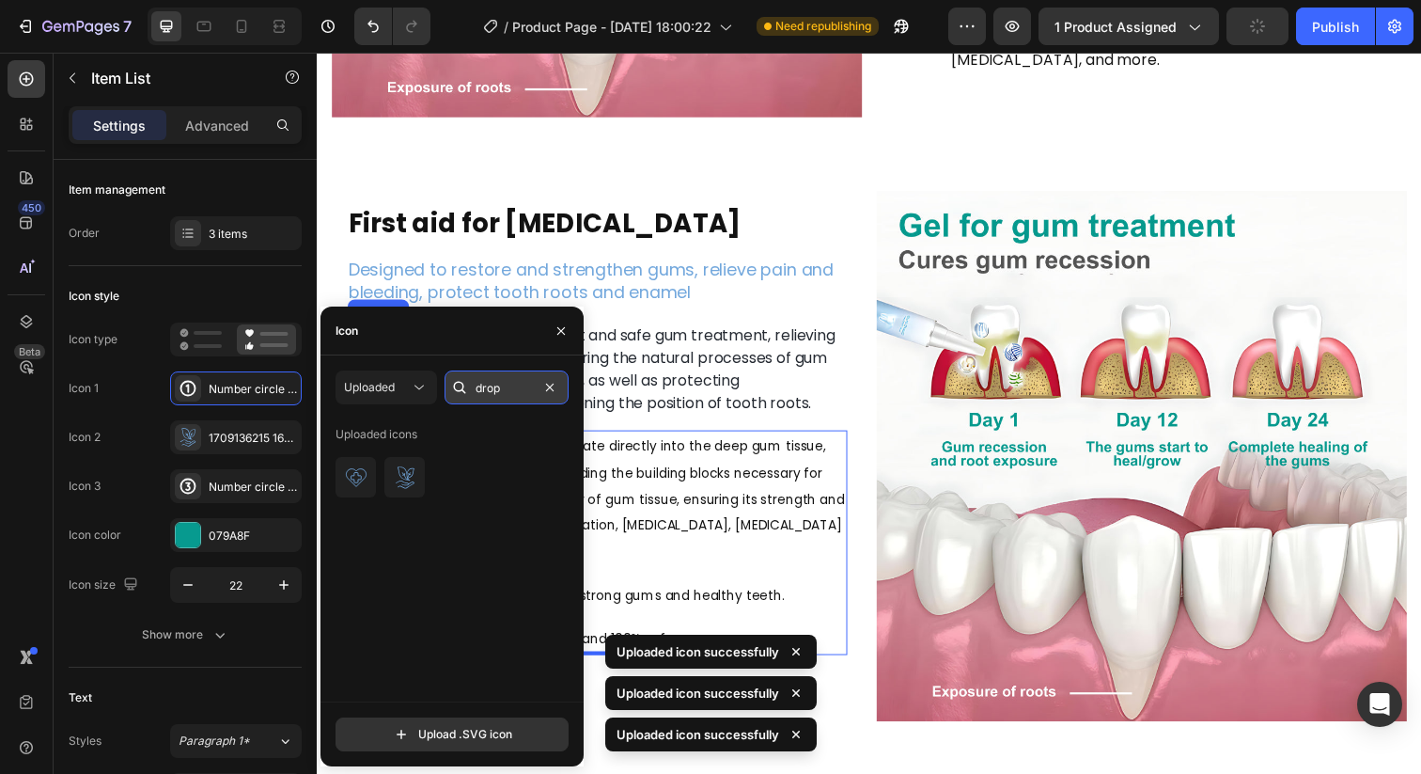
click at [487, 397] on input "drop" at bounding box center [507, 387] width 124 height 34
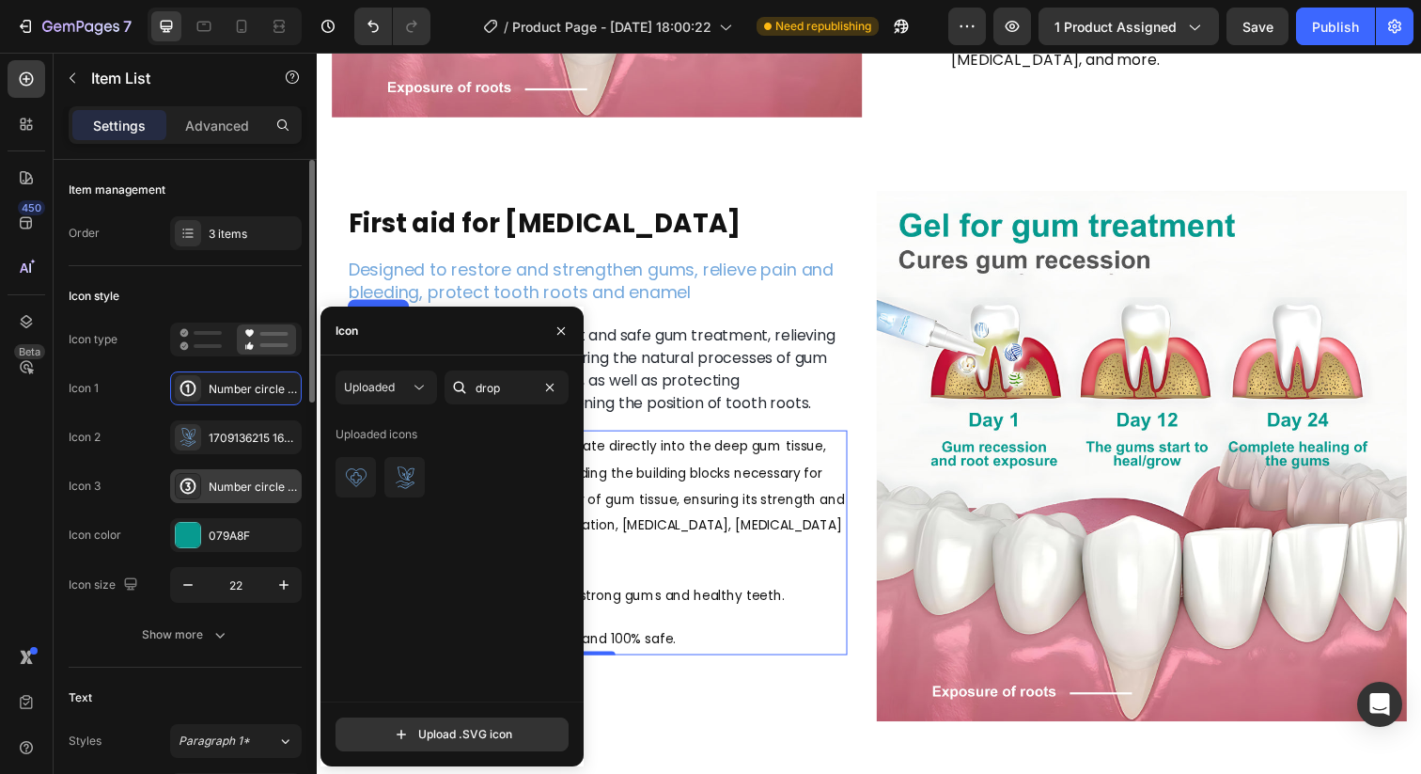
click at [215, 494] on div "Number circle three bold" at bounding box center [236, 486] width 132 height 34
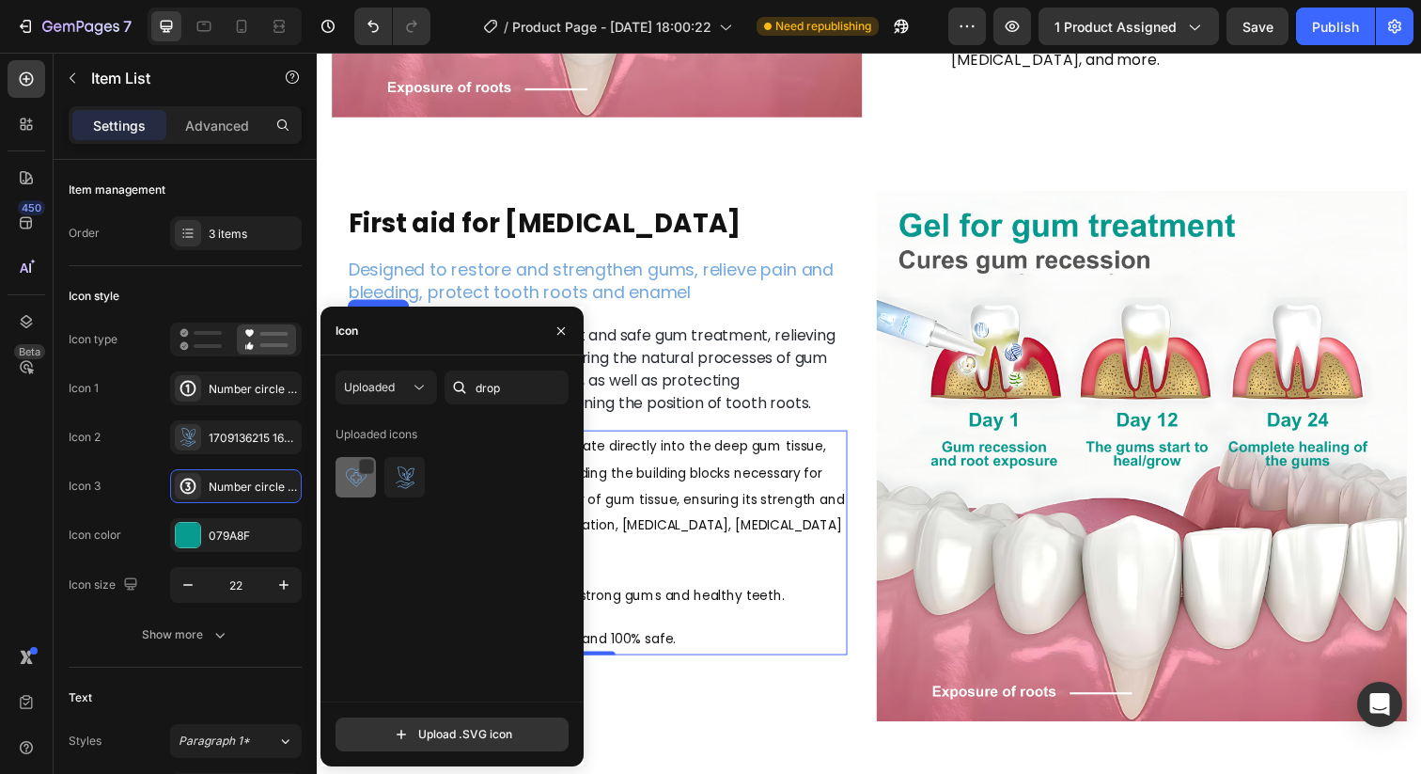
click at [365, 483] on img at bounding box center [356, 477] width 23 height 23
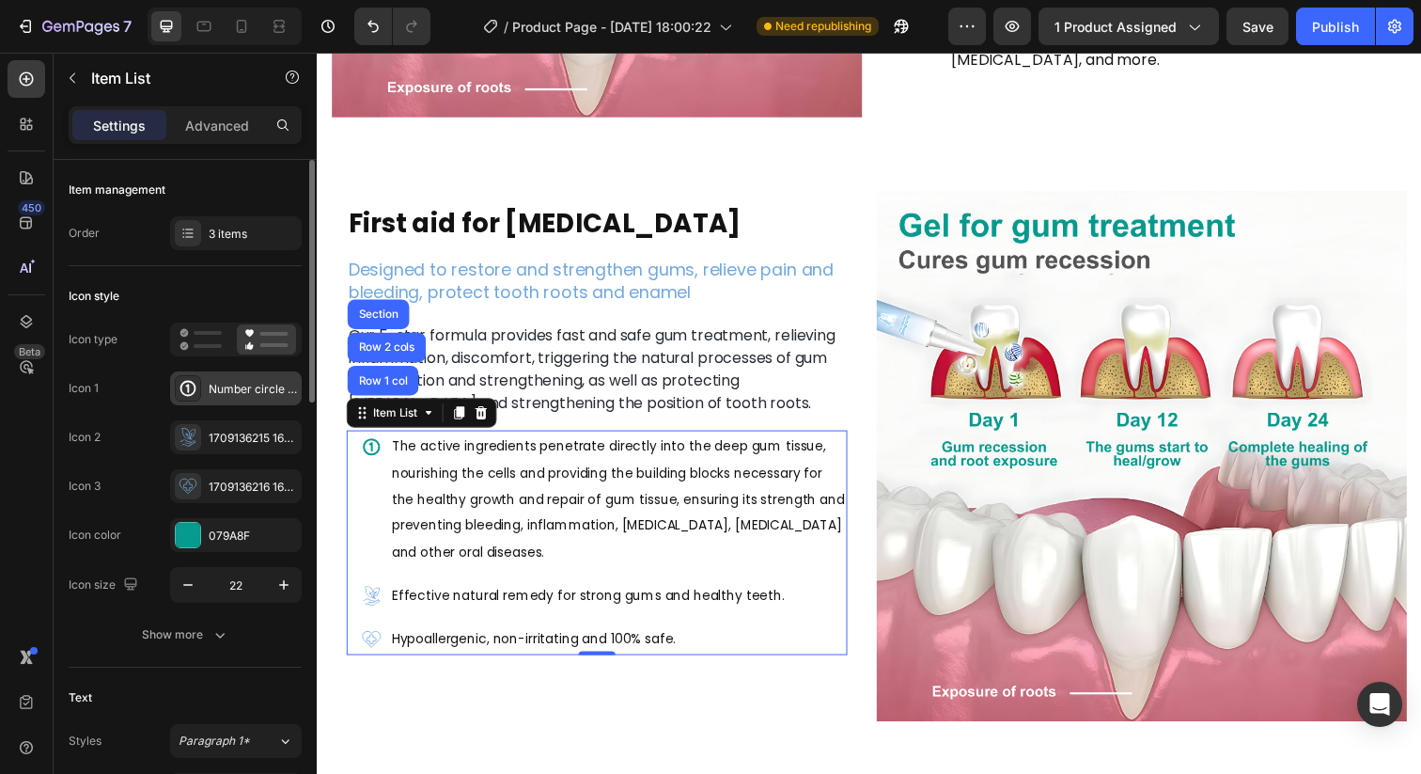
click at [233, 401] on div "Number circle one bold" at bounding box center [236, 388] width 132 height 34
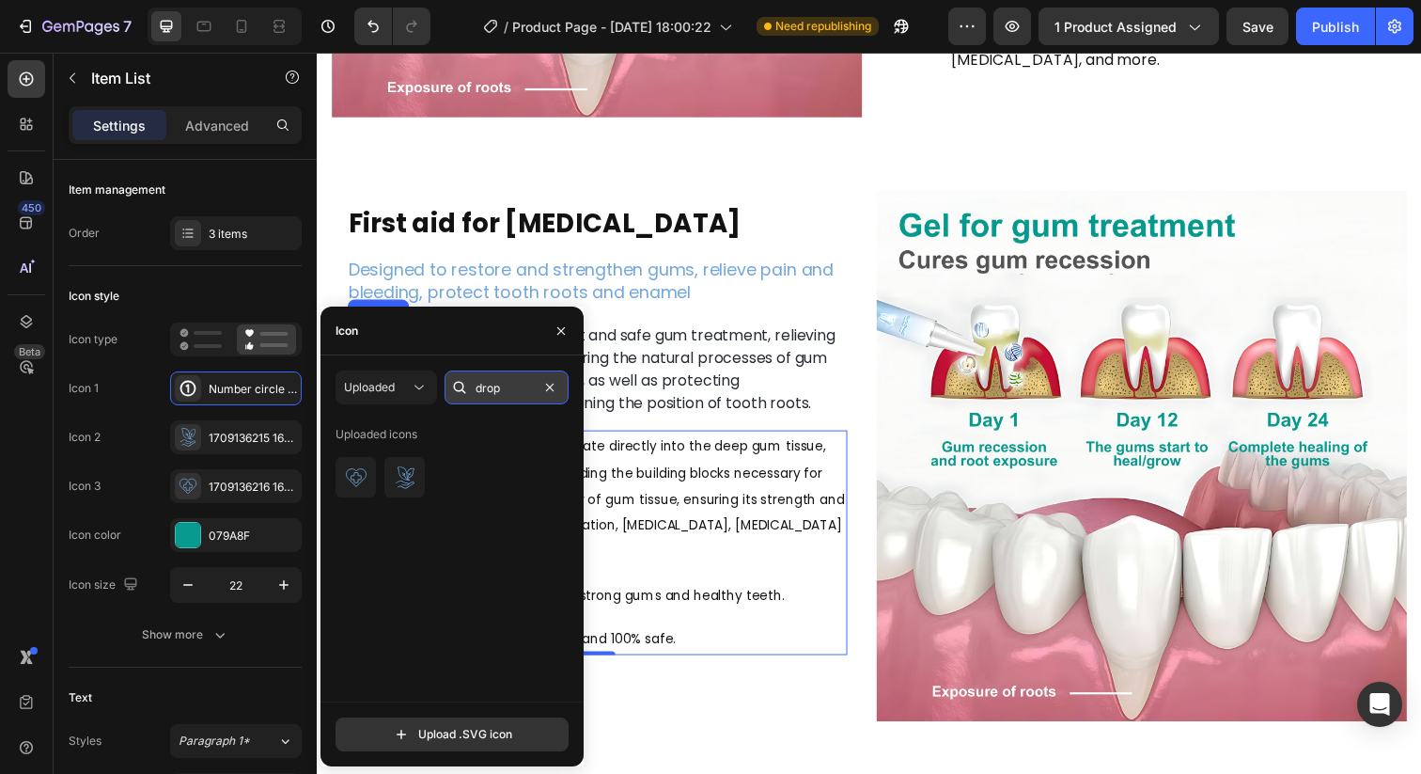
click at [495, 381] on input "drop" at bounding box center [507, 387] width 124 height 34
click at [388, 387] on span "Uploaded" at bounding box center [369, 387] width 51 height 14
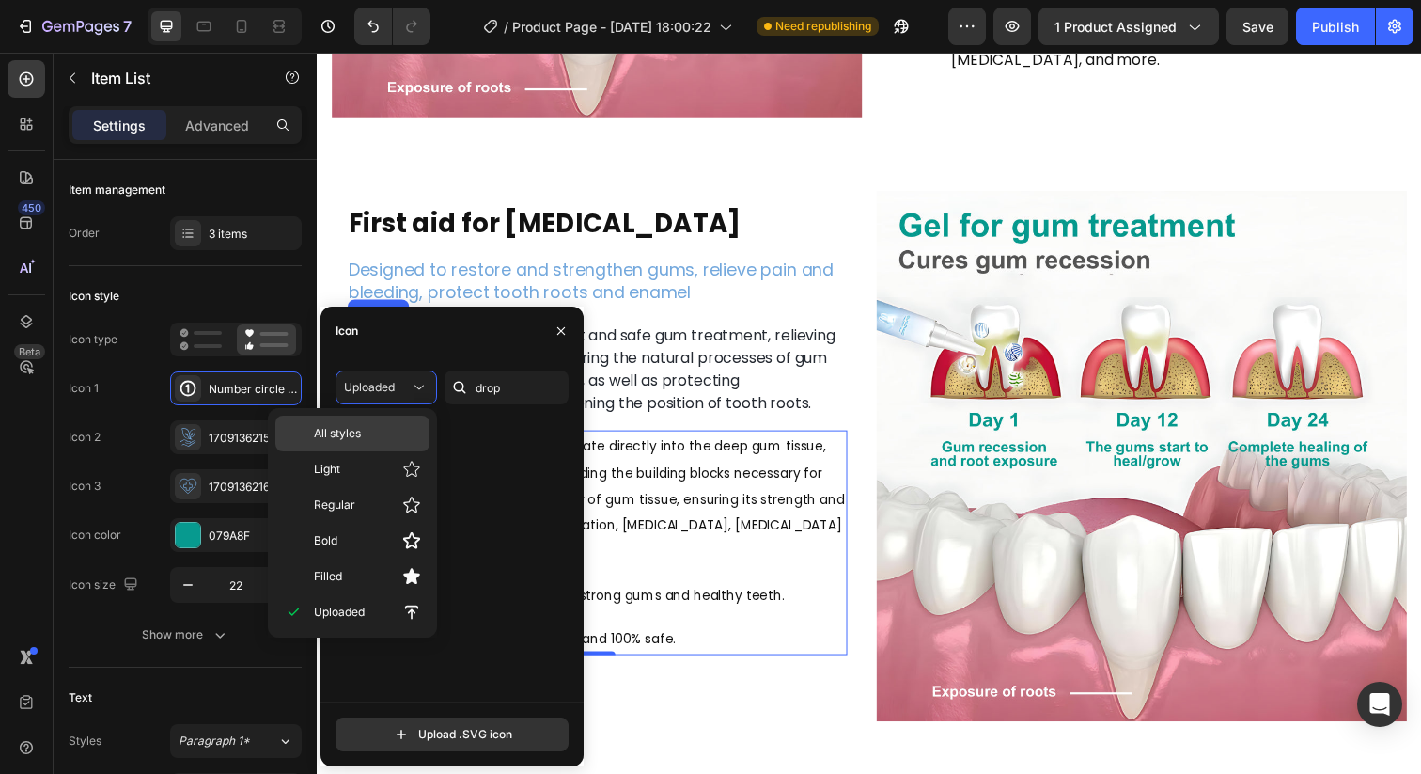
click at [389, 433] on p "All styles" at bounding box center [367, 433] width 107 height 17
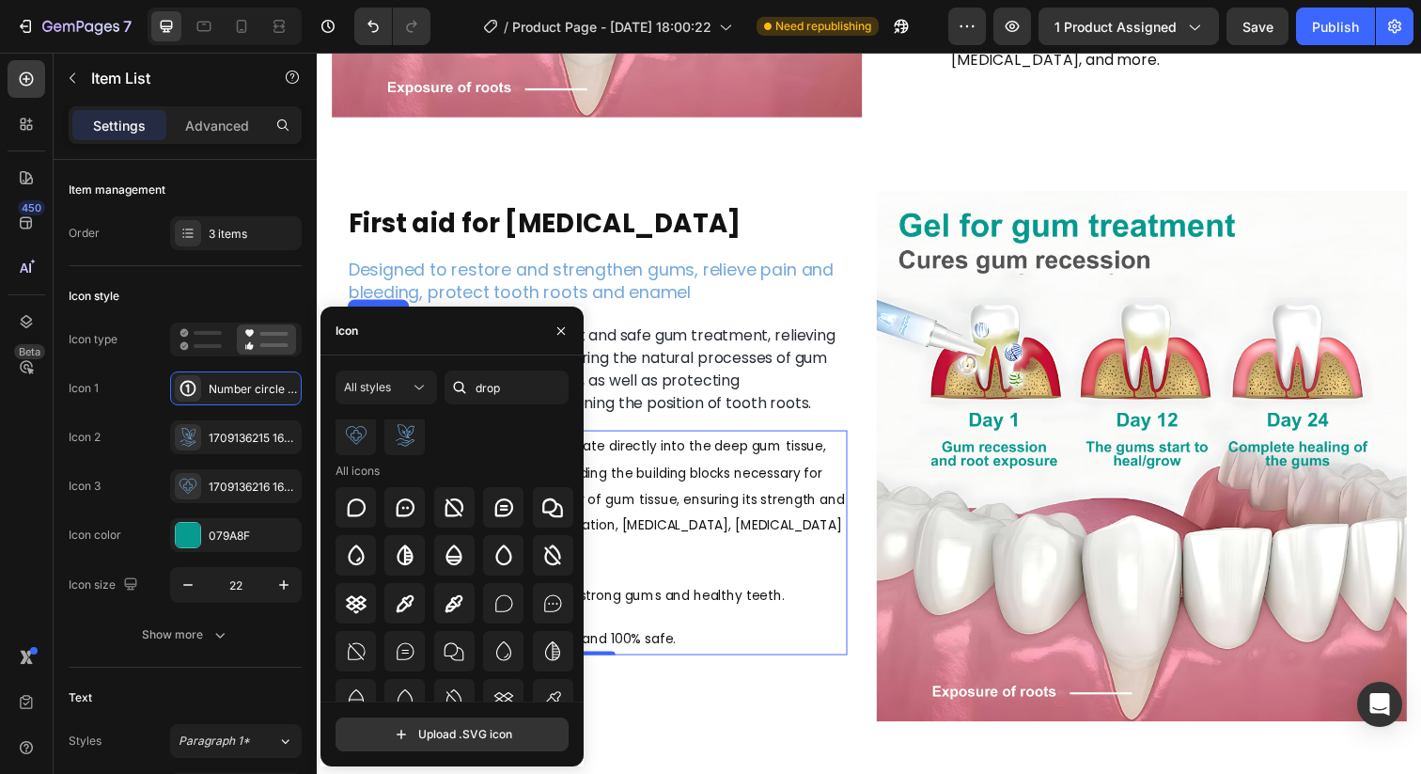
scroll to position [44, 0]
click at [446, 565] on div at bounding box center [454, 553] width 40 height 40
click at [193, 524] on div at bounding box center [188, 535] width 24 height 24
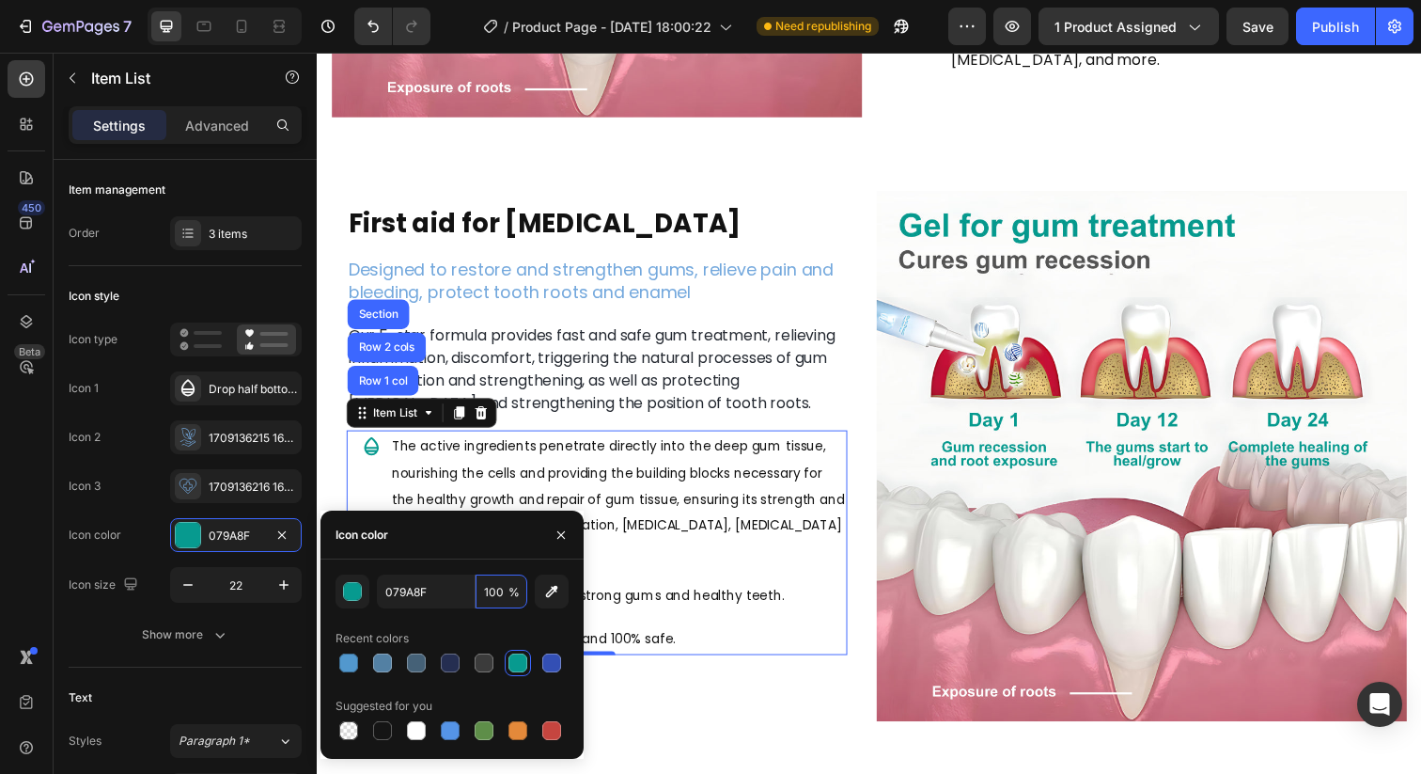
click at [529, 602] on div "079A8F 100 %" at bounding box center [452, 591] width 233 height 34
click at [545, 599] on icon "button" at bounding box center [551, 591] width 19 height 19
type input "73A8DE"
click at [383, 495] on div "The active ingredients penetrate directly into the deep gum tissue, nourishing …" at bounding box center [610, 508] width 496 height 141
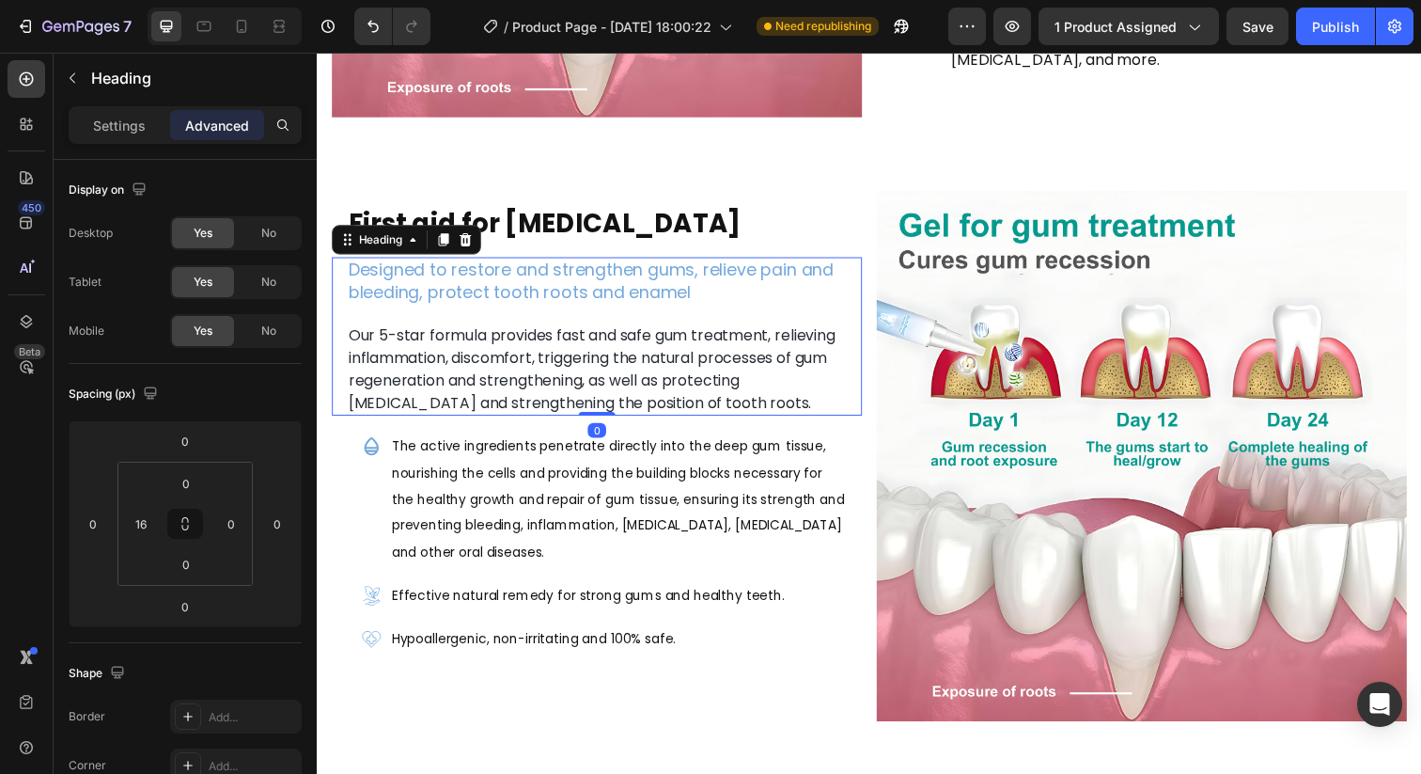
click at [563, 379] on span "Our 5-star formula provides fast and safe gum treatment, relieving inflammation…" at bounding box center [597, 375] width 497 height 90
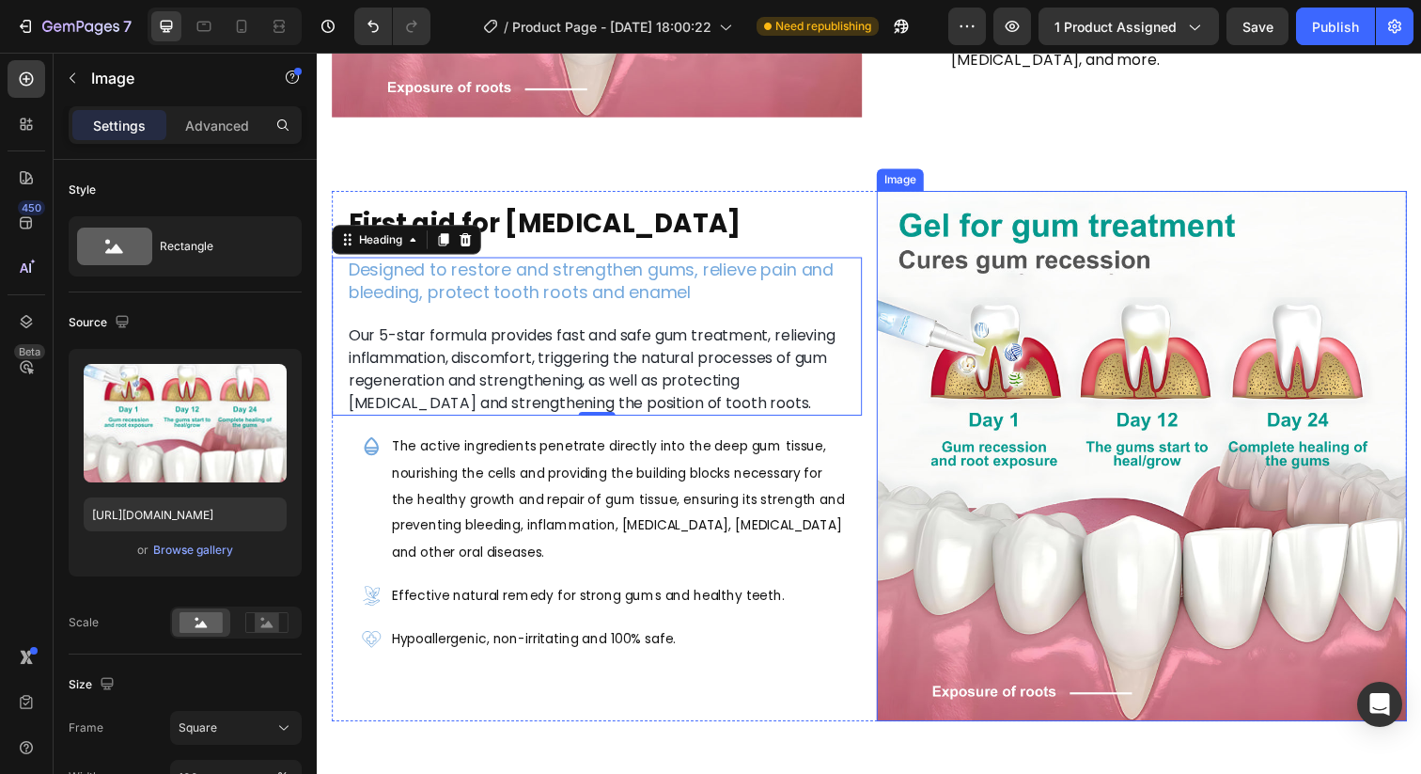
click at [995, 235] on img at bounding box center [1158, 464] width 541 height 541
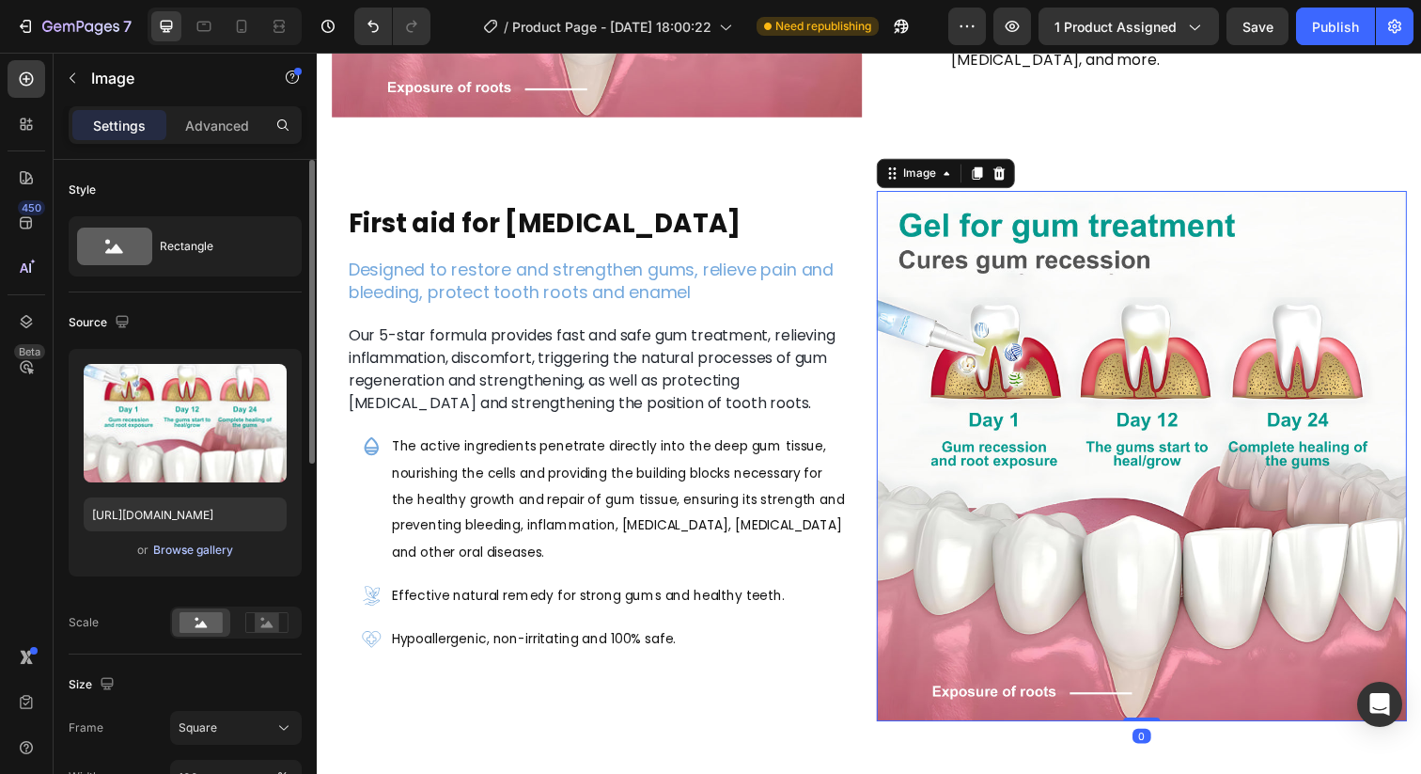
click at [211, 551] on div "Browse gallery" at bounding box center [193, 549] width 80 height 17
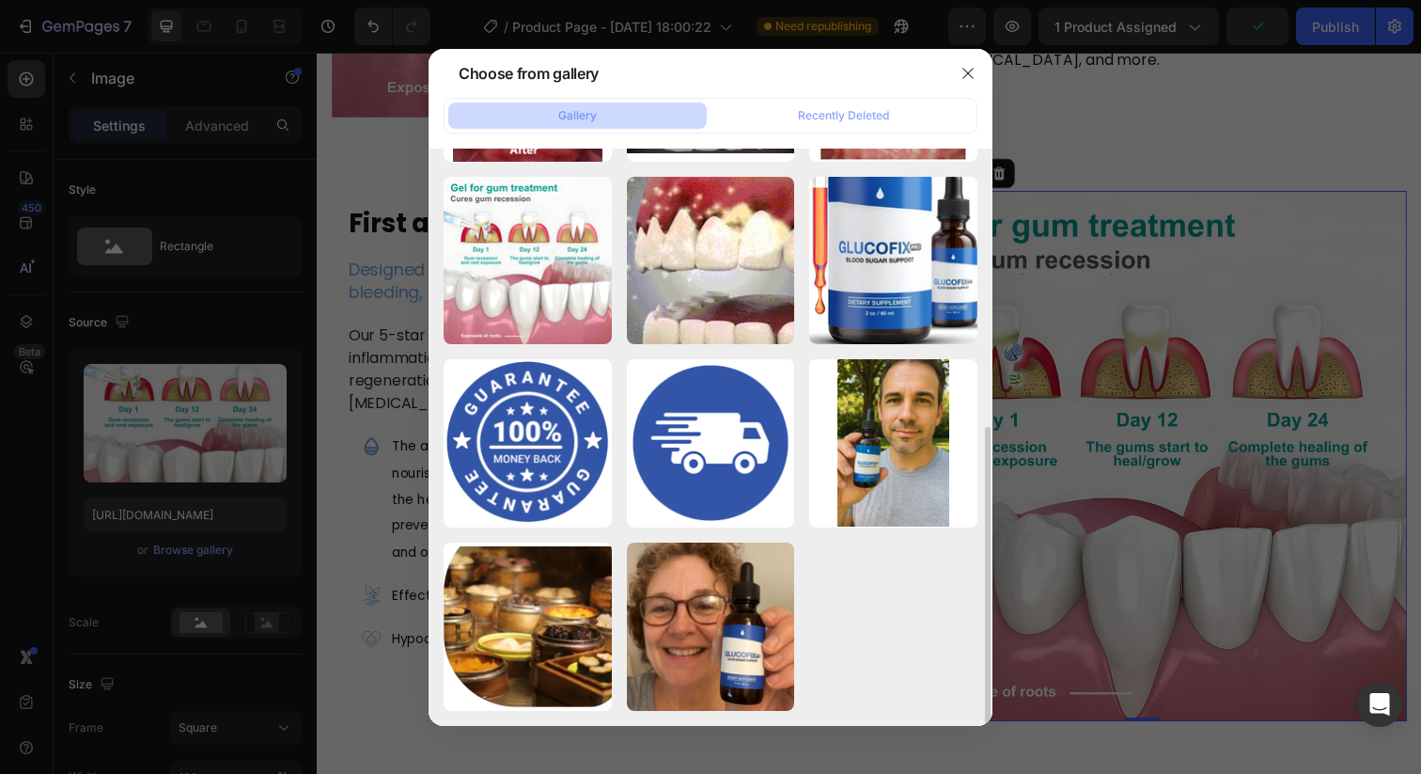
scroll to position [0, 0]
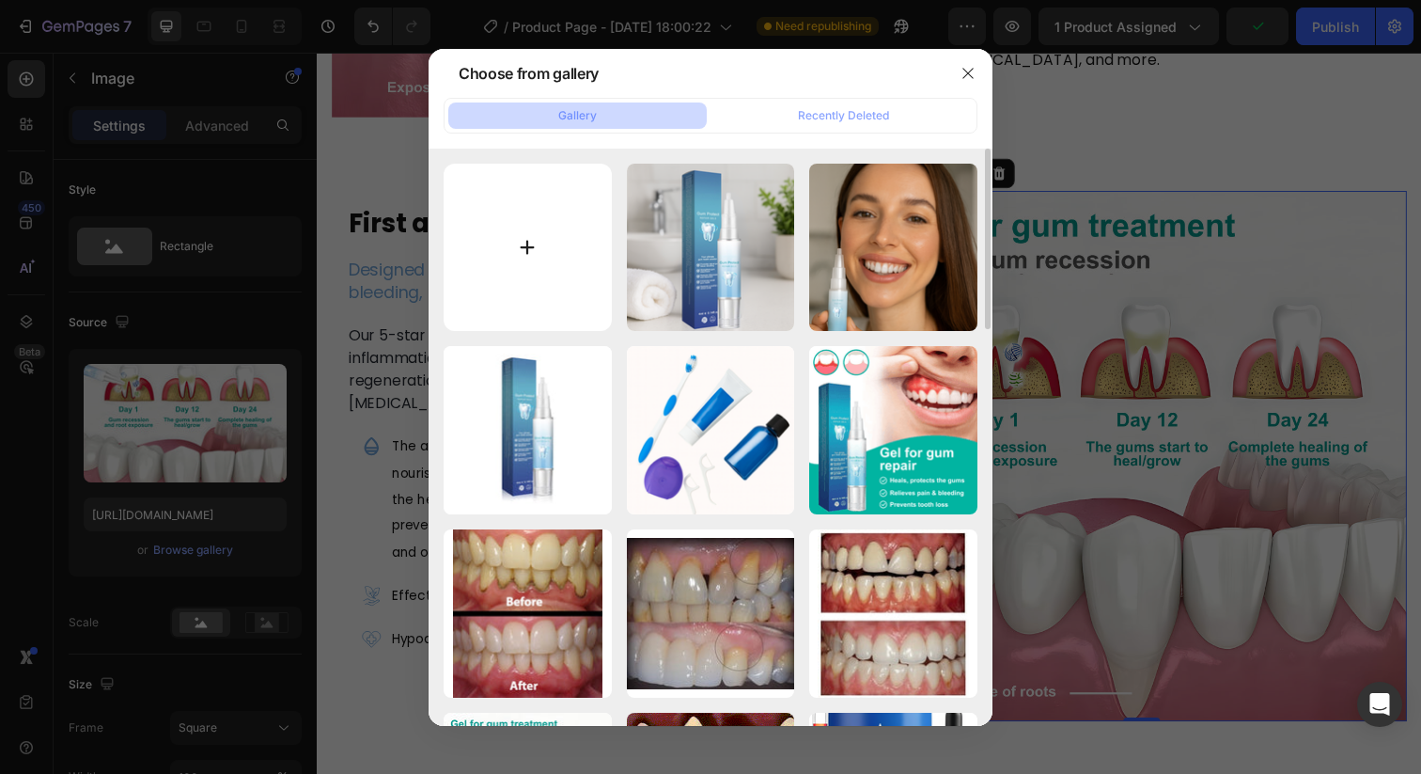
click at [608, 296] on input "file" at bounding box center [528, 248] width 168 height 168
type input "C:\fakepath\638ee4c4dec921119dee6fa3a096ffc8.png"
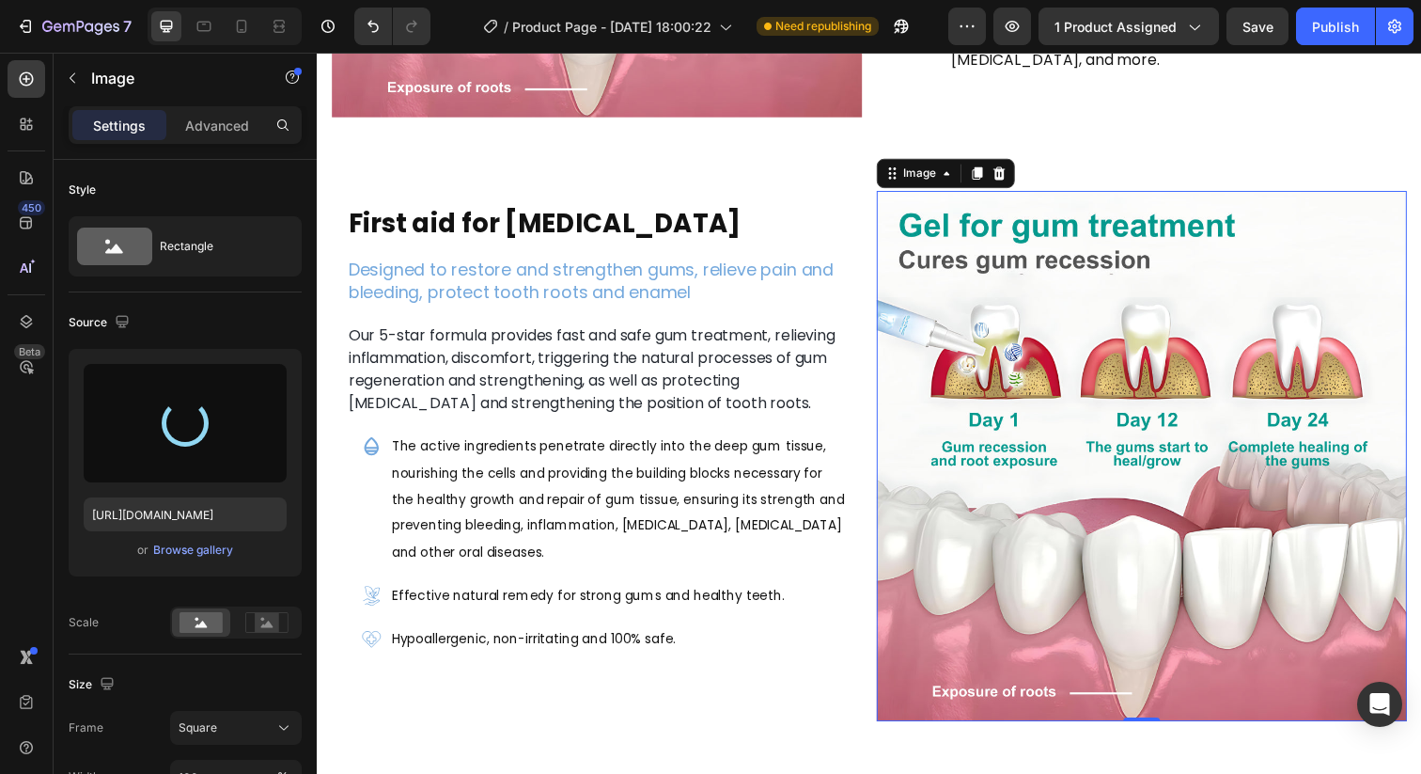
type input "[URL][DOMAIN_NAME]"
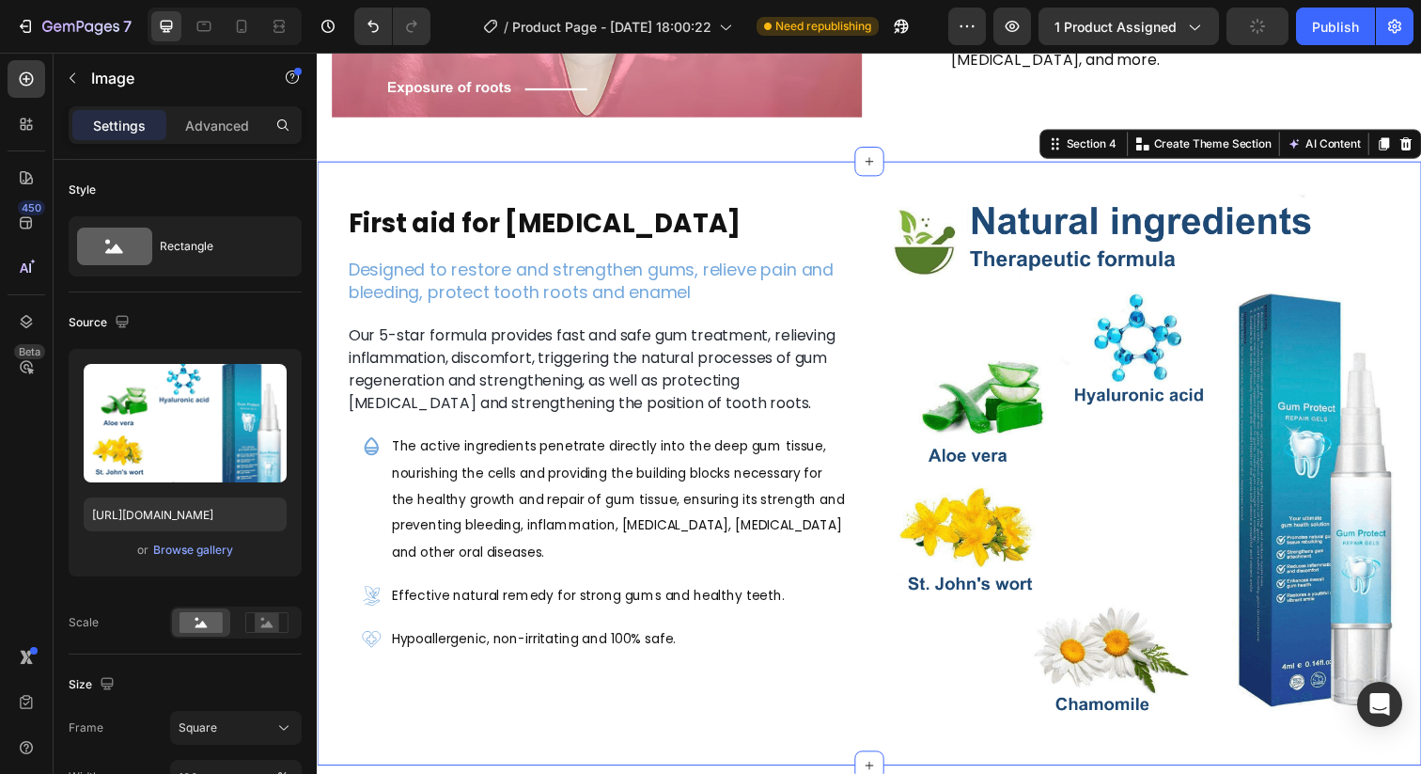
click at [671, 181] on div "Image ⁠⁠⁠⁠⁠⁠⁠ First aid for [MEDICAL_DATA] Heading Row ⁠⁠⁠⁠⁠⁠⁠ Designed to rest…" at bounding box center [881, 472] width 1128 height 617
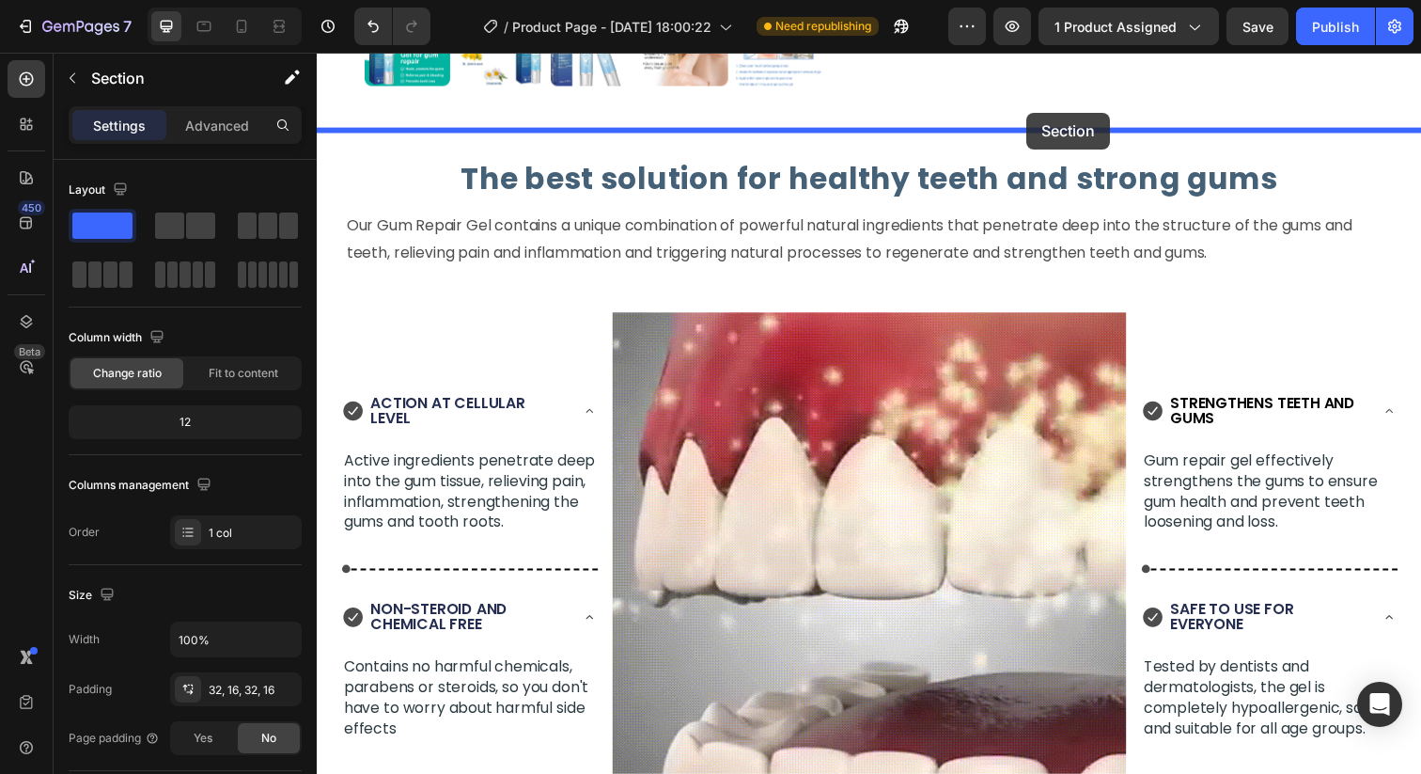
scroll to position [627, 0]
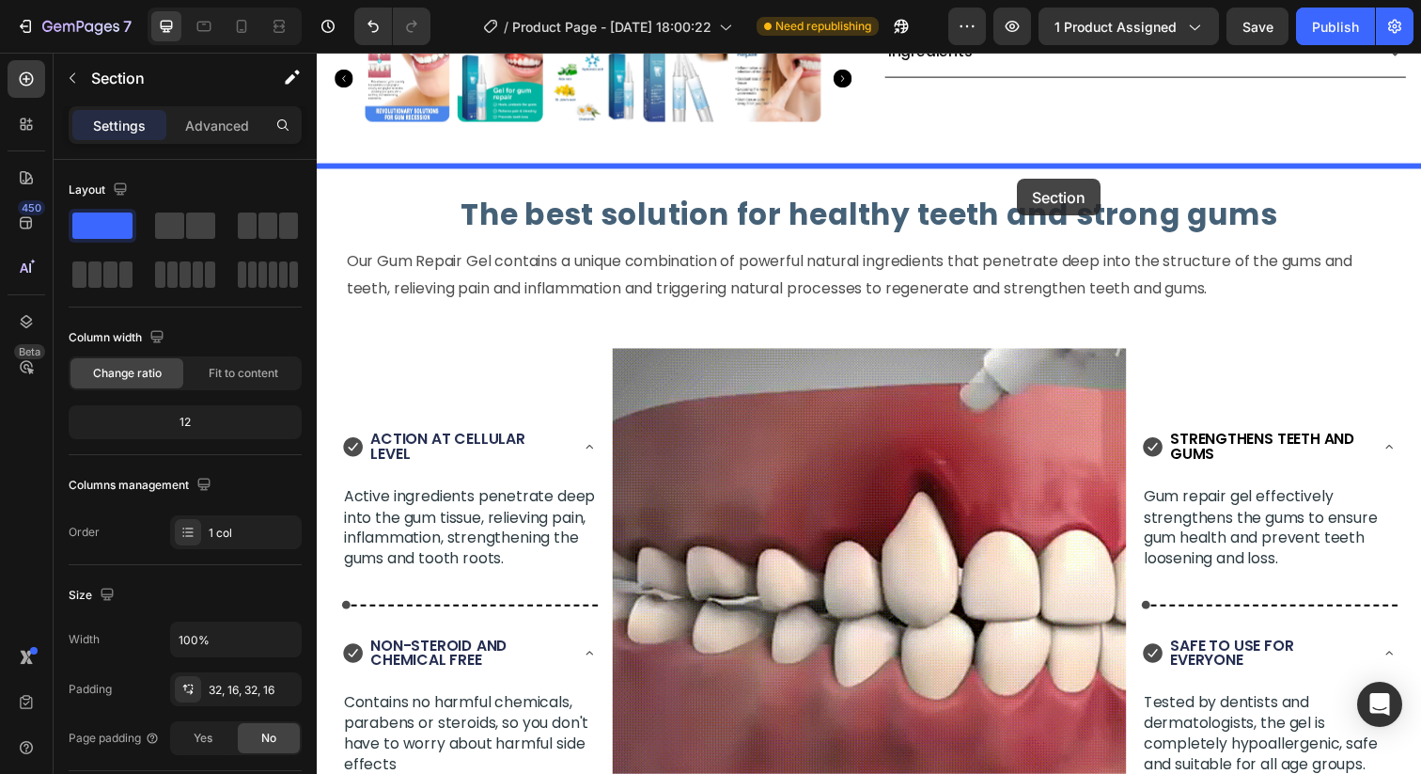
drag, startPoint x: 1074, startPoint y: 143, endPoint x: 1032, endPoint y: 181, distance: 57.2
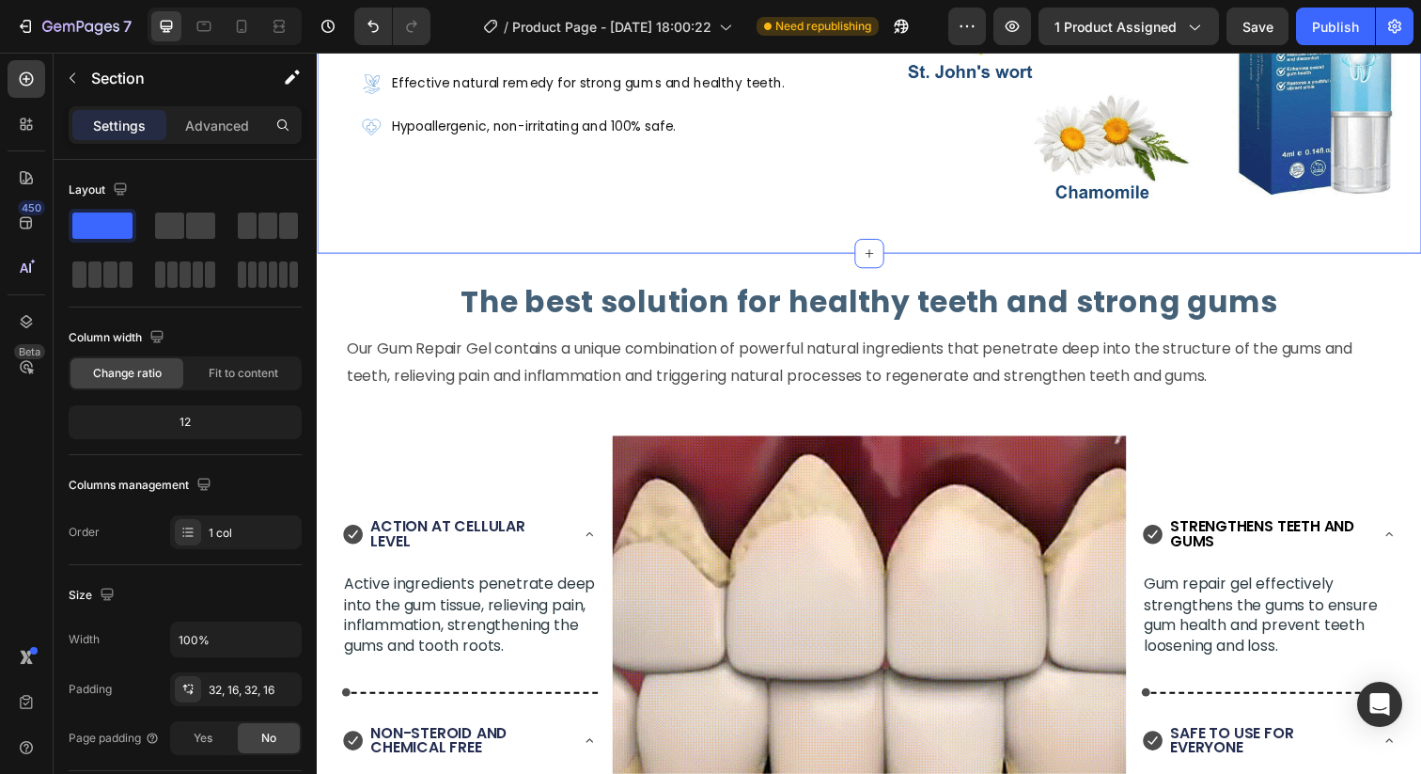
scroll to position [1248, 0]
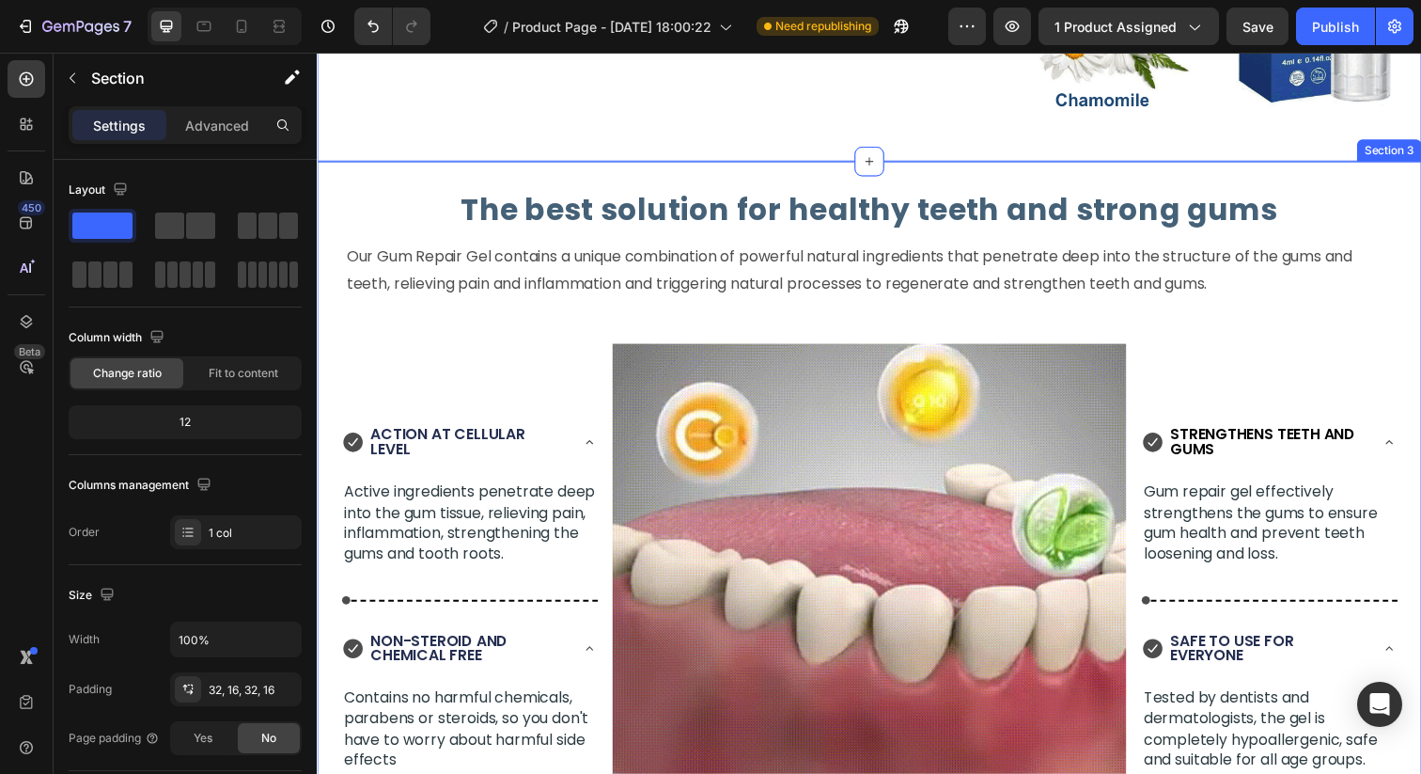
click at [448, 180] on div "The best solution for healthy teeth and strong gums Heading Our Gum Repair Gel …" at bounding box center [881, 539] width 1128 height 750
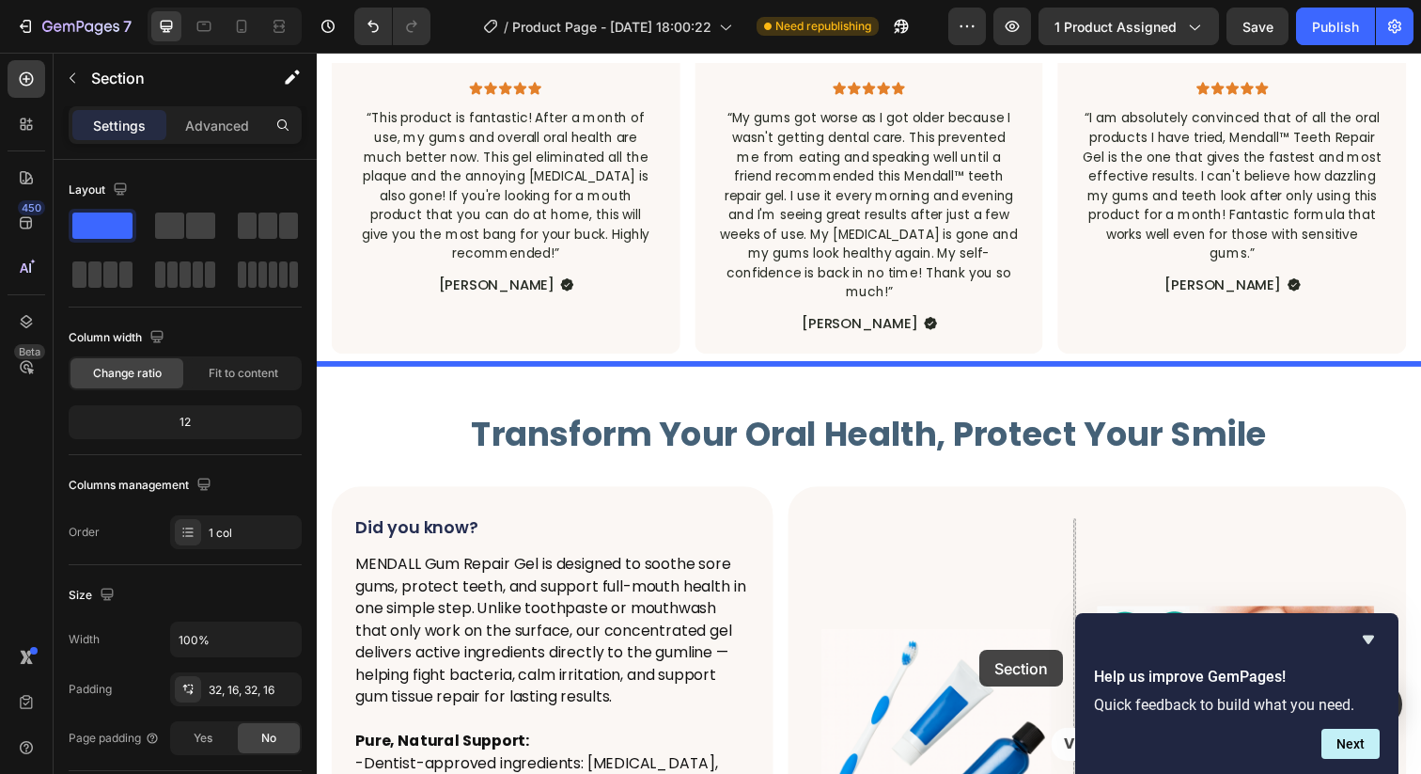
scroll to position [3367, 0]
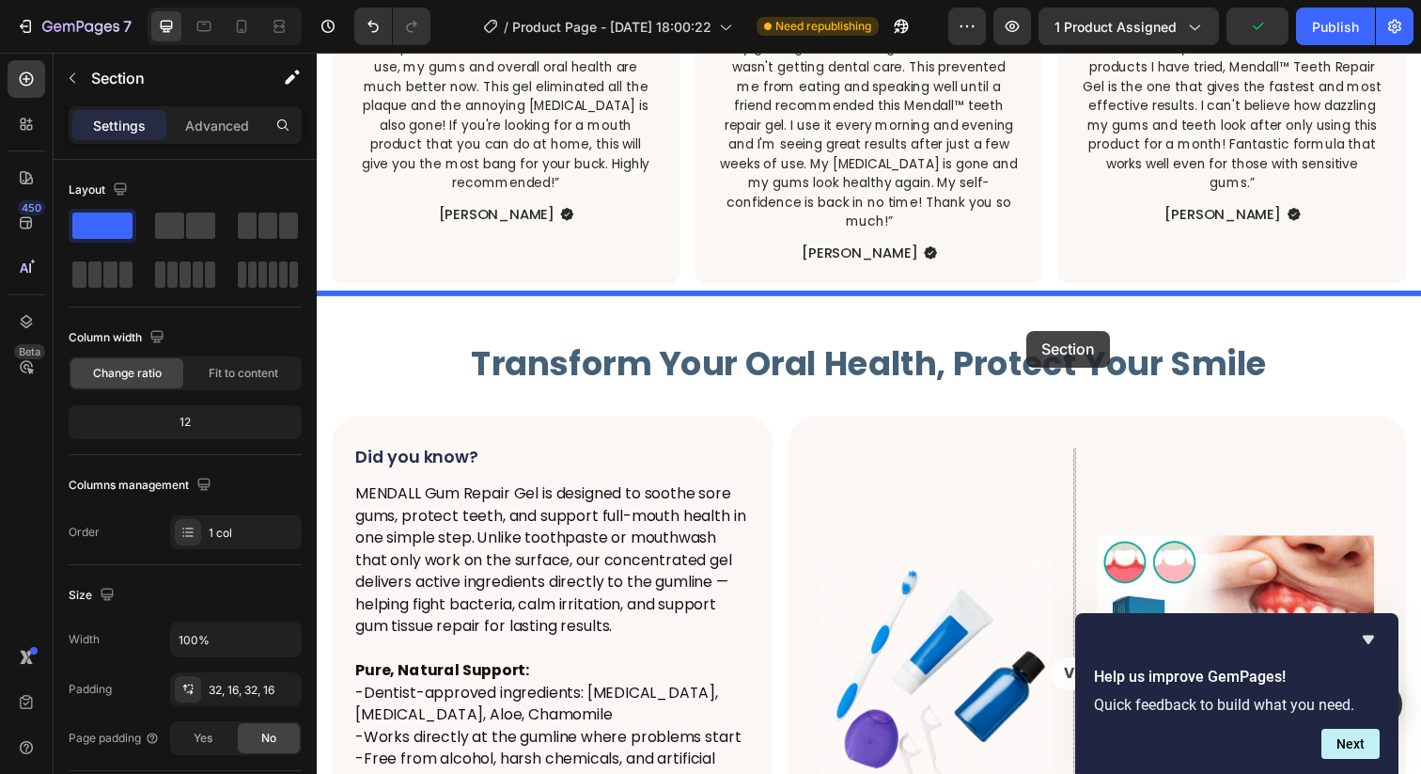
drag, startPoint x: 1069, startPoint y: 149, endPoint x: 1041, endPoint y: 344, distance: 196.5
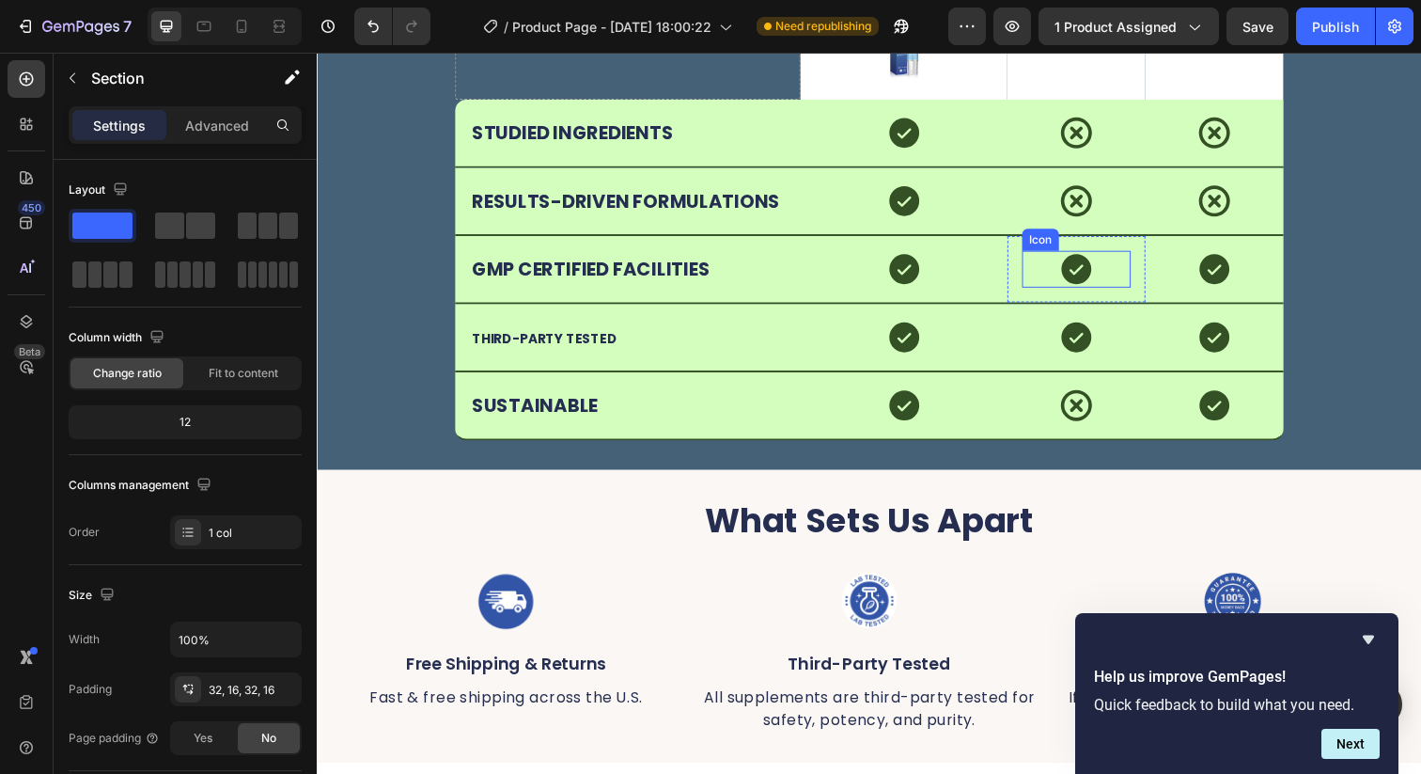
scroll to position [6261, 0]
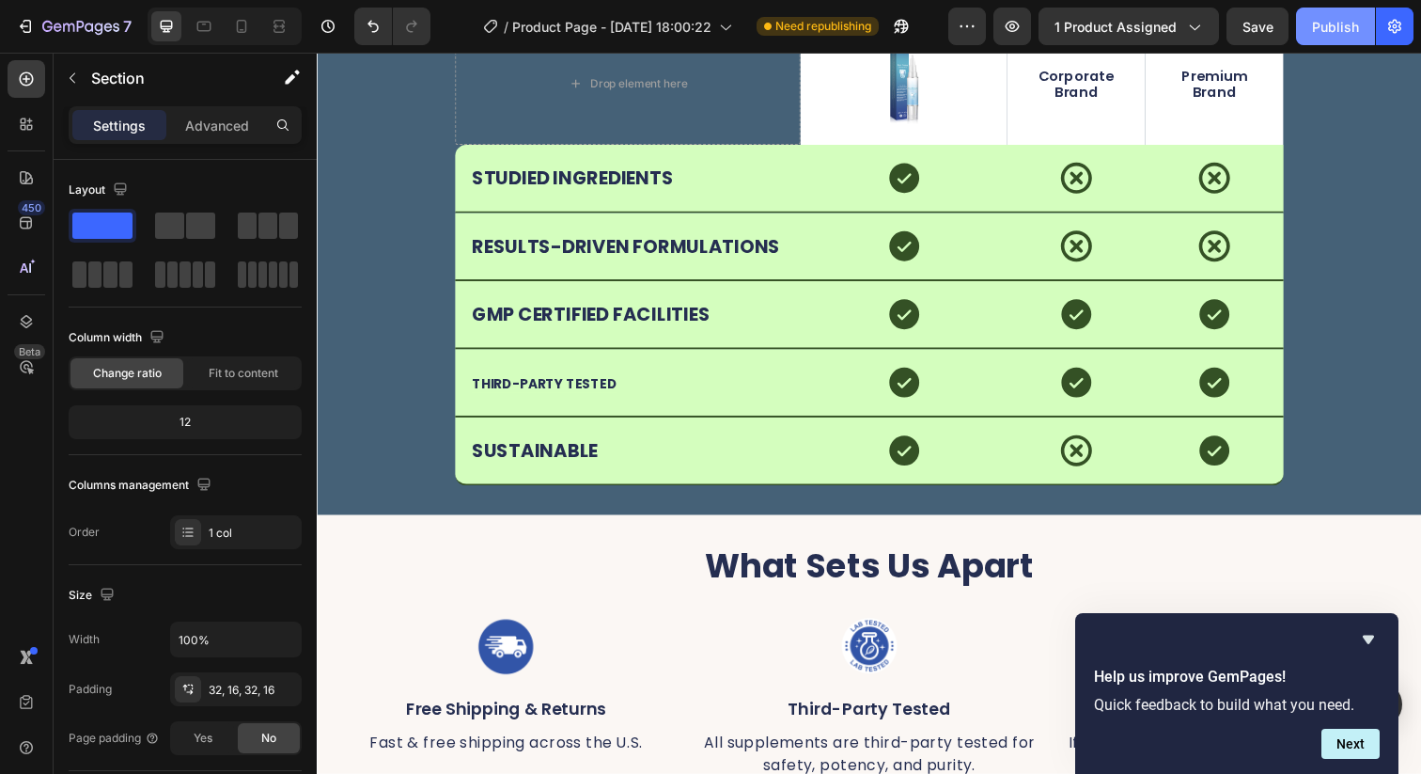
click at [1313, 43] on button "Publish" at bounding box center [1335, 27] width 79 height 38
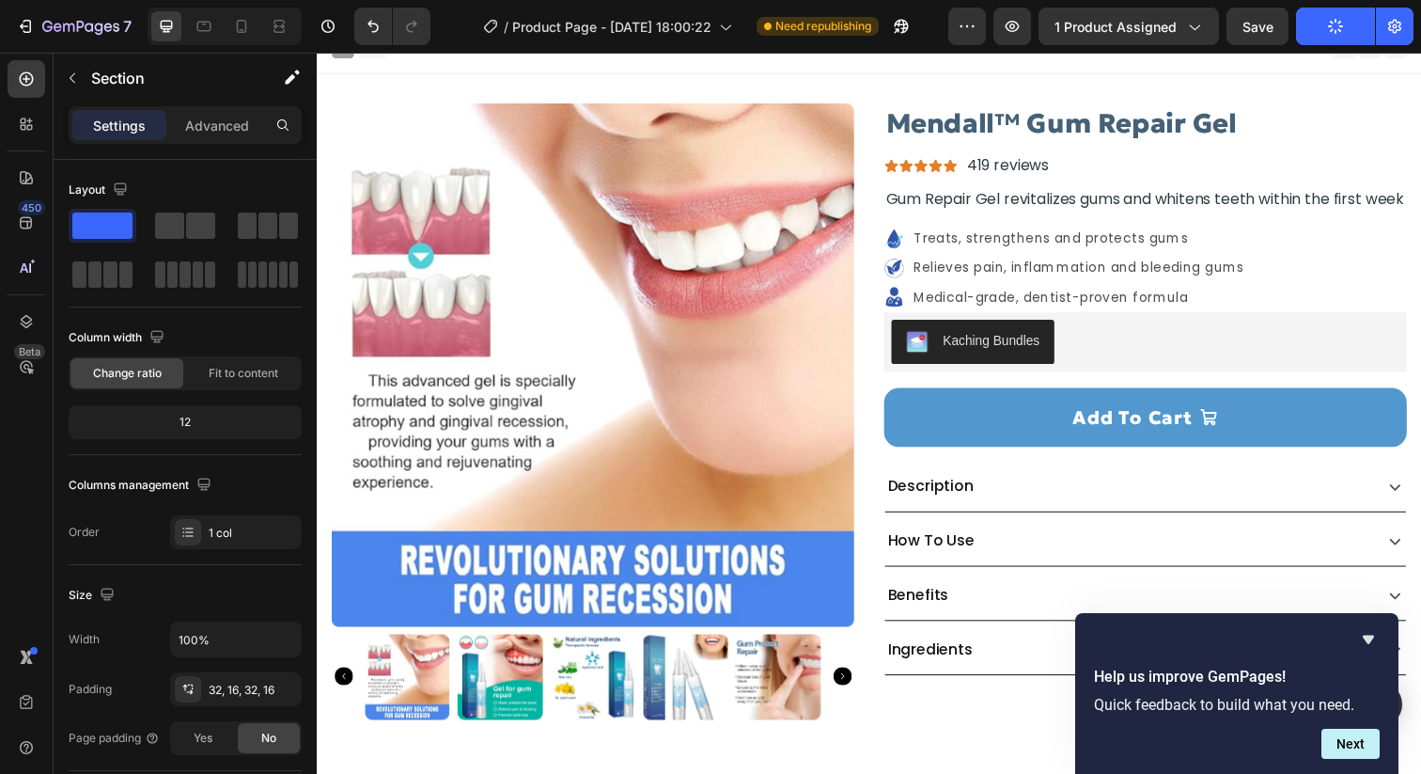
scroll to position [0, 0]
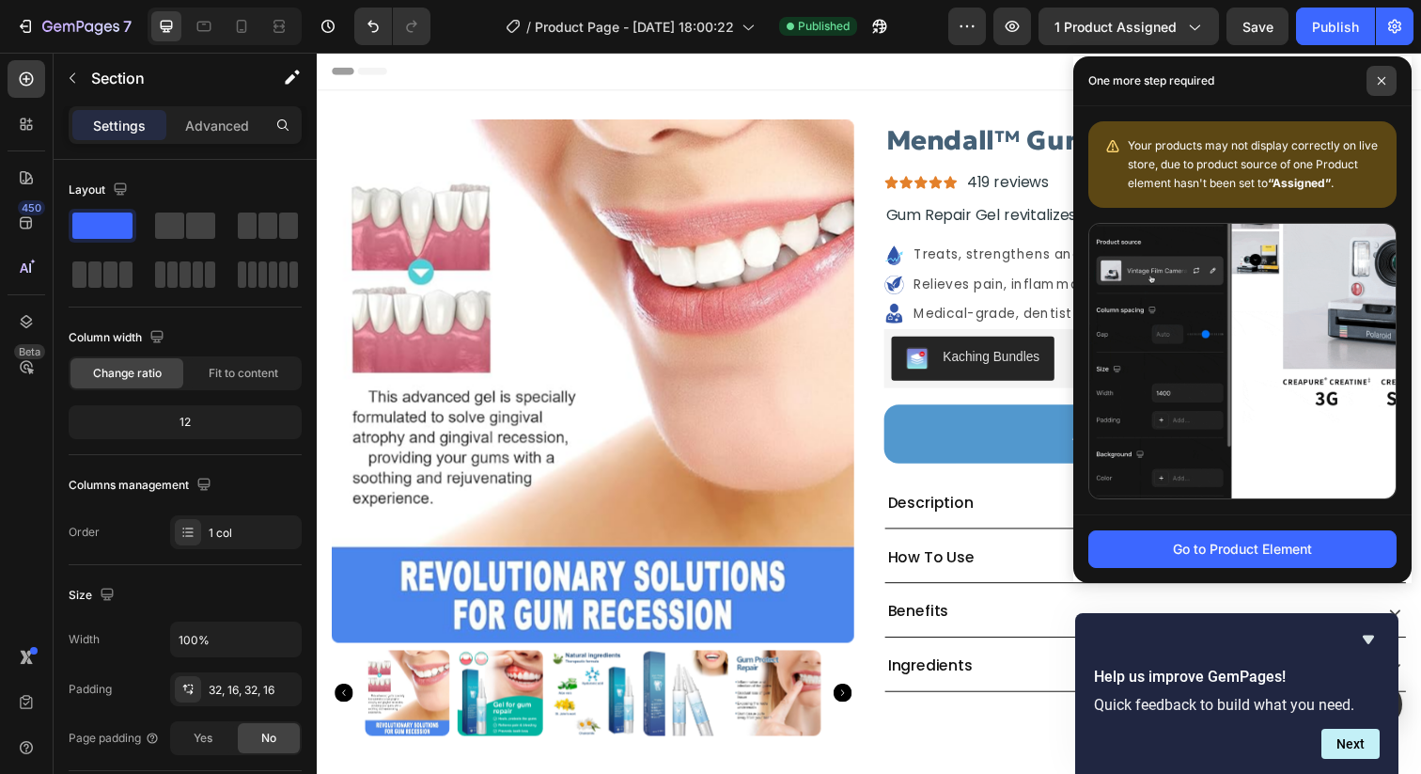
click at [1386, 76] on span at bounding box center [1382, 81] width 30 height 30
